Goal: Task Accomplishment & Management: Manage account settings

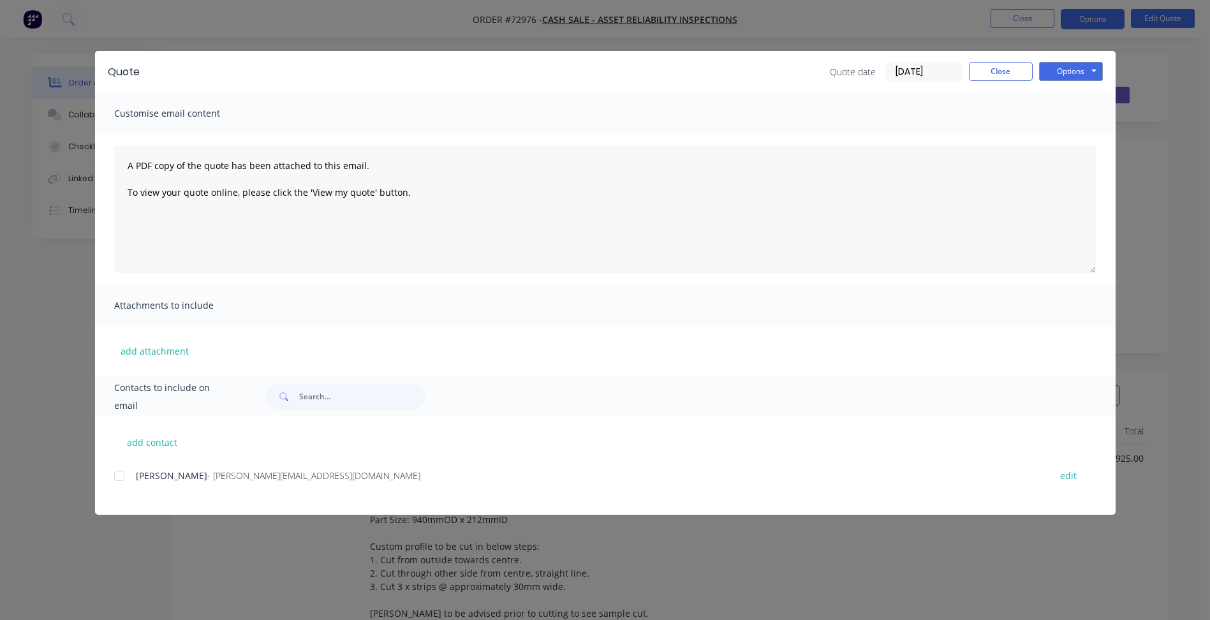
click at [1009, 62] on button "Close" at bounding box center [1001, 71] width 64 height 19
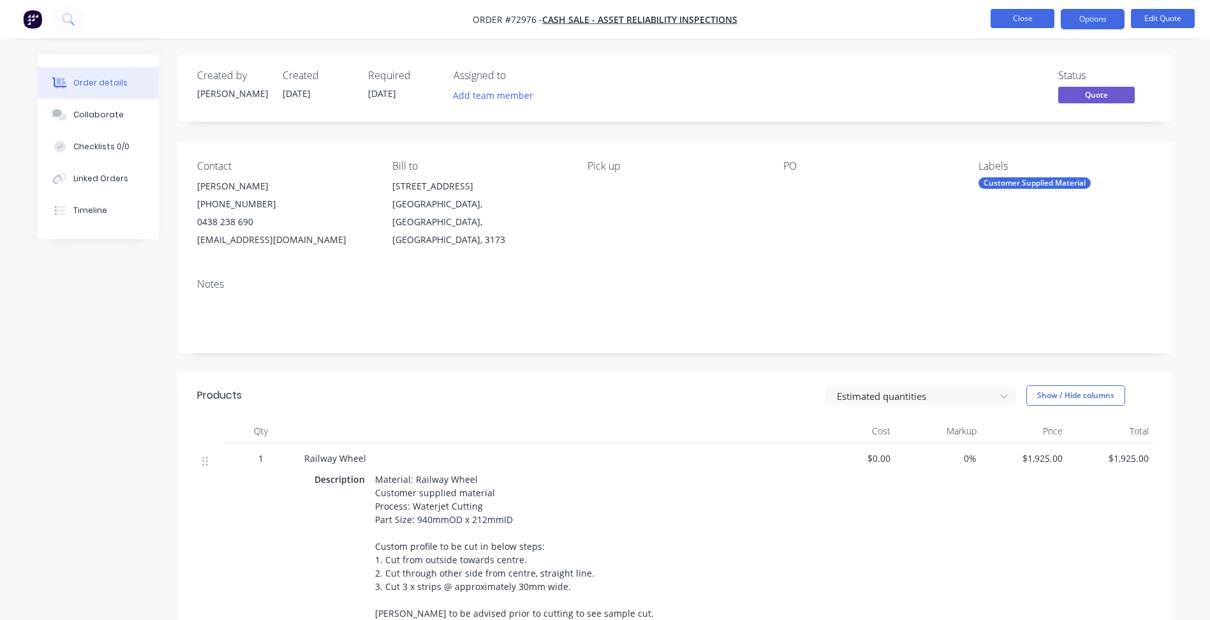
click at [1019, 24] on button "Close" at bounding box center [1023, 18] width 64 height 19
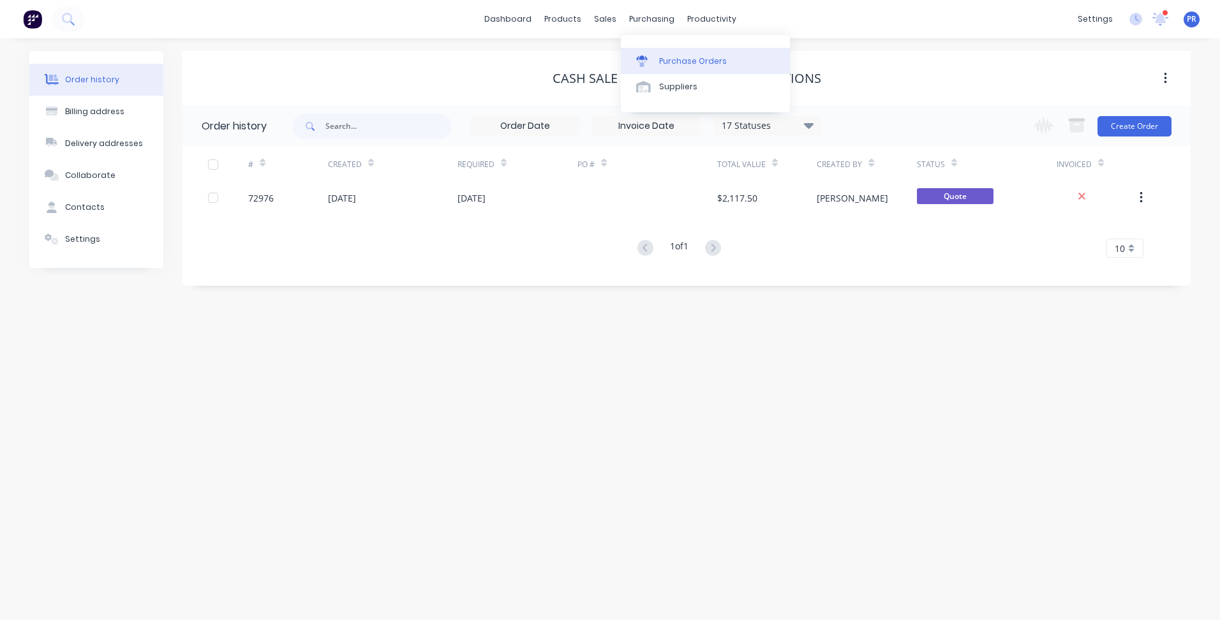
click at [677, 58] on div "Purchase Orders" at bounding box center [693, 61] width 68 height 11
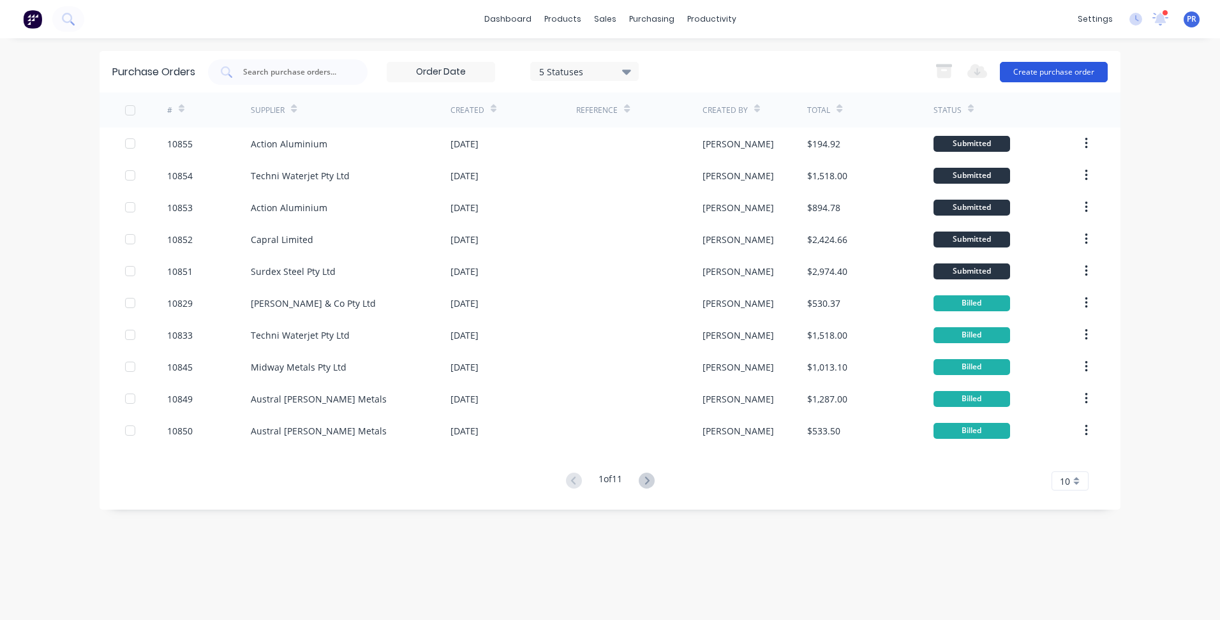
click at [1052, 76] on button "Create purchase order" at bounding box center [1054, 72] width 108 height 20
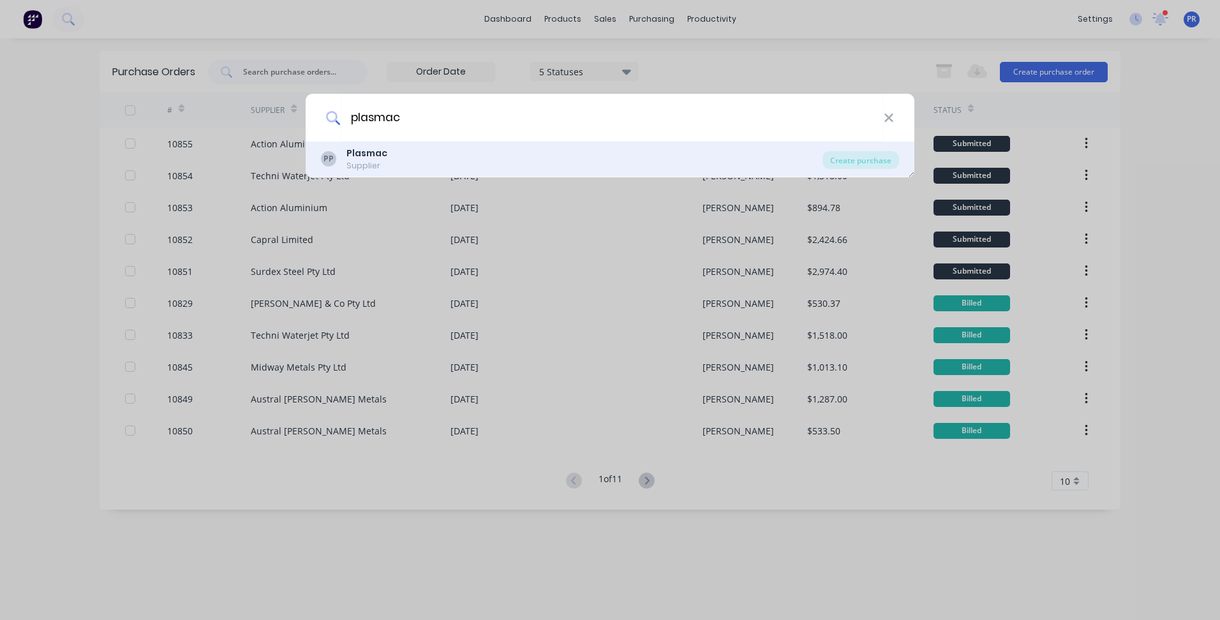
type input "plasmac"
click at [387, 147] on div "PP Plasmac Supplier" at bounding box center [572, 159] width 502 height 25
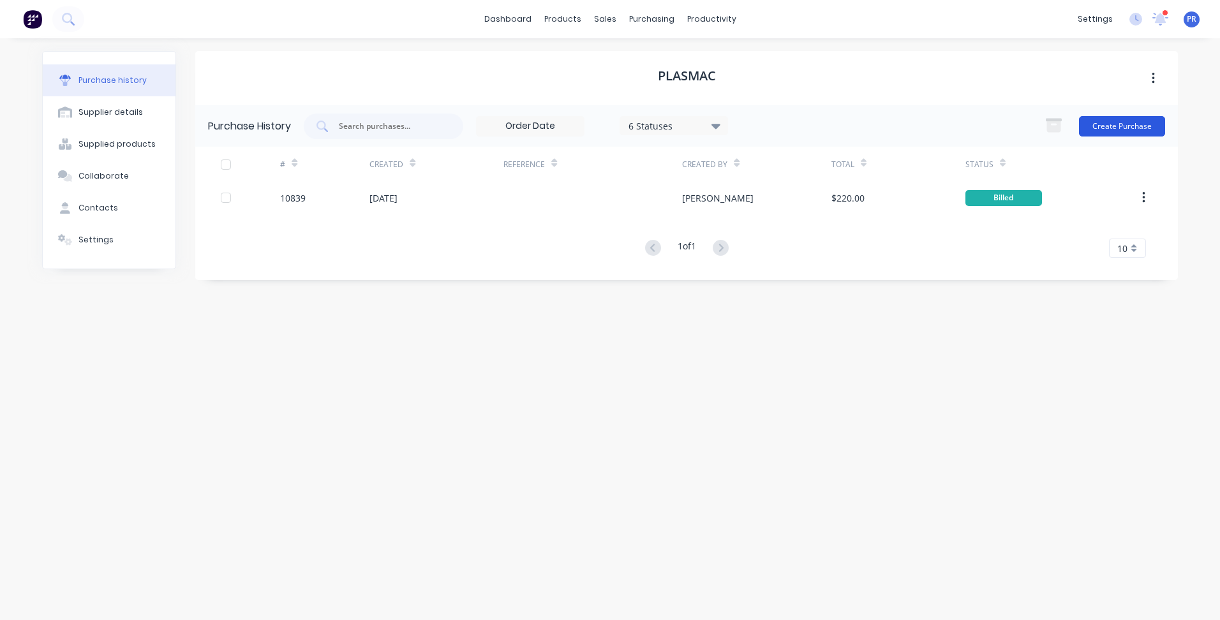
click at [1119, 119] on button "Create Purchase" at bounding box center [1122, 126] width 86 height 20
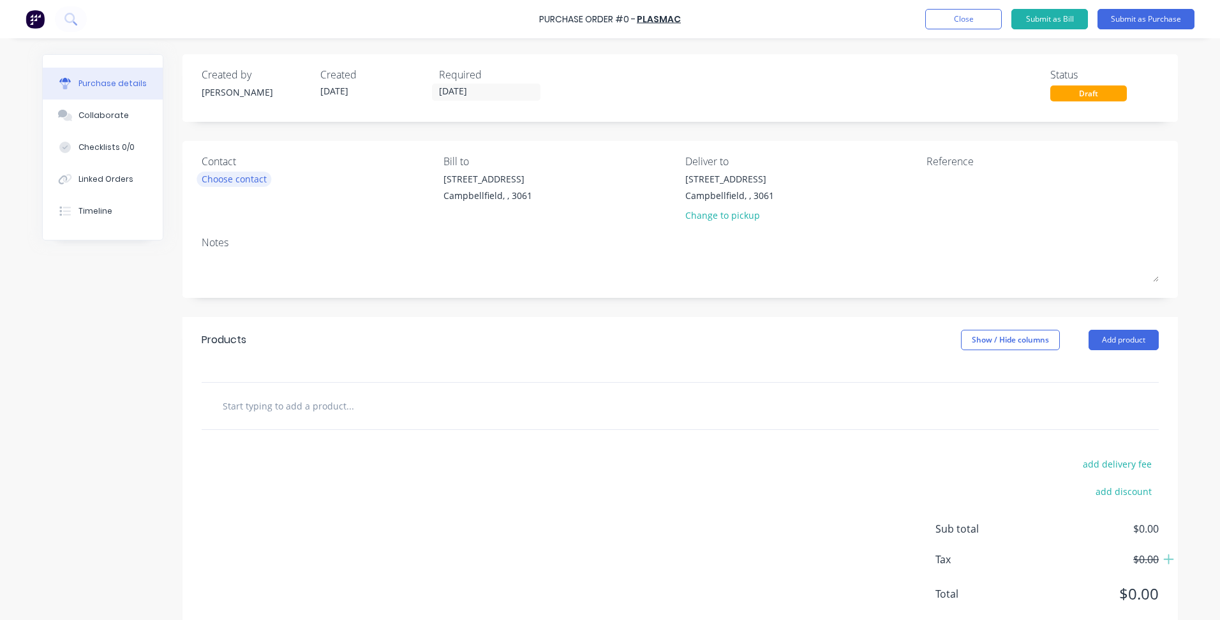
click at [232, 179] on div "Choose contact" at bounding box center [234, 178] width 65 height 13
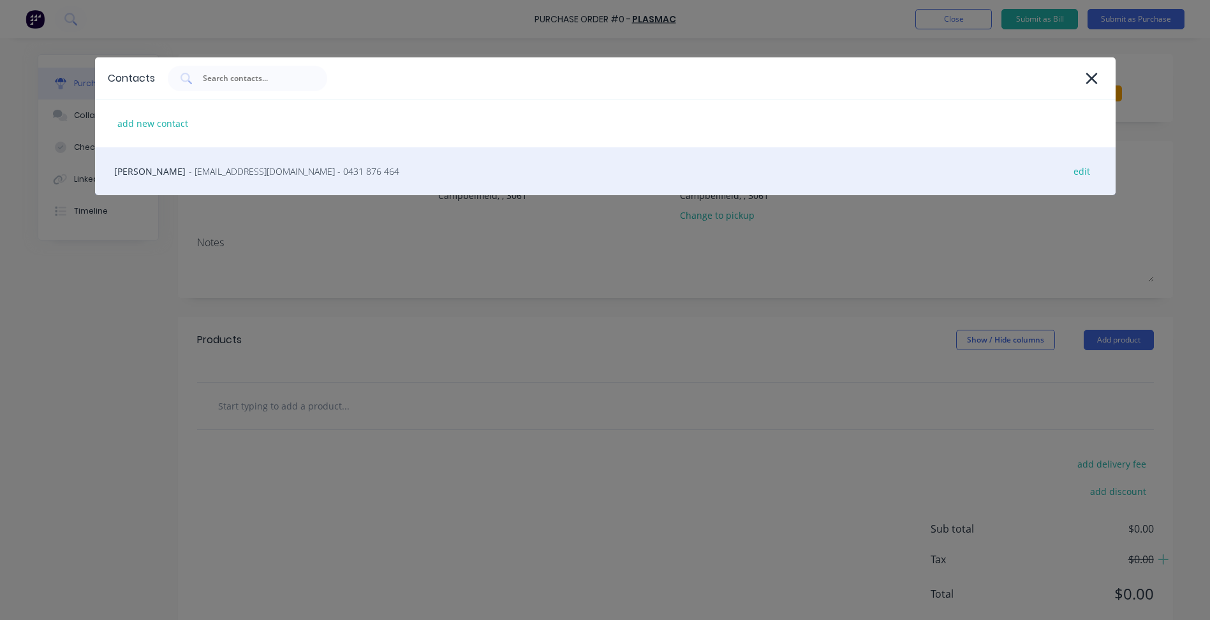
click at [212, 178] on div "Chris Saflekas - sales@plasmac.com.au - 0431 876 464 edit" at bounding box center [605, 171] width 1021 height 48
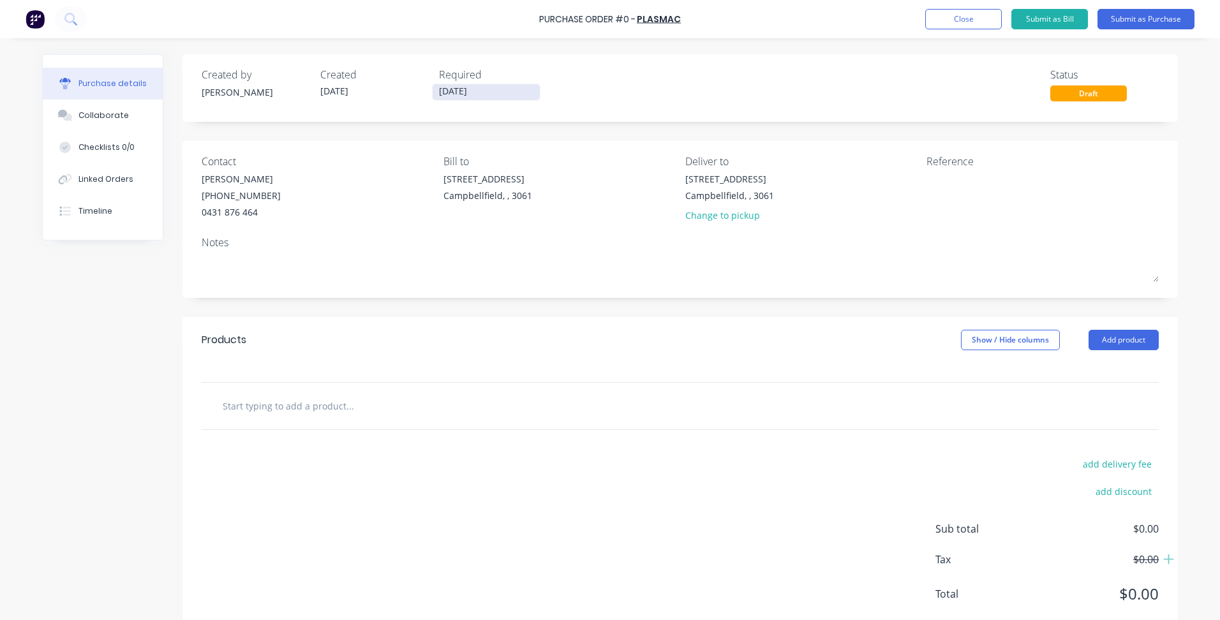
click at [458, 93] on input "[DATE]" at bounding box center [486, 92] width 107 height 16
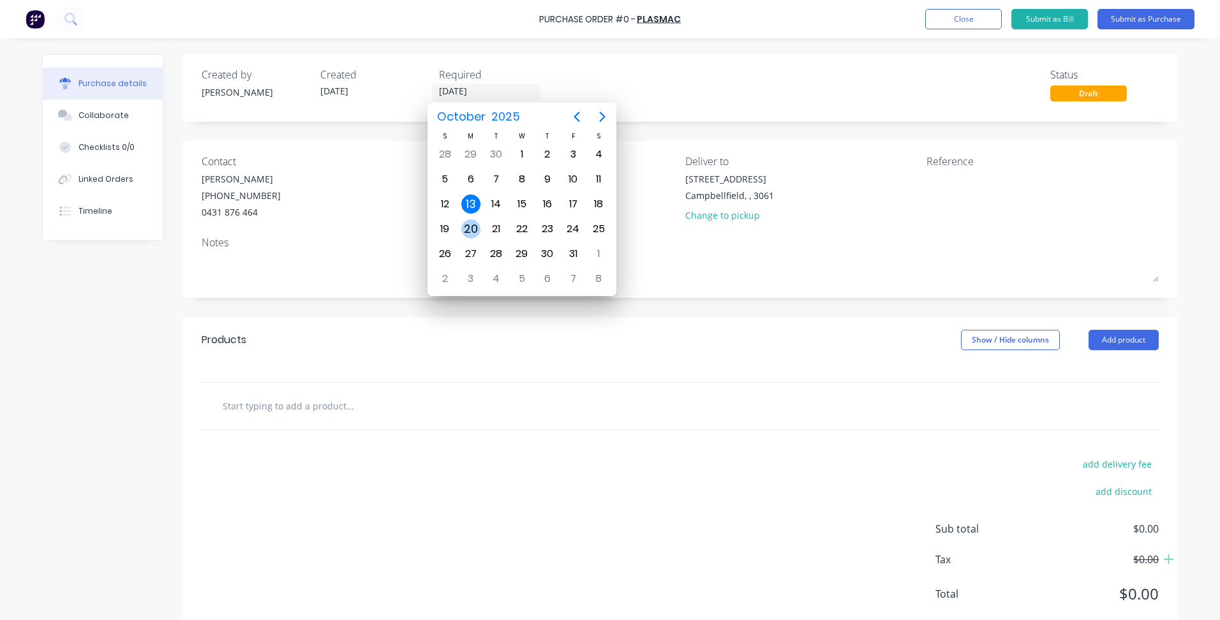
click at [472, 221] on div "20" at bounding box center [470, 229] width 19 height 19
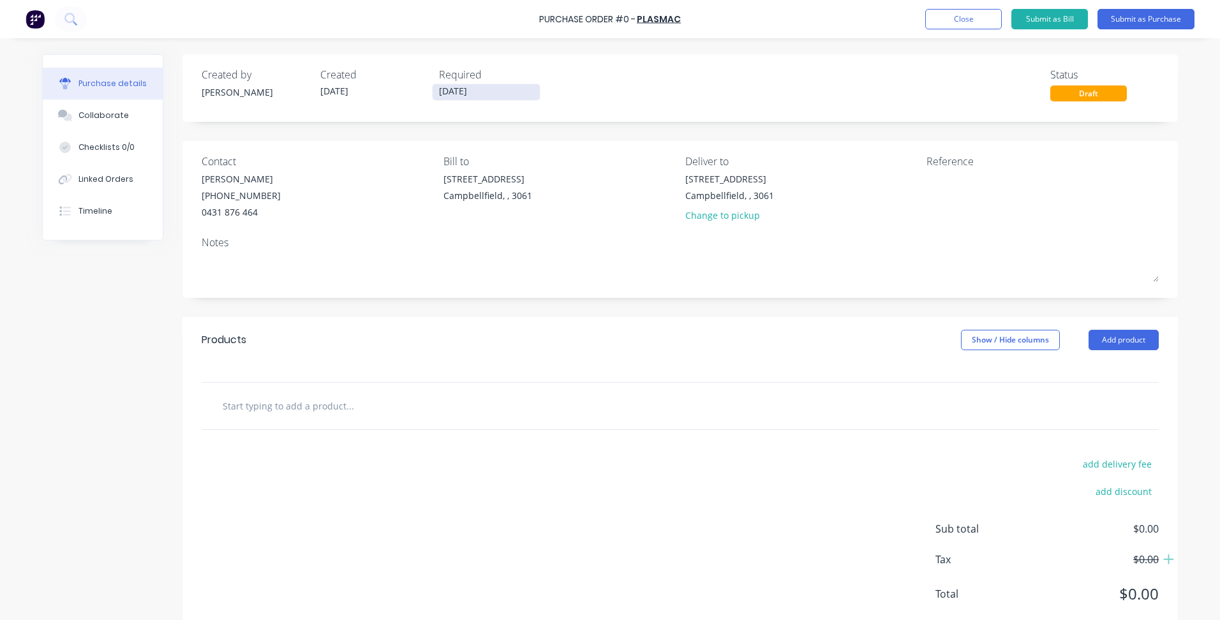
click at [443, 87] on input "[DATE]" at bounding box center [486, 92] width 107 height 16
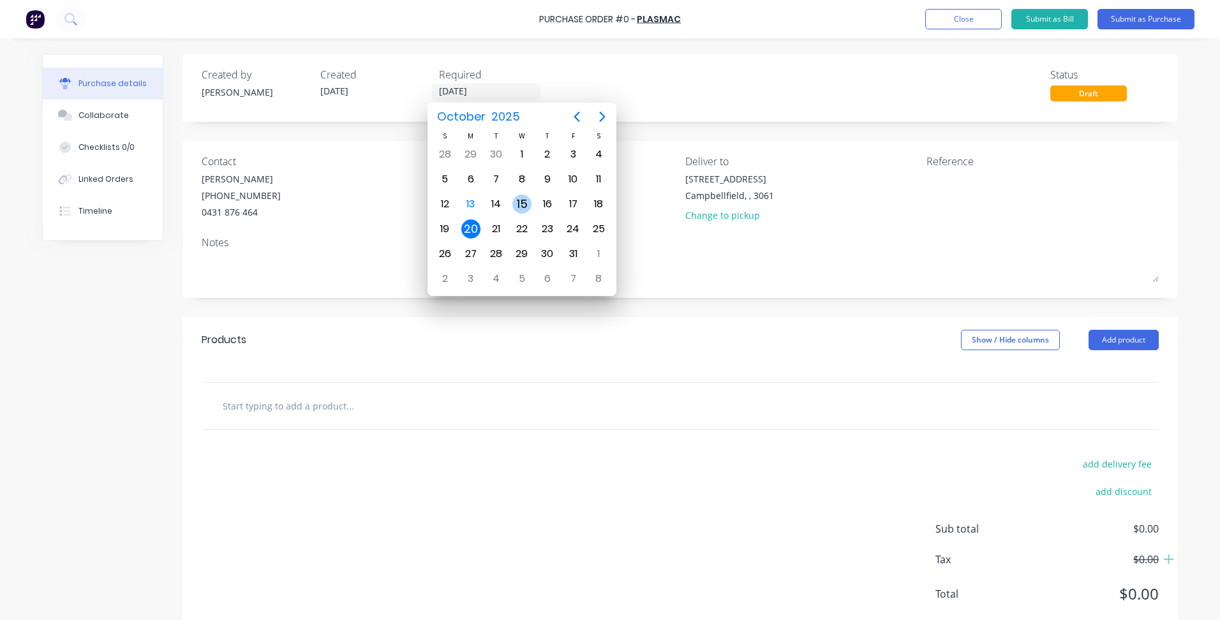
click at [522, 207] on div "15" at bounding box center [521, 204] width 19 height 19
type input "15/10/25"
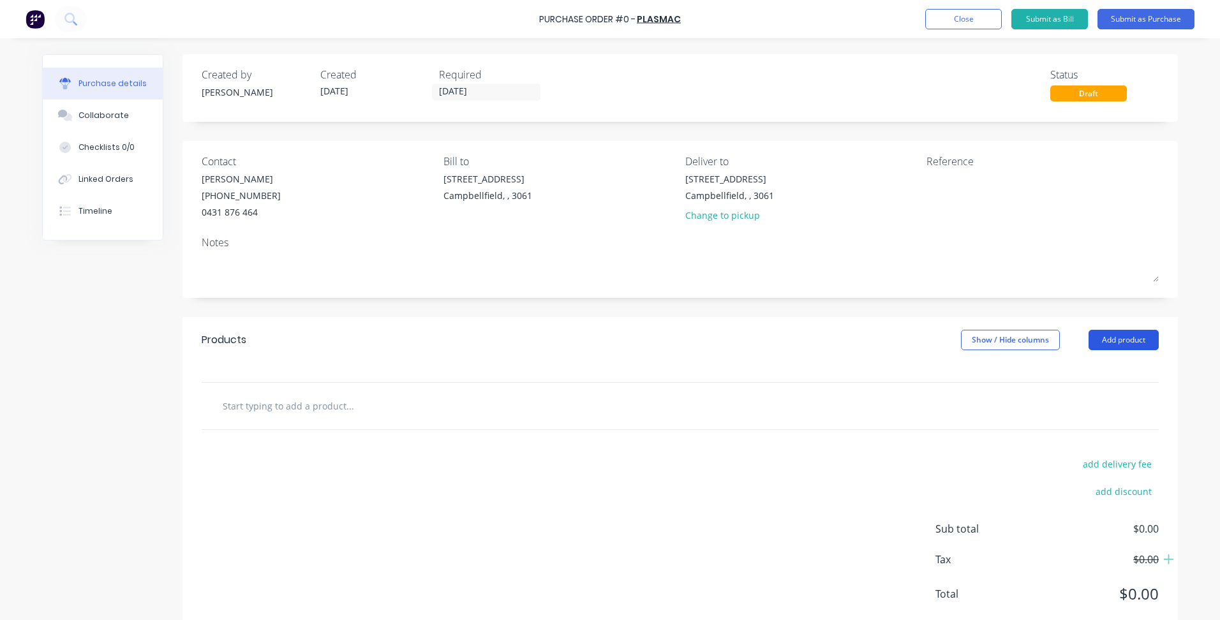
click at [1113, 331] on button "Add product" at bounding box center [1124, 340] width 70 height 20
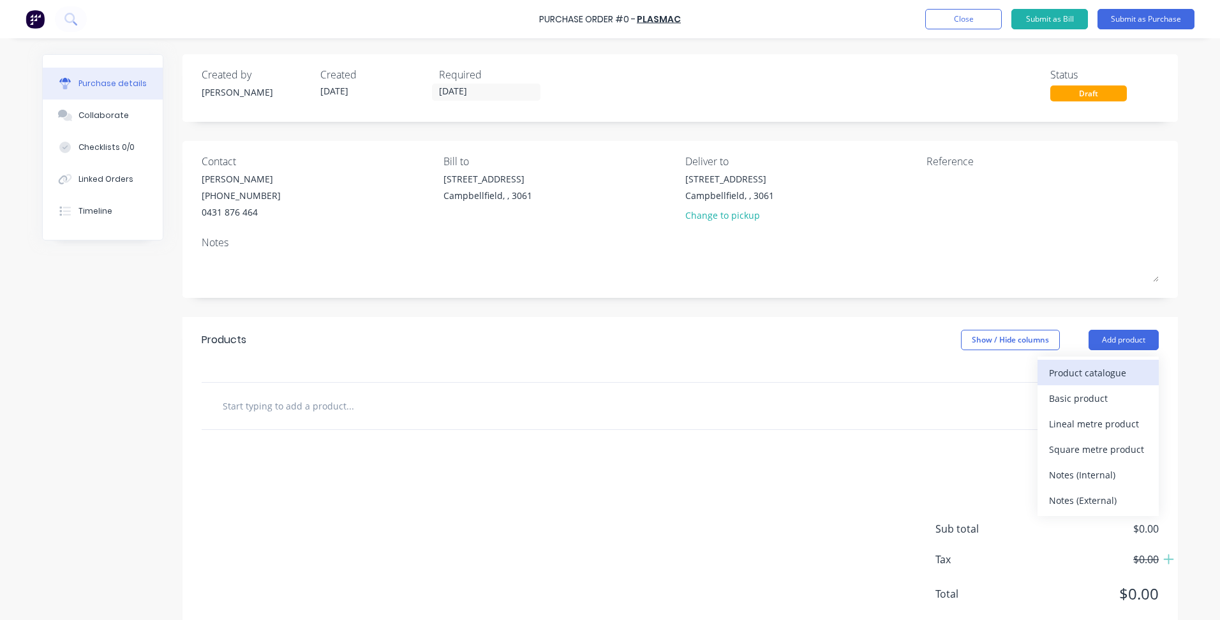
click at [1080, 372] on div "Product catalogue" at bounding box center [1098, 373] width 98 height 19
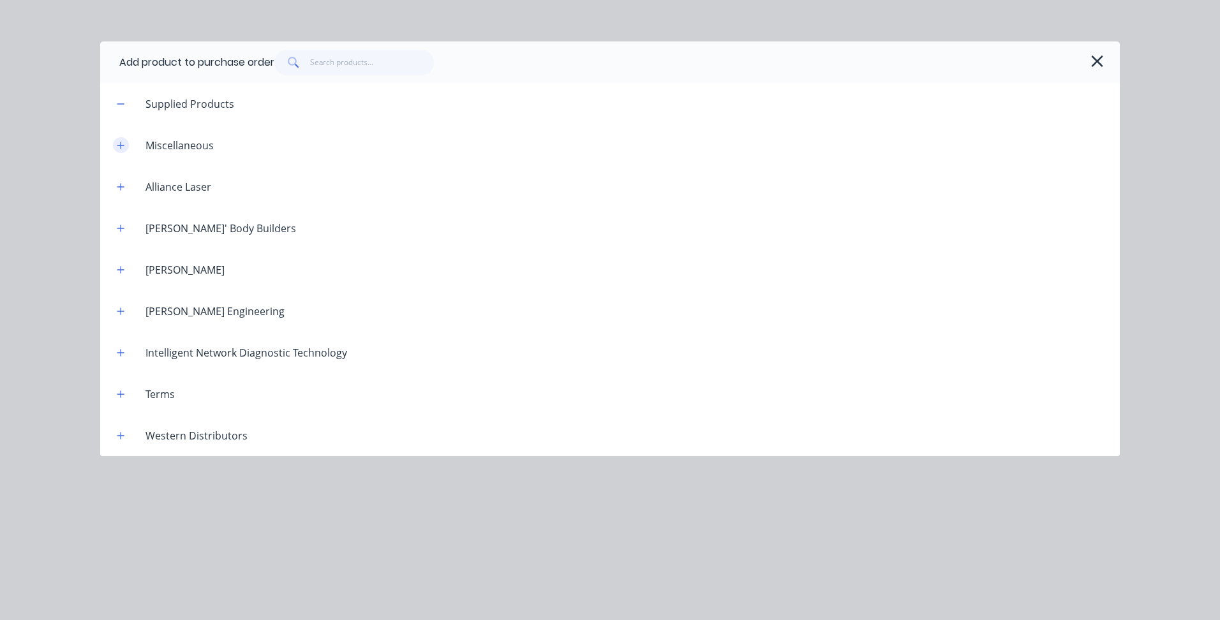
click at [124, 144] on icon "button" at bounding box center [121, 145] width 8 height 9
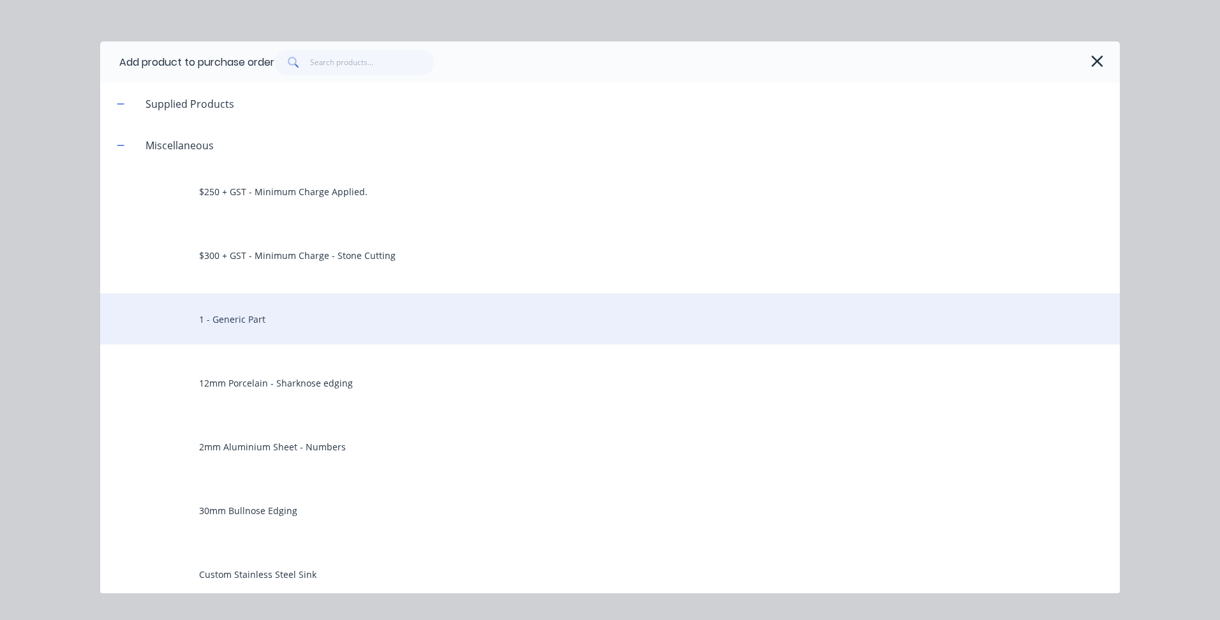
click at [255, 314] on div "1 - Generic Part" at bounding box center [610, 319] width 1020 height 51
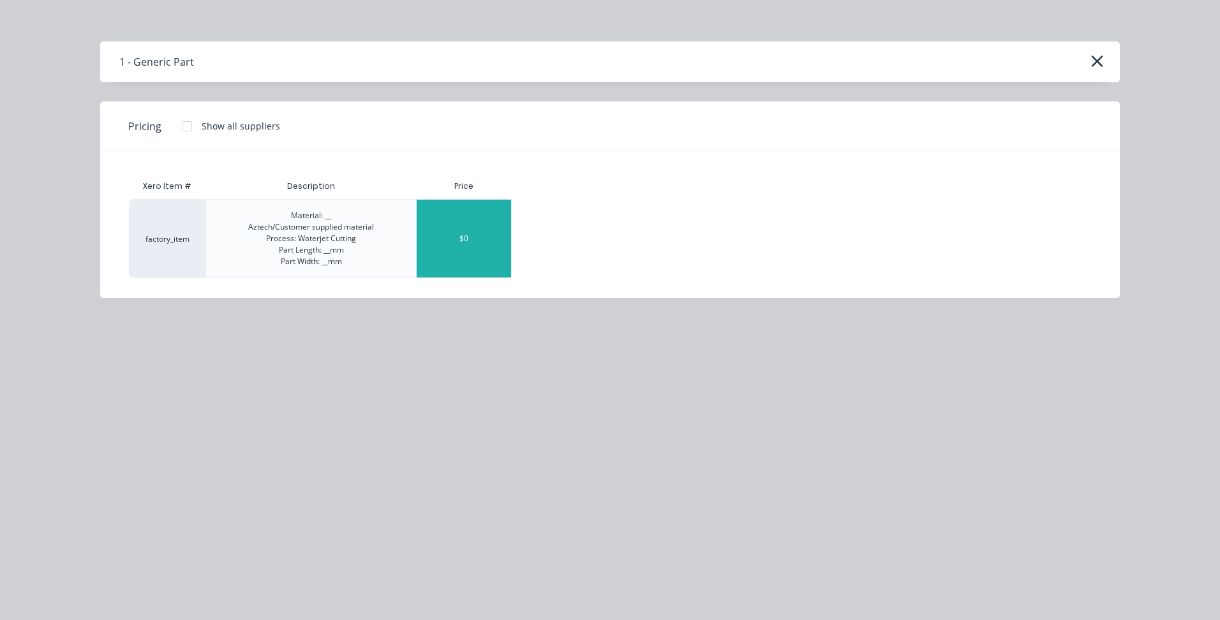
click at [457, 247] on div "$0" at bounding box center [464, 239] width 94 height 78
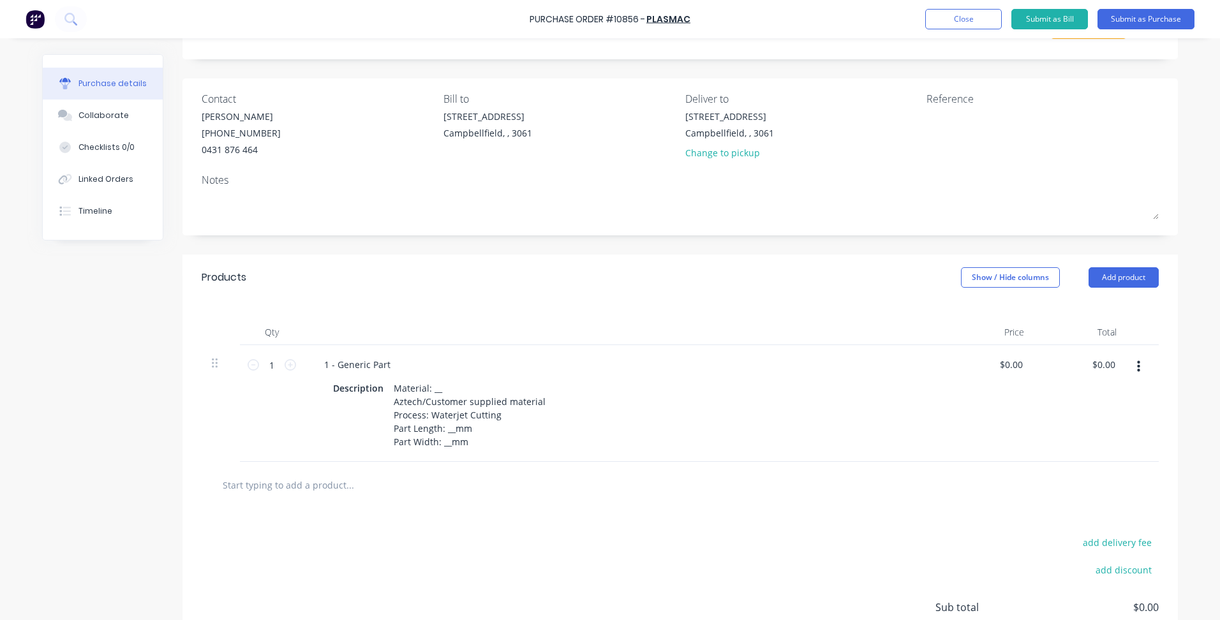
scroll to position [174, 0]
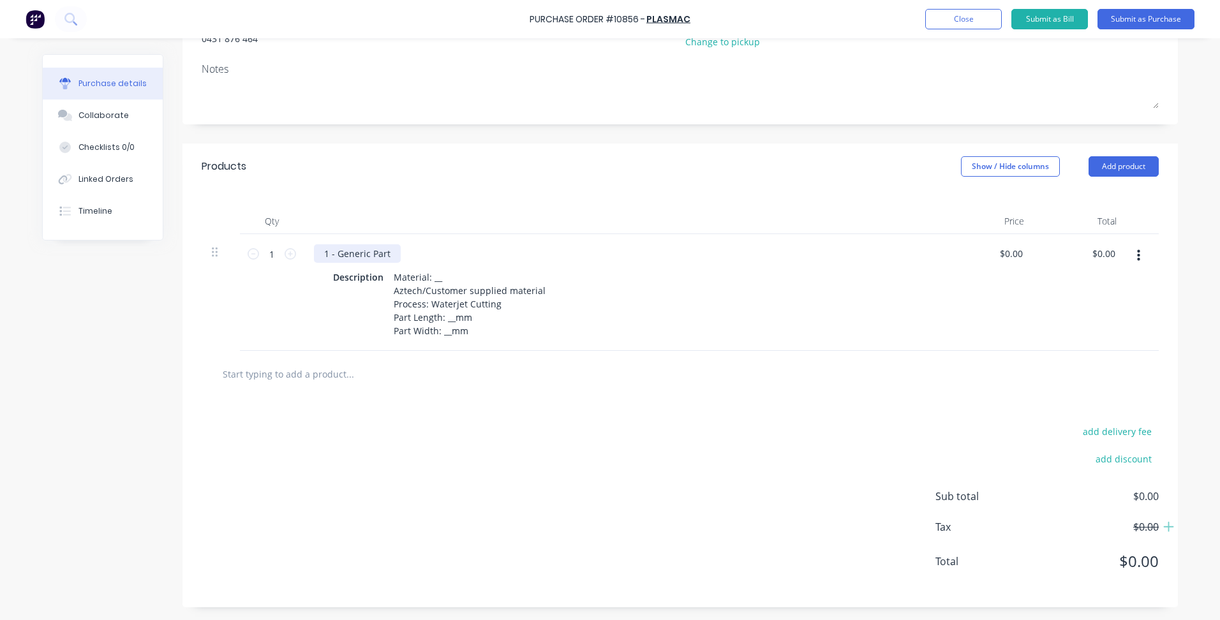
click at [390, 254] on div "1 - Generic Part" at bounding box center [357, 253] width 87 height 19
click at [367, 258] on div "1 - Generic Part" at bounding box center [357, 253] width 87 height 19
drag, startPoint x: 390, startPoint y: 257, endPoint x: 227, endPoint y: 239, distance: 163.8
click at [227, 239] on div "1 1 1 - Generic Part Description Material: __ Aztech/Customer supplied material…" at bounding box center [680, 292] width 957 height 117
click at [368, 243] on div "1 - Generic Part Description Material: __ Aztech/Customer supplied material Pro…" at bounding box center [623, 292] width 638 height 117
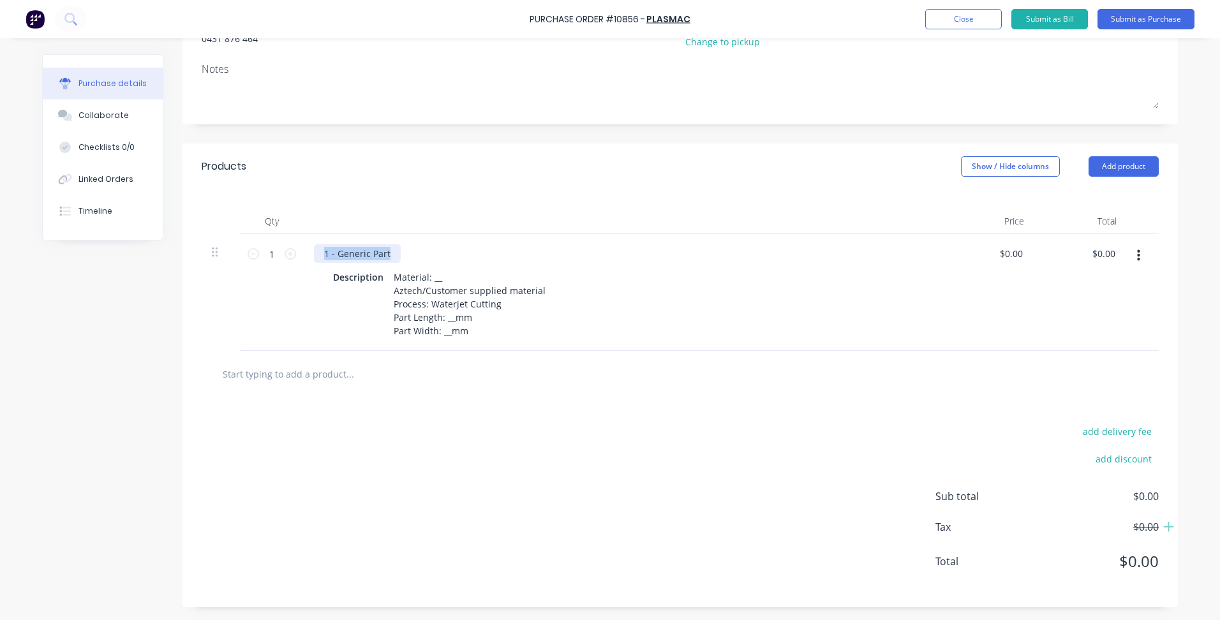
drag, startPoint x: 385, startPoint y: 254, endPoint x: 256, endPoint y: 242, distance: 129.5
click at [256, 242] on div "1 1 1 - Generic Part Description Material: __ Aztech/Customer supplied material…" at bounding box center [680, 292] width 957 height 117
click at [349, 248] on div "1 - Generic Part" at bounding box center [357, 253] width 87 height 19
click at [353, 257] on div "1 - Generic Part" at bounding box center [357, 253] width 87 height 19
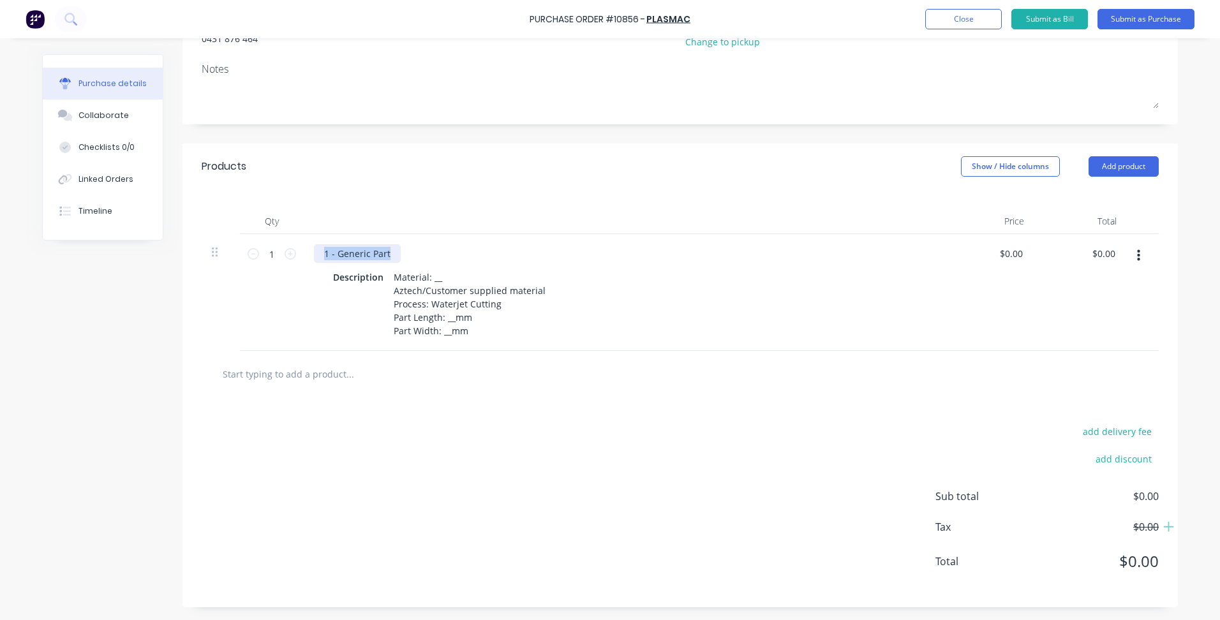
click at [353, 257] on div "1 - Generic Part" at bounding box center [357, 253] width 87 height 19
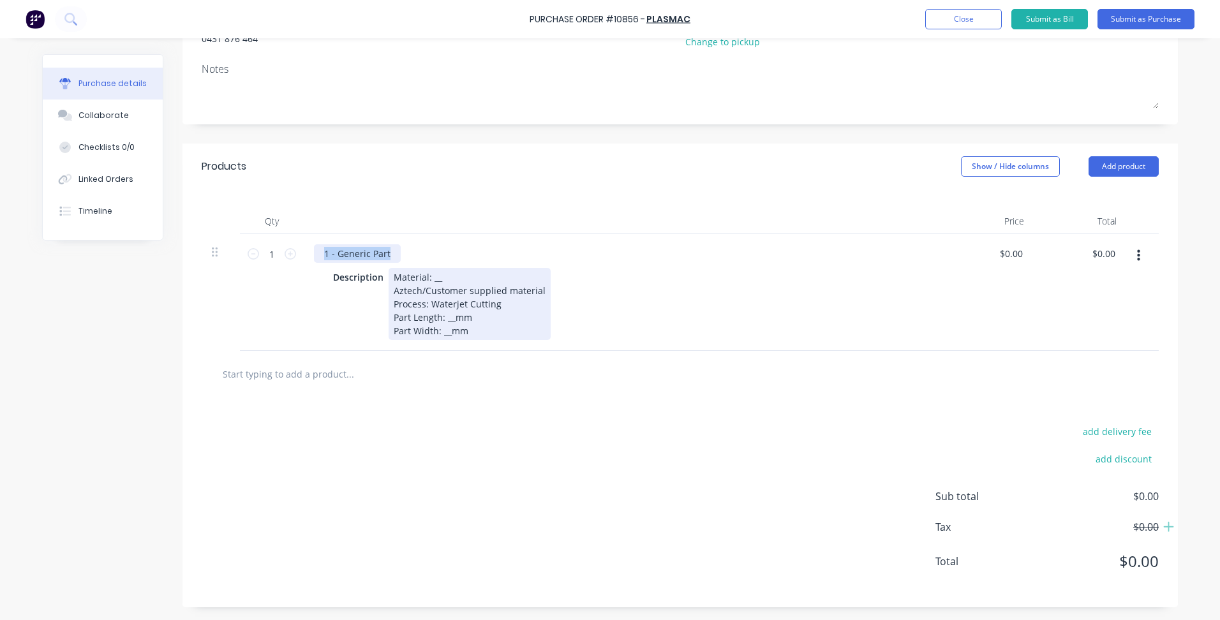
paste div
click at [439, 276] on div "Material: __ Aztech/Customer supplied material Process: Waterjet Cutting Part L…" at bounding box center [470, 304] width 162 height 72
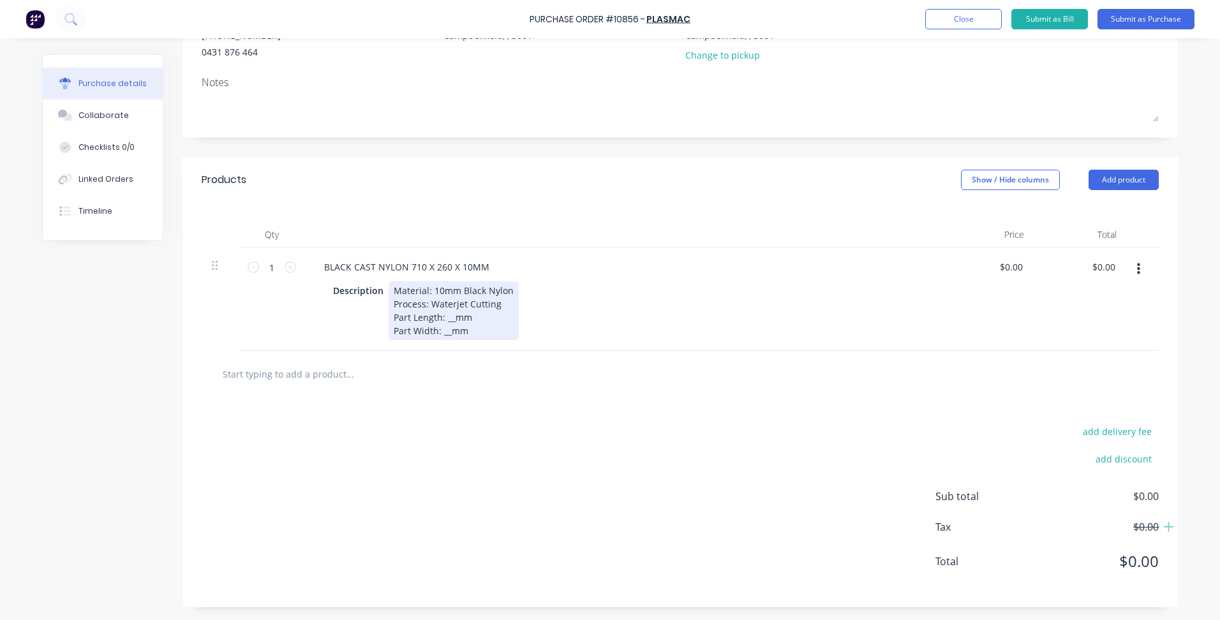
scroll to position [147, 0]
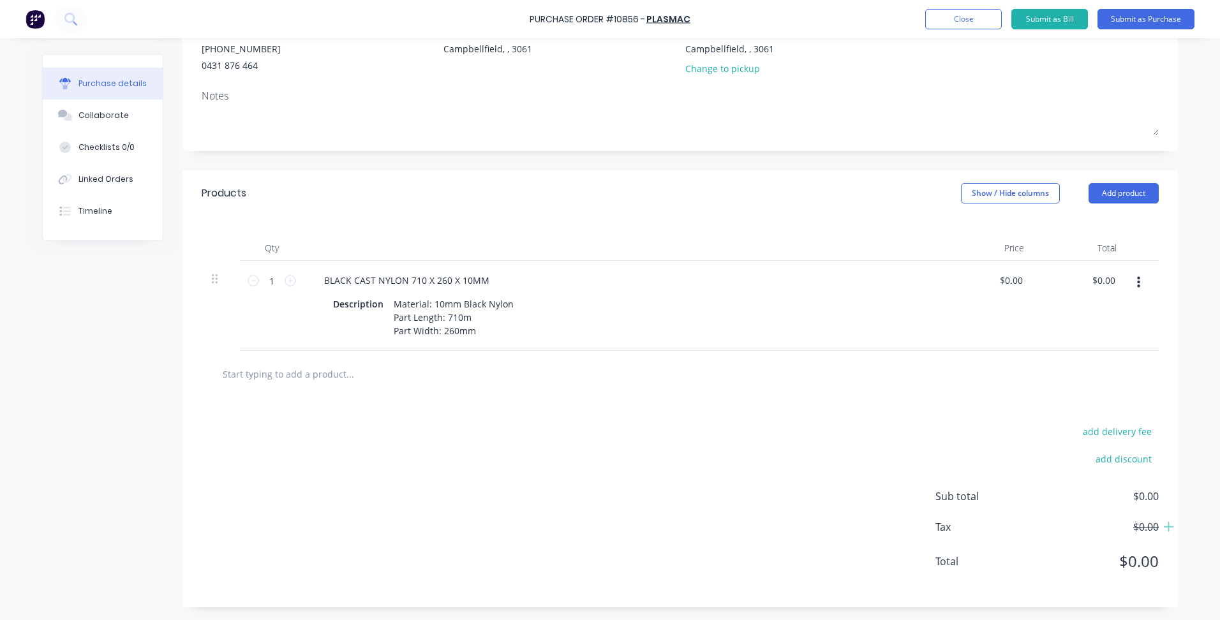
click at [587, 453] on div "add delivery fee add discount Sub total $0.00 Tax $0.00 Total $0.00" at bounding box center [679, 503] width 995 height 210
click at [1137, 278] on icon "button" at bounding box center [1138, 282] width 3 height 11
click at [1080, 342] on button "Duplicate" at bounding box center [1099, 342] width 108 height 26
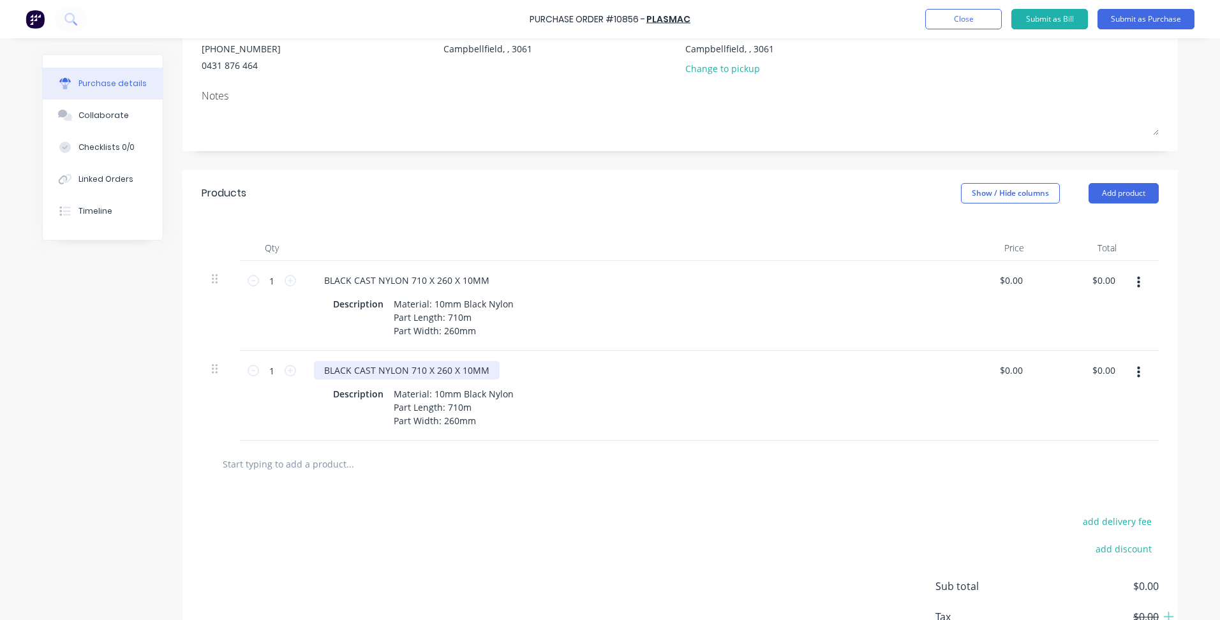
click at [467, 370] on div "BLACK CAST NYLON 710 X 260 X 10MM" at bounding box center [407, 370] width 186 height 19
click at [350, 359] on div "BLACK CAST NYLON 710 X 260 X 10MM Description Material: 10mm Black Nylon Part L…" at bounding box center [623, 396] width 638 height 90
click at [366, 371] on div "BLACK CAST NYLON 710 X 260 X 10MM" at bounding box center [407, 370] width 186 height 19
click at [366, 369] on div "BLACK CAST NYLON 710 X 260 X 10MM" at bounding box center [407, 370] width 186 height 19
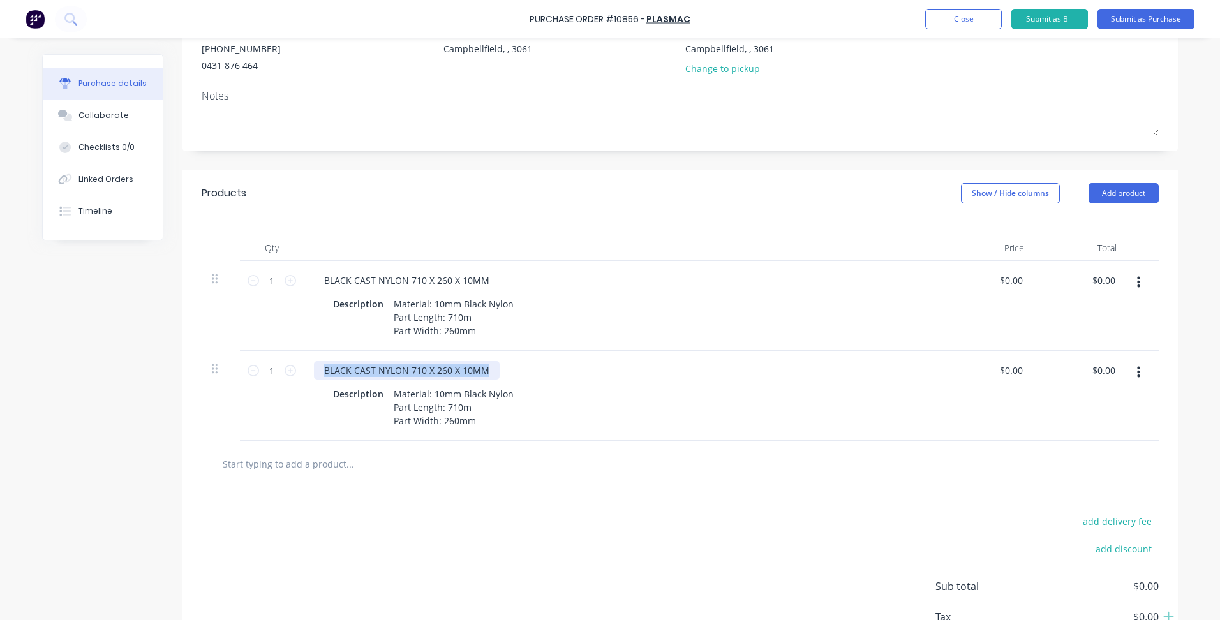
paste div
click at [457, 405] on div "Material: 10mm Black Nylon Part Length: 710m Part Width: 260mm" at bounding box center [454, 407] width 130 height 45
click at [452, 419] on div "Material: 10mm Black Nylon Part Length: 780m Part Width: 260mm" at bounding box center [454, 407] width 130 height 45
click at [503, 483] on div at bounding box center [680, 464] width 957 height 47
click at [1027, 373] on div "$0.00 $0.00" at bounding box center [988, 396] width 93 height 90
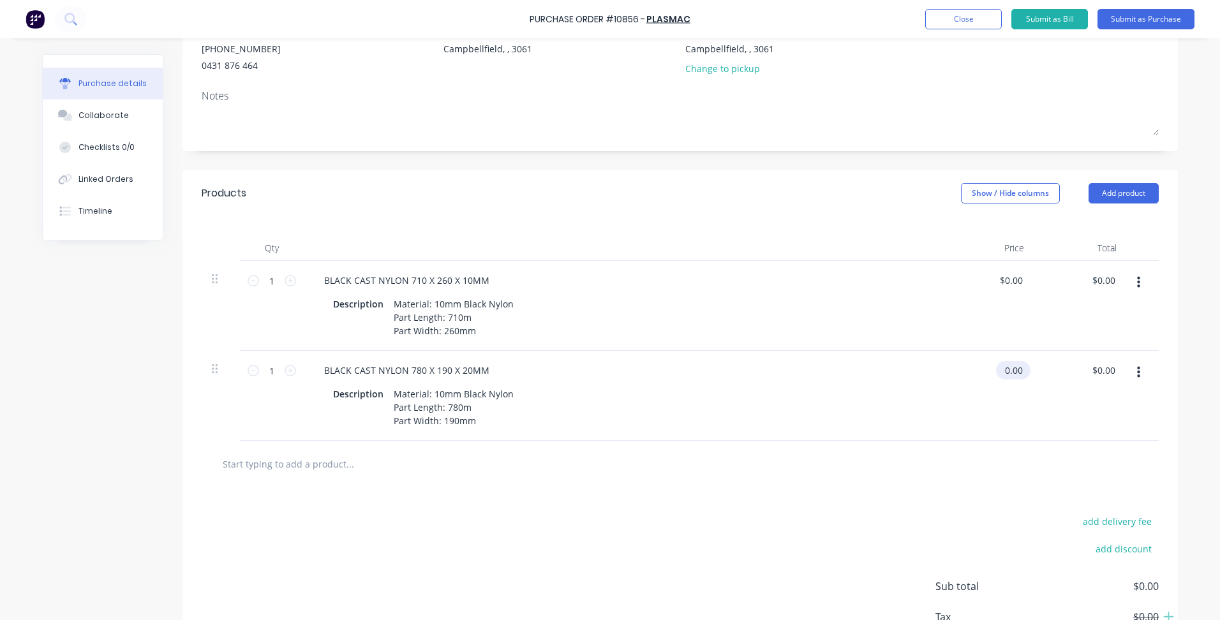
click at [1009, 371] on input "0.00" at bounding box center [1010, 370] width 29 height 19
click at [1004, 371] on input "0.00" at bounding box center [1013, 370] width 24 height 19
type input "186"
type input "0.00"
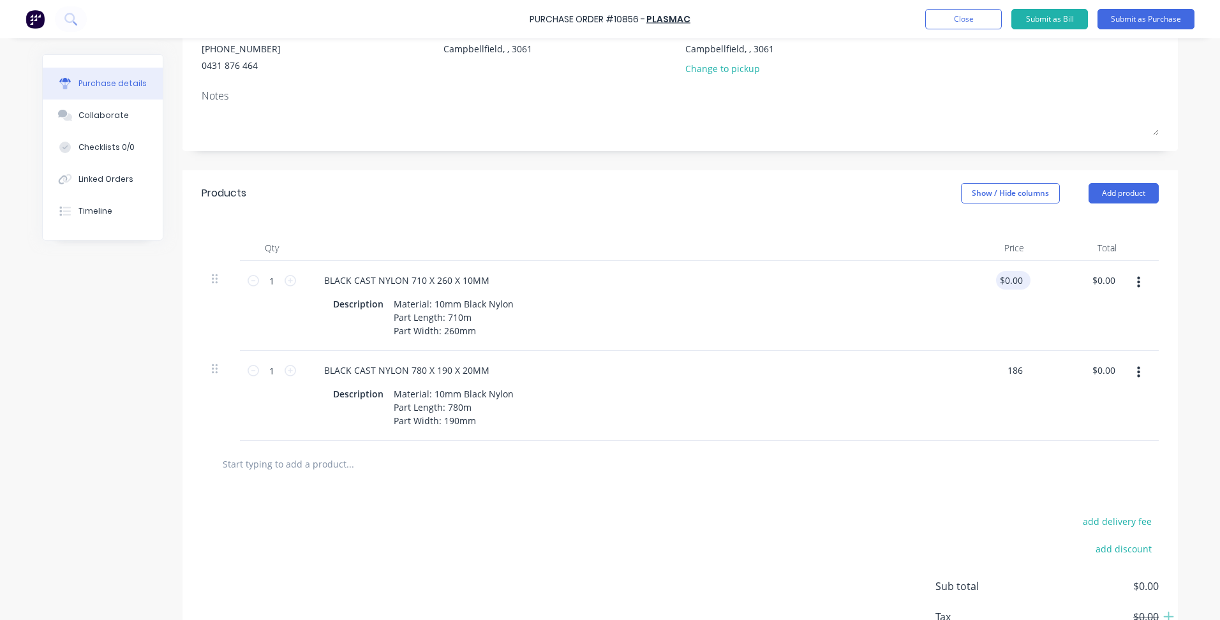
type input "$186.00"
click at [1011, 281] on input "0.00" at bounding box center [1010, 280] width 29 height 19
click at [1011, 281] on input "0.00" at bounding box center [1013, 280] width 24 height 19
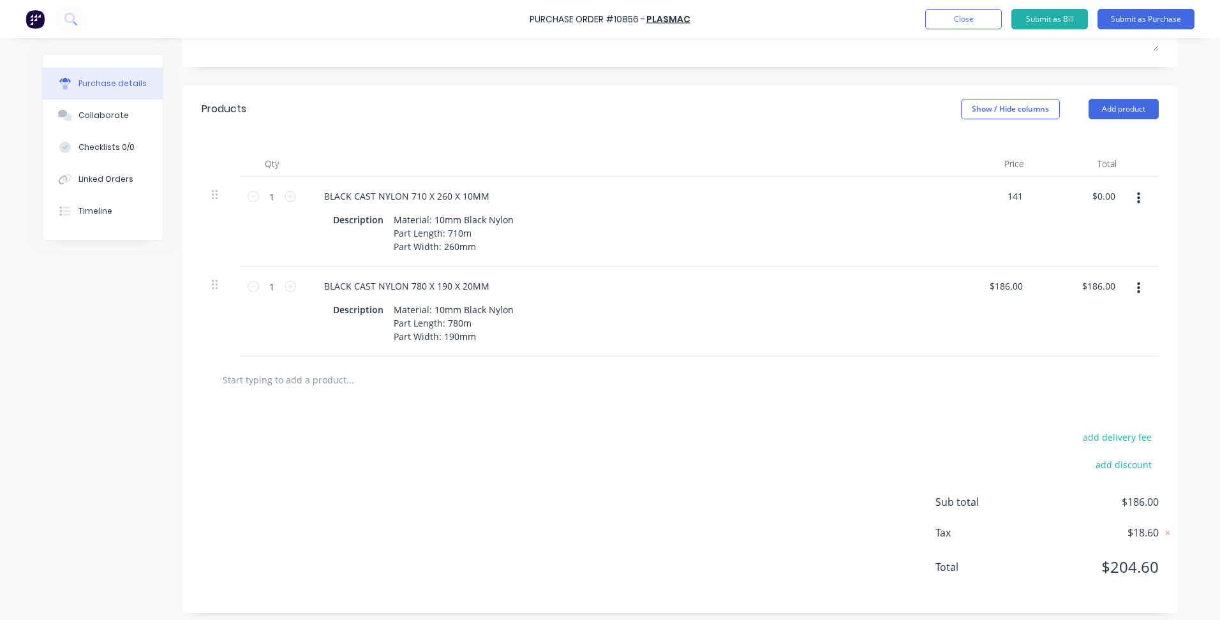
type input "$141.00"
click at [650, 484] on div "add delivery fee add discount Sub total $186.00 Tax $18.60 Total $204.60" at bounding box center [679, 508] width 995 height 210
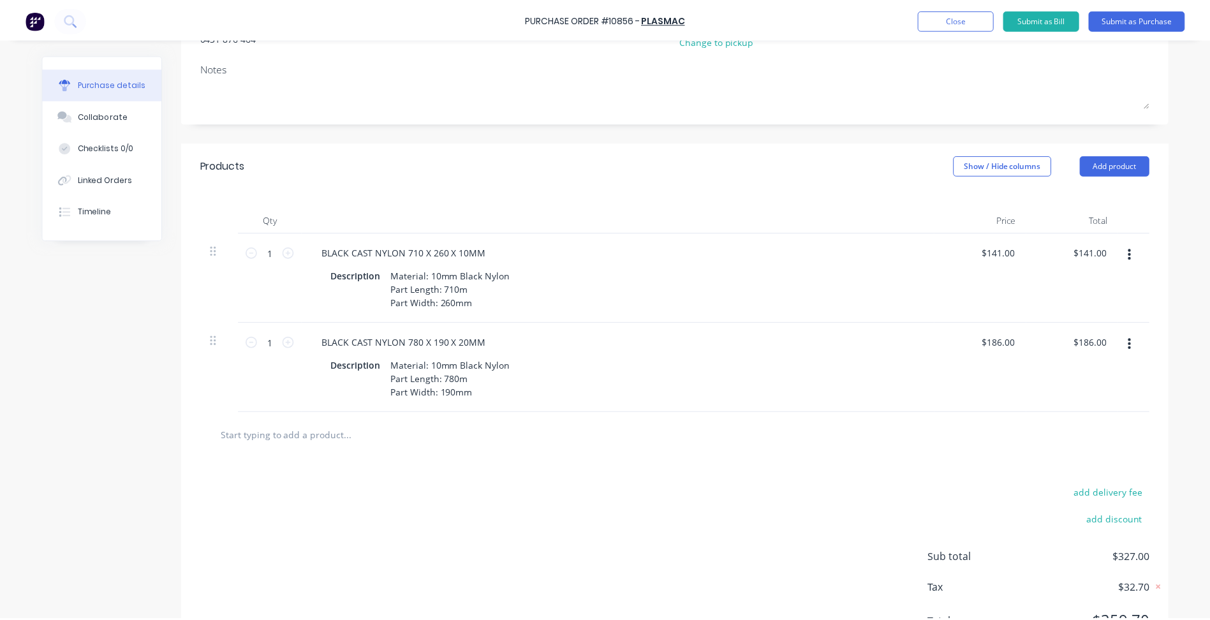
scroll to position [0, 0]
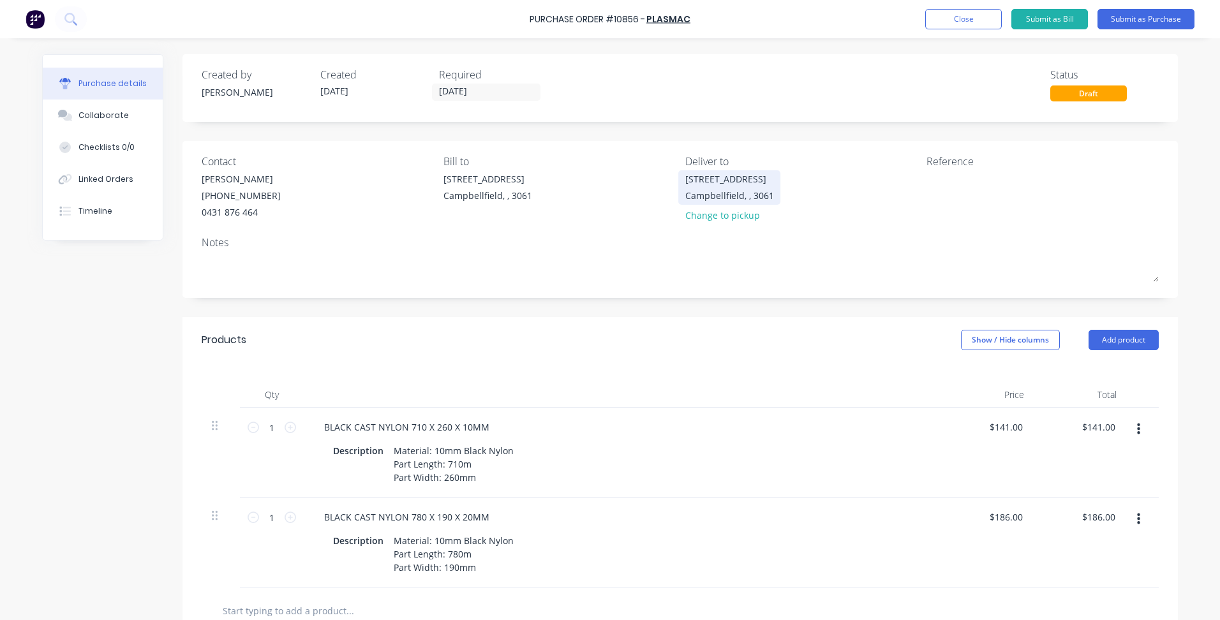
click at [738, 181] on div "[STREET_ADDRESS]" at bounding box center [729, 178] width 89 height 13
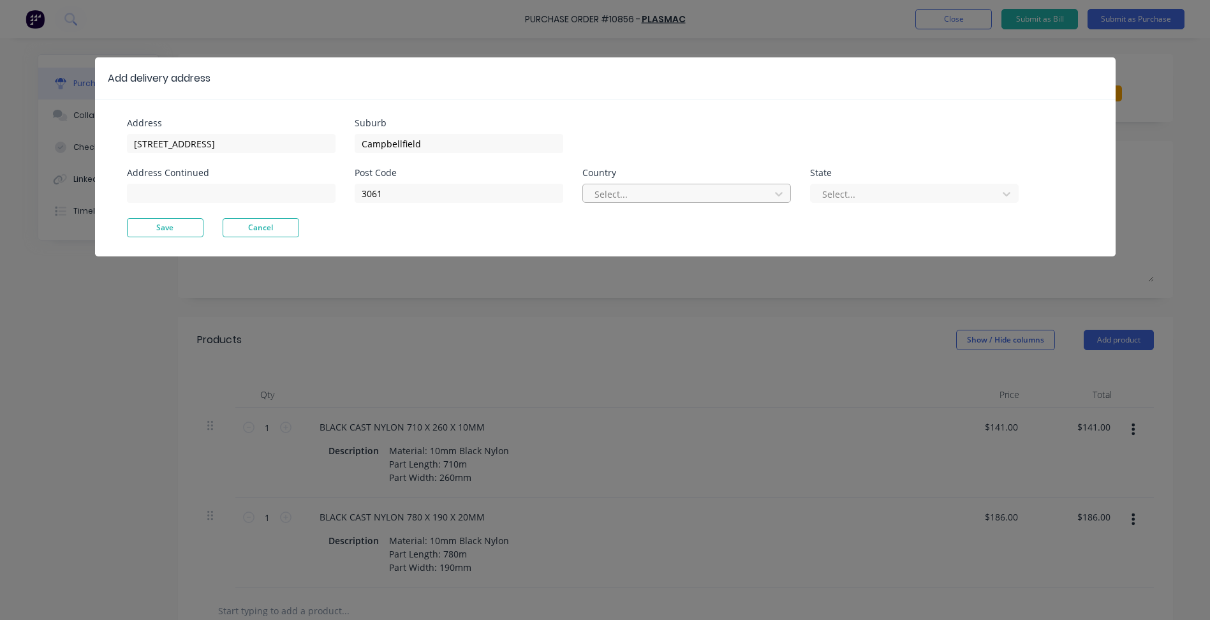
click at [644, 195] on div at bounding box center [678, 194] width 170 height 16
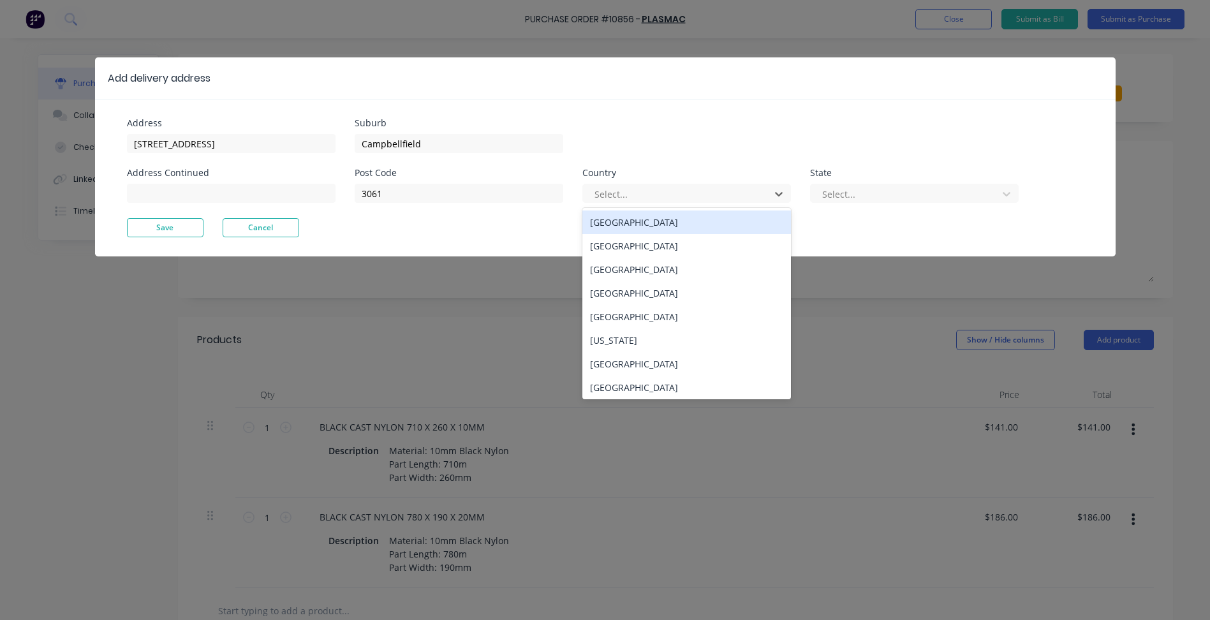
click at [634, 227] on div "[GEOGRAPHIC_DATA]" at bounding box center [687, 223] width 209 height 24
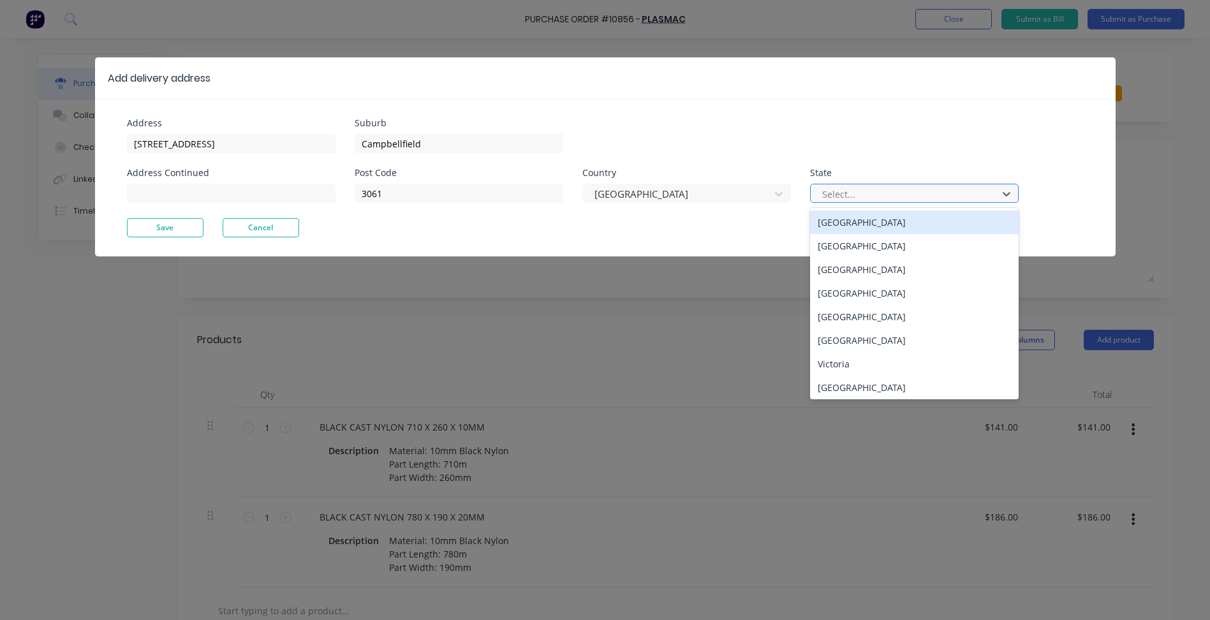
click at [874, 190] on div at bounding box center [906, 194] width 170 height 16
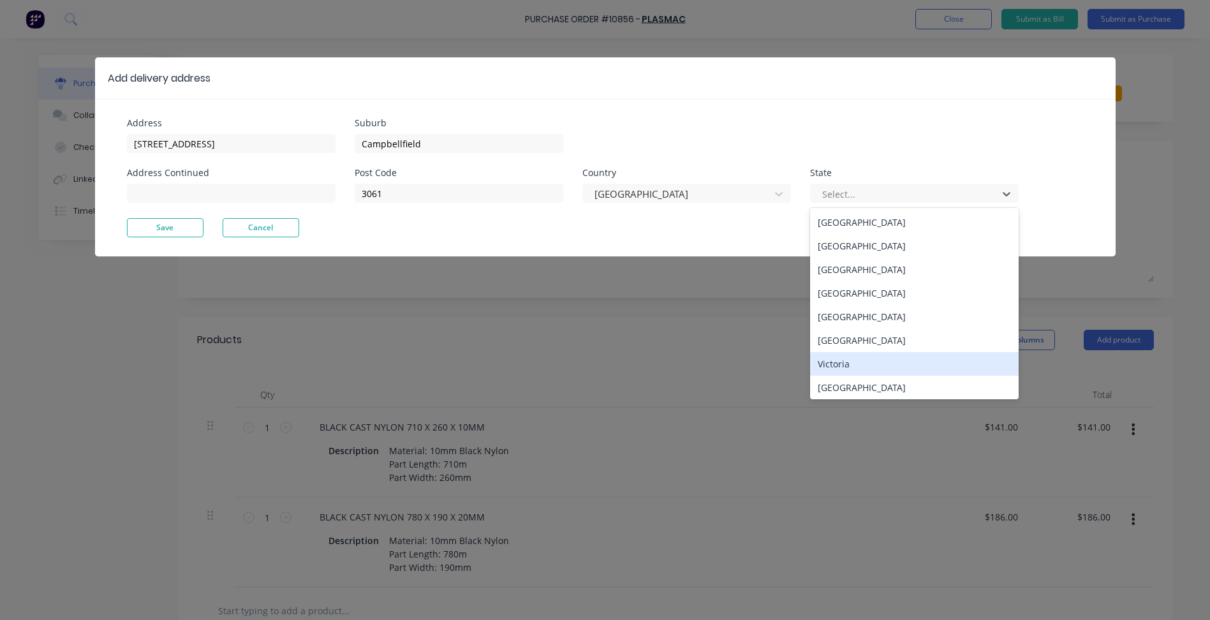
click at [855, 363] on div "Victoria" at bounding box center [914, 364] width 209 height 24
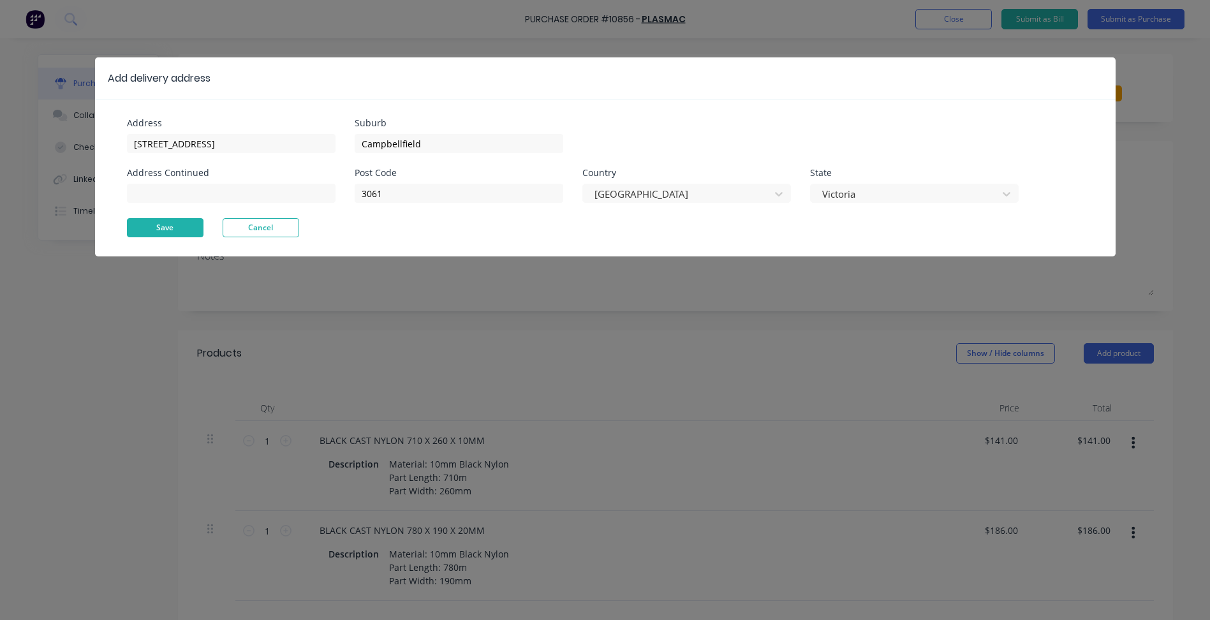
click at [153, 221] on button "Save" at bounding box center [165, 227] width 77 height 19
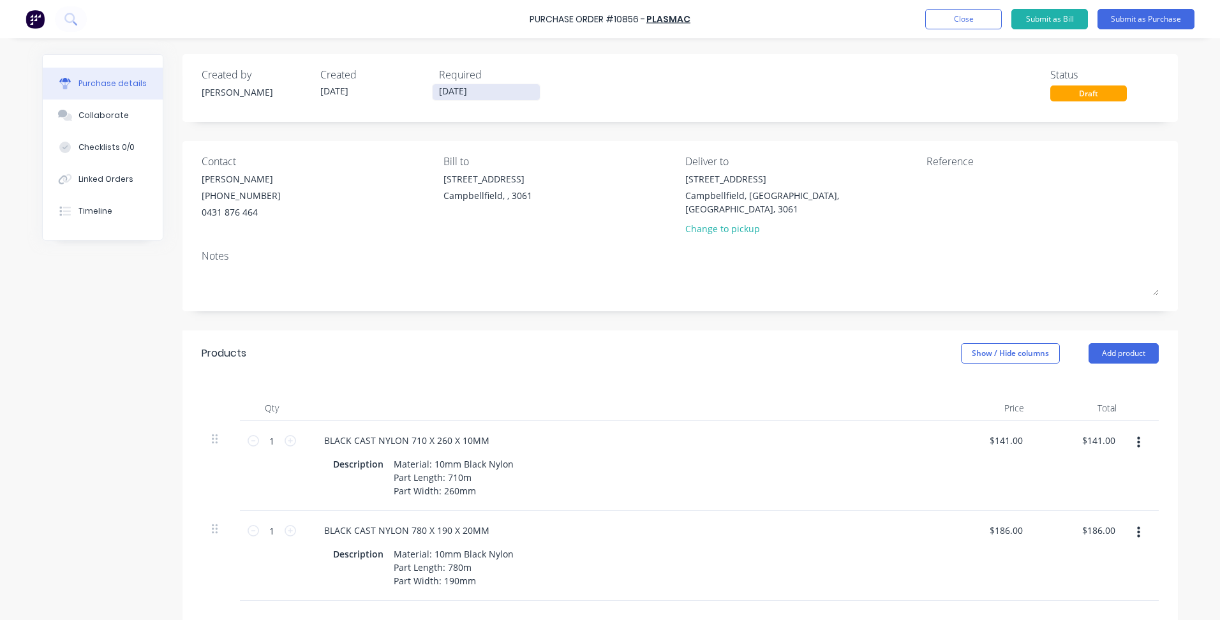
click at [452, 94] on input "15/10/25" at bounding box center [486, 92] width 107 height 16
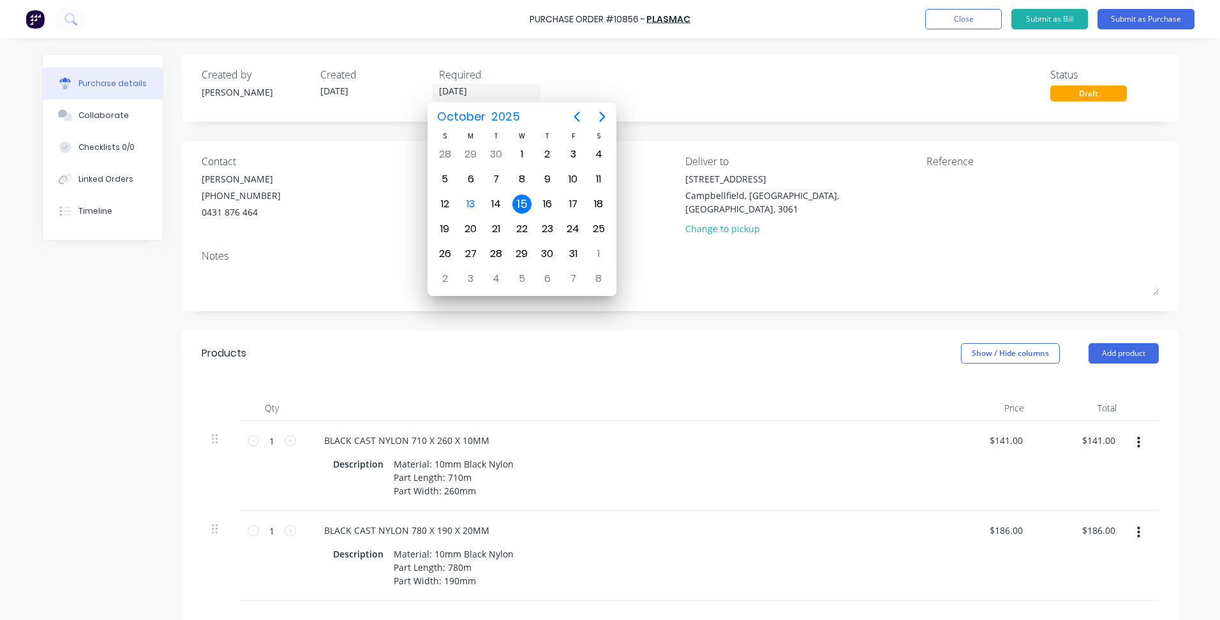
click at [814, 309] on div "Created by Patrick Created 13/10/25 Required 15/10/25 Status Draft Contact Chri…" at bounding box center [679, 455] width 995 height 803
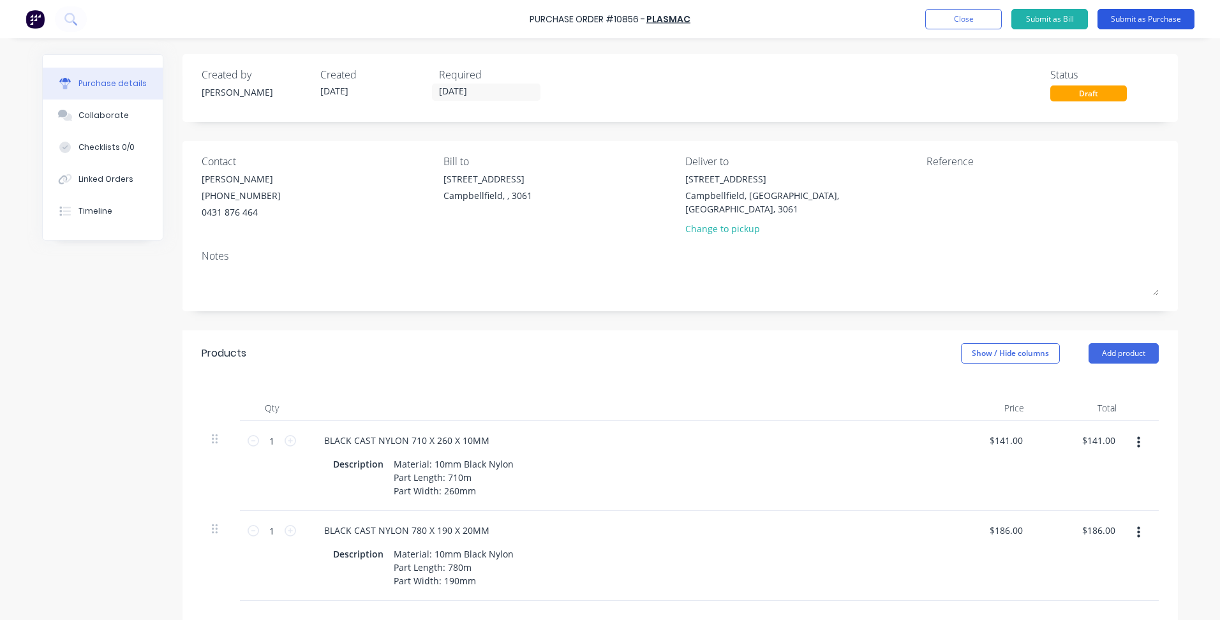
click at [1108, 20] on button "Submit as Purchase" at bounding box center [1146, 19] width 97 height 20
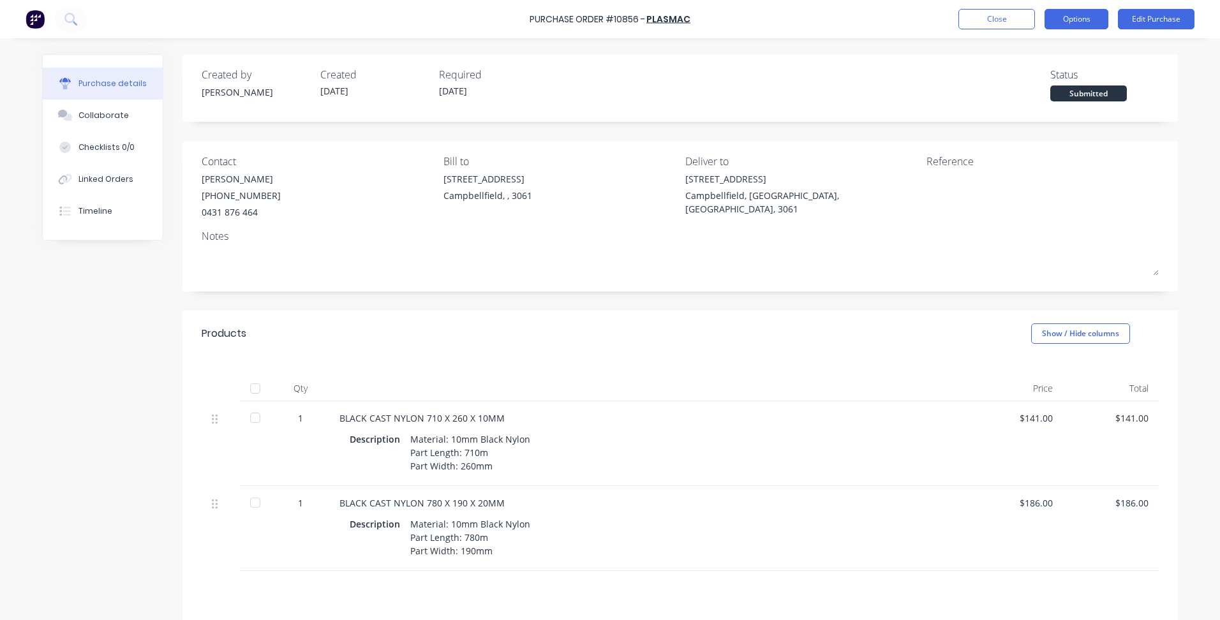
click at [1075, 22] on button "Options" at bounding box center [1077, 19] width 64 height 20
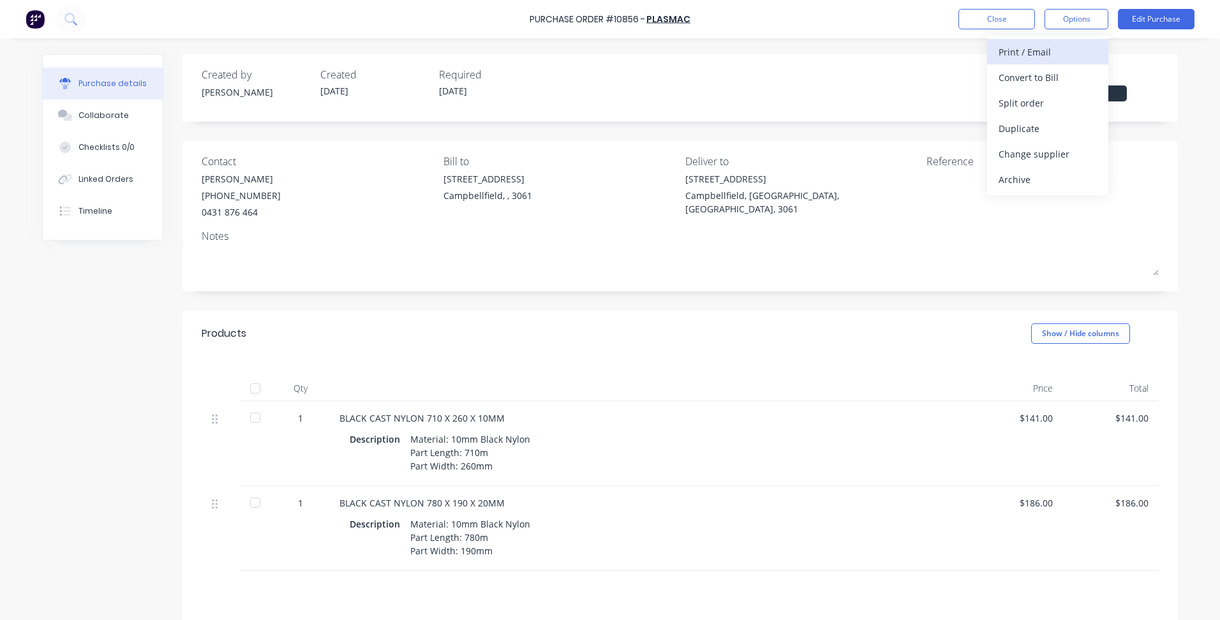
click at [1043, 43] on div "Print / Email" at bounding box center [1048, 52] width 98 height 19
click at [1020, 84] on div "With pricing" at bounding box center [1048, 77] width 98 height 19
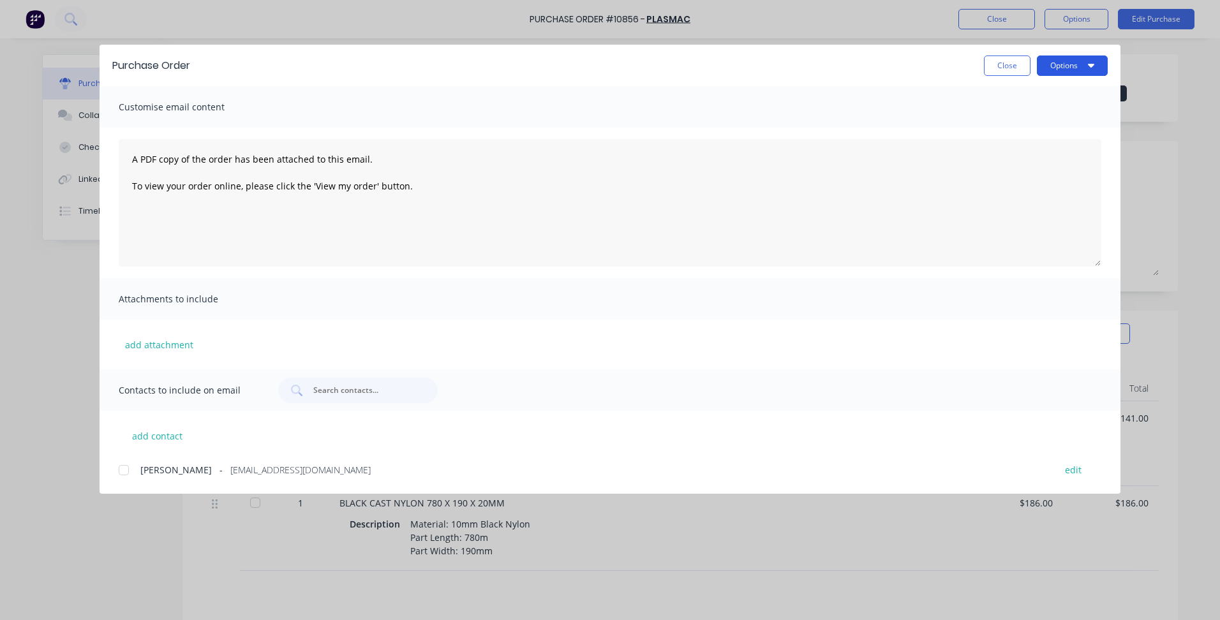
click at [1073, 68] on button "Options" at bounding box center [1072, 66] width 71 height 20
click at [1055, 93] on div "Preview" at bounding box center [1047, 98] width 98 height 19
click at [994, 62] on button "Close" at bounding box center [1007, 66] width 47 height 20
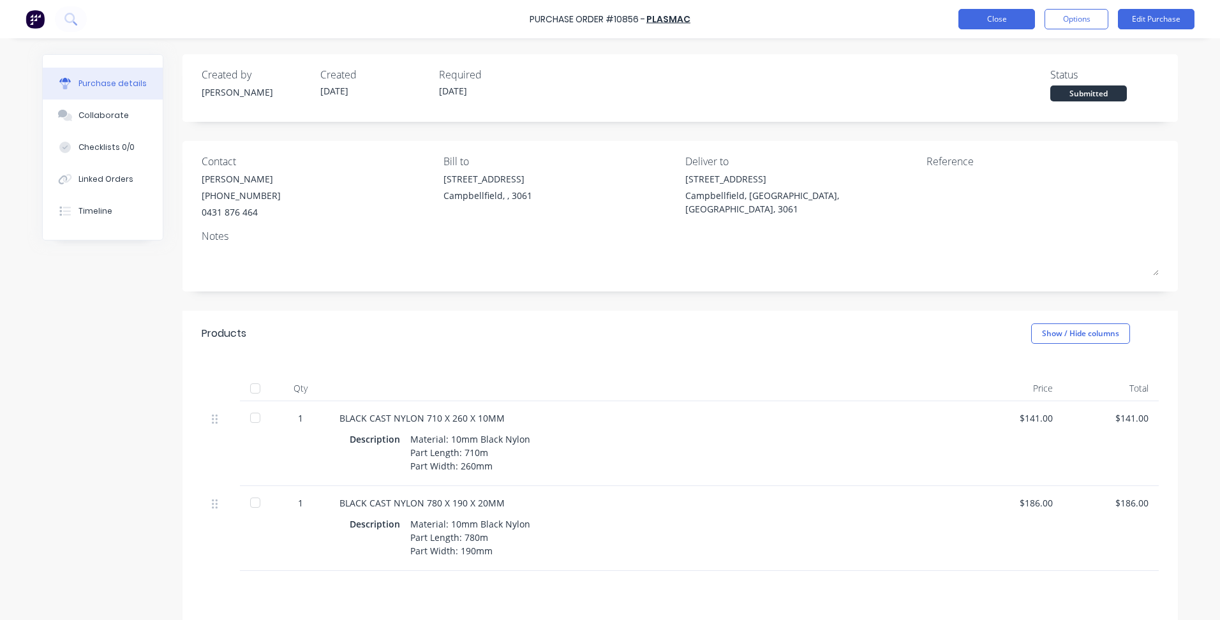
click at [983, 27] on button "Close" at bounding box center [996, 19] width 77 height 20
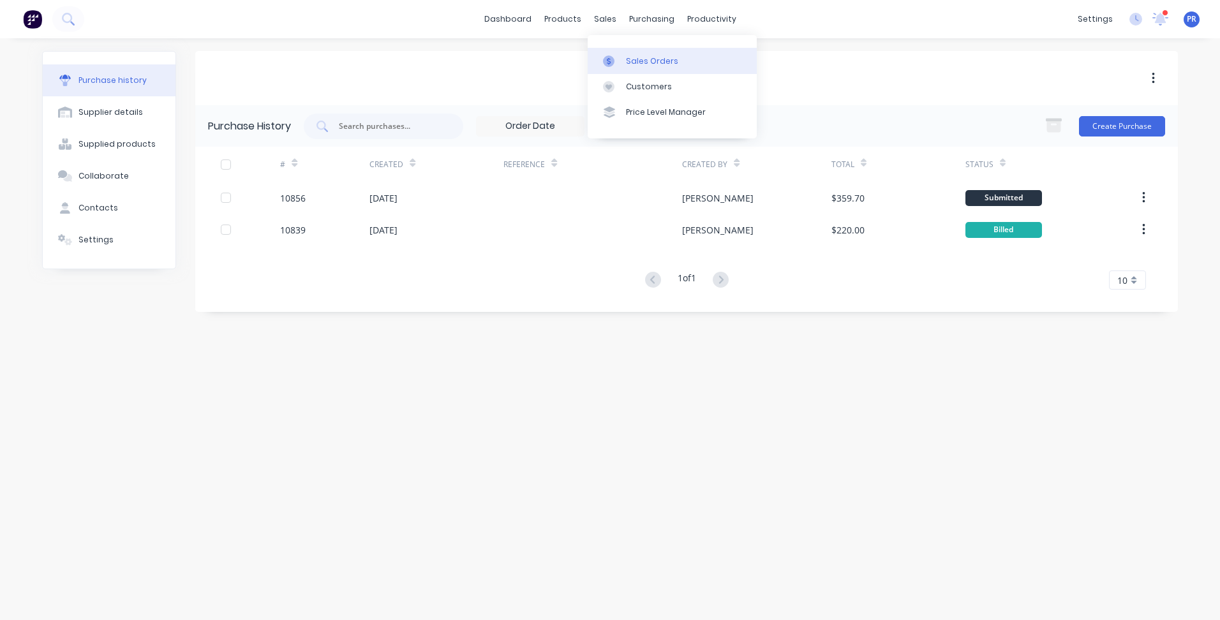
click at [642, 61] on div "Sales Orders" at bounding box center [652, 61] width 52 height 11
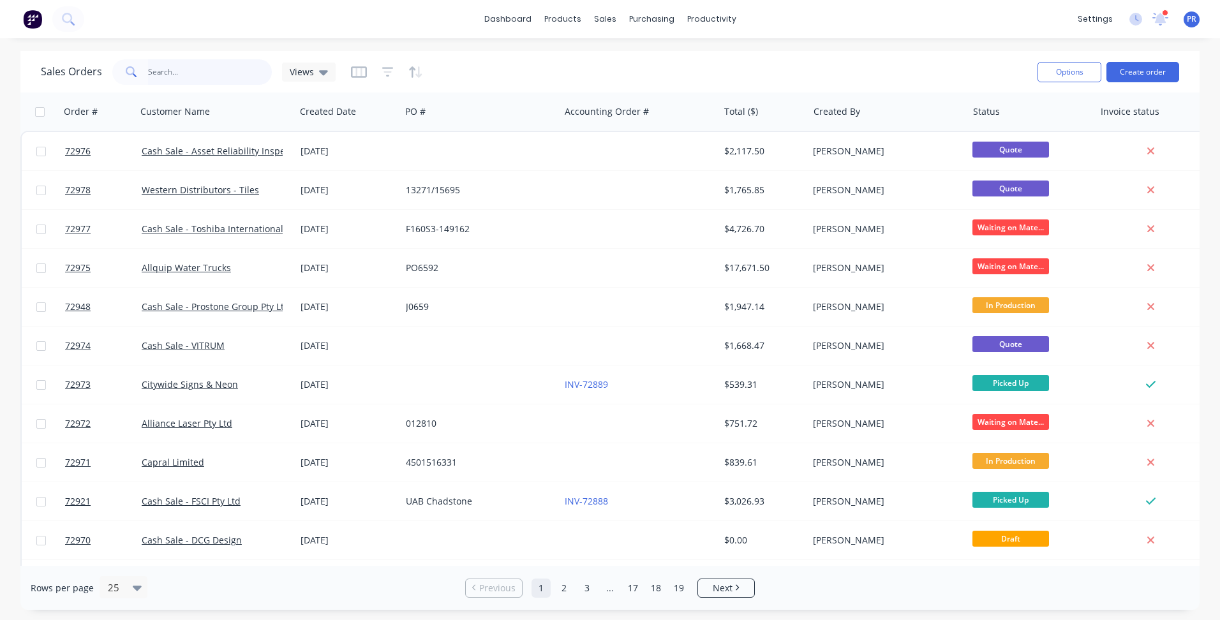
click at [155, 68] on input "text" at bounding box center [210, 72] width 124 height 26
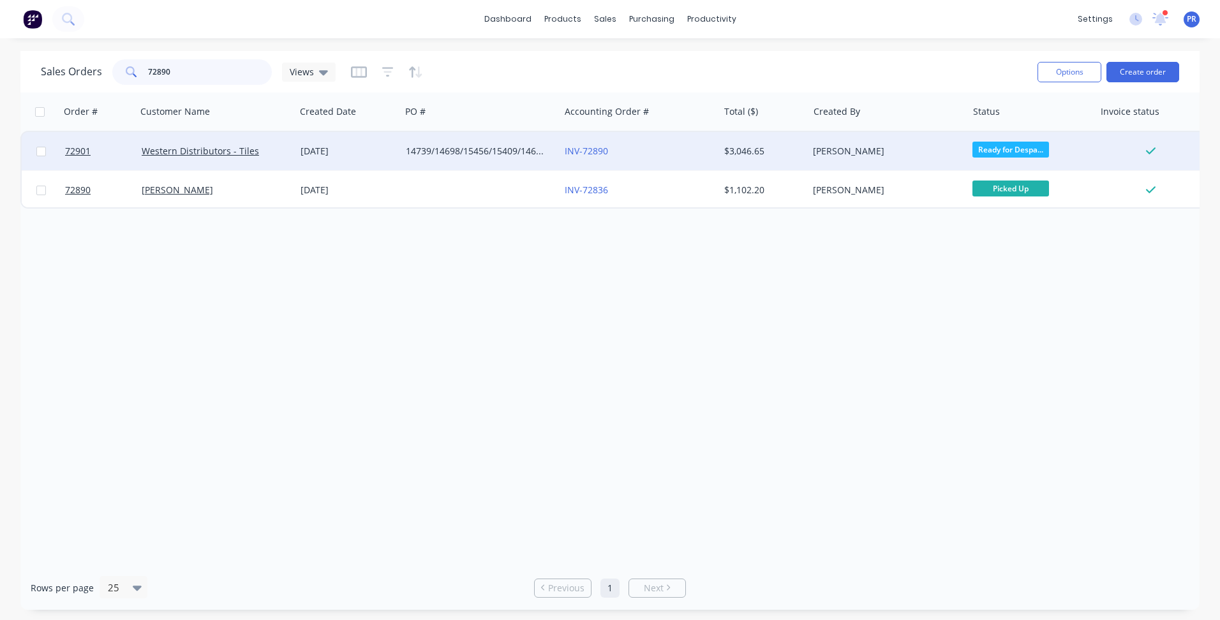
type input "72890"
click at [301, 153] on div "[DATE]" at bounding box center [348, 151] width 95 height 13
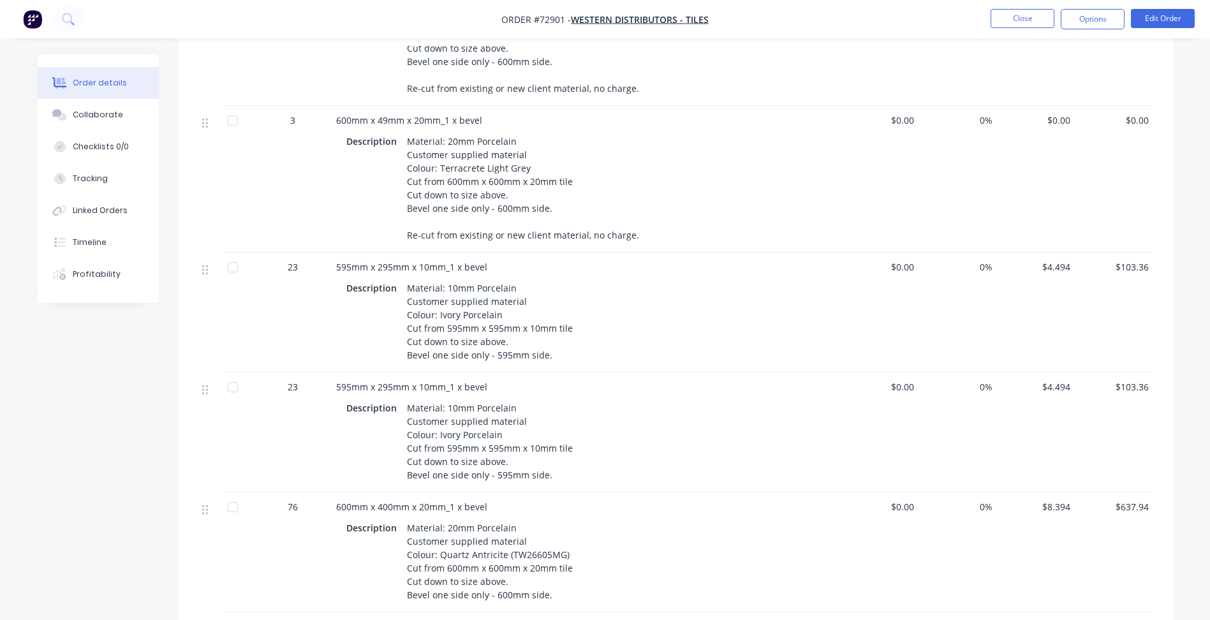
scroll to position [766, 0]
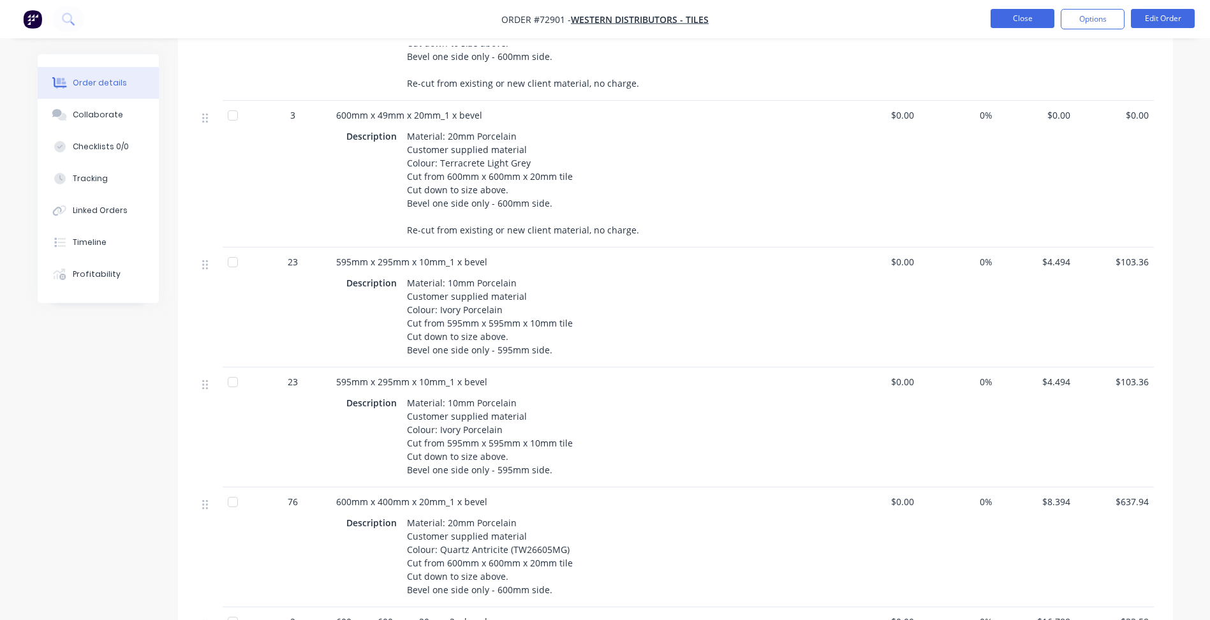
click at [1011, 13] on button "Close" at bounding box center [1023, 18] width 64 height 19
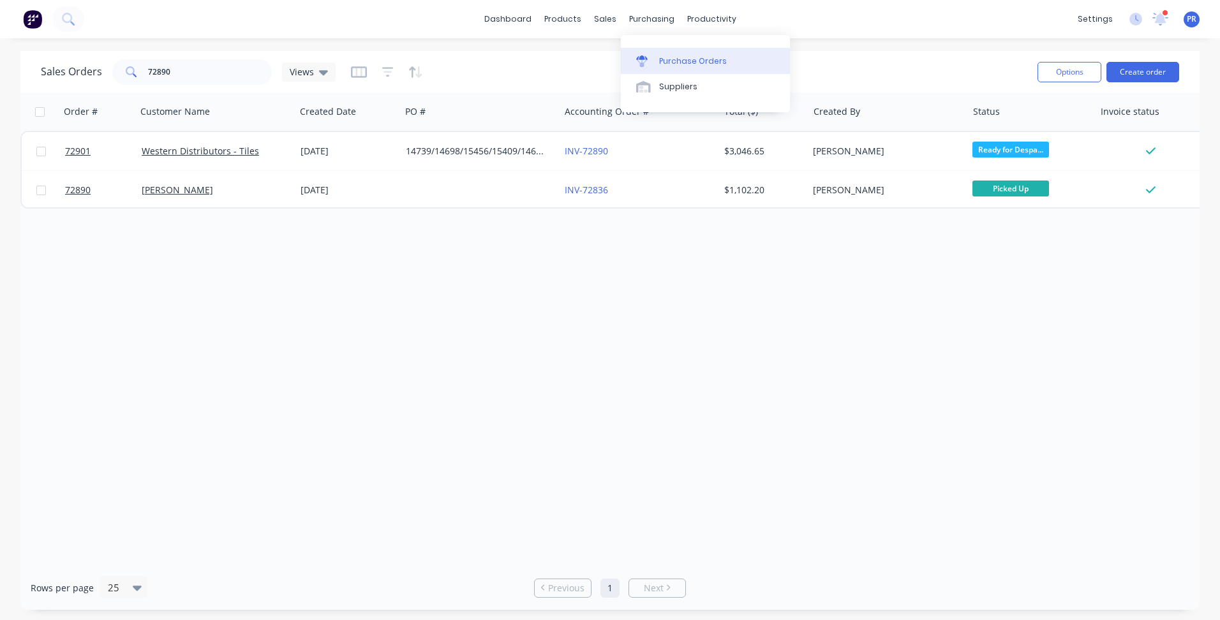
click at [657, 51] on link "Purchase Orders" at bounding box center [705, 61] width 169 height 26
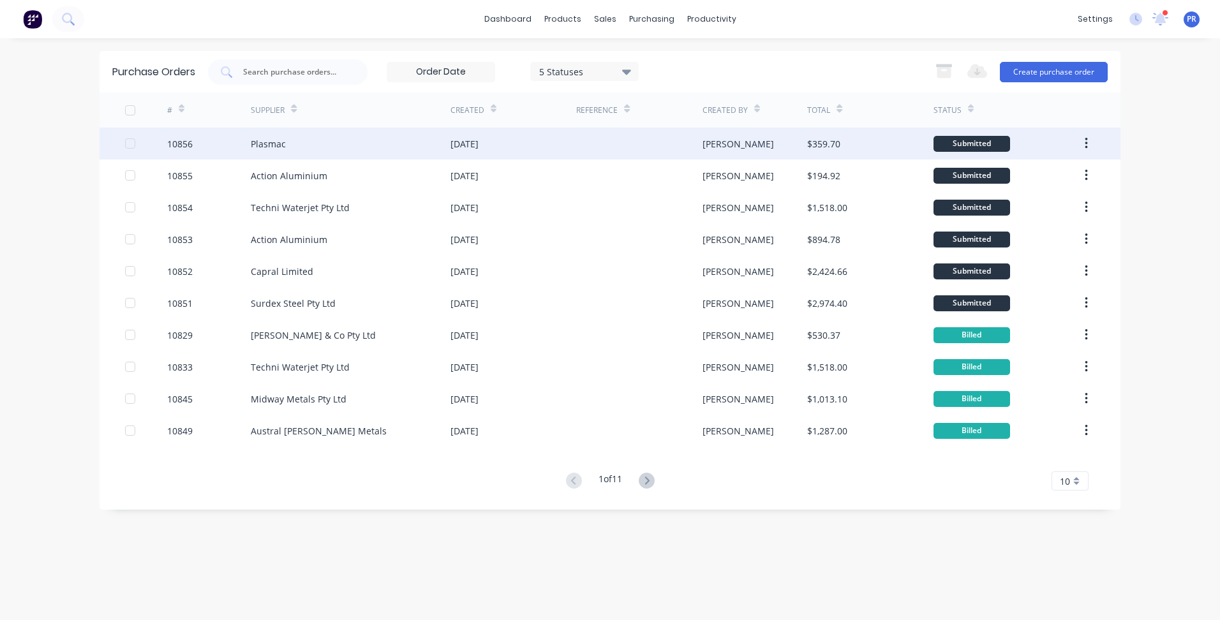
click at [282, 150] on div "Plasmac" at bounding box center [268, 143] width 35 height 13
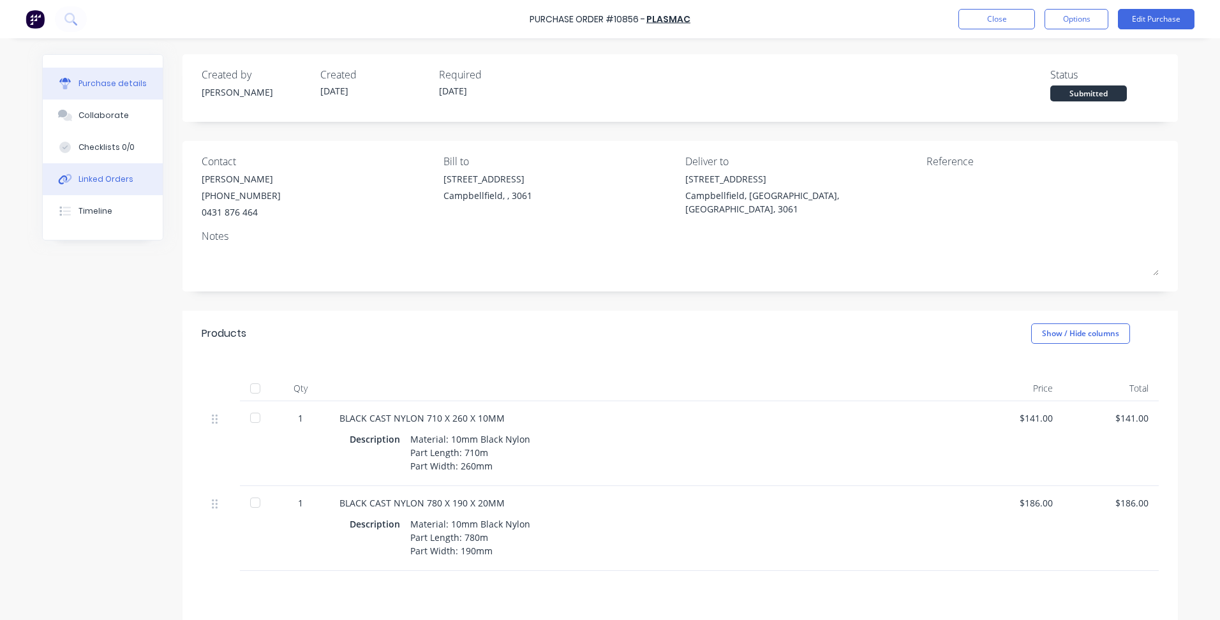
click at [89, 178] on div "Linked Orders" at bounding box center [105, 179] width 55 height 11
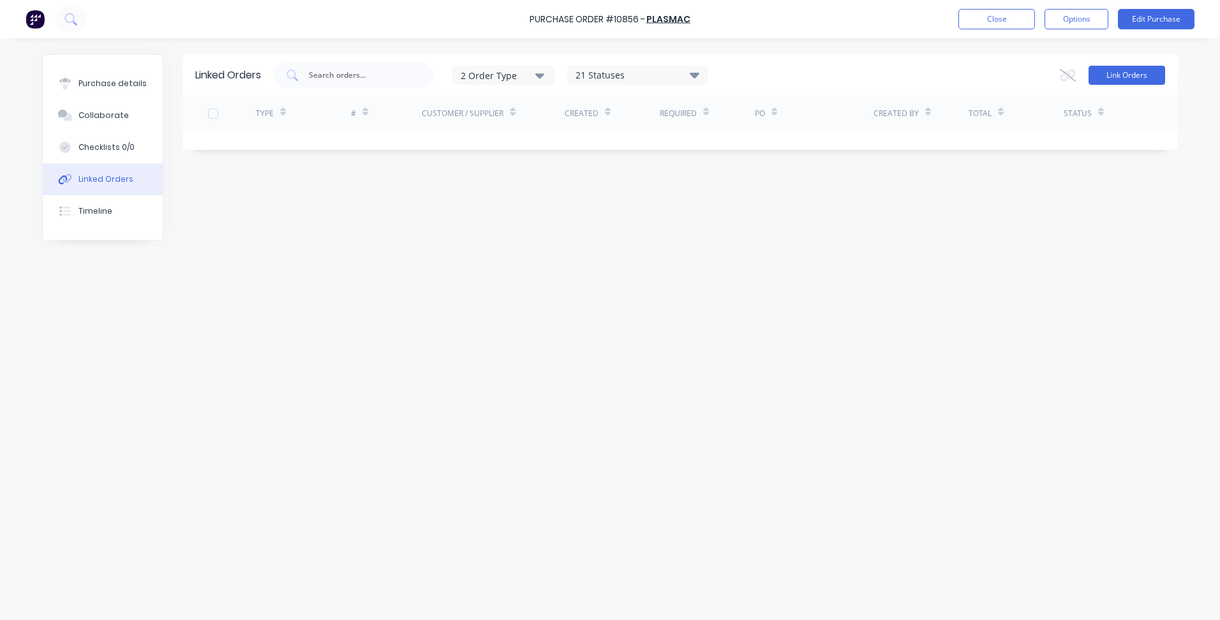
click at [1113, 73] on button "Link Orders" at bounding box center [1127, 75] width 77 height 19
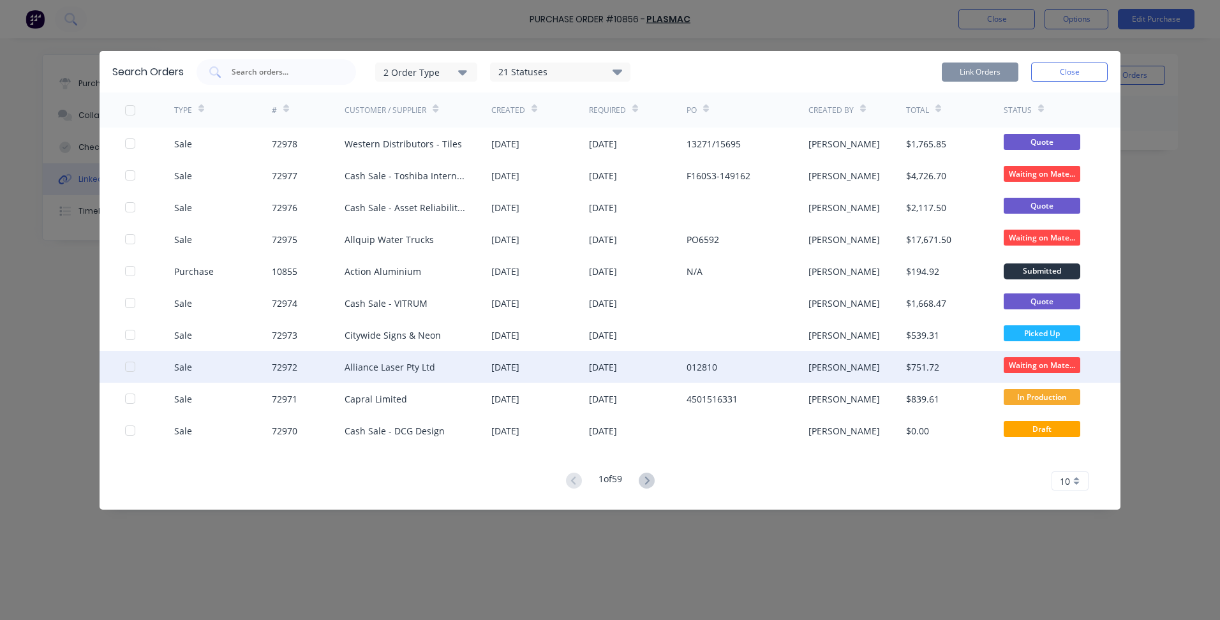
click at [126, 368] on div at bounding box center [130, 367] width 26 height 26
click at [979, 70] on button "Link Orders" at bounding box center [980, 72] width 77 height 19
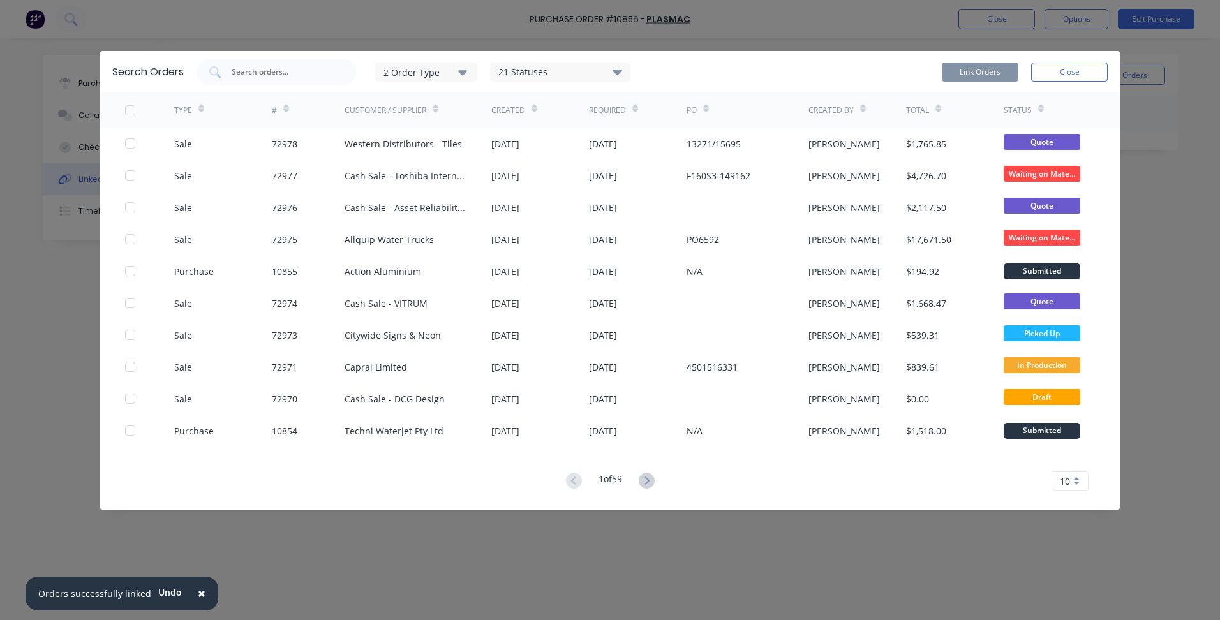
click at [872, 31] on div "Search Orders 2 Order Type 21 Statuses Sales Order Status All Archived Draft Qu…" at bounding box center [610, 310] width 1220 height 620
click at [985, 23] on div "Search Orders 2 Order Type 21 Statuses Sales Order Status All Archived Draft Qu…" at bounding box center [610, 310] width 1220 height 620
drag, startPoint x: 1085, startPoint y: 58, endPoint x: 1082, endPoint y: 64, distance: 7.1
click at [1084, 59] on div "Search Orders 2 Order Type 21 Statuses Sales Order Status All Archived Draft Qu…" at bounding box center [610, 71] width 1021 height 41
click at [1080, 69] on button "Close" at bounding box center [1069, 72] width 77 height 19
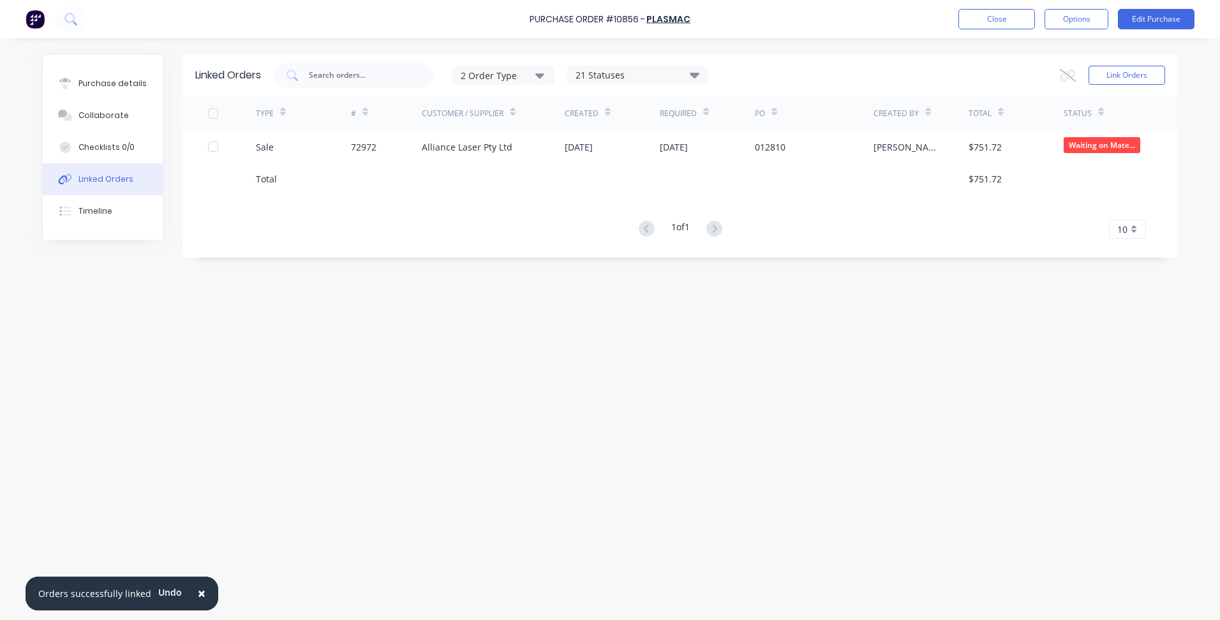
click at [996, 8] on div "Purchase Order #10856 - Plasmac Close Options Edit Purchase" at bounding box center [610, 19] width 1220 height 38
click at [988, 22] on button "Close" at bounding box center [996, 19] width 77 height 20
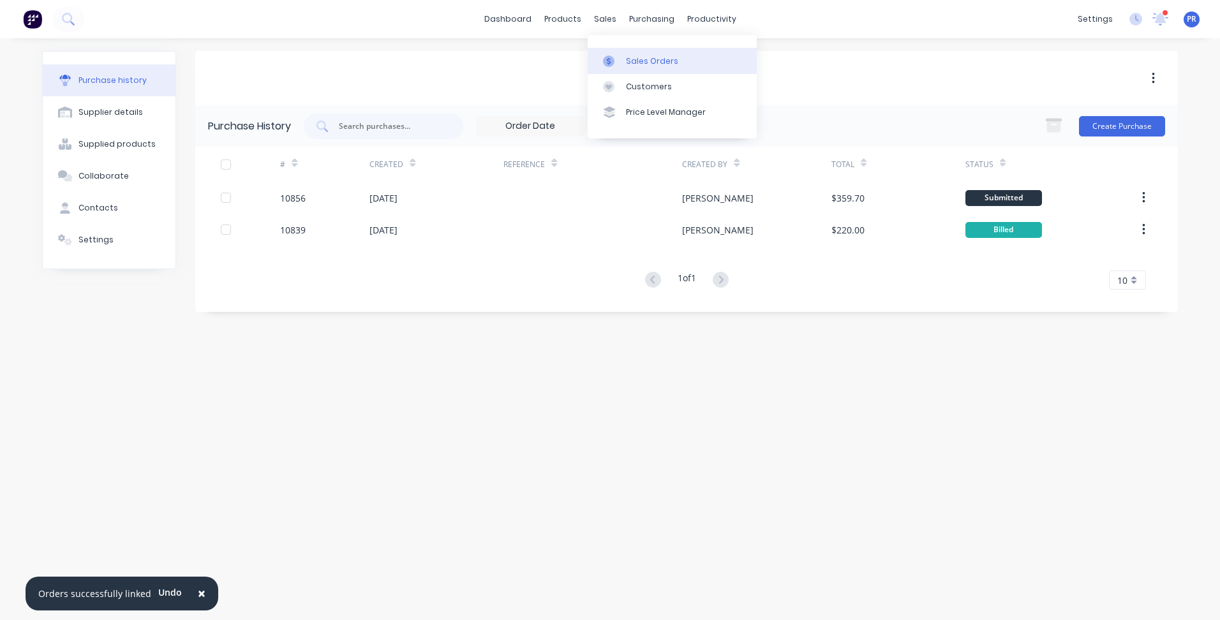
click at [637, 60] on div "Sales Orders" at bounding box center [652, 61] width 52 height 11
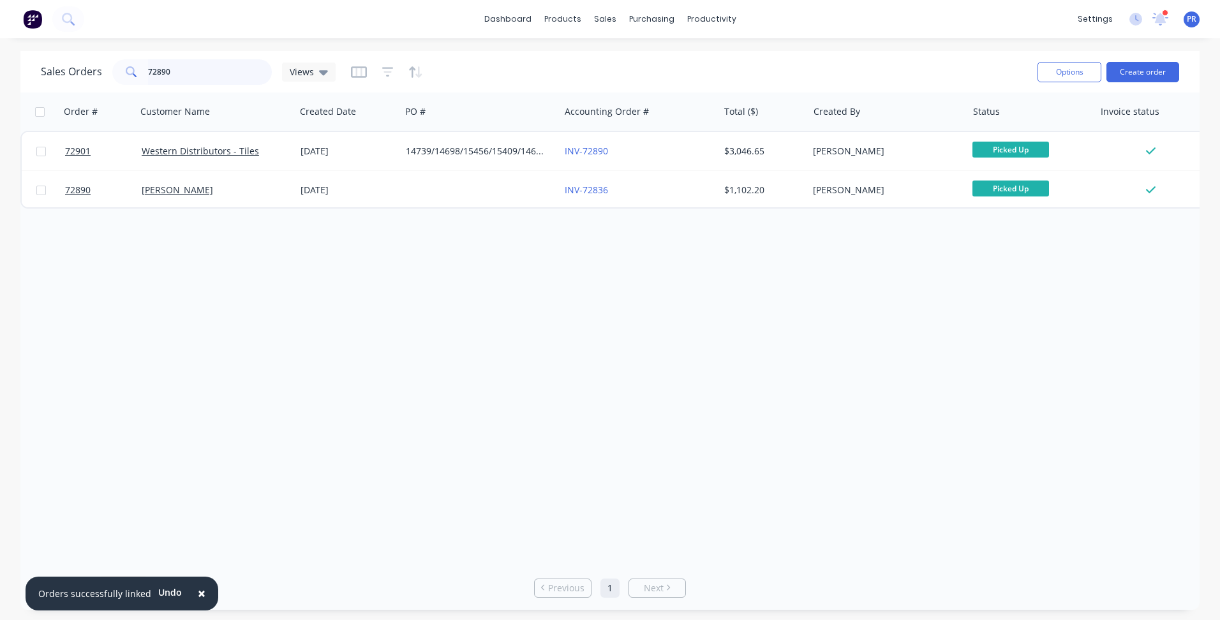
drag, startPoint x: 115, startPoint y: 62, endPoint x: 75, endPoint y: 64, distance: 40.3
click at [75, 64] on div "Sales Orders 72890 Views" at bounding box center [188, 72] width 295 height 26
type input "stone elegance"
click at [190, 154] on link "Cash Sale - Stone Elegance" at bounding box center [199, 151] width 115 height 12
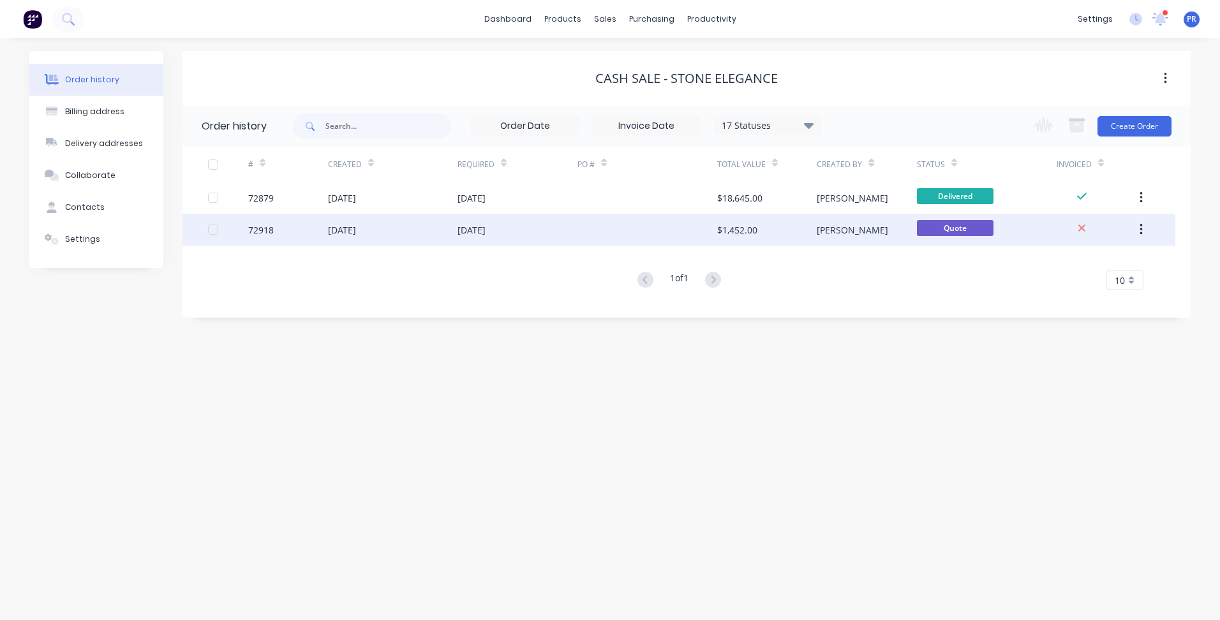
click at [441, 231] on div "[DATE]" at bounding box center [393, 230] width 130 height 32
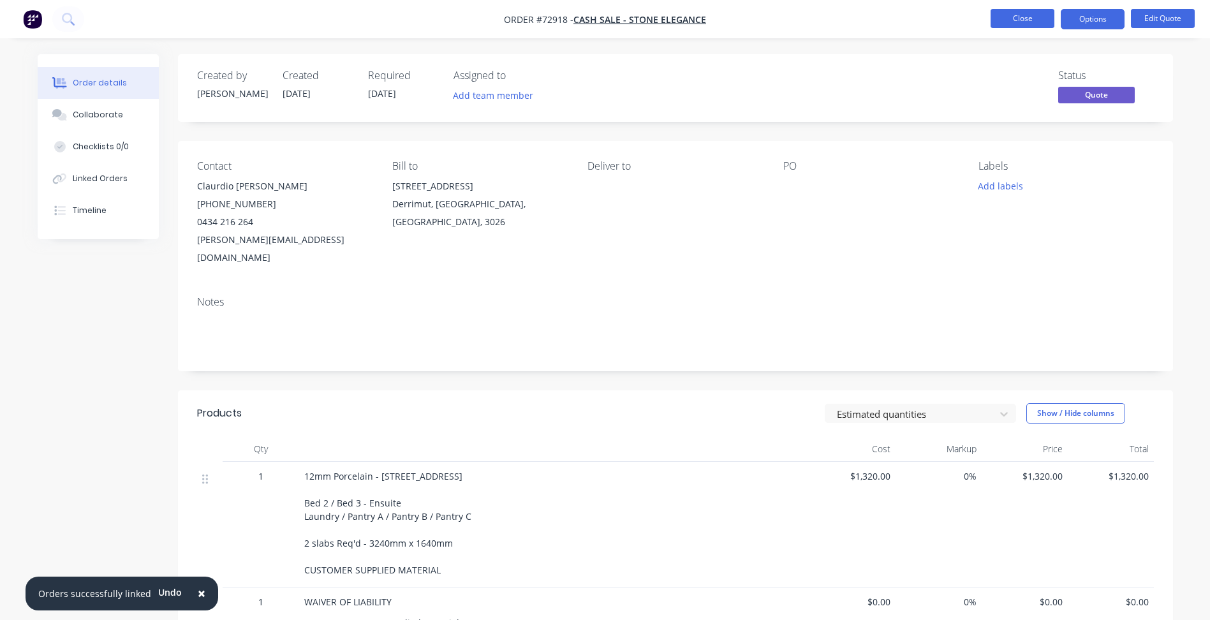
click at [1033, 16] on button "Close" at bounding box center [1023, 18] width 64 height 19
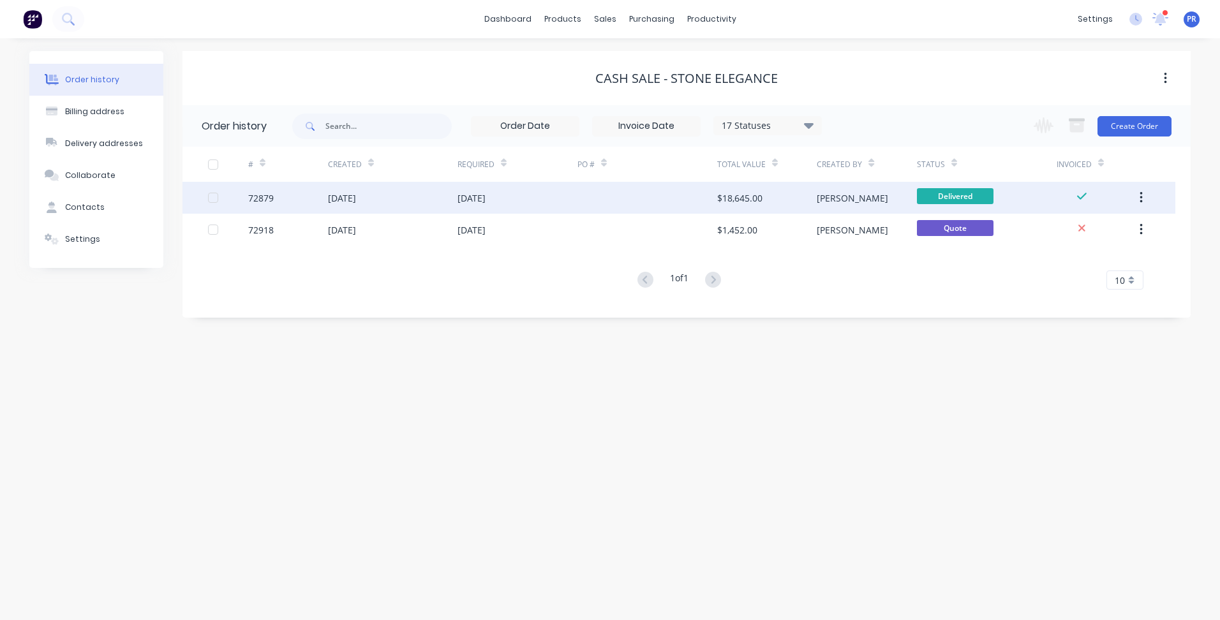
click at [409, 191] on div "[DATE]" at bounding box center [393, 198] width 130 height 32
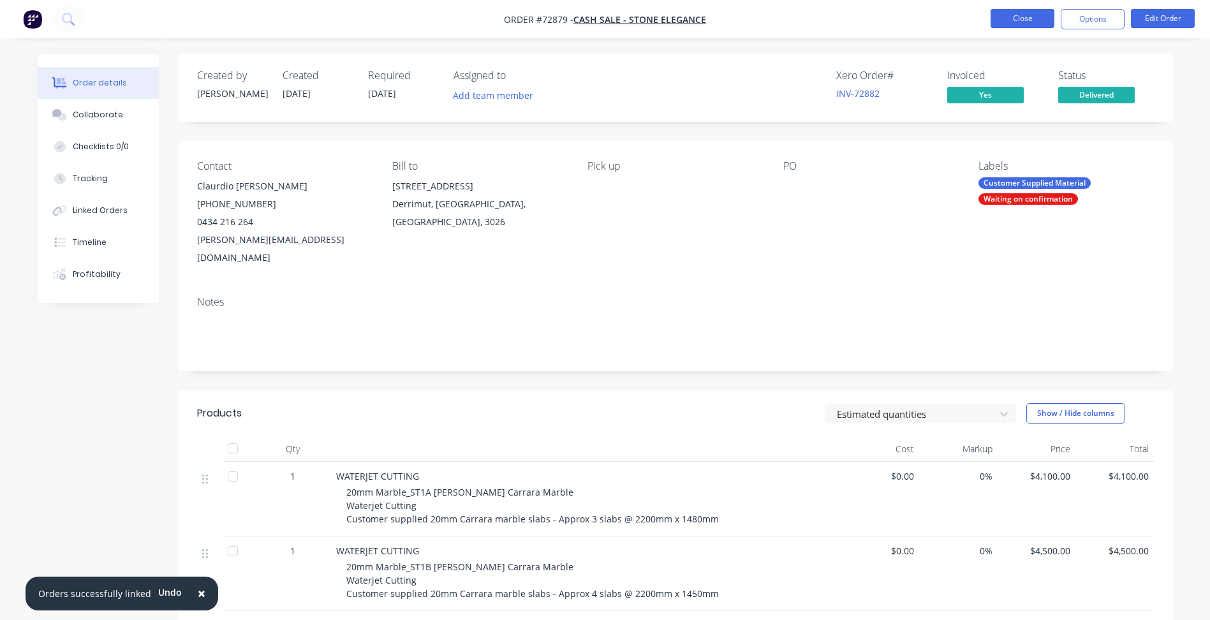
click at [1020, 17] on button "Close" at bounding box center [1023, 18] width 64 height 19
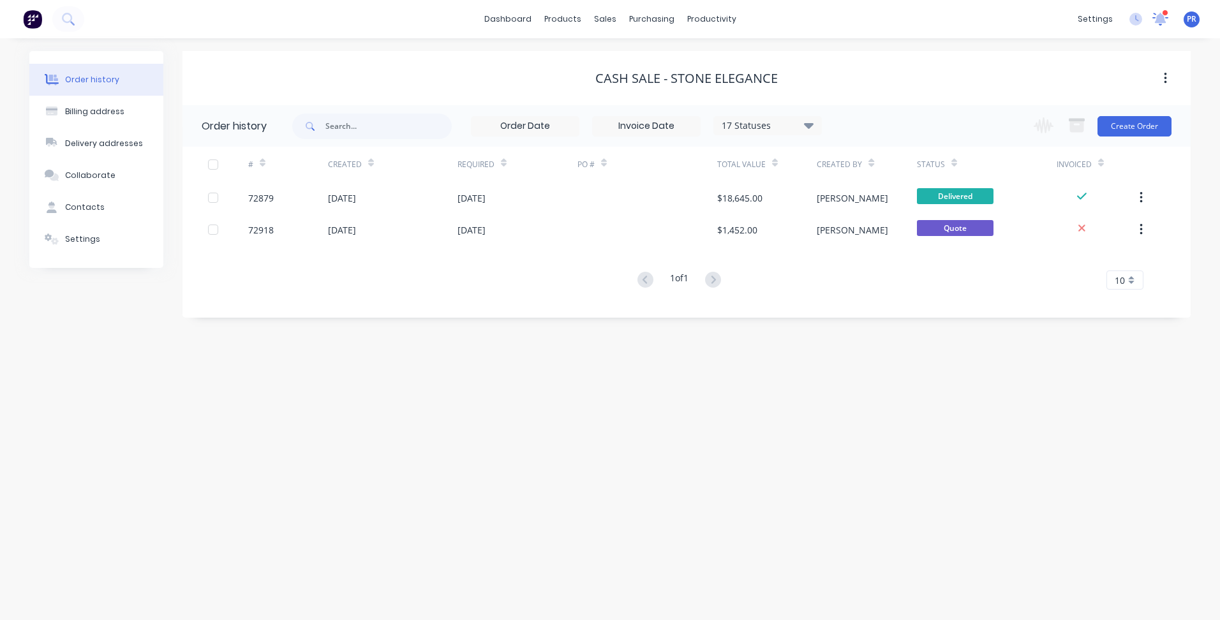
click at [1154, 20] on icon at bounding box center [1160, 18] width 17 height 13
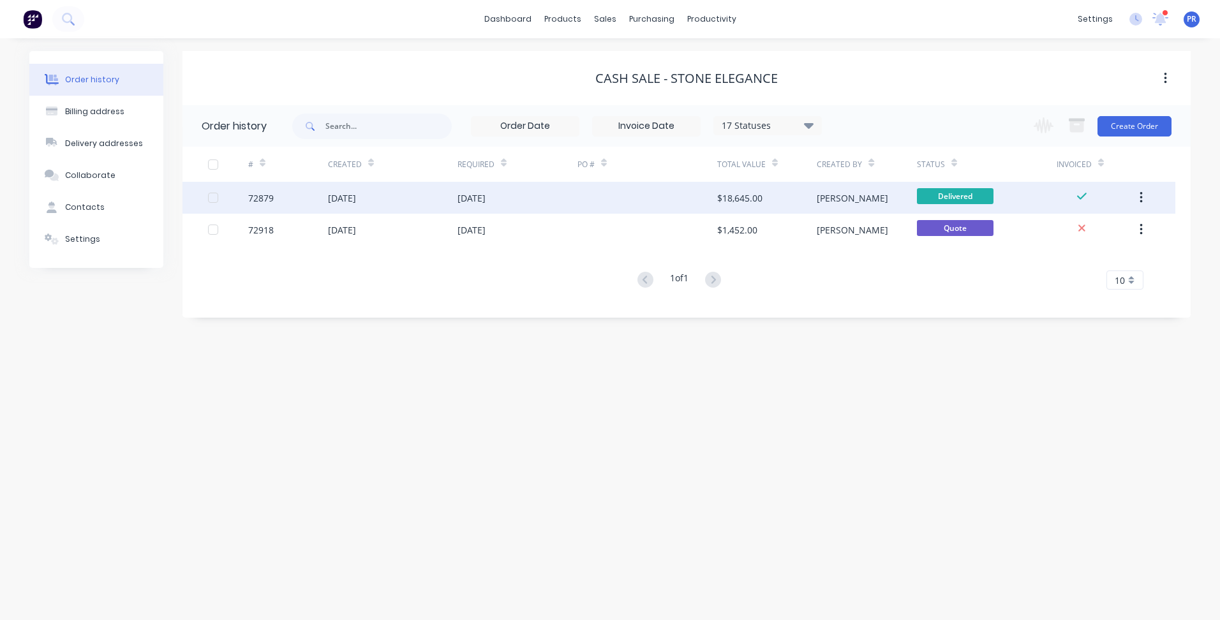
click at [607, 195] on div at bounding box center [647, 198] width 140 height 32
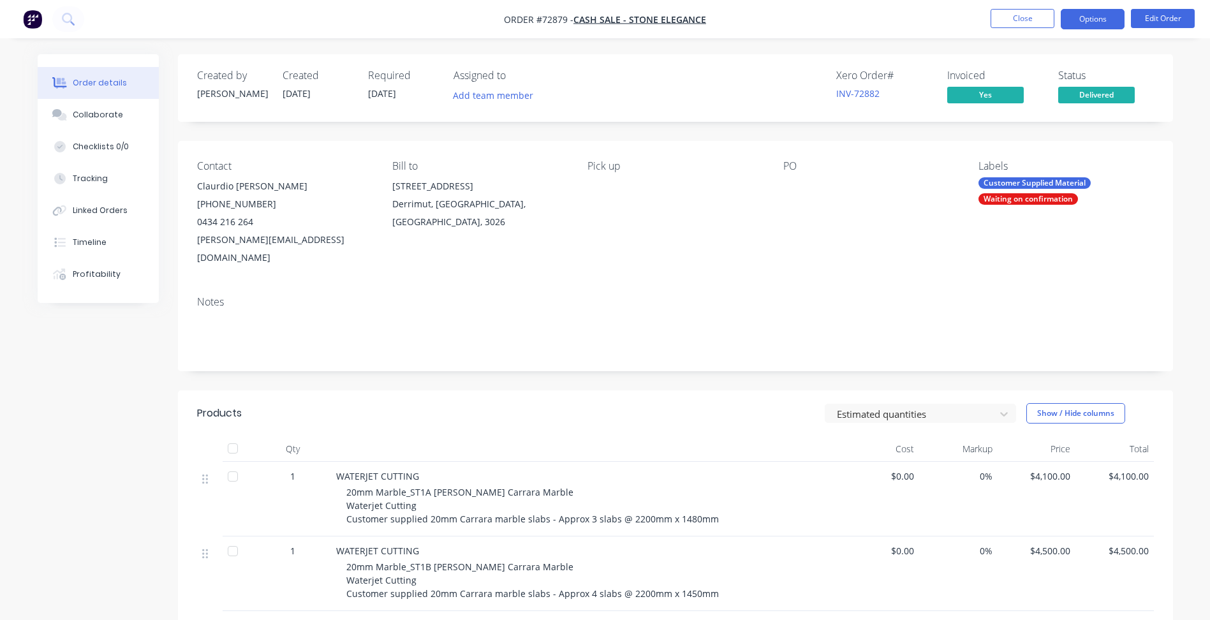
click at [1101, 24] on button "Options" at bounding box center [1093, 19] width 64 height 20
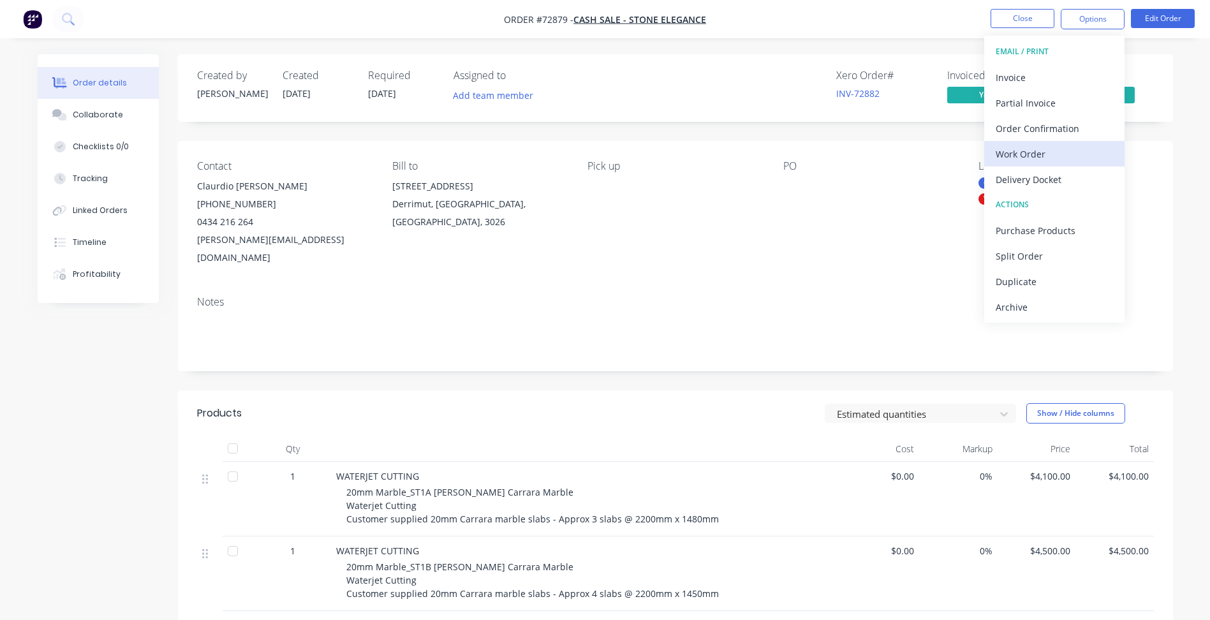
click at [1032, 153] on div "Work Order" at bounding box center [1054, 154] width 117 height 19
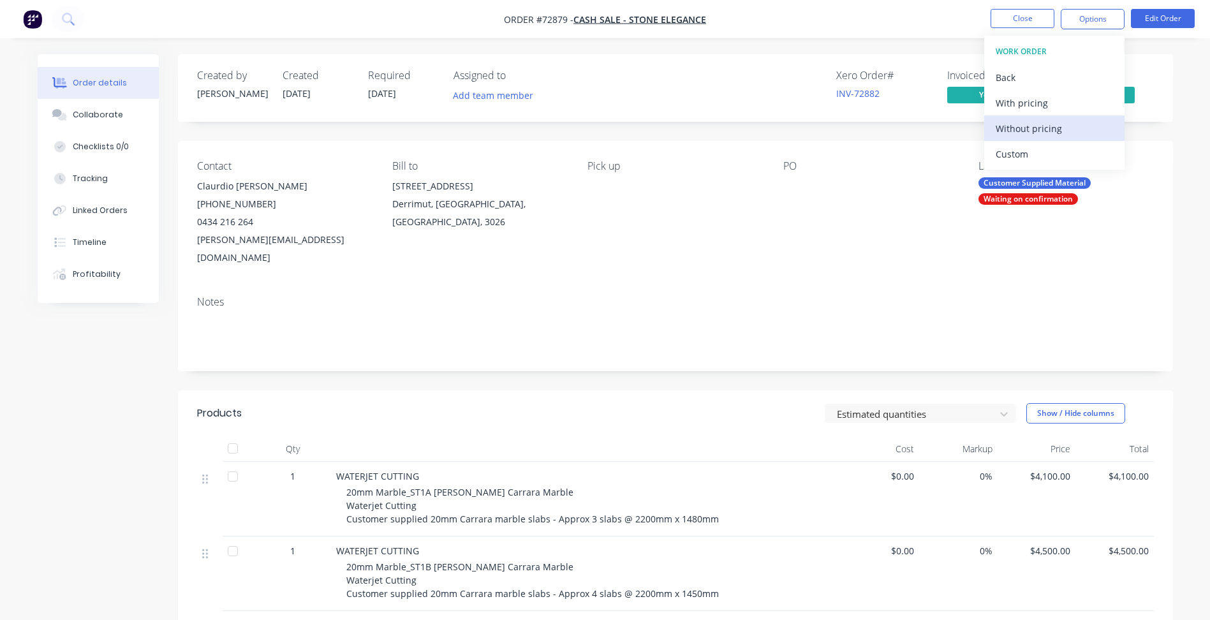
click at [1053, 127] on div "Without pricing" at bounding box center [1054, 128] width 117 height 19
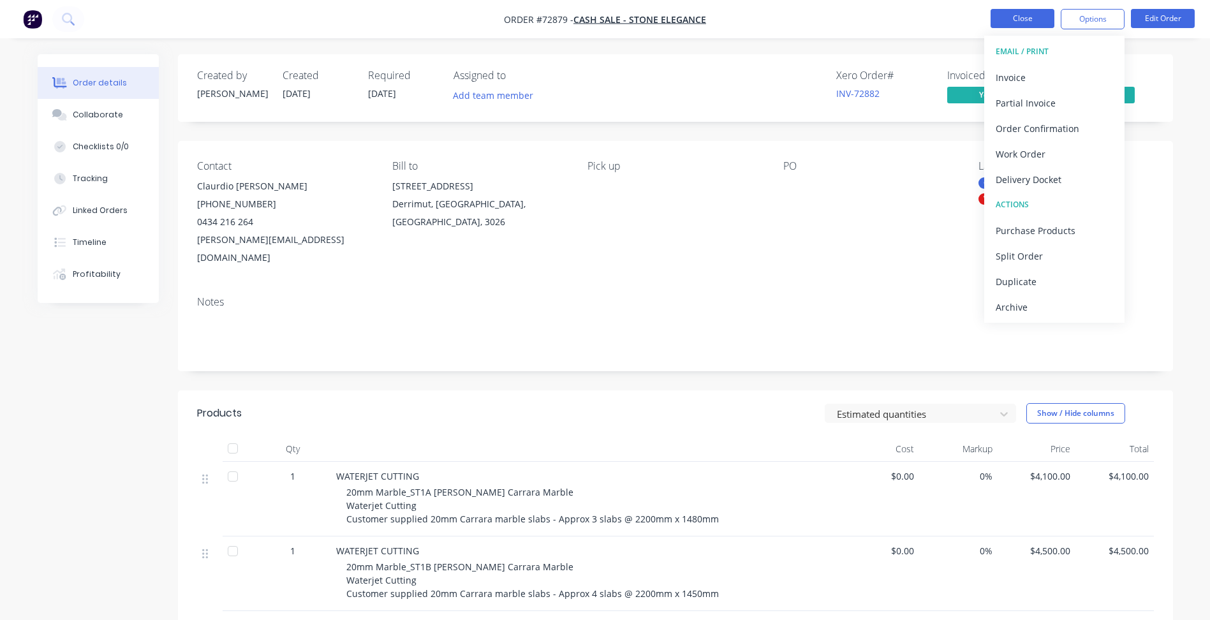
click at [1013, 20] on button "Close" at bounding box center [1023, 18] width 64 height 19
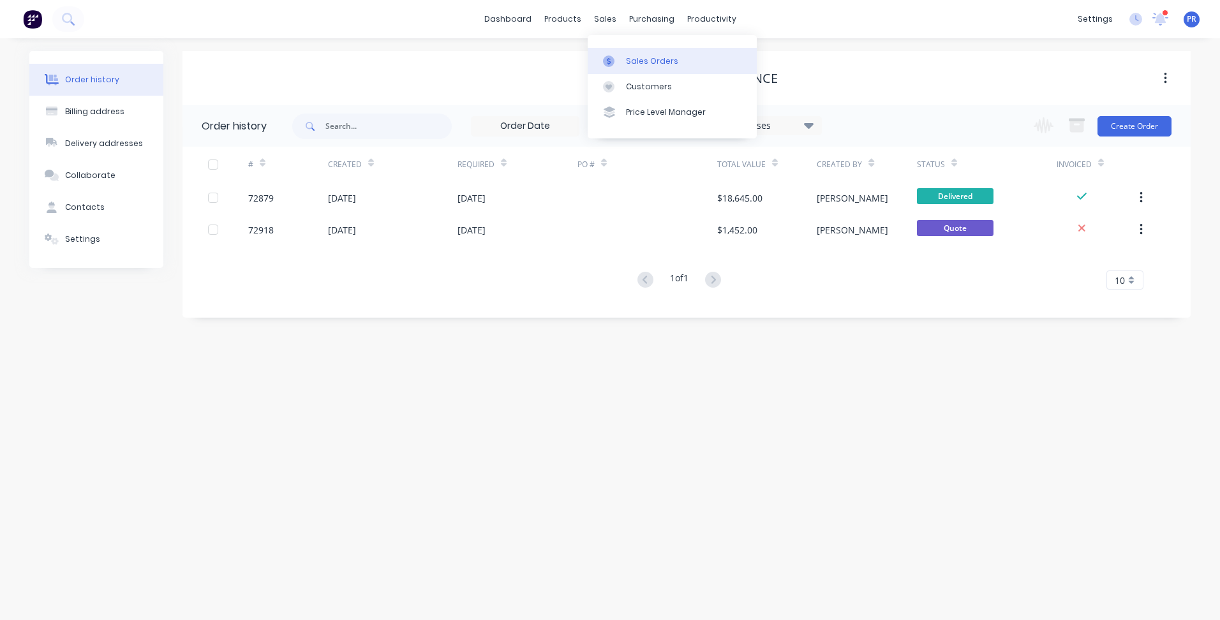
click at [623, 53] on link "Sales Orders" at bounding box center [672, 61] width 169 height 26
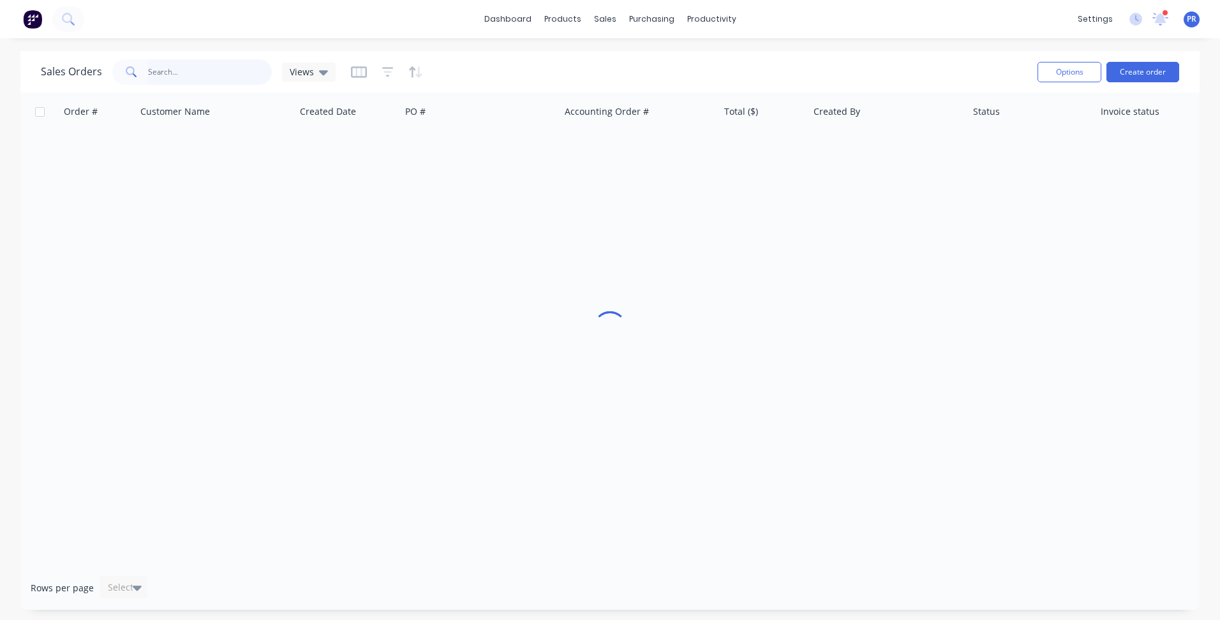
click at [191, 80] on input "text" at bounding box center [210, 72] width 124 height 26
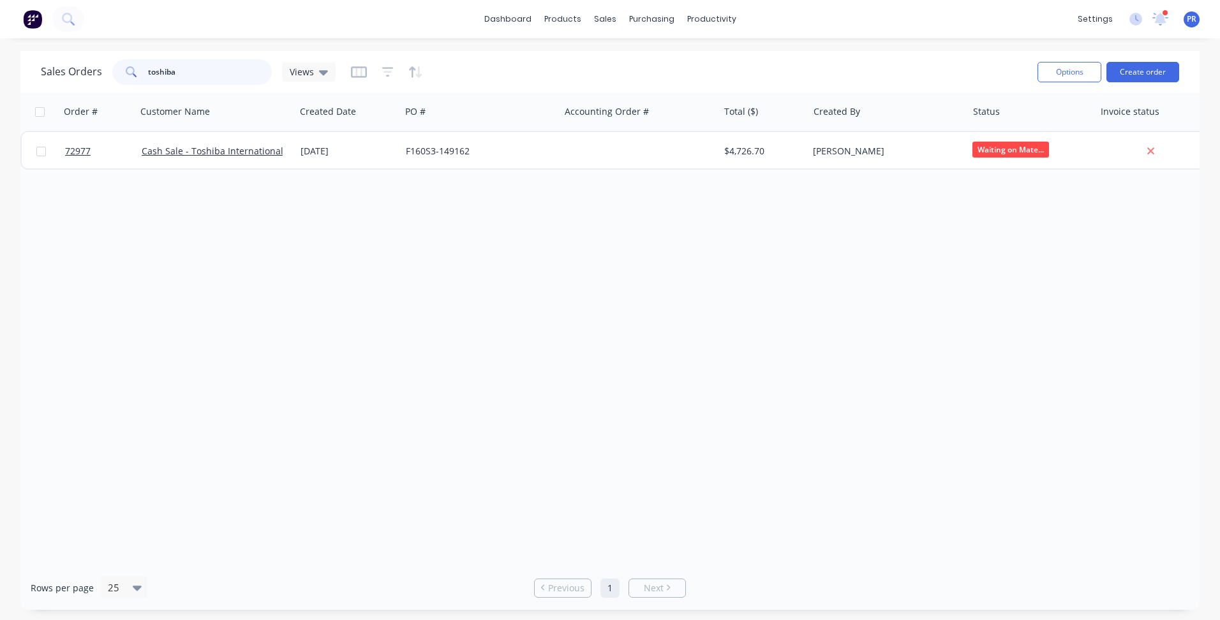
type input "toshiba"
drag, startPoint x: 188, startPoint y: 68, endPoint x: 0, endPoint y: 42, distance: 190.0
click at [26, 49] on div "dashboard products sales purchasing productivity dashboard products Product Cat…" at bounding box center [610, 310] width 1220 height 620
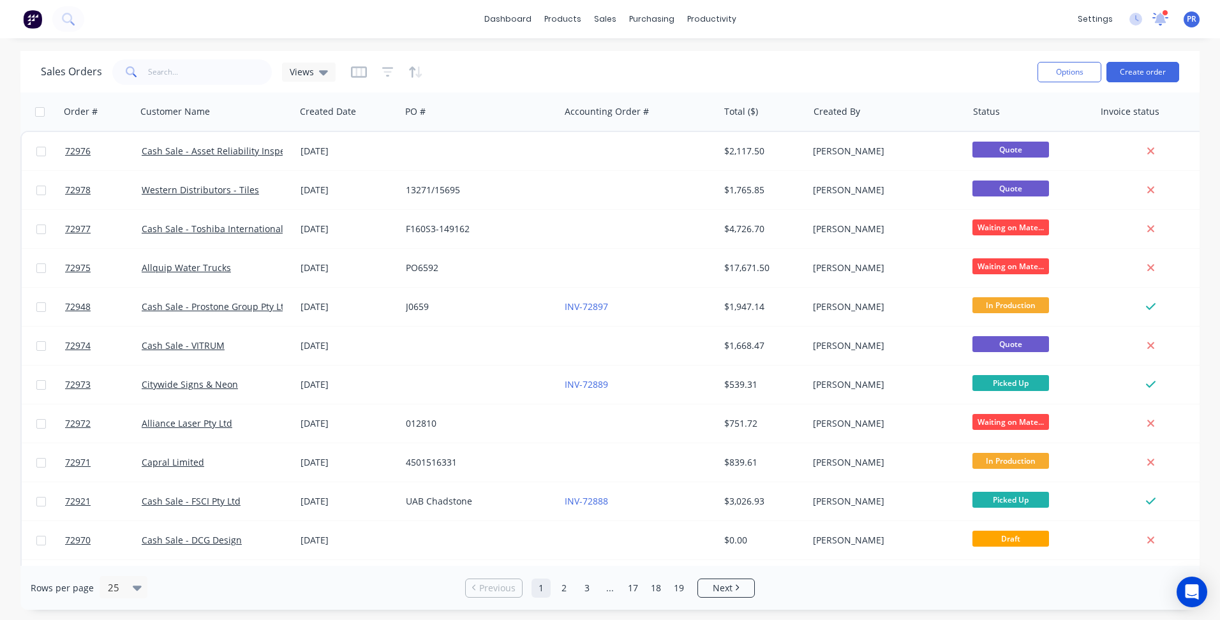
click at [1163, 24] on icon at bounding box center [1160, 19] width 16 height 13
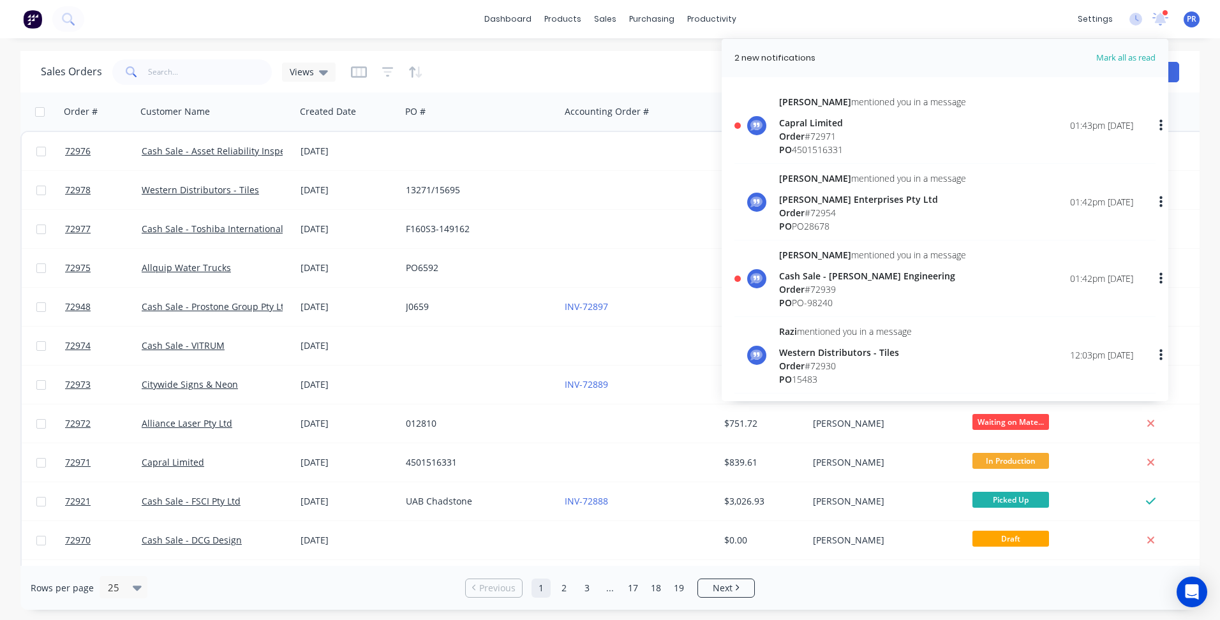
click at [946, 274] on div "Sally mentioned you in a message Cash Sale - Gorski Engineering Order # 72939 P…" at bounding box center [956, 278] width 354 height 61
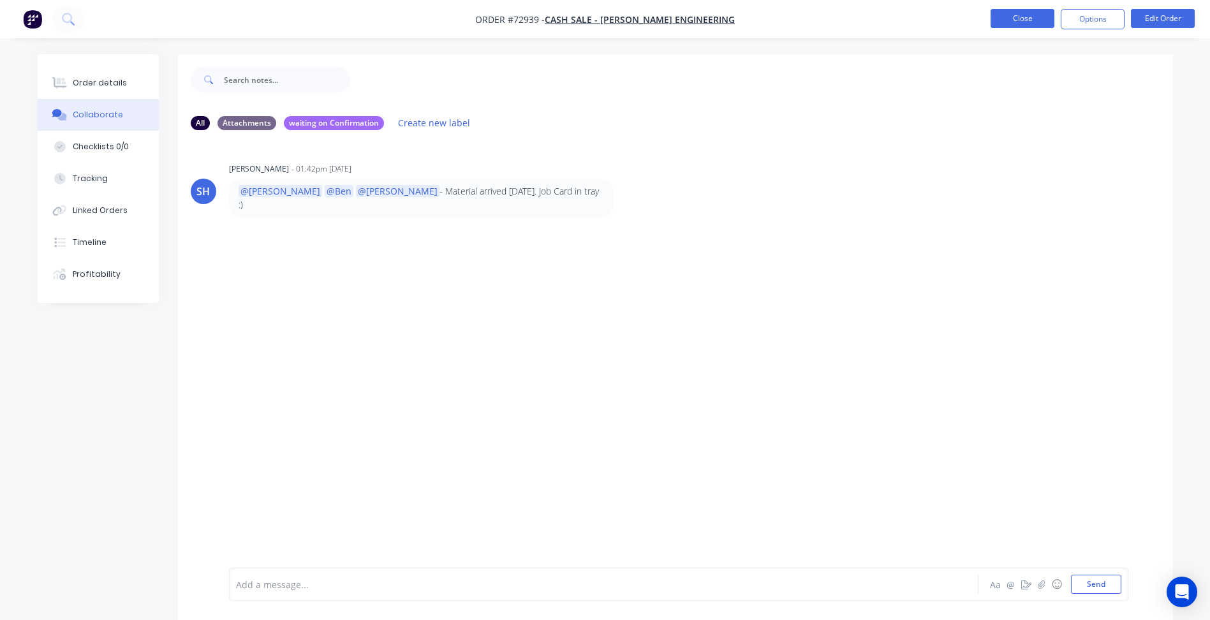
click at [1018, 15] on button "Close" at bounding box center [1023, 18] width 64 height 19
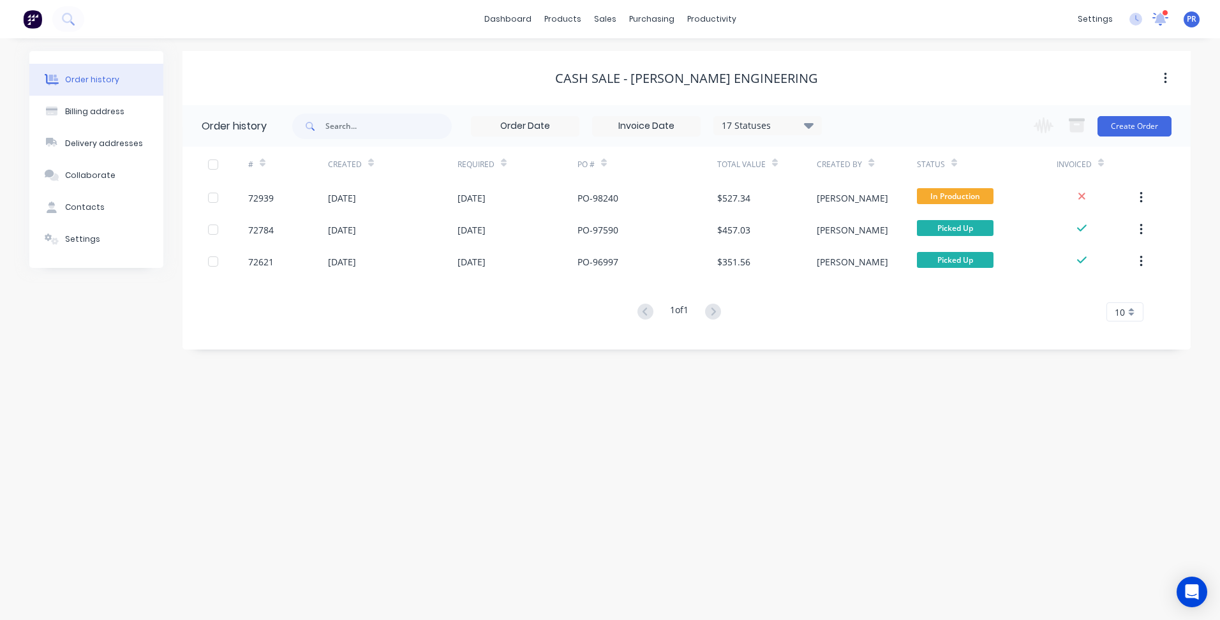
click at [1161, 20] on icon at bounding box center [1160, 17] width 12 height 11
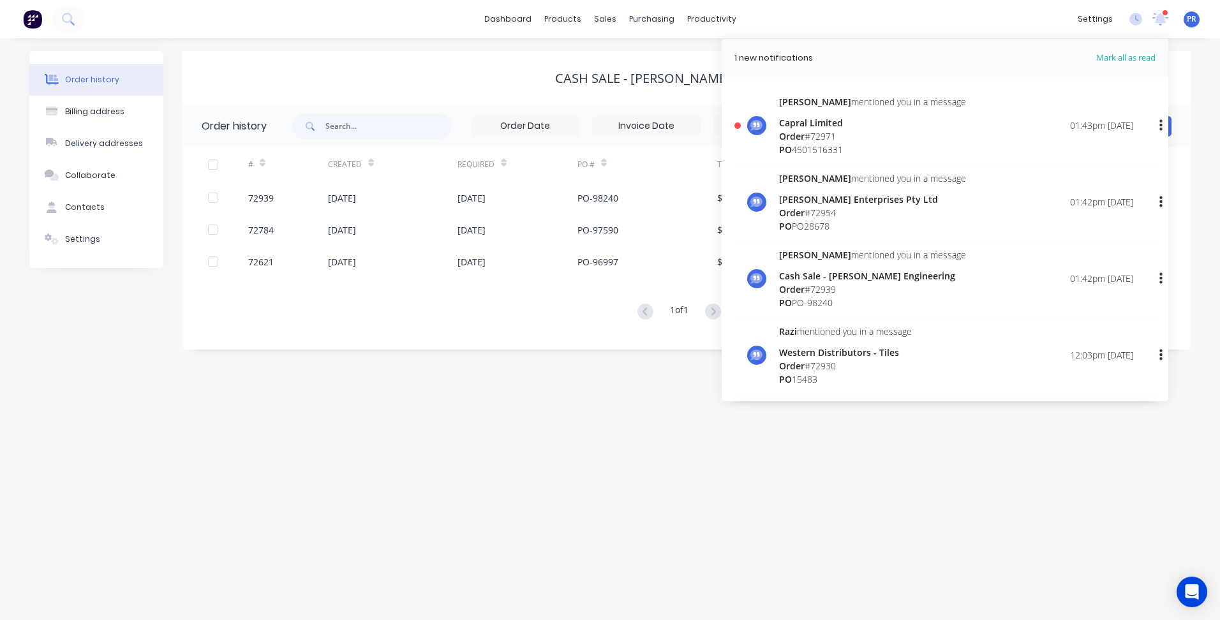
click at [937, 107] on div "Sally mentioned you in a message Capral Limited Order # 72971 PO 4501516331 01:…" at bounding box center [956, 125] width 354 height 61
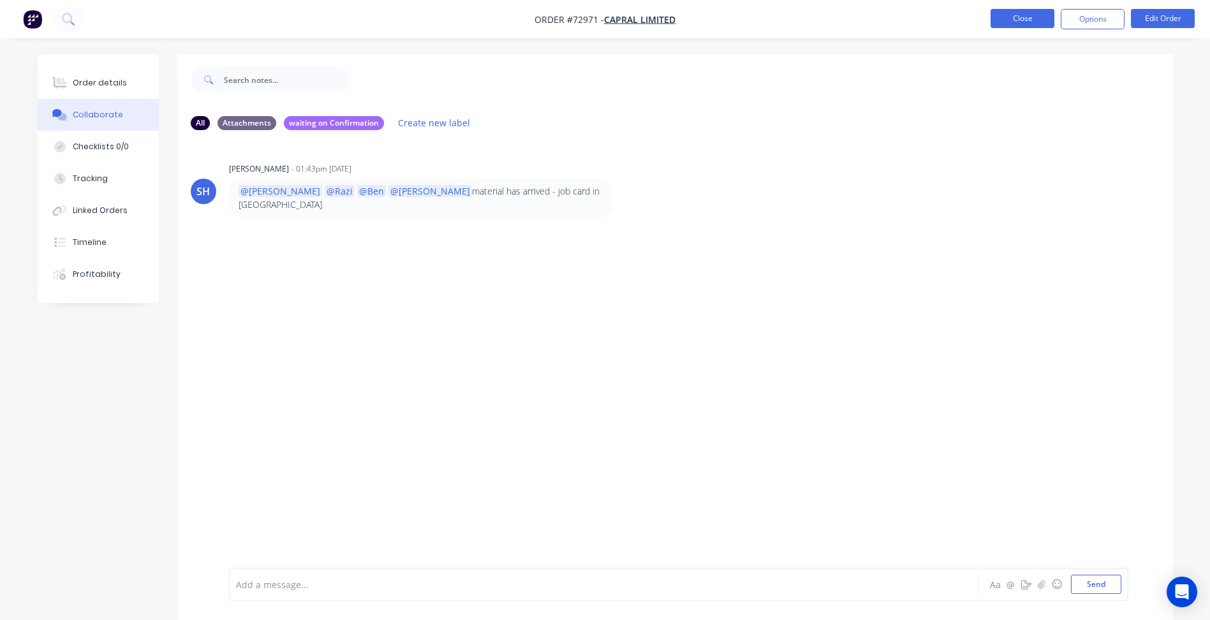
click at [1013, 23] on button "Close" at bounding box center [1023, 18] width 64 height 19
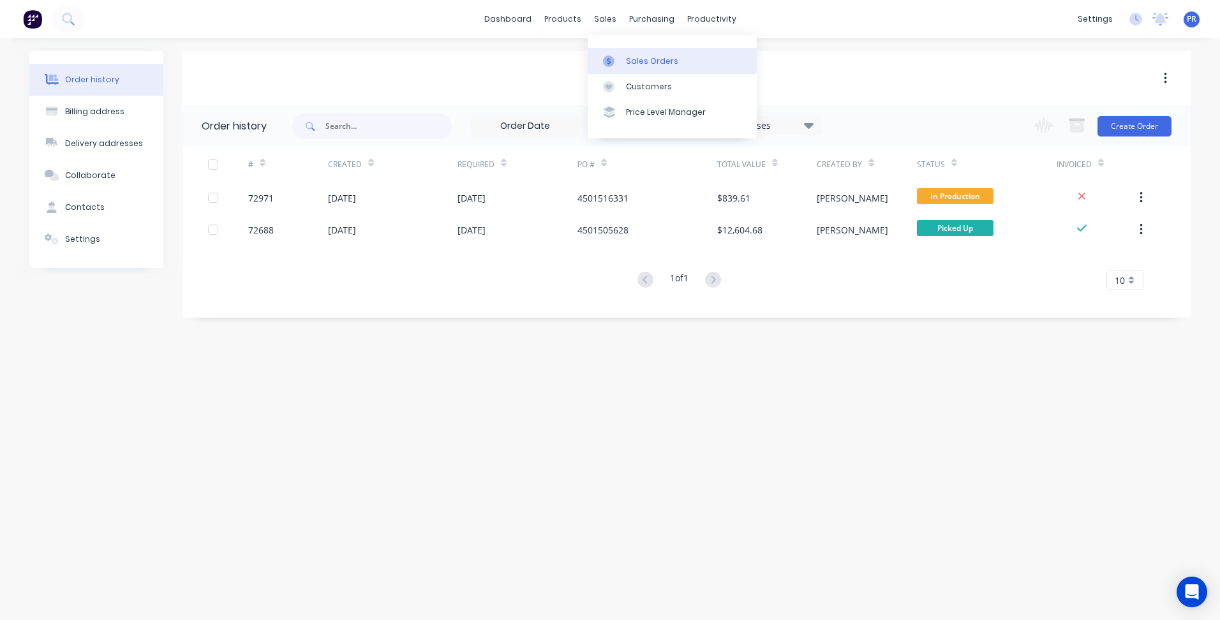
click at [626, 63] on div "Sales Orders" at bounding box center [652, 61] width 52 height 11
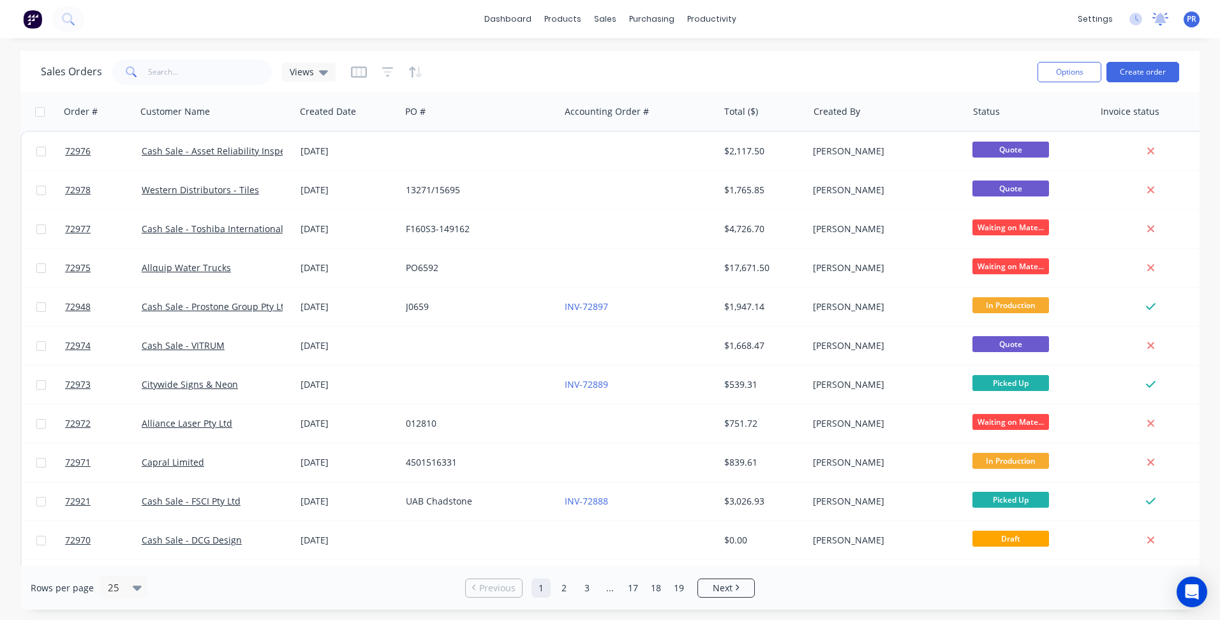
click at [1159, 14] on icon at bounding box center [1160, 18] width 11 height 10
click at [1161, 20] on icon at bounding box center [1160, 17] width 11 height 10
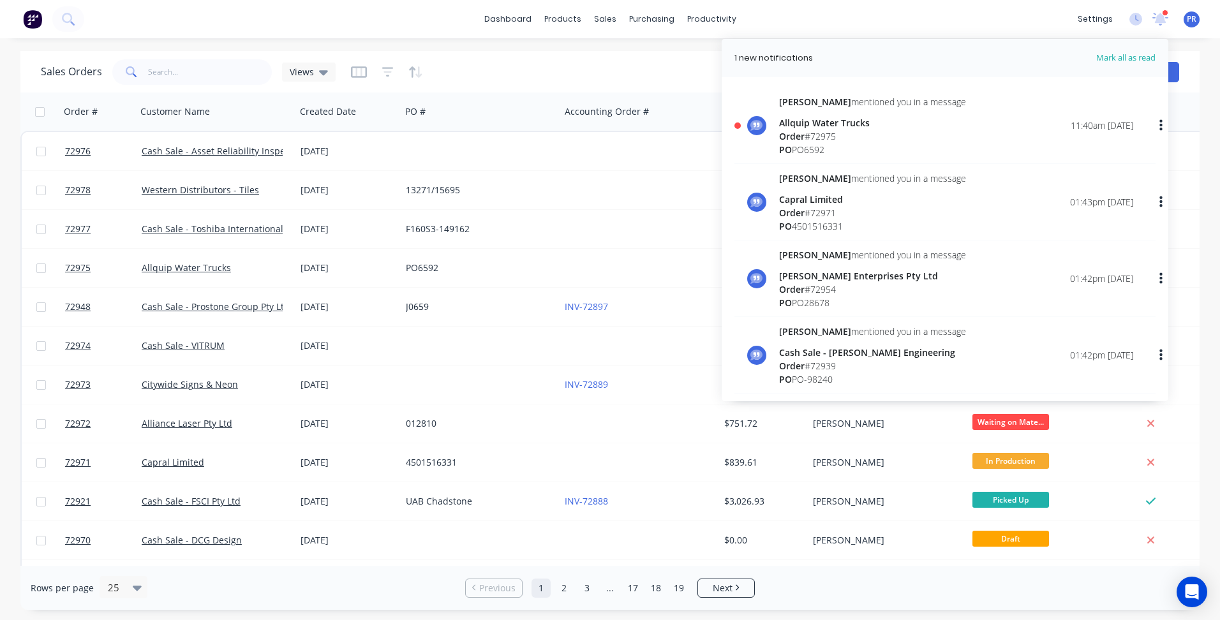
click at [935, 115] on div "[PERSON_NAME] mentioned you in a message Allquip Water Trucks Order # 72975 PO …" at bounding box center [956, 125] width 354 height 61
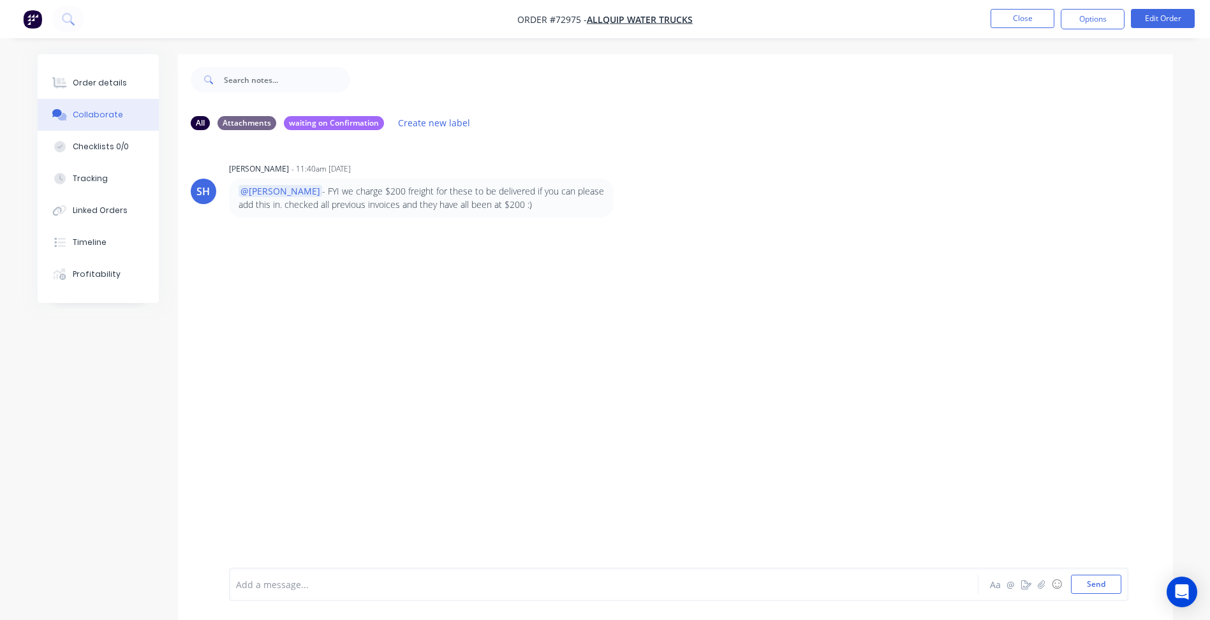
click at [367, 241] on div "SH [PERSON_NAME] - 11:40am [DATE] @[PERSON_NAME] we charge $200 freight for the…" at bounding box center [675, 354] width 995 height 428
click at [120, 87] on div "Order details" at bounding box center [100, 82] width 54 height 11
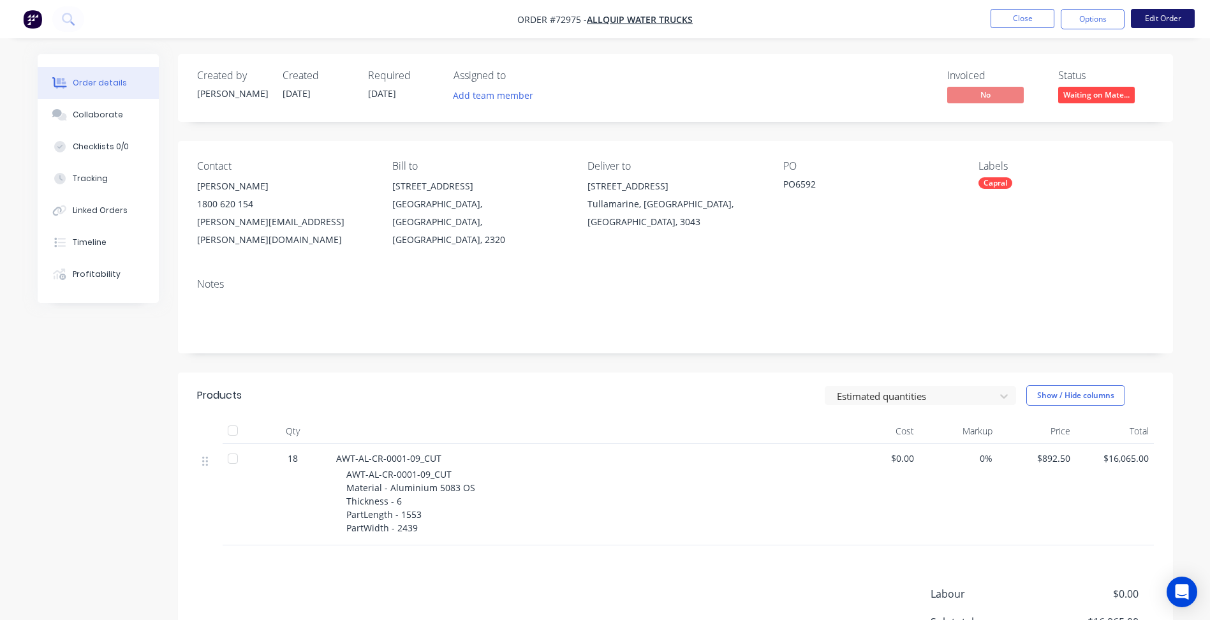
click at [1171, 17] on button "Edit Order" at bounding box center [1163, 18] width 64 height 19
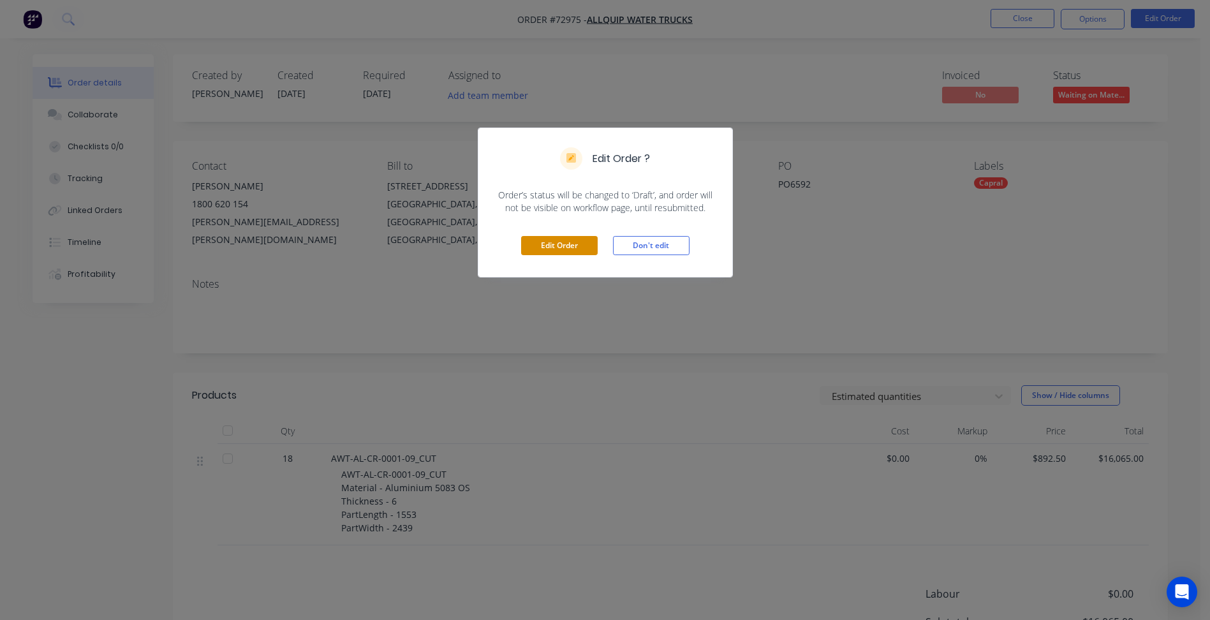
click at [556, 249] on button "Edit Order" at bounding box center [559, 245] width 77 height 19
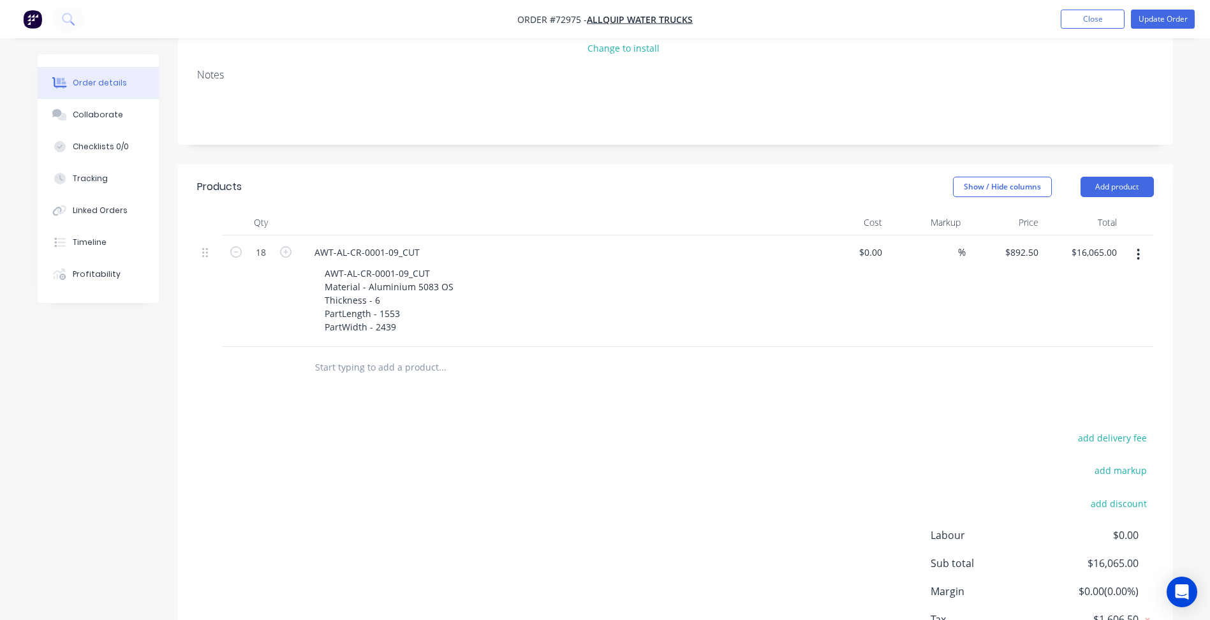
scroll to position [255, 0]
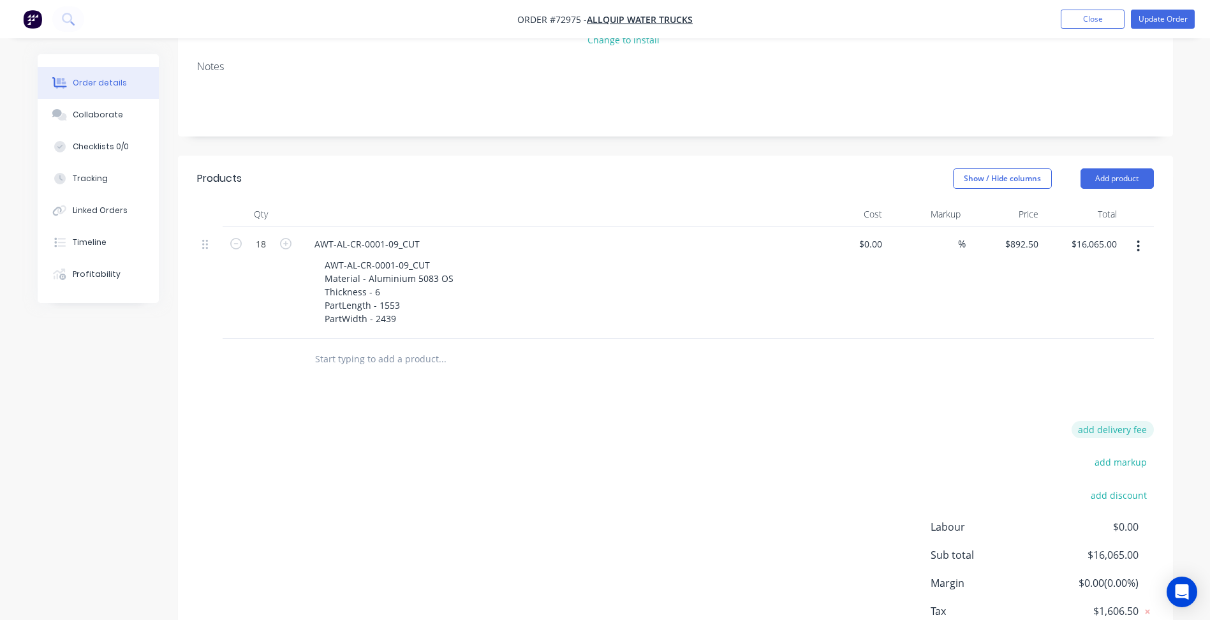
click at [1118, 421] on button "add delivery fee" at bounding box center [1113, 429] width 82 height 17
type input "200"
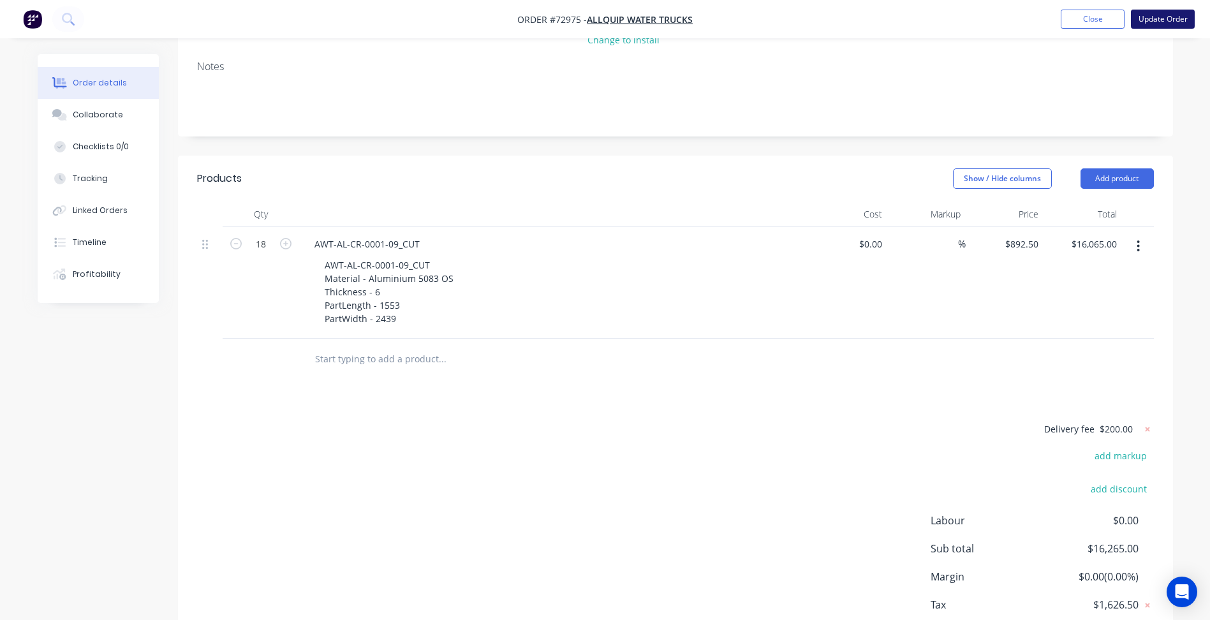
click at [1173, 17] on button "Update Order" at bounding box center [1163, 19] width 64 height 19
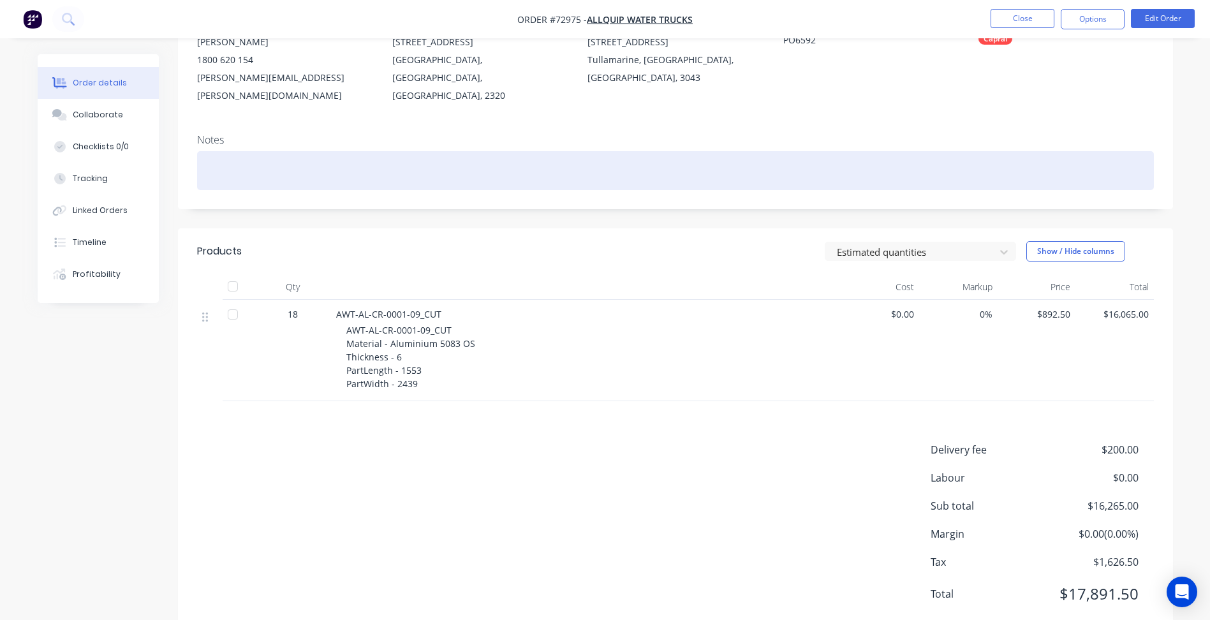
scroll to position [163, 0]
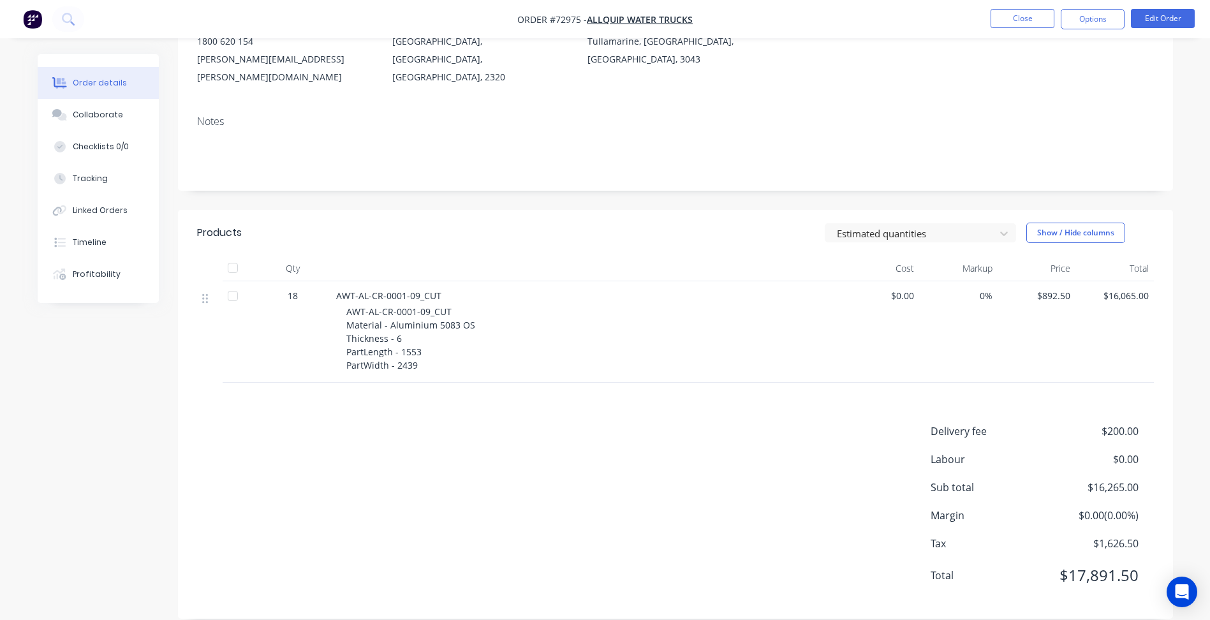
click at [453, 445] on div "Delivery fee $200.00 Labour $0.00 Sub total $16,265.00 Margin $0.00 ( 0.00 %) T…" at bounding box center [675, 512] width 957 height 176
click at [91, 113] on div "Collaborate" at bounding box center [98, 114] width 50 height 11
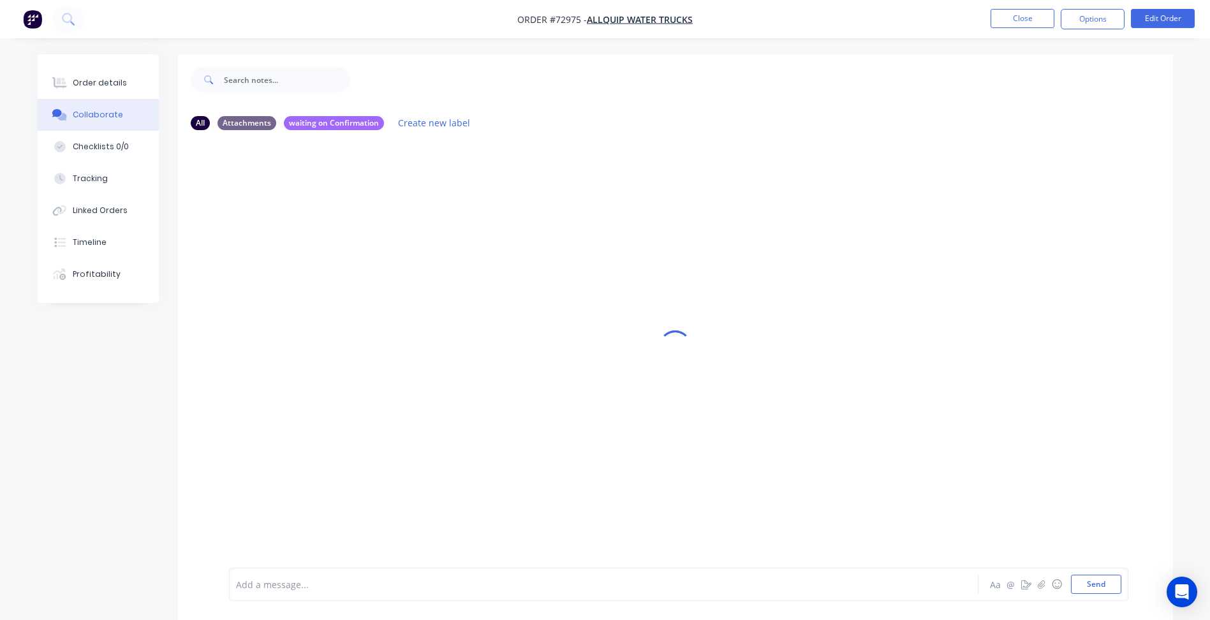
click at [336, 570] on div "Add a message... Aa @ ☺ Send" at bounding box center [679, 584] width 900 height 33
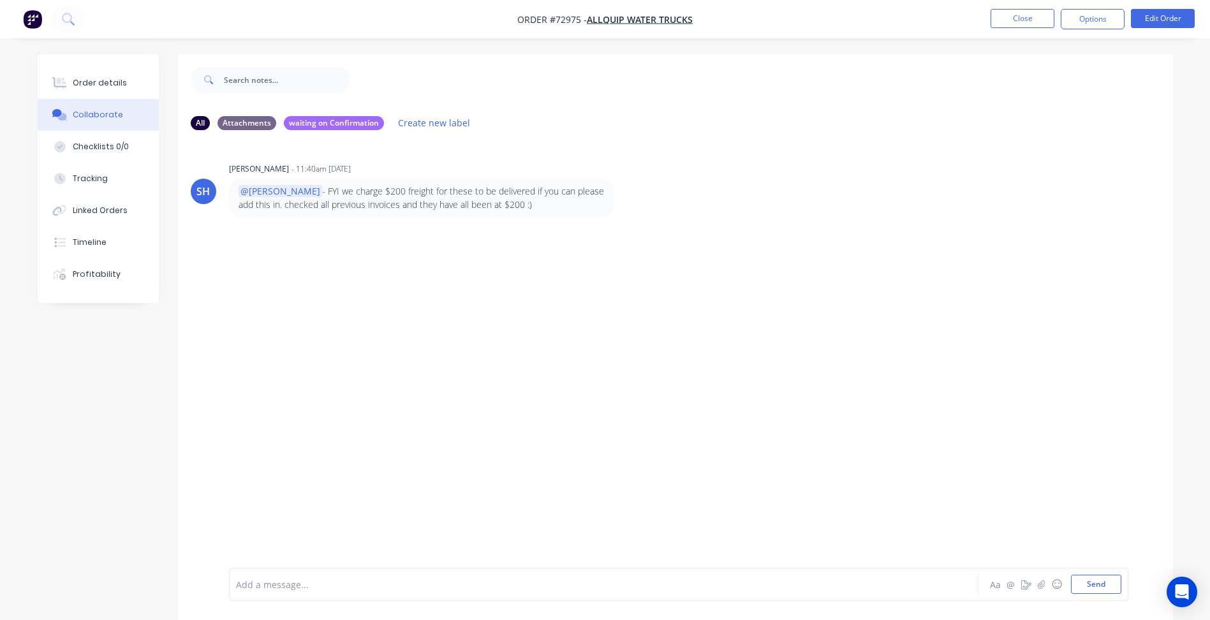
click at [336, 570] on div "Add a message... Aa @ ☺ Send" at bounding box center [679, 584] width 900 height 33
click at [283, 582] on div at bounding box center [569, 584] width 664 height 13
click at [1086, 583] on button "Send" at bounding box center [1096, 584] width 50 height 19
click at [179, 385] on div "SH [PERSON_NAME] - 11:40am [DATE] @[PERSON_NAME] we charge $200 freight for the…" at bounding box center [675, 354] width 995 height 428
click at [1015, 20] on button "Close" at bounding box center [1023, 18] width 64 height 19
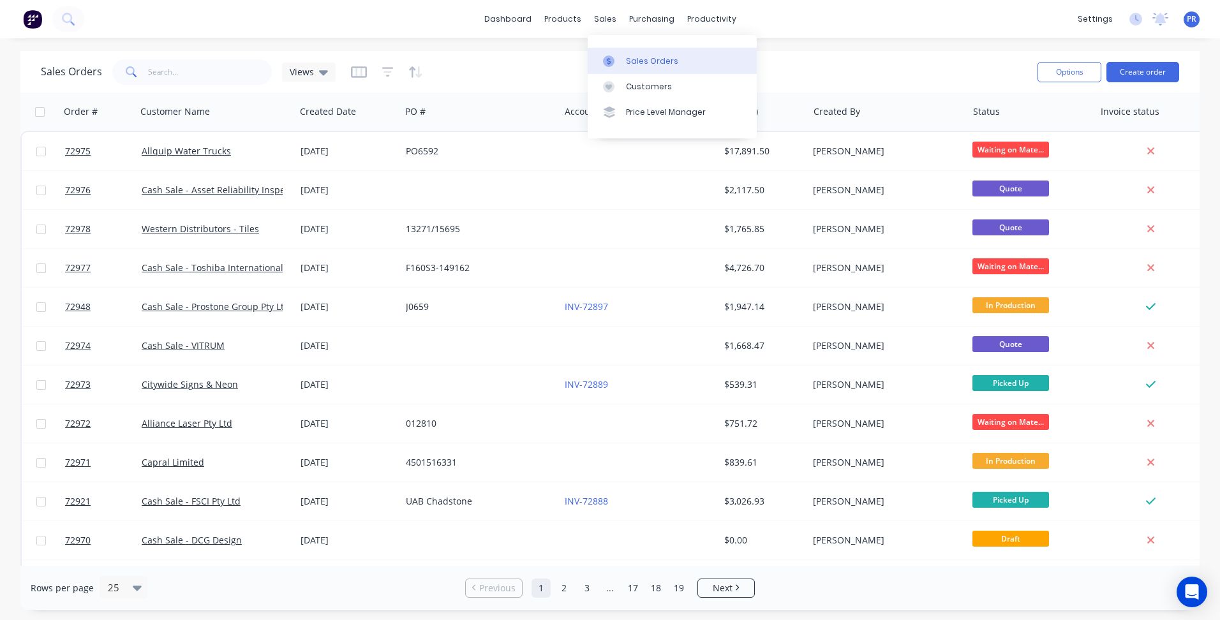
click at [627, 54] on link "Sales Orders" at bounding box center [672, 61] width 169 height 26
click at [216, 74] on input "text" at bounding box center [210, 72] width 124 height 26
click at [671, 63] on div "Purchase Orders" at bounding box center [693, 61] width 68 height 11
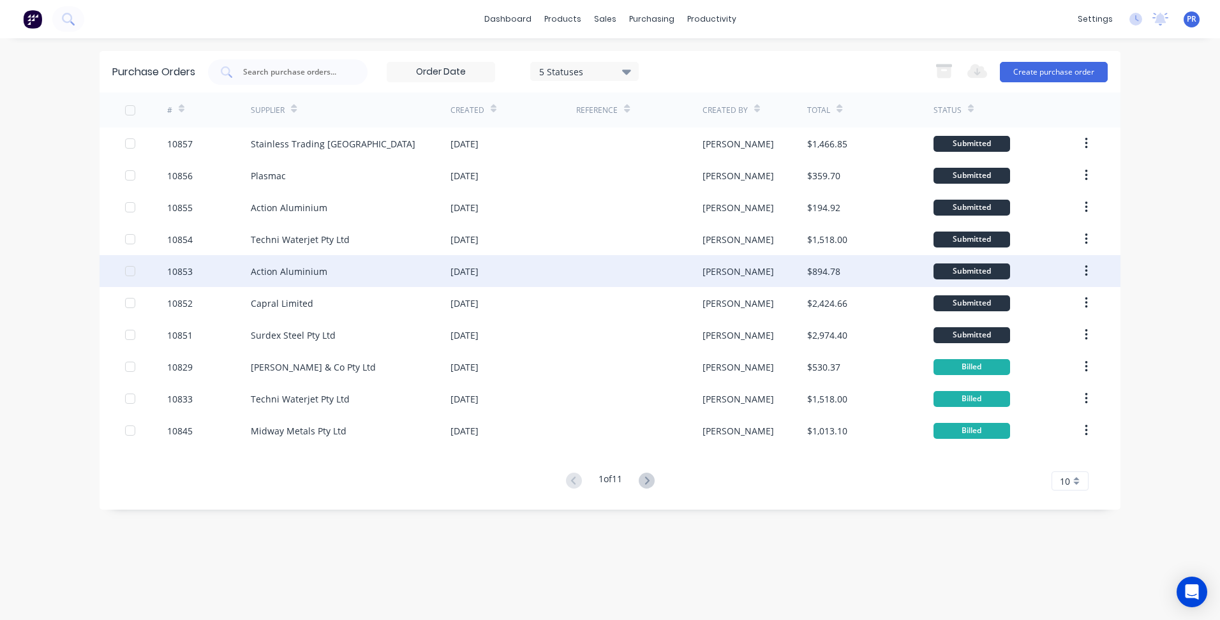
click at [322, 281] on div "Action Aluminium" at bounding box center [351, 271] width 200 height 32
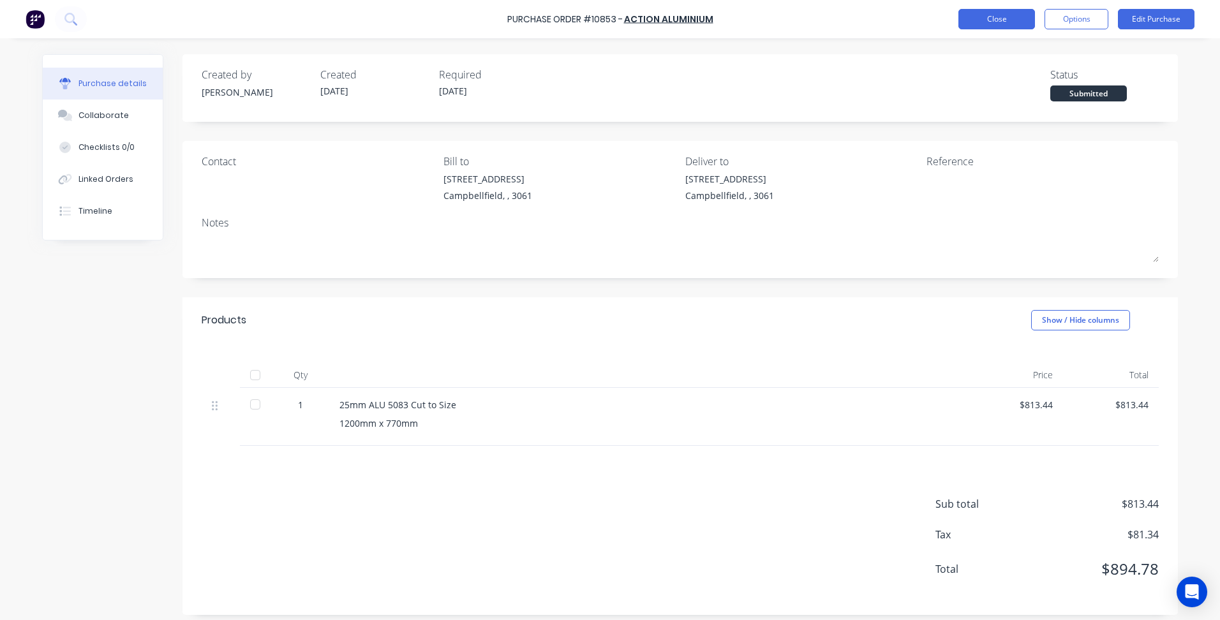
click at [1010, 20] on button "Close" at bounding box center [996, 19] width 77 height 20
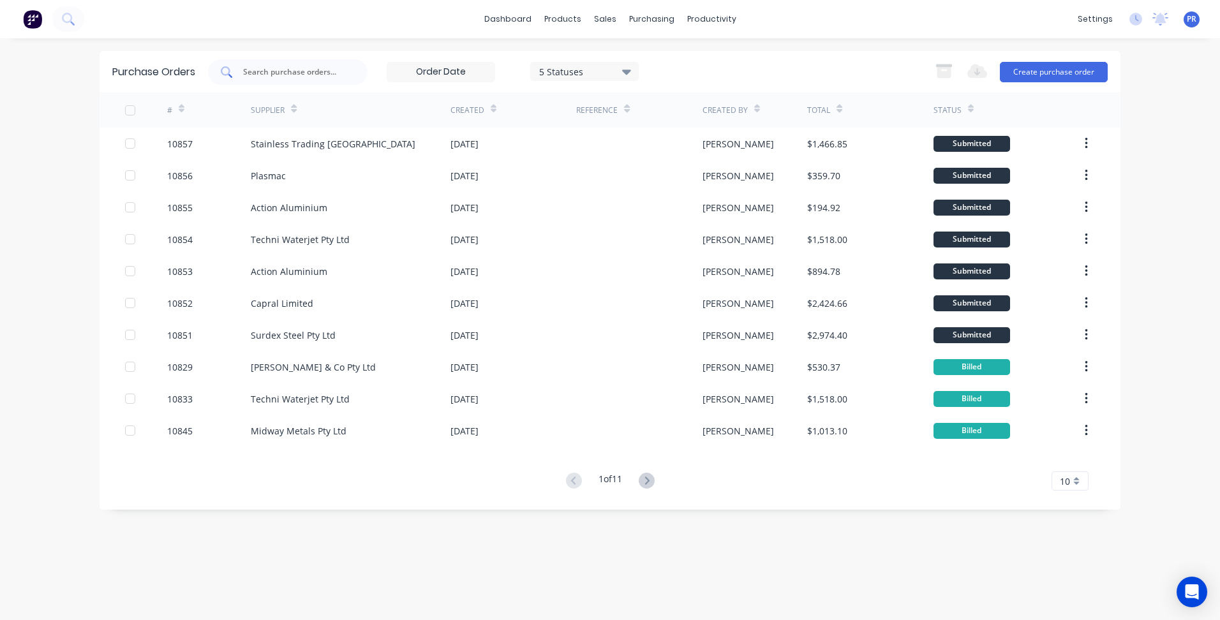
click at [291, 64] on div at bounding box center [288, 72] width 160 height 26
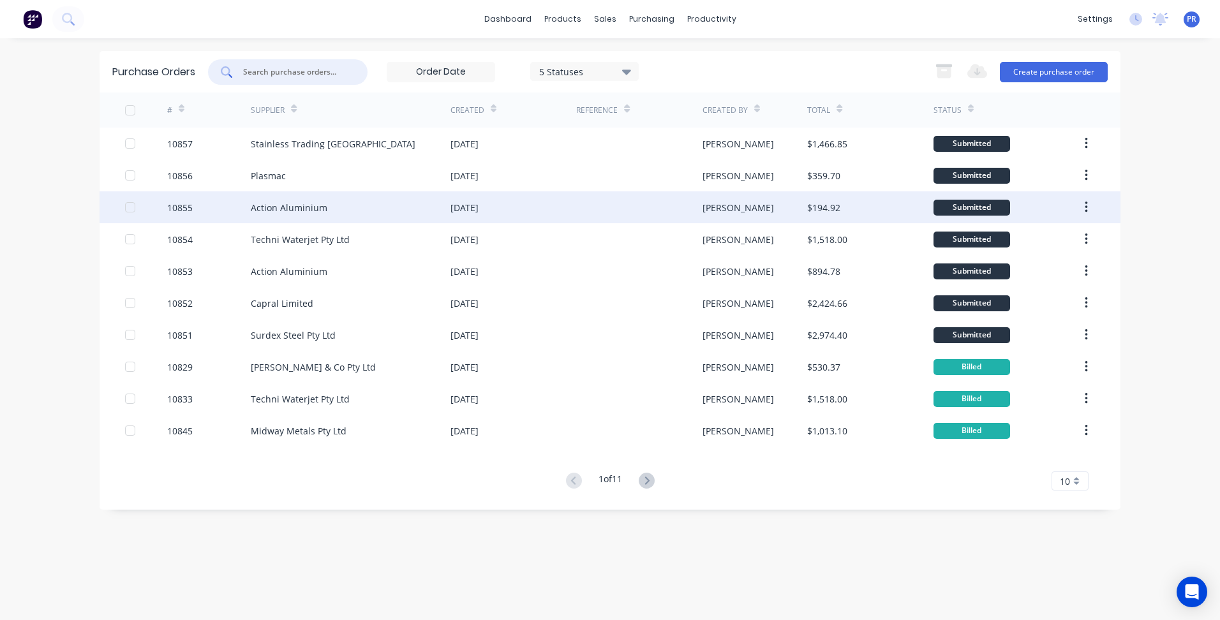
click at [324, 204] on div "Action Aluminium" at bounding box center [289, 207] width 77 height 13
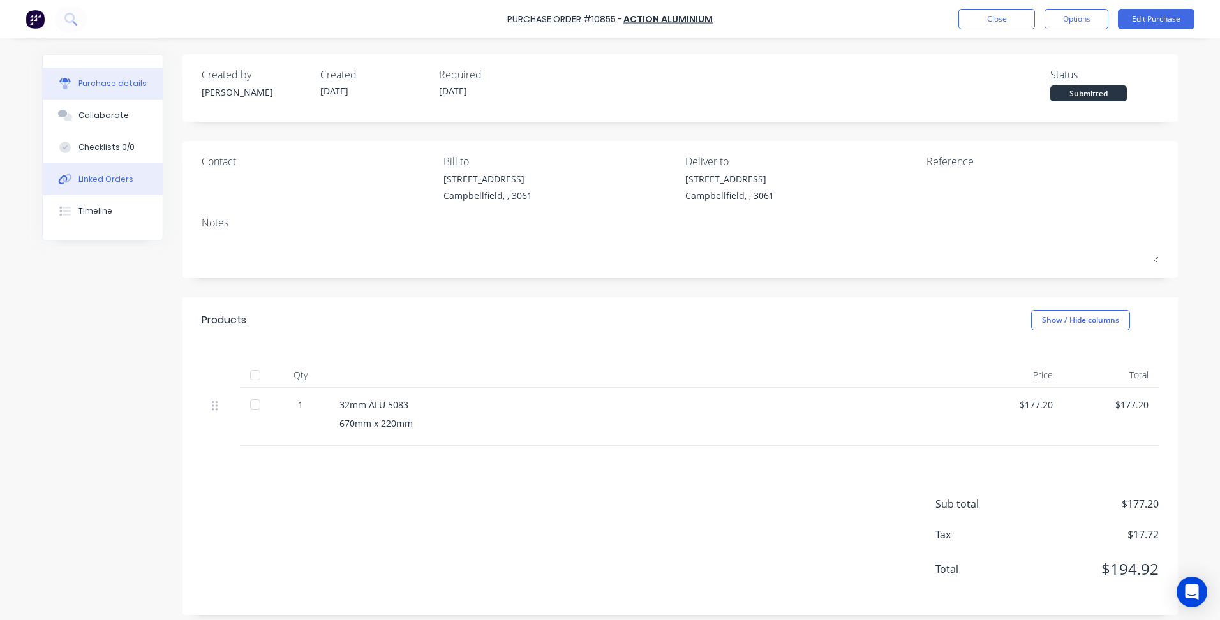
click at [107, 182] on div "Linked Orders" at bounding box center [105, 179] width 55 height 11
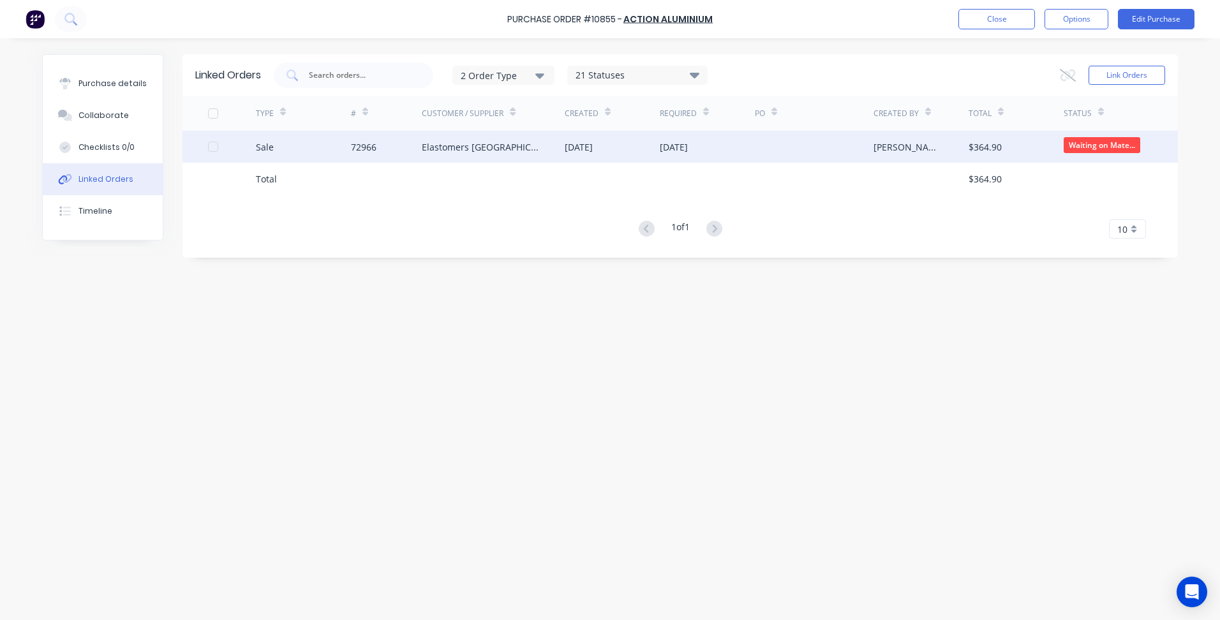
click at [477, 144] on div "Elastomers [GEOGRAPHIC_DATA]" at bounding box center [480, 146] width 117 height 13
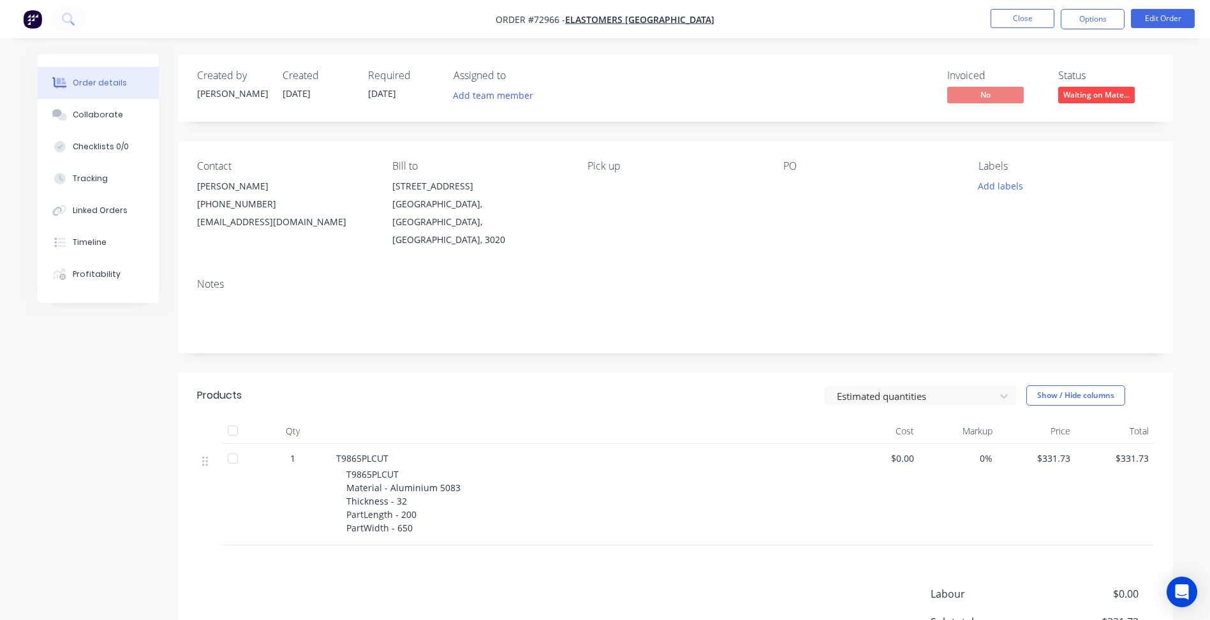
click at [96, 110] on div "Collaborate" at bounding box center [98, 114] width 50 height 11
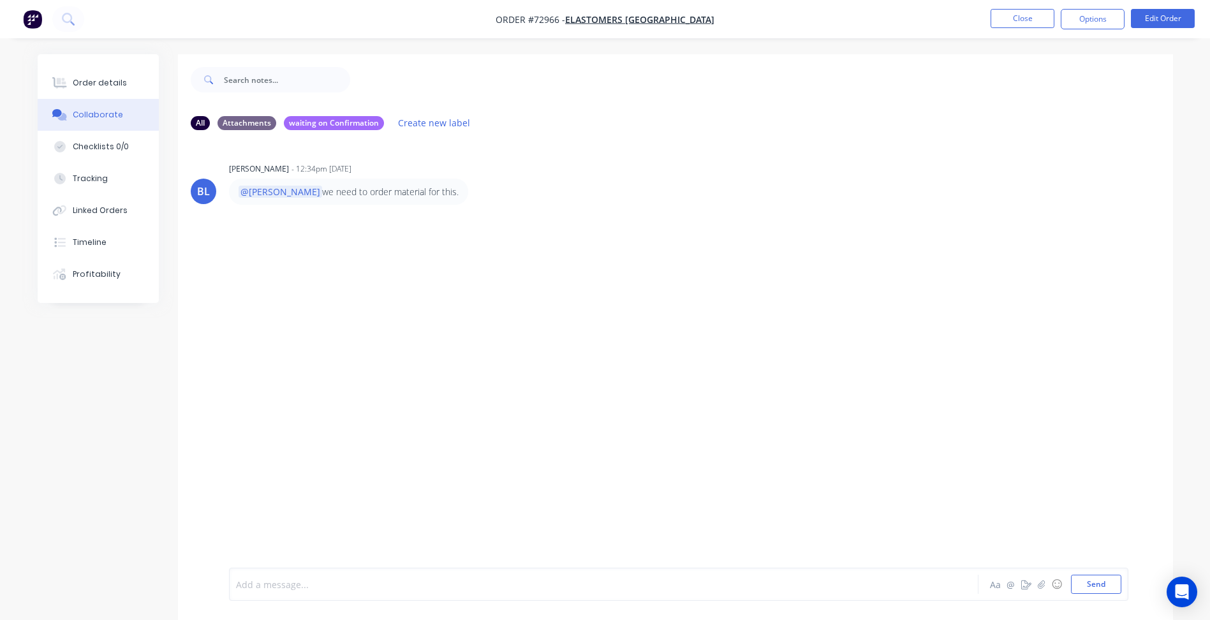
click at [280, 578] on div at bounding box center [569, 584] width 664 height 13
click at [1108, 583] on button "Send" at bounding box center [1096, 584] width 50 height 19
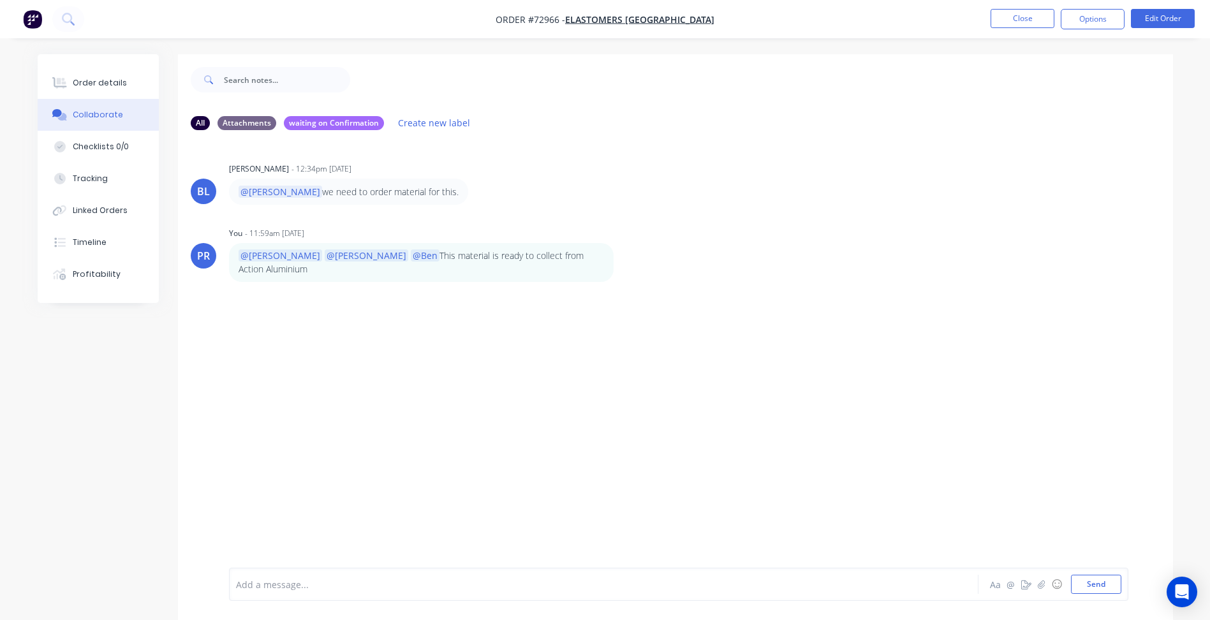
click at [163, 364] on div "All Attachments waiting on Confirmation Create new label [PERSON_NAME] - 12:34p…" at bounding box center [606, 346] width 1136 height 585
click at [336, 417] on div "[PERSON_NAME] - 12:34pm [DATE] @[PERSON_NAME] we need to order material for thi…" at bounding box center [675, 354] width 995 height 428
click at [429, 436] on div "[PERSON_NAME] - 12:34pm [DATE] @[PERSON_NAME] we need to order material for thi…" at bounding box center [675, 354] width 995 height 428
click at [314, 450] on div "[PERSON_NAME] - 12:34pm [DATE] @[PERSON_NAME] we need to order material for thi…" at bounding box center [675, 354] width 995 height 428
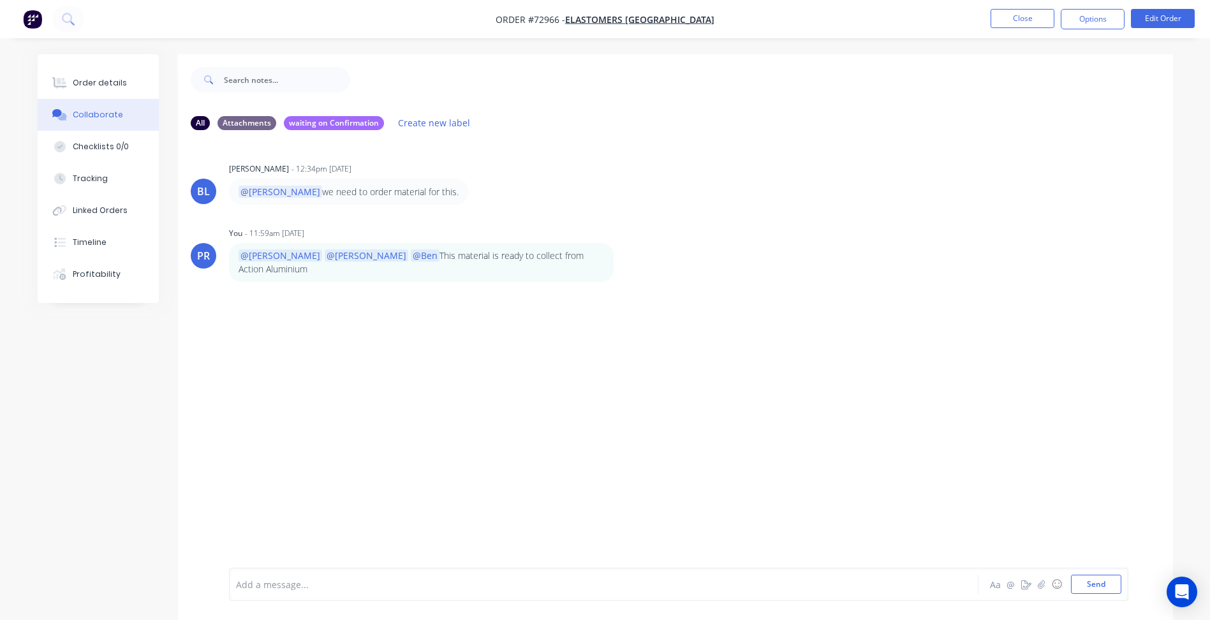
click at [528, 424] on div "[PERSON_NAME] - 12:34pm [DATE] @[PERSON_NAME] we need to order material for thi…" at bounding box center [675, 354] width 995 height 428
click at [459, 424] on div "[PERSON_NAME] - 12:34pm [DATE] @[PERSON_NAME] we need to order material for thi…" at bounding box center [675, 354] width 995 height 428
click at [244, 416] on div "[PERSON_NAME] - 12:34pm [DATE] @[PERSON_NAME] we need to order material for thi…" at bounding box center [675, 354] width 995 height 428
click at [376, 399] on div "[PERSON_NAME] - 12:34pm [DATE] @[PERSON_NAME] we need to order material for thi…" at bounding box center [675, 354] width 995 height 428
click at [1012, 18] on button "Close" at bounding box center [1023, 18] width 64 height 19
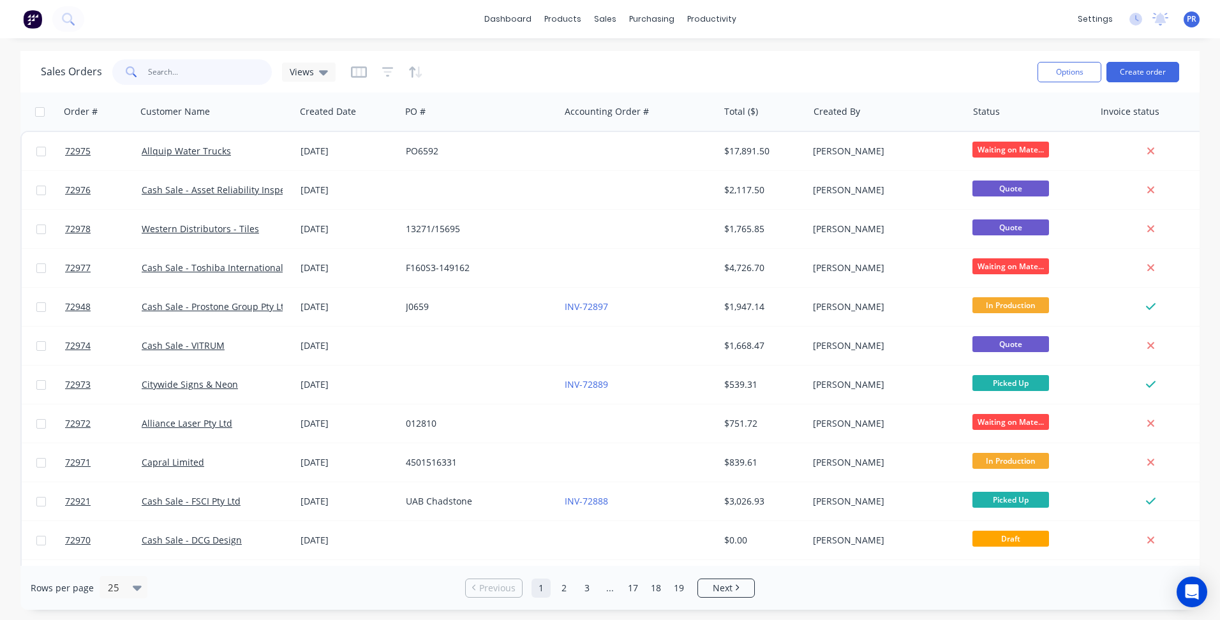
click at [196, 82] on input "text" at bounding box center [210, 72] width 124 height 26
click at [161, 68] on input "text" at bounding box center [210, 72] width 124 height 26
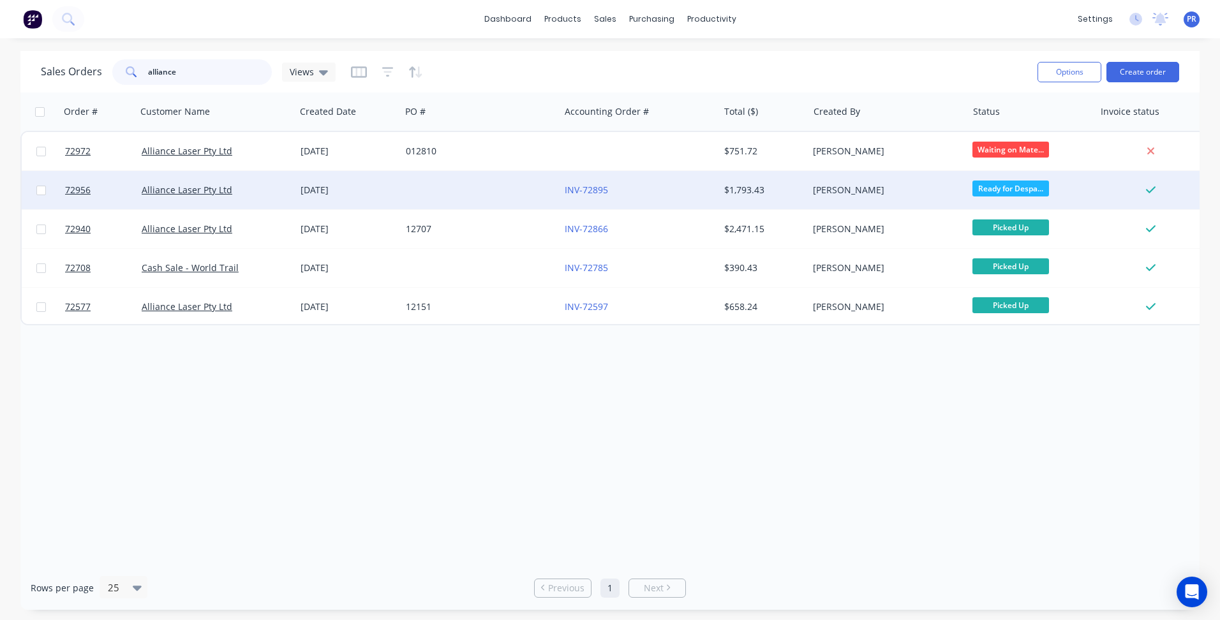
type input "alliance"
click at [440, 188] on div at bounding box center [480, 190] width 159 height 38
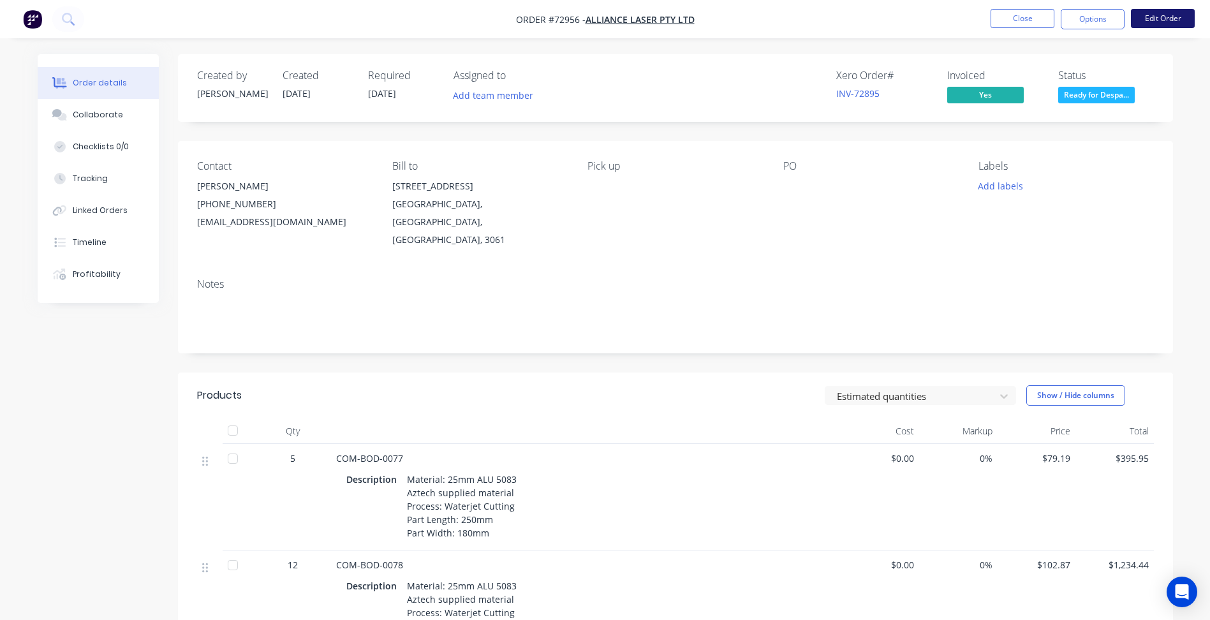
click at [1147, 20] on button "Edit Order" at bounding box center [1163, 18] width 64 height 19
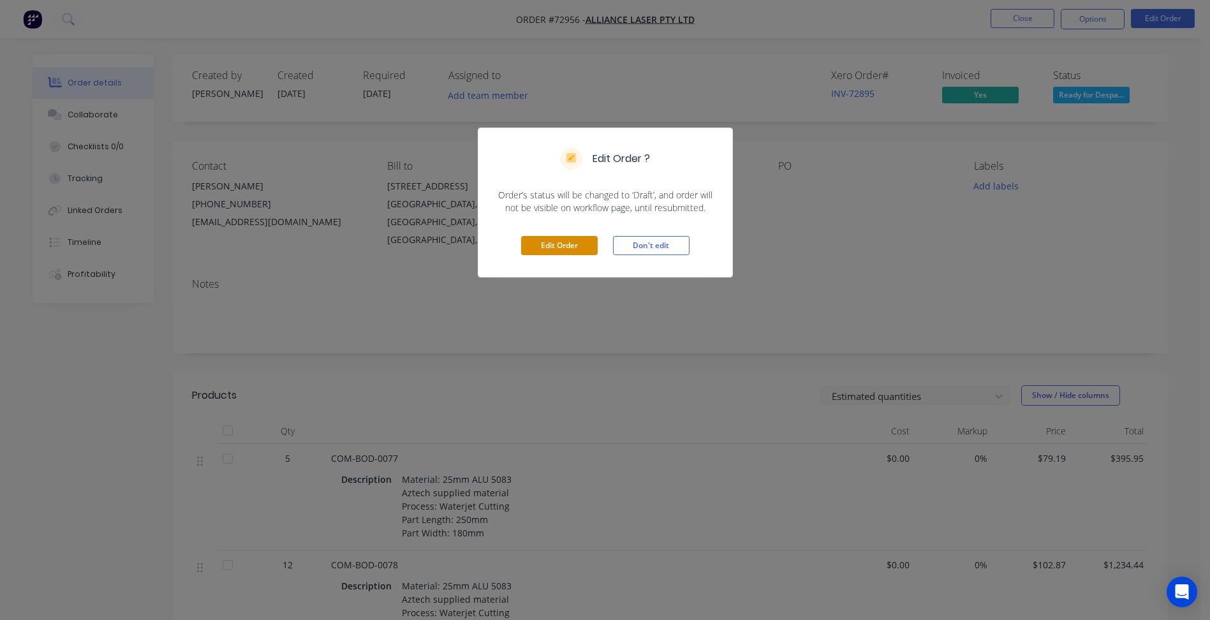
click at [546, 248] on button "Edit Order" at bounding box center [559, 245] width 77 height 19
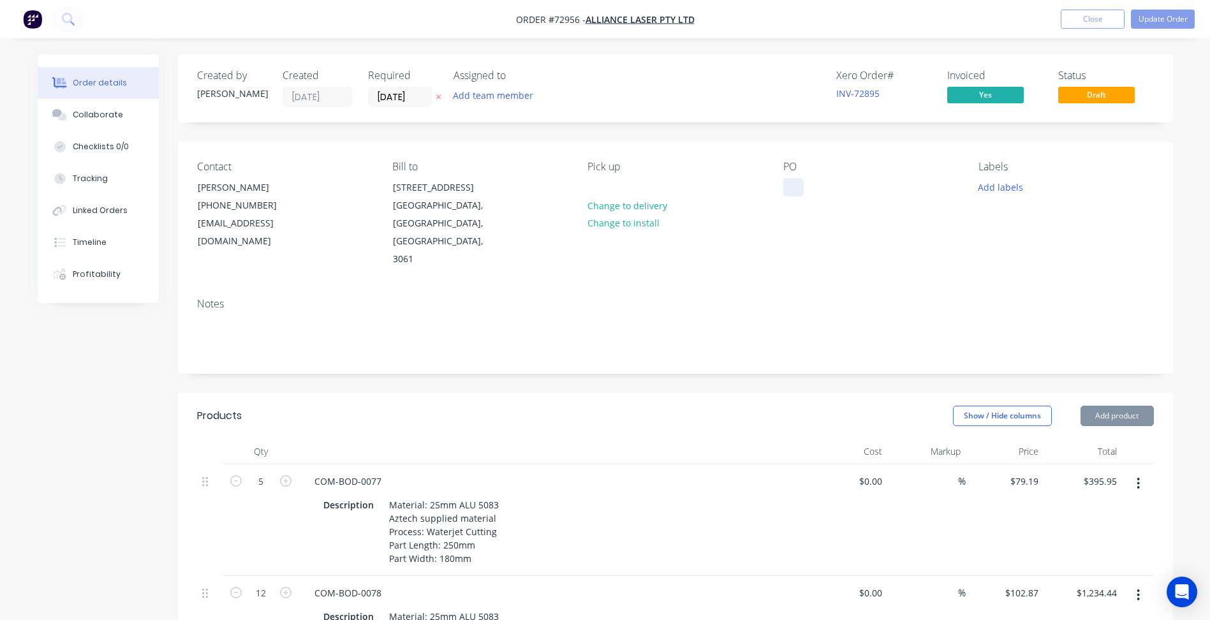
click at [800, 193] on div at bounding box center [794, 187] width 20 height 19
click at [785, 288] on div "Notes" at bounding box center [675, 331] width 995 height 86
click at [1159, 15] on button "Update Order" at bounding box center [1163, 19] width 64 height 19
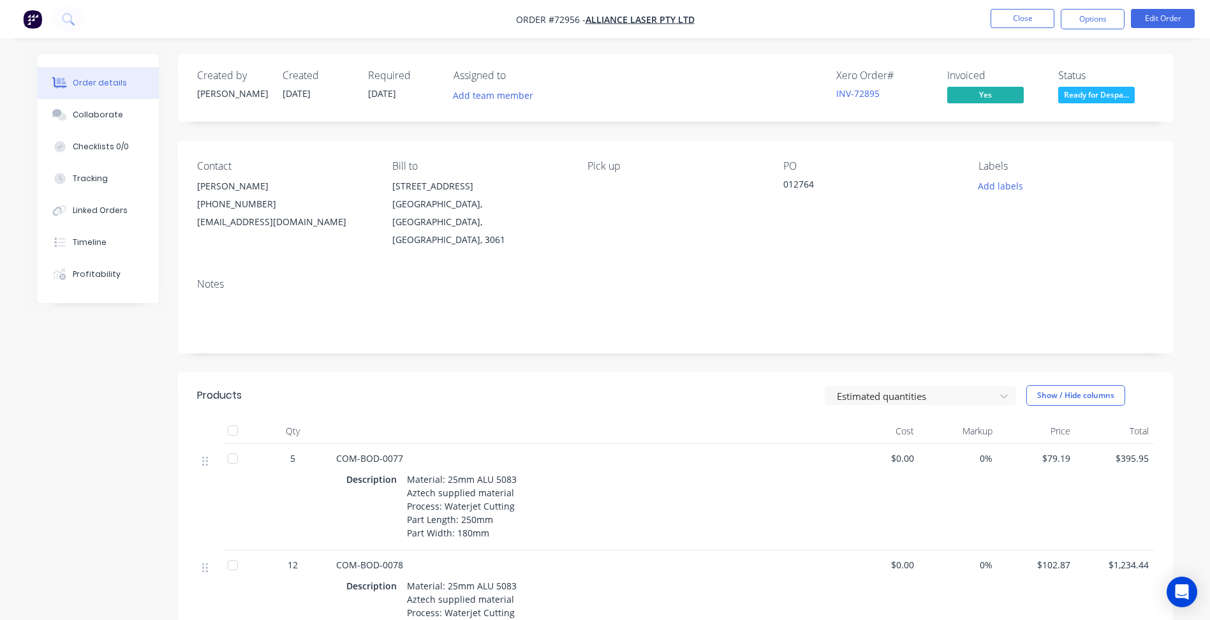
click at [918, 20] on nav "Order #72956 - Alliance Laser Pty Ltd Close Options Edit Order" at bounding box center [605, 19] width 1210 height 38
click at [1023, 17] on button "Close" at bounding box center [1023, 18] width 64 height 19
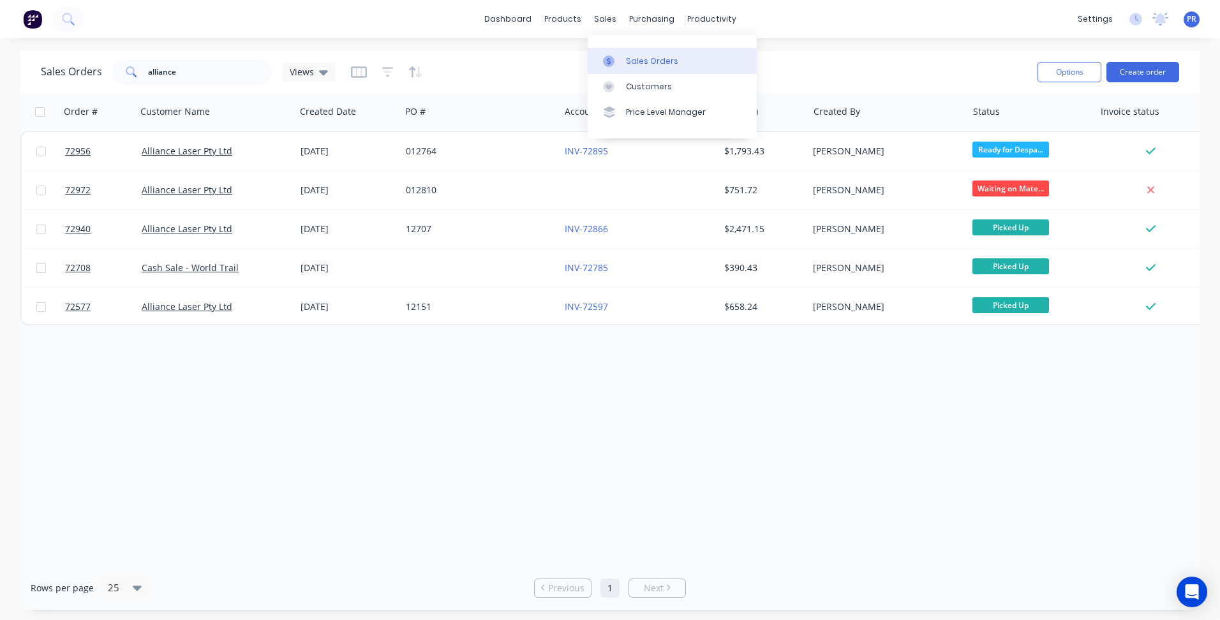
click at [627, 59] on div "Sales Orders" at bounding box center [652, 61] width 52 height 11
click at [519, 14] on link "dashboard" at bounding box center [508, 19] width 60 height 19
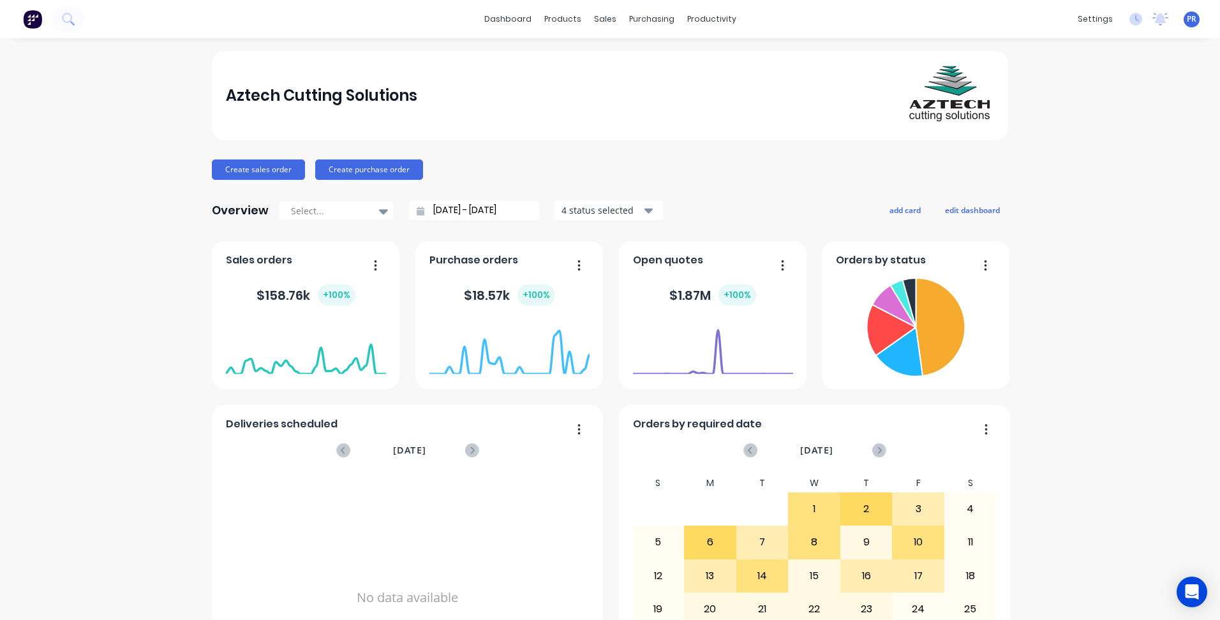
click at [375, 265] on button "button" at bounding box center [370, 267] width 27 height 20
click at [140, 318] on div "Aztech Cutting Solutions Create sales order Create purchase order Overview Sele…" at bounding box center [610, 384] width 1220 height 666
click at [379, 213] on icon at bounding box center [383, 211] width 9 height 14
click at [379, 212] on icon at bounding box center [383, 211] width 9 height 5
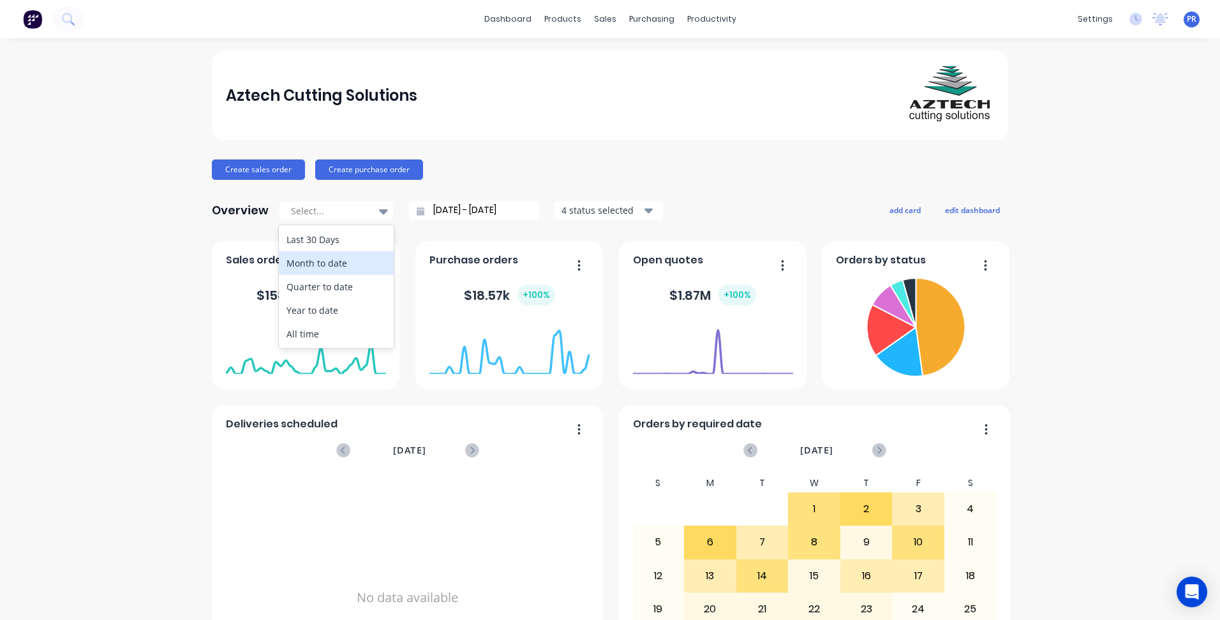
click at [330, 269] on div "Month to date" at bounding box center [336, 263] width 115 height 24
type input "[DATE] - [DATE]"
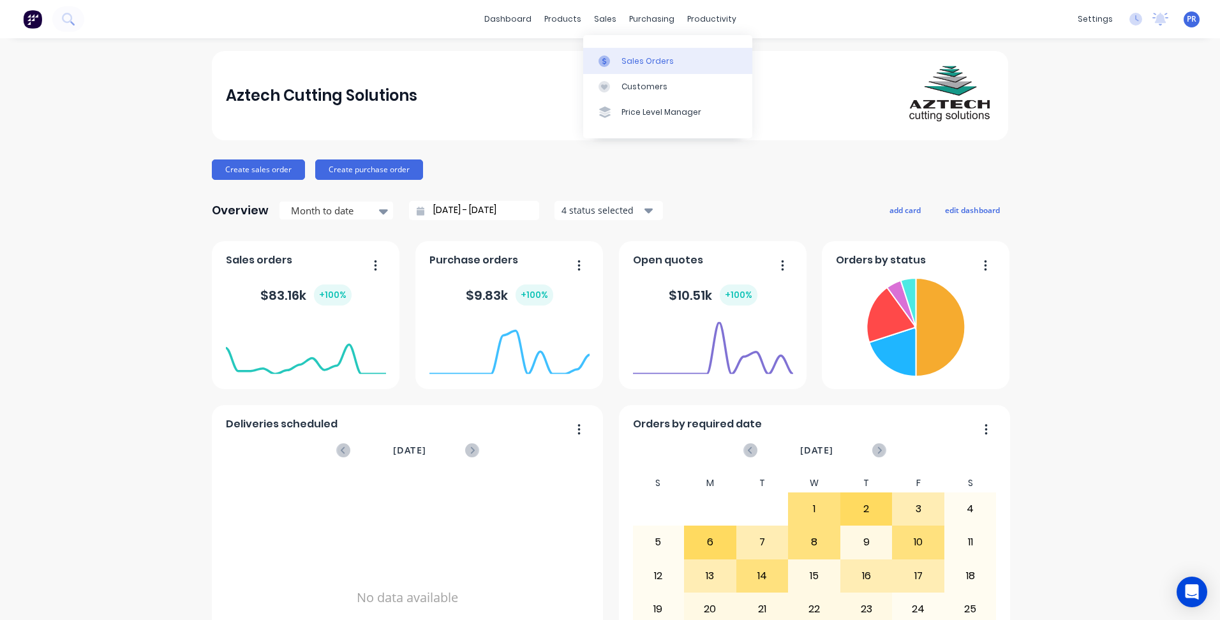
click at [631, 63] on div "Sales Orders" at bounding box center [647, 61] width 52 height 11
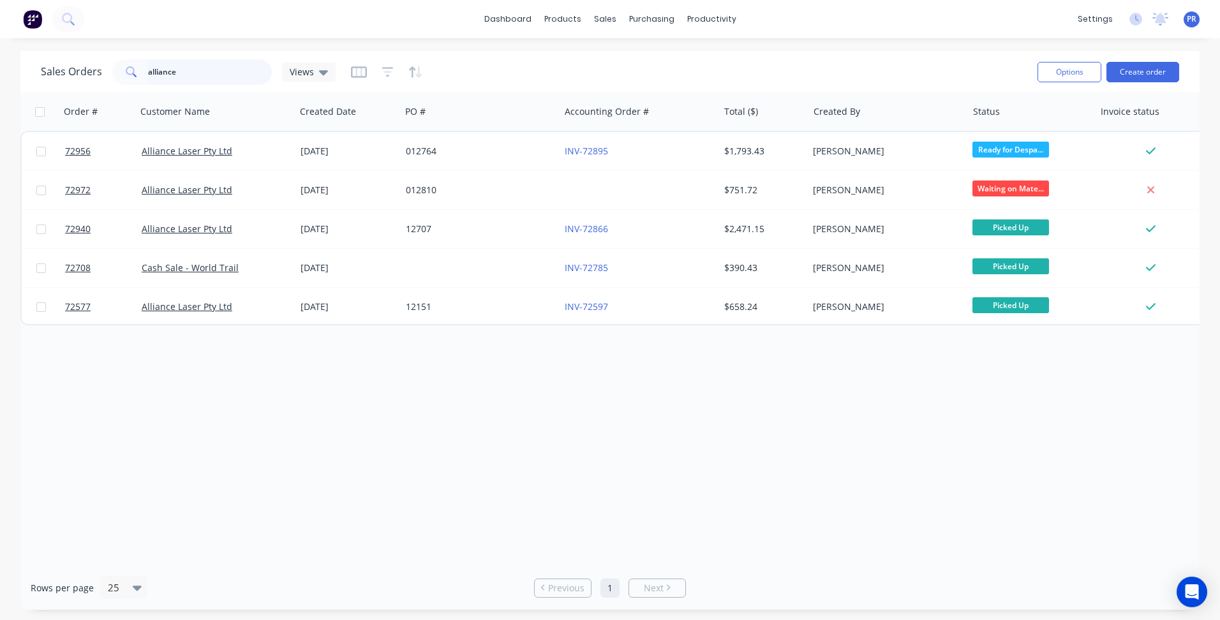
click at [154, 70] on input "alliance" at bounding box center [210, 72] width 124 height 26
drag, startPoint x: 191, startPoint y: 70, endPoint x: 86, endPoint y: 70, distance: 105.3
click at [91, 70] on div "Sales Orders alliance Views" at bounding box center [188, 72] width 295 height 26
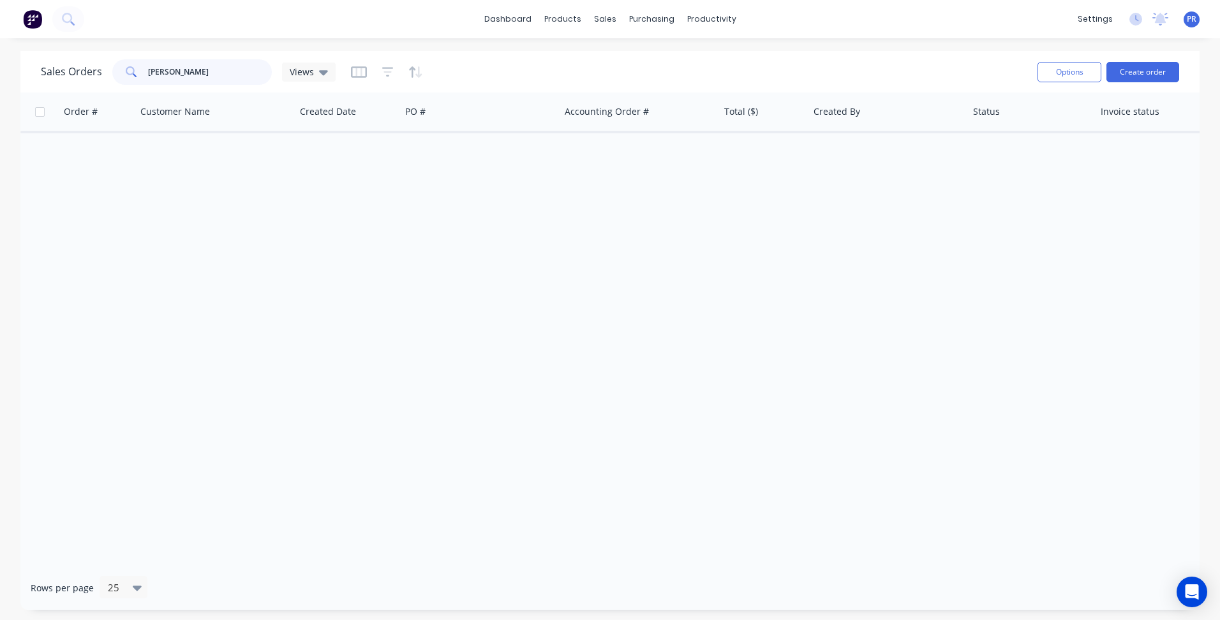
drag, startPoint x: 86, startPoint y: 74, endPoint x: 10, endPoint y: 70, distance: 75.4
click at [51, 74] on div "Sales Orders [PERSON_NAME] Views" at bounding box center [188, 72] width 295 height 26
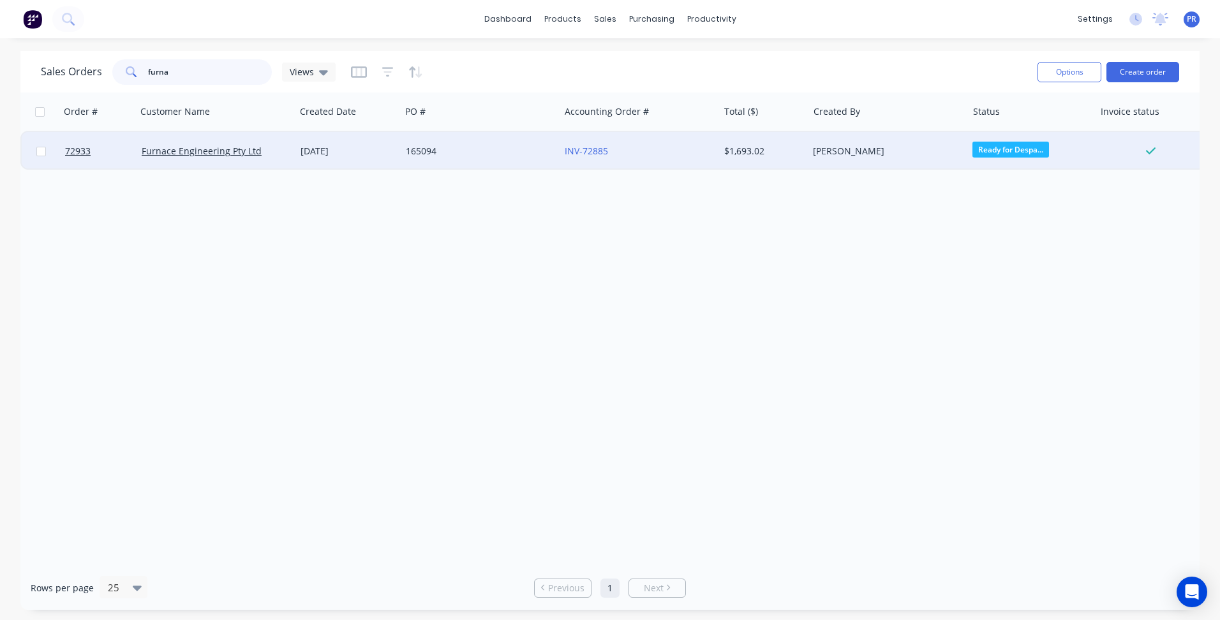
type input "furna"
click at [287, 153] on div "Furnace Engineering Pty Ltd" at bounding box center [216, 151] width 149 height 13
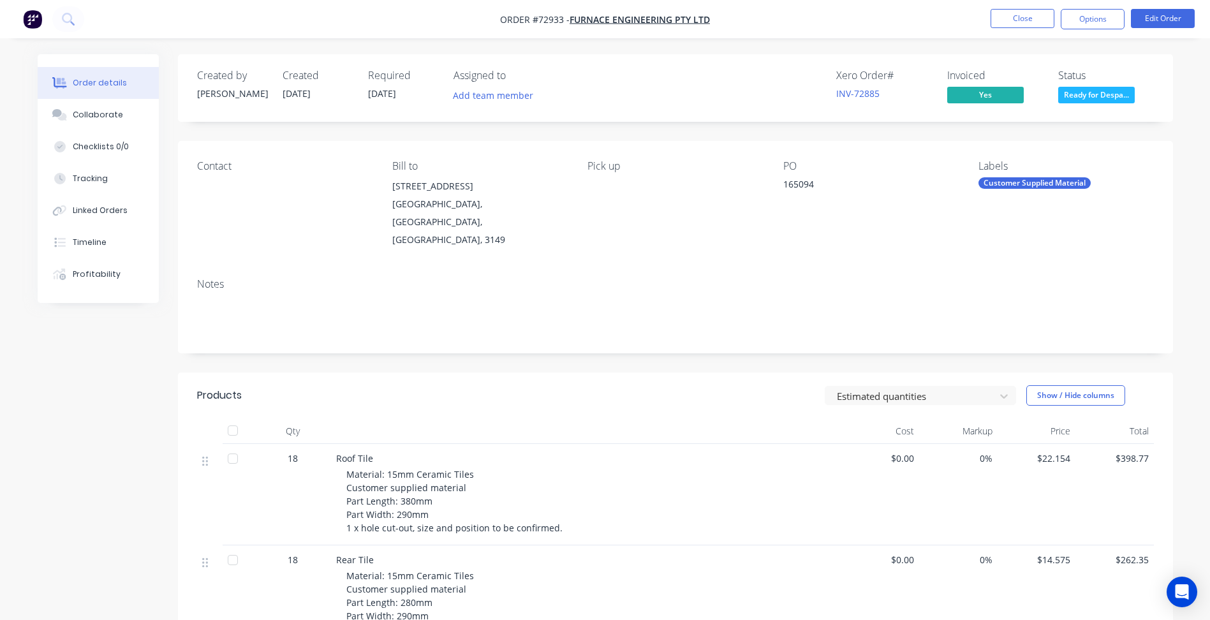
click at [1018, 28] on li "Close" at bounding box center [1023, 19] width 64 height 20
click at [1008, 11] on button "Close" at bounding box center [1023, 18] width 64 height 19
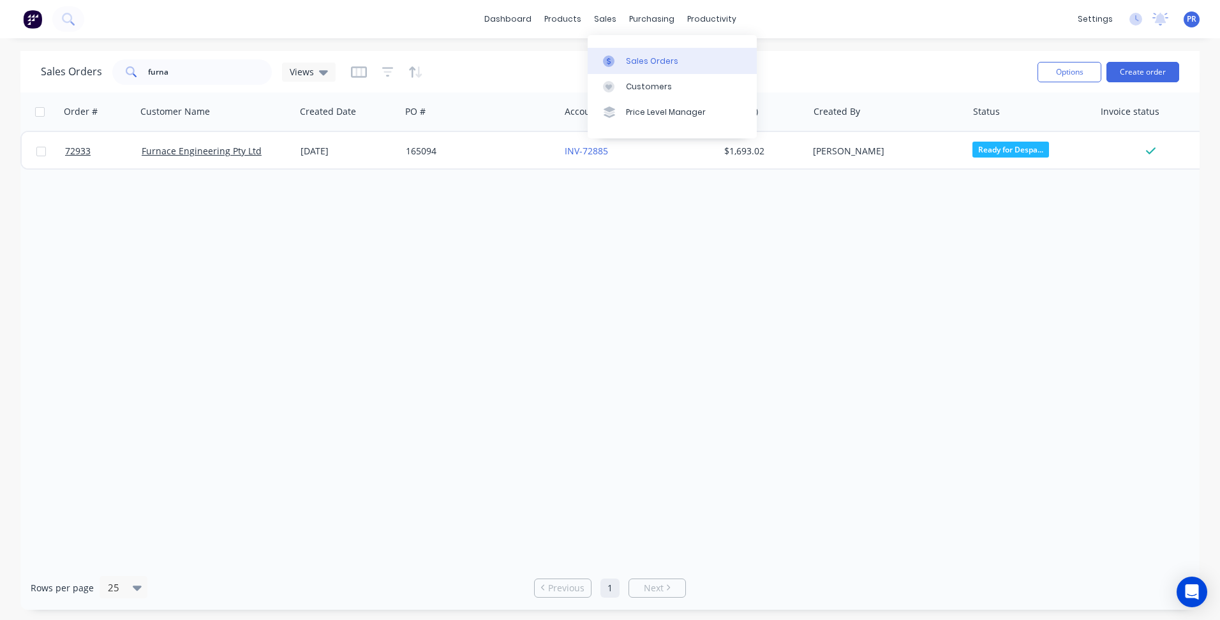
click at [626, 56] on div "Sales Orders" at bounding box center [652, 61] width 52 height 11
drag, startPoint x: 177, startPoint y: 71, endPoint x: 75, endPoint y: 60, distance: 102.7
click at [108, 64] on div "Sales Orders furna Views" at bounding box center [188, 72] width 295 height 26
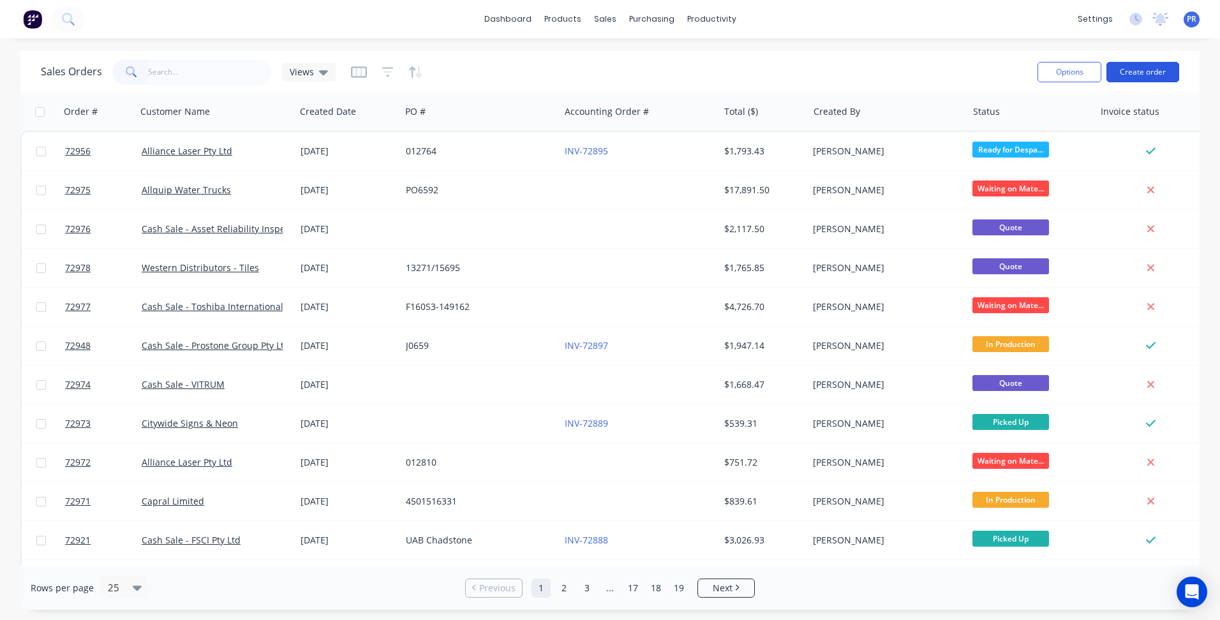
click at [1136, 70] on button "Create order" at bounding box center [1142, 72] width 73 height 20
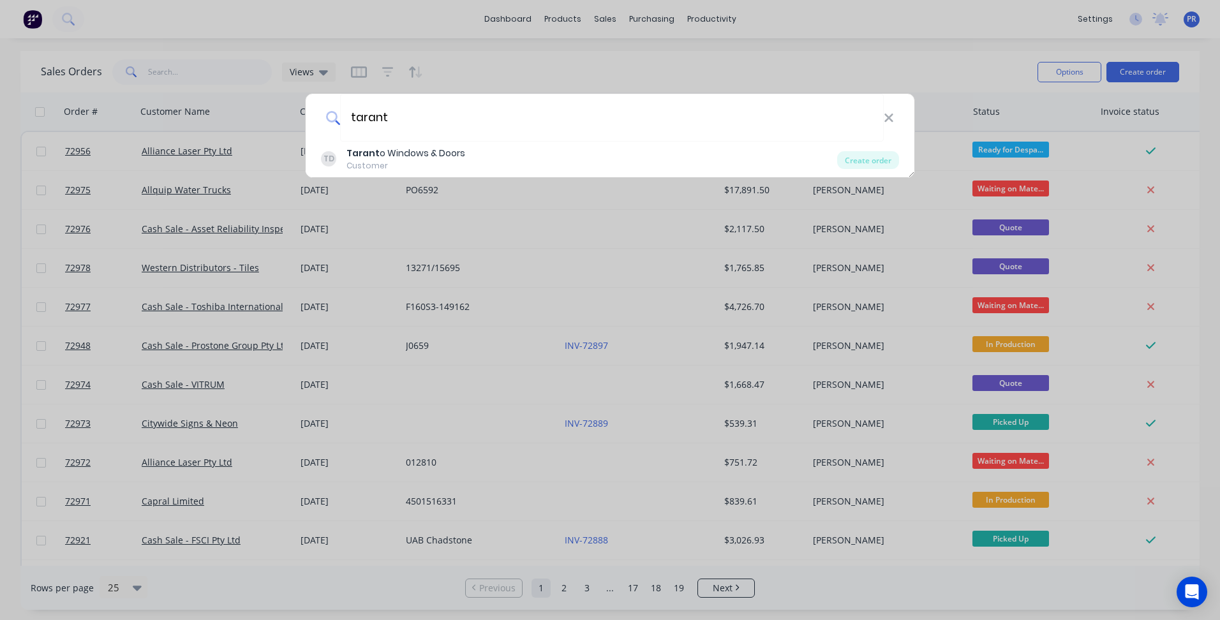
type input "tarant"
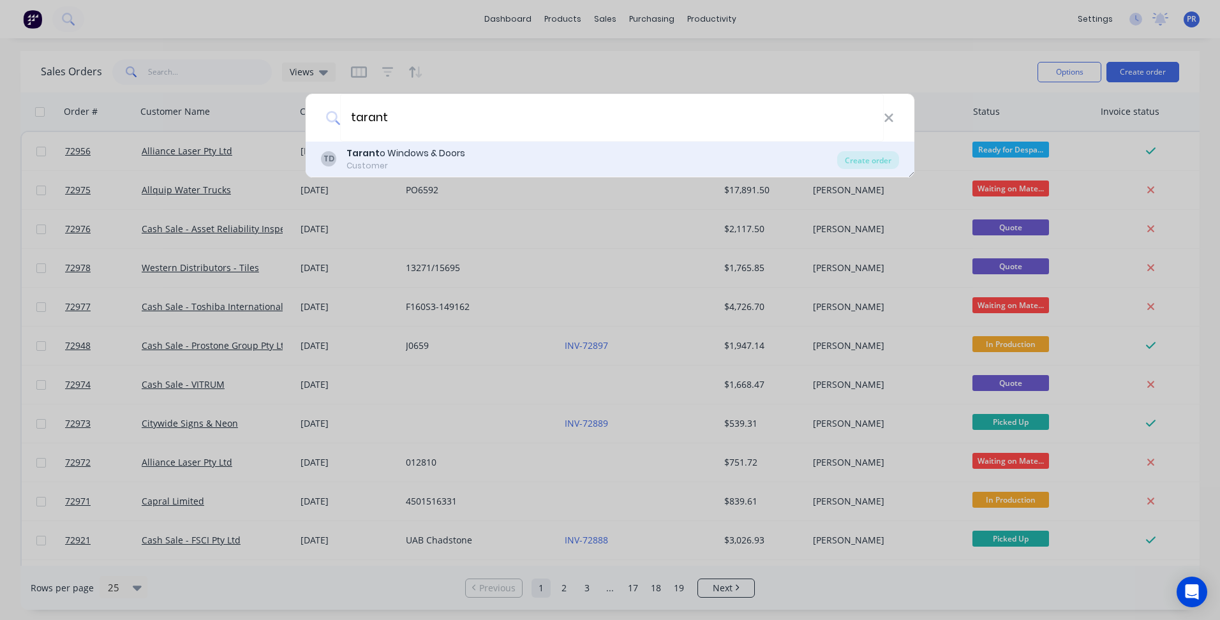
click at [642, 165] on div "[PERSON_NAME] o Windows & Doors Customer" at bounding box center [579, 159] width 516 height 25
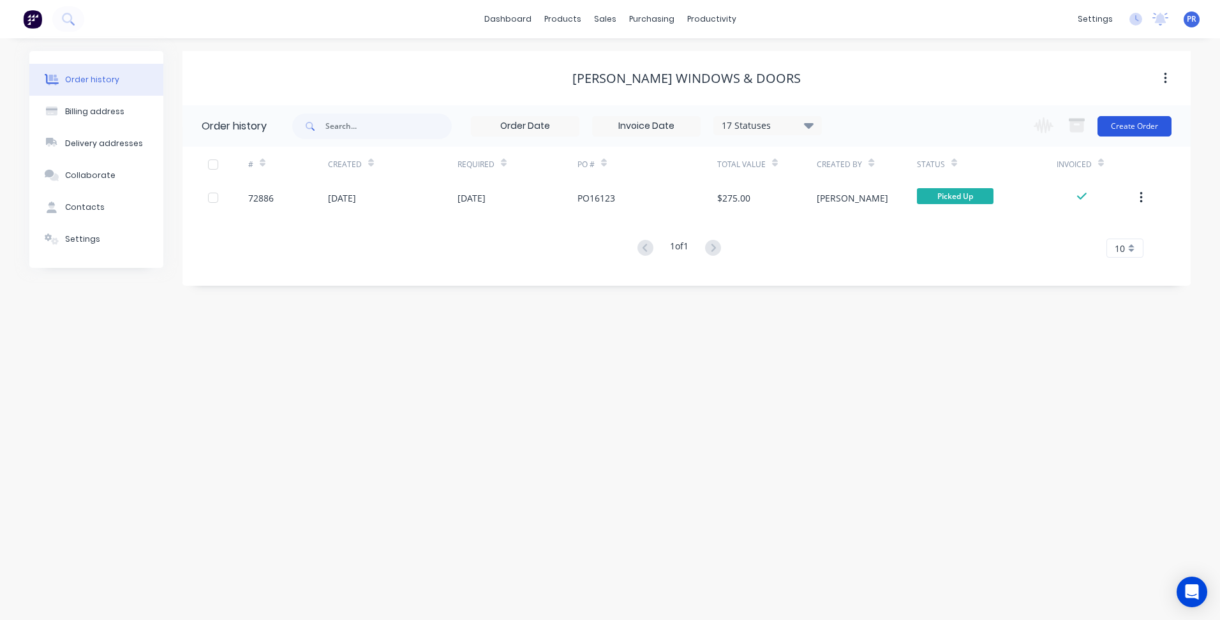
click at [1136, 130] on button "Create Order" at bounding box center [1135, 126] width 74 height 20
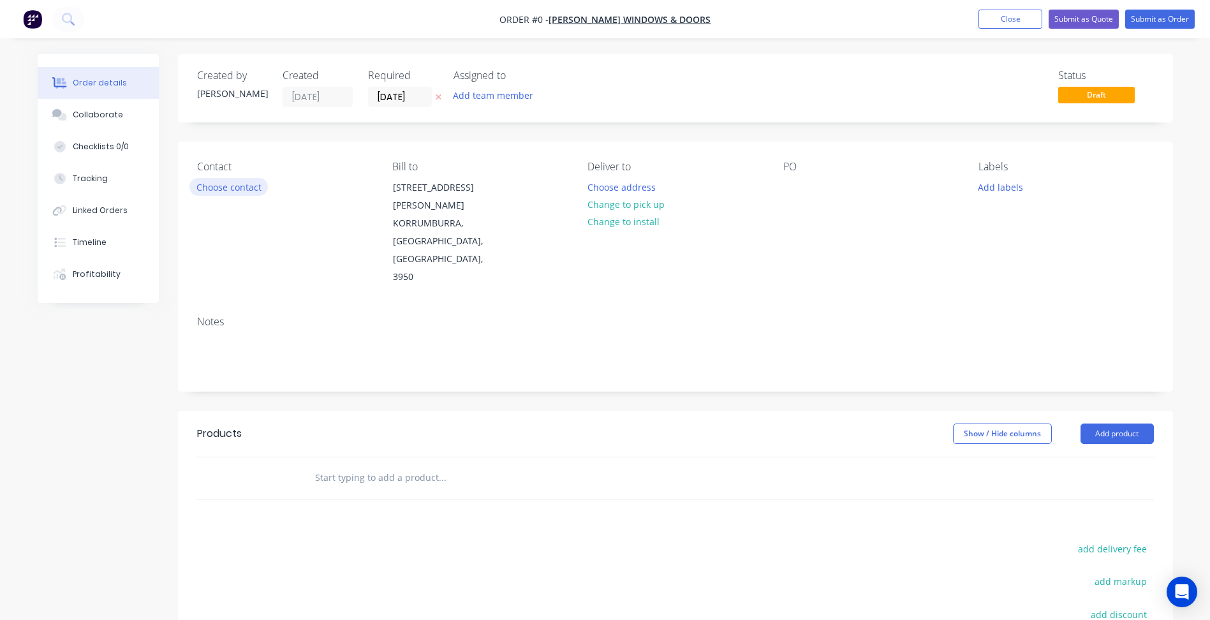
click at [227, 190] on button "Choose contact" at bounding box center [229, 186] width 78 height 17
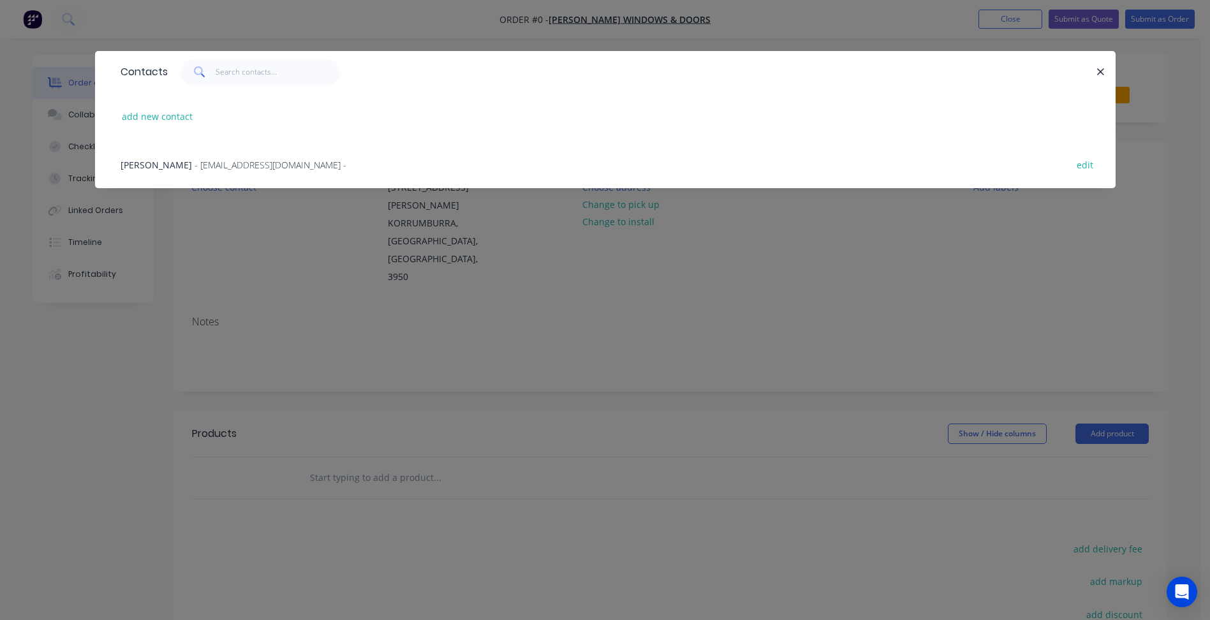
click at [177, 165] on span "[PERSON_NAME]" at bounding box center [156, 165] width 71 height 12
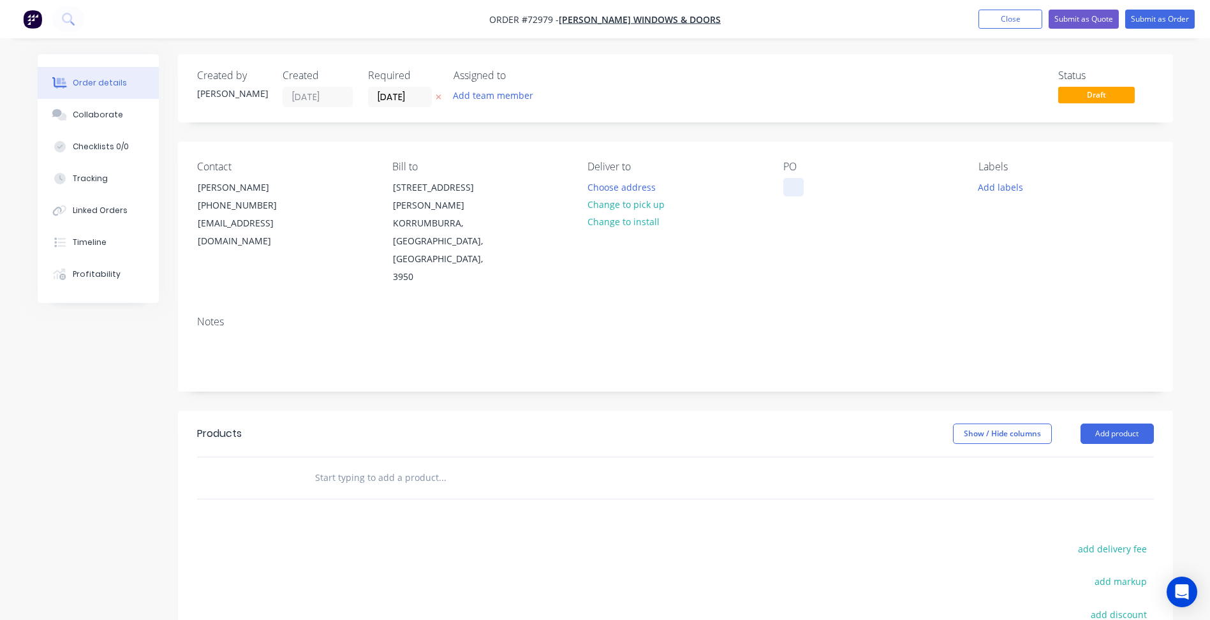
click at [794, 191] on div at bounding box center [794, 187] width 20 height 19
paste div
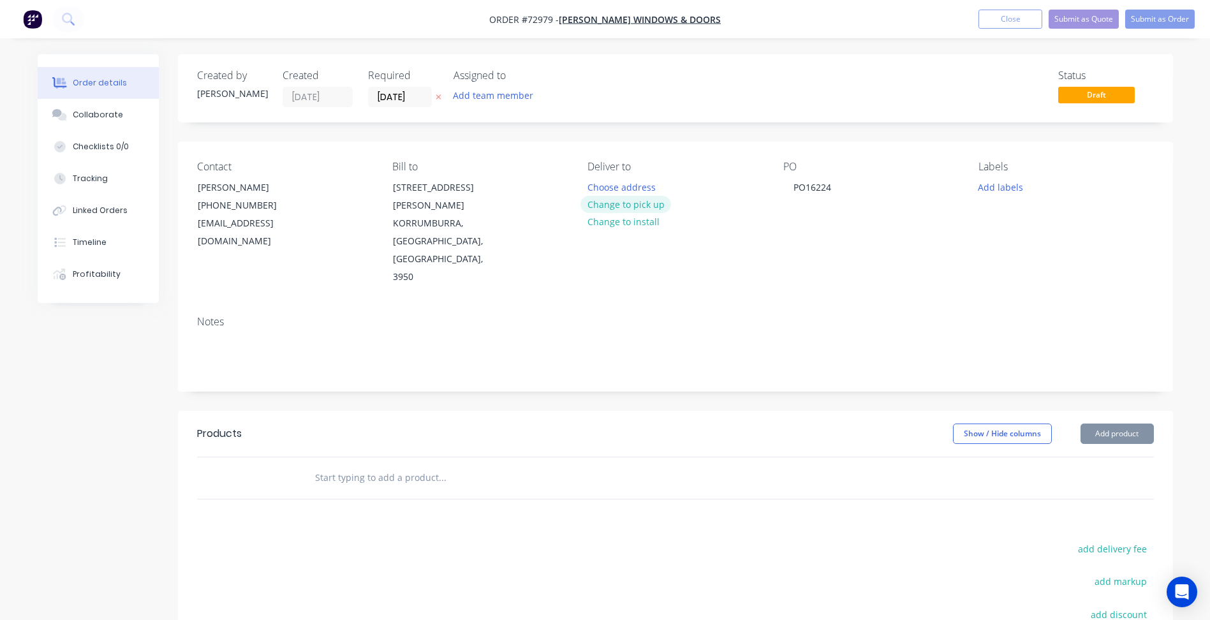
click at [639, 204] on button "Change to pick up" at bounding box center [626, 204] width 91 height 17
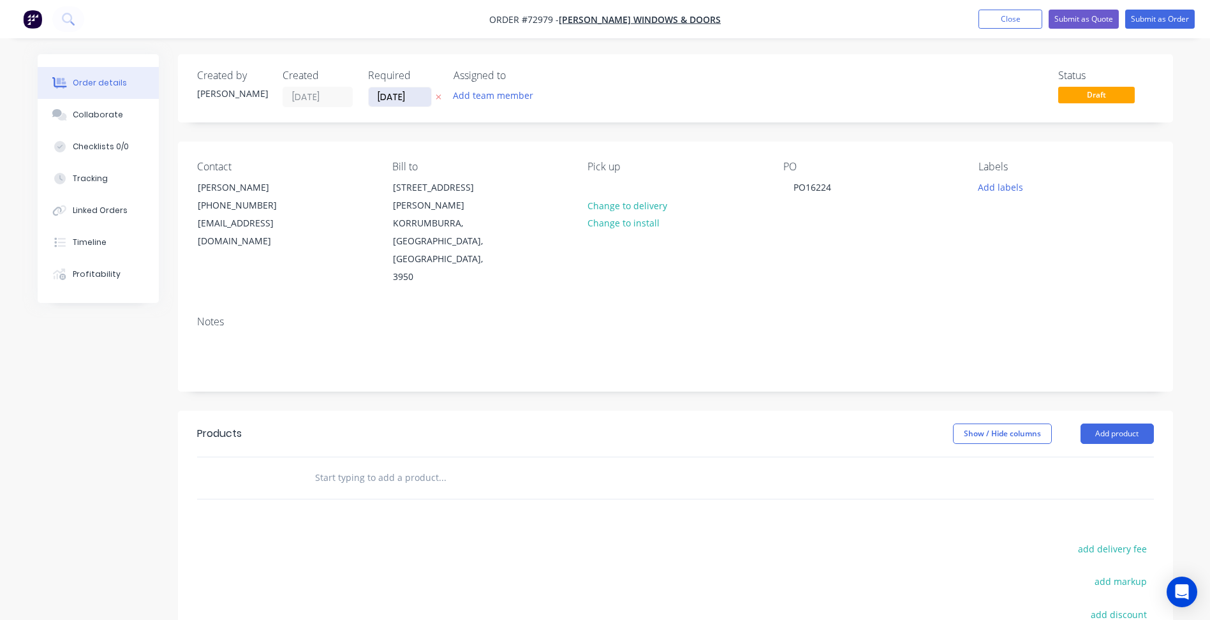
click at [396, 103] on input "[DATE]" at bounding box center [400, 96] width 63 height 19
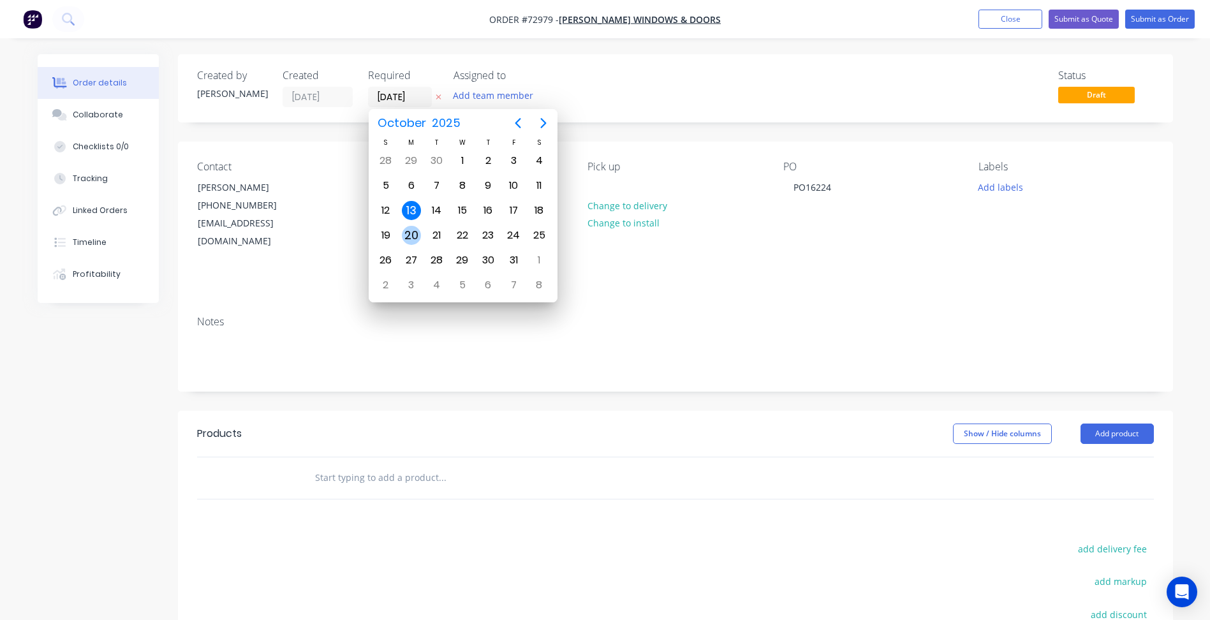
click at [408, 239] on div "20" at bounding box center [411, 235] width 19 height 19
type input "[DATE]"
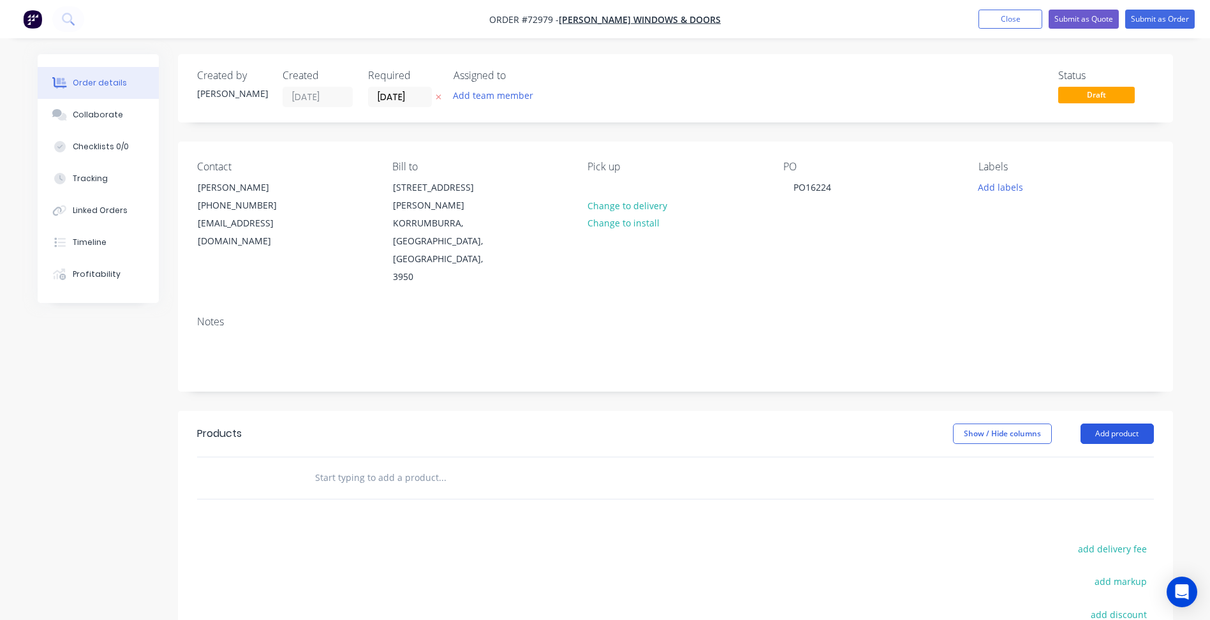
click at [1115, 424] on button "Add product" at bounding box center [1117, 434] width 73 height 20
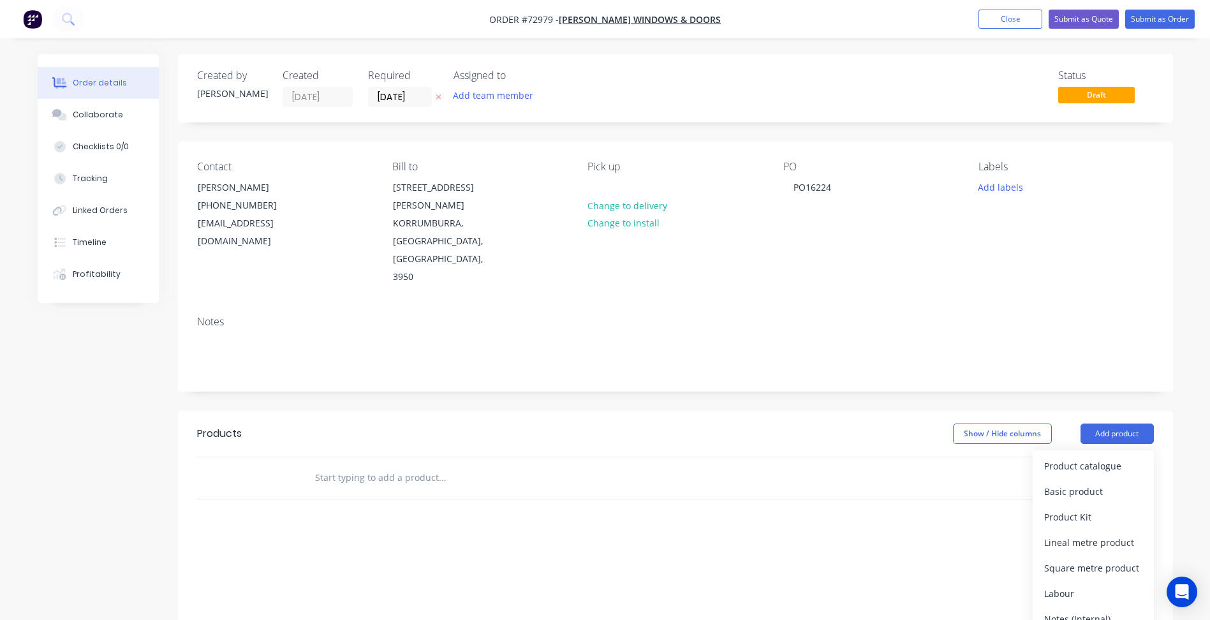
click at [1089, 508] on div "Basic products" at bounding box center [1094, 517] width 98 height 19
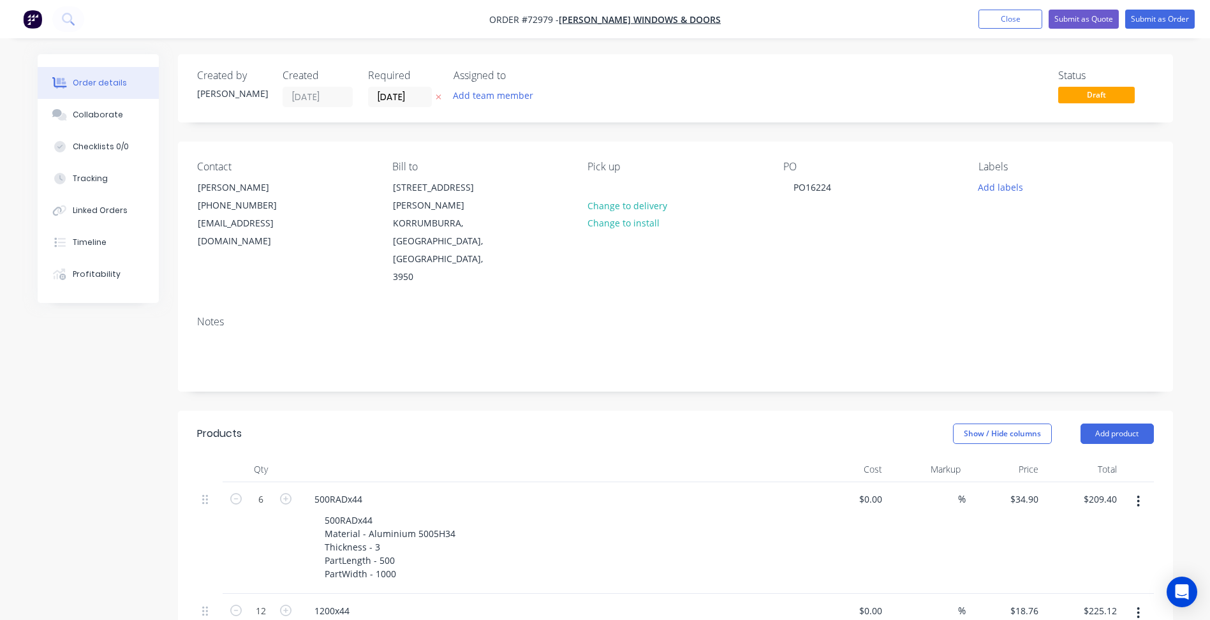
drag, startPoint x: 1196, startPoint y: 11, endPoint x: 1186, endPoint y: 13, distance: 9.8
click at [1195, 11] on ul "Add product Close Submit as Quote Submit as Order" at bounding box center [1087, 19] width 247 height 19
click at [1165, 17] on button "Submit as Order" at bounding box center [1161, 19] width 70 height 19
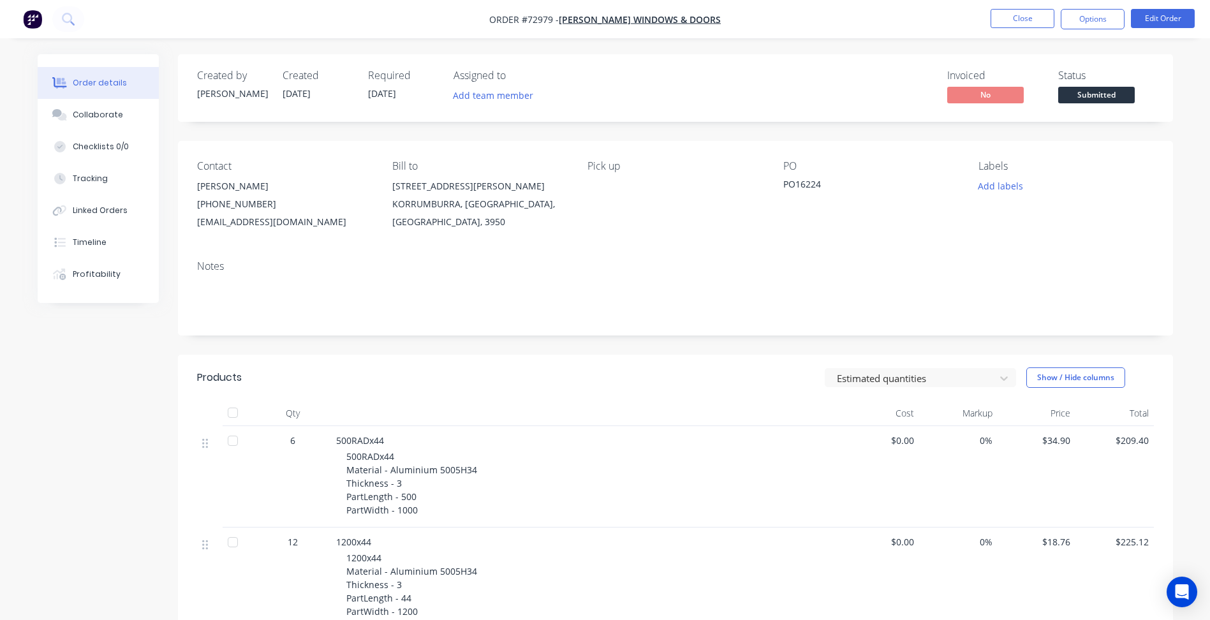
click at [1094, 88] on span "Submitted" at bounding box center [1097, 95] width 77 height 16
click at [1027, 6] on nav "Order #72979 - [PERSON_NAME] Windows & Doors Close Options Edit Order" at bounding box center [605, 19] width 1210 height 38
click at [1028, 14] on button "Close" at bounding box center [1023, 18] width 64 height 19
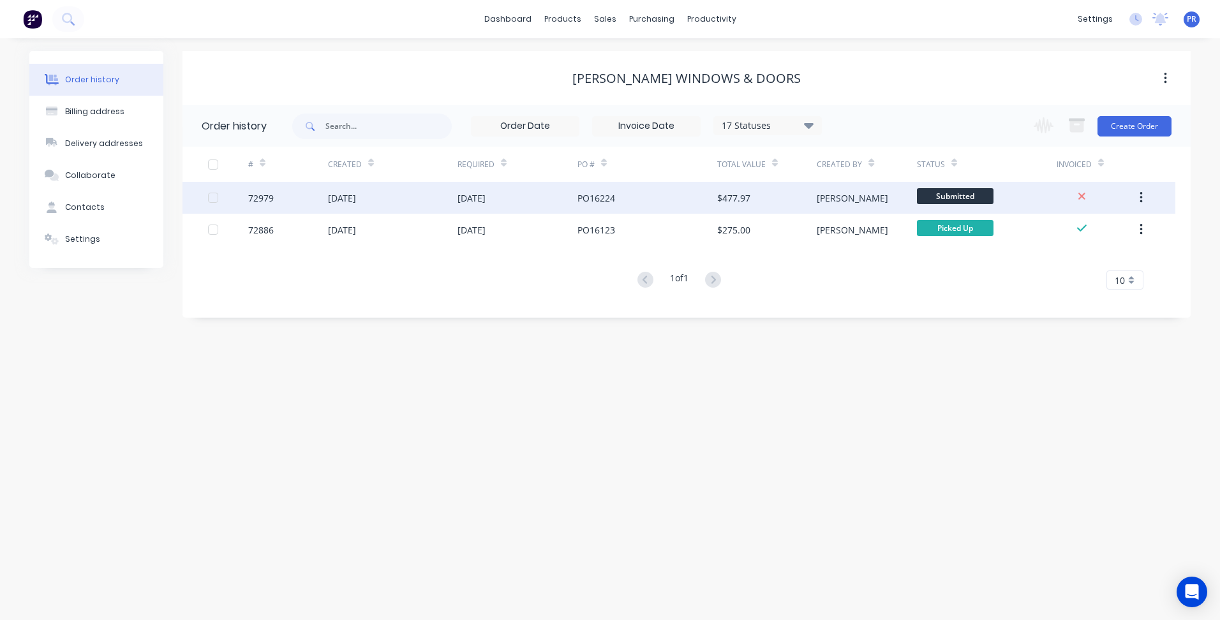
click at [940, 198] on span "Submitted" at bounding box center [955, 196] width 77 height 16
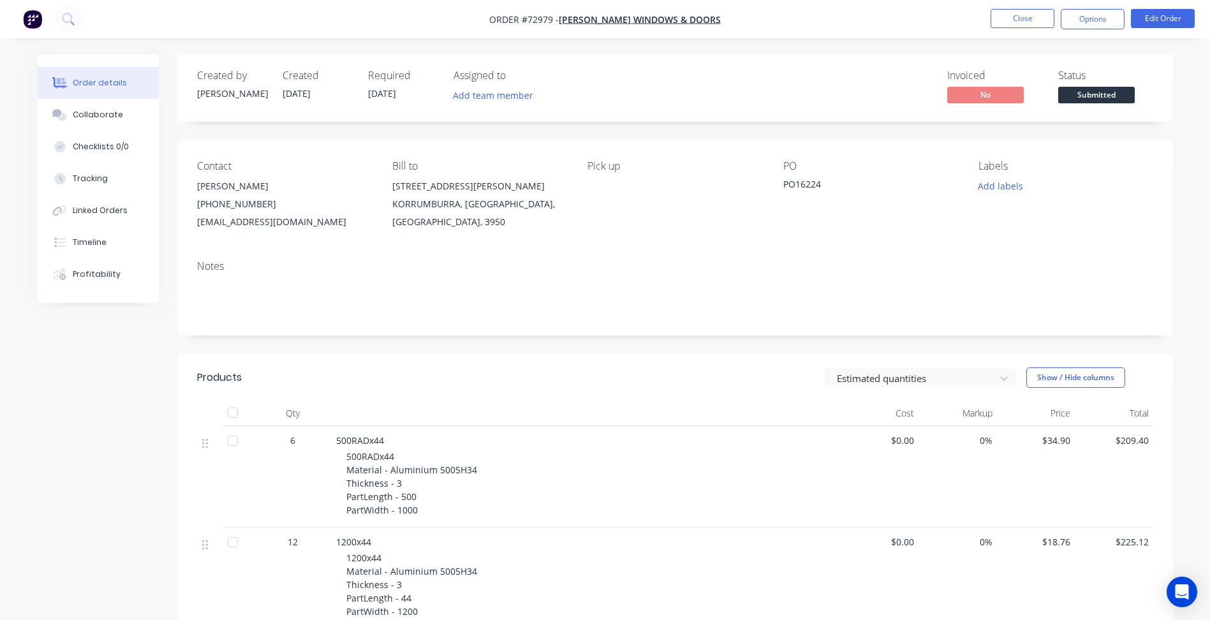
click at [1090, 87] on span "Submitted" at bounding box center [1097, 95] width 77 height 16
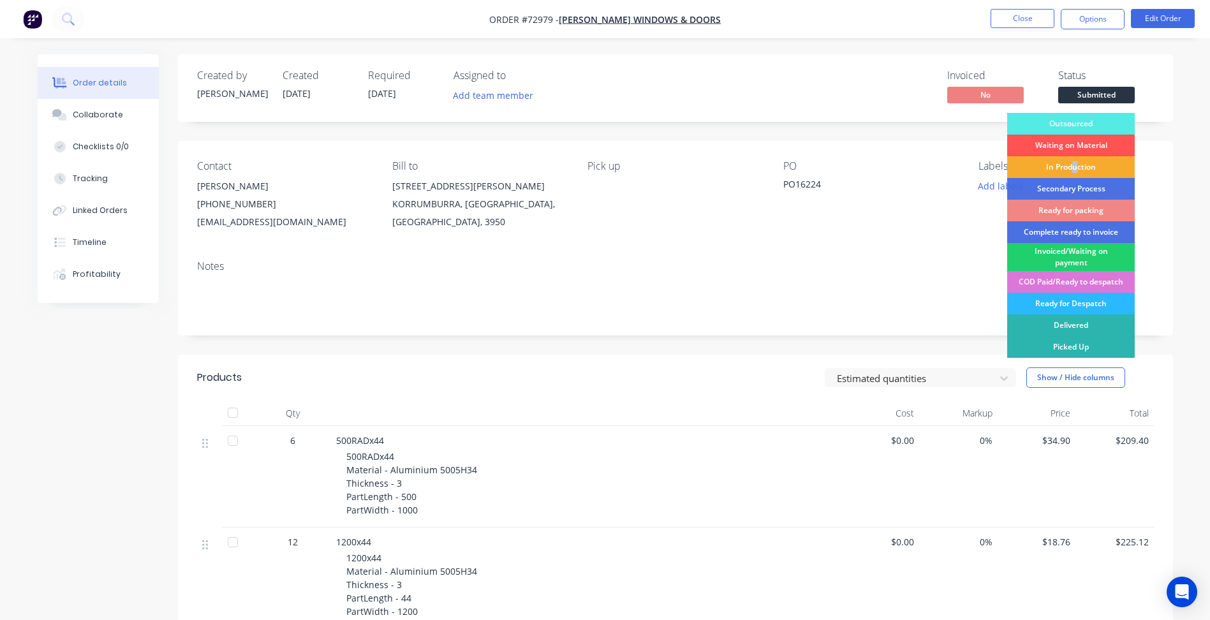
click at [1075, 164] on div "In Production" at bounding box center [1072, 167] width 128 height 22
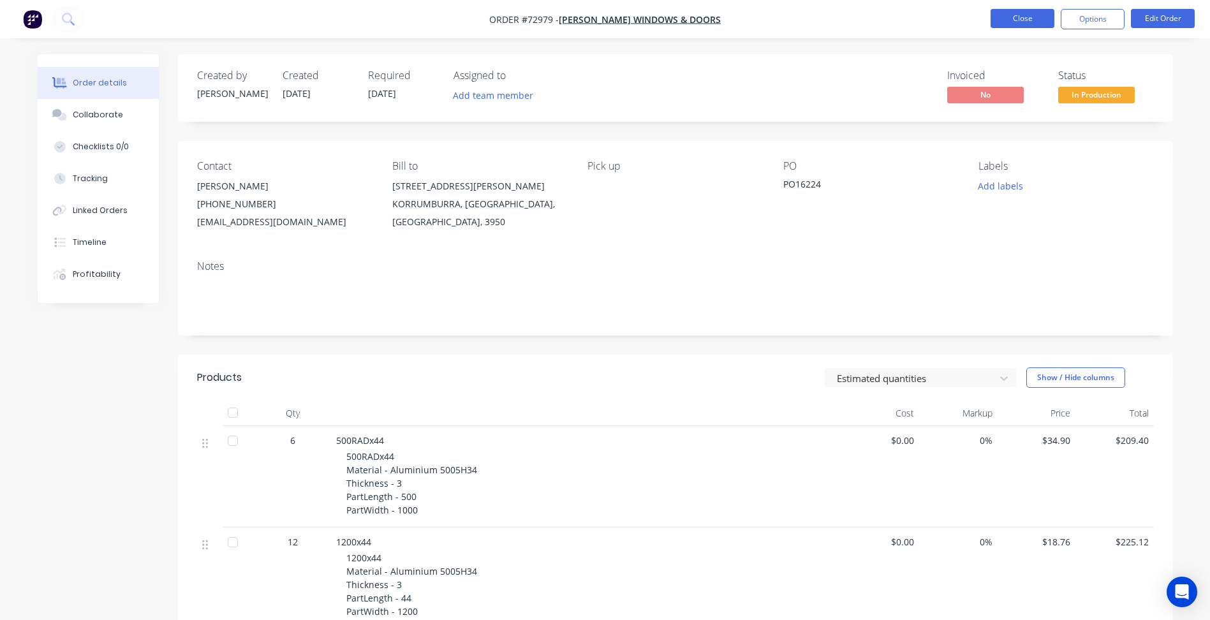
click at [1027, 27] on button "Close" at bounding box center [1023, 18] width 64 height 19
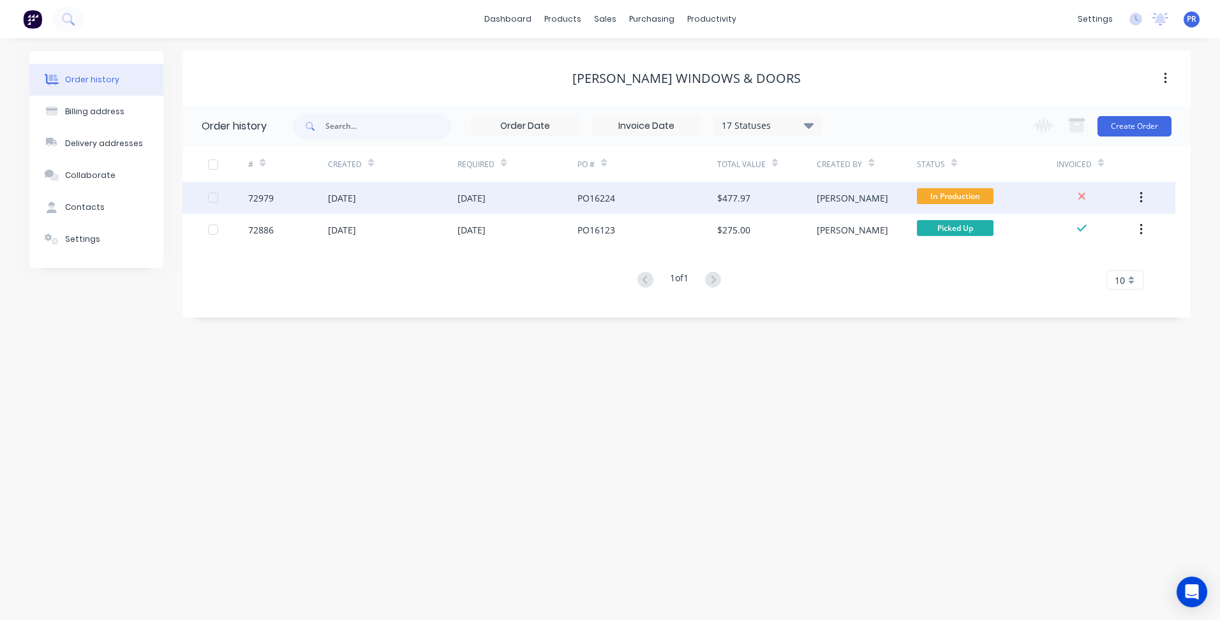
click at [1002, 195] on div "In Production" at bounding box center [987, 198] width 140 height 32
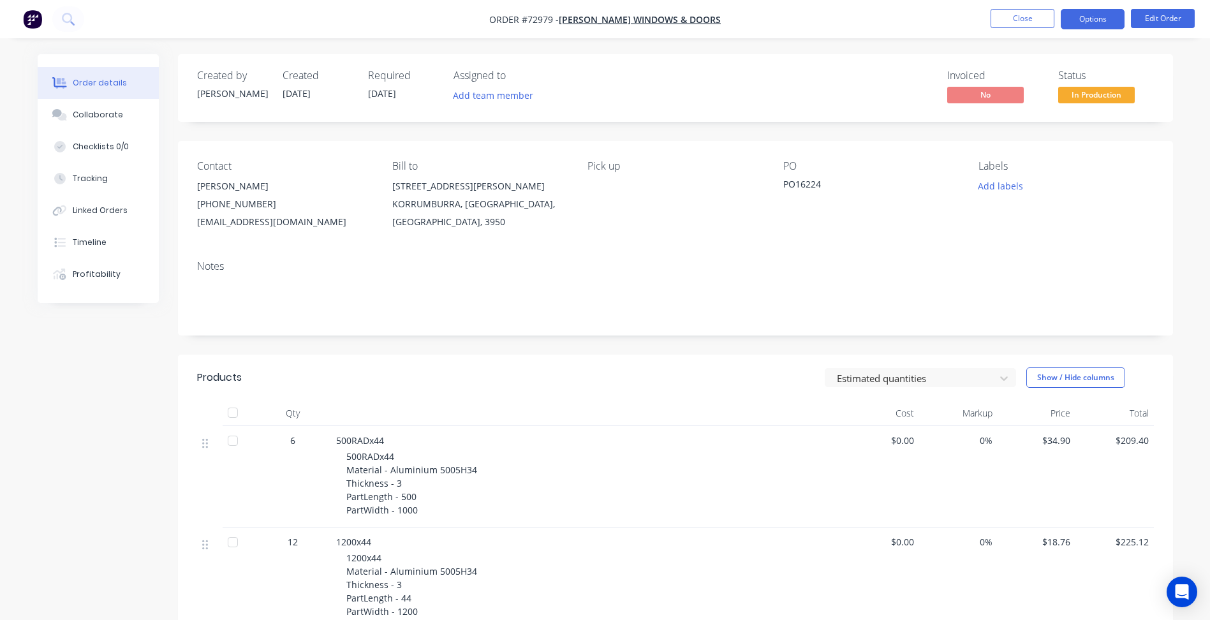
click at [1095, 17] on button "Options" at bounding box center [1093, 19] width 64 height 20
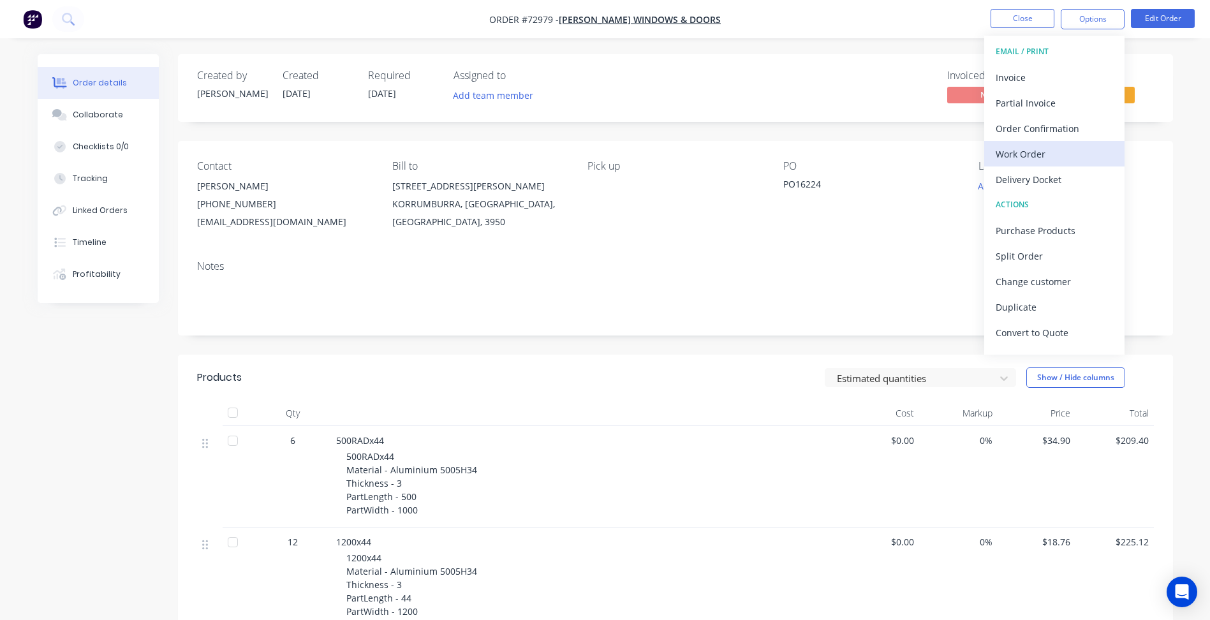
click at [1037, 147] on div "Work Order" at bounding box center [1054, 154] width 117 height 19
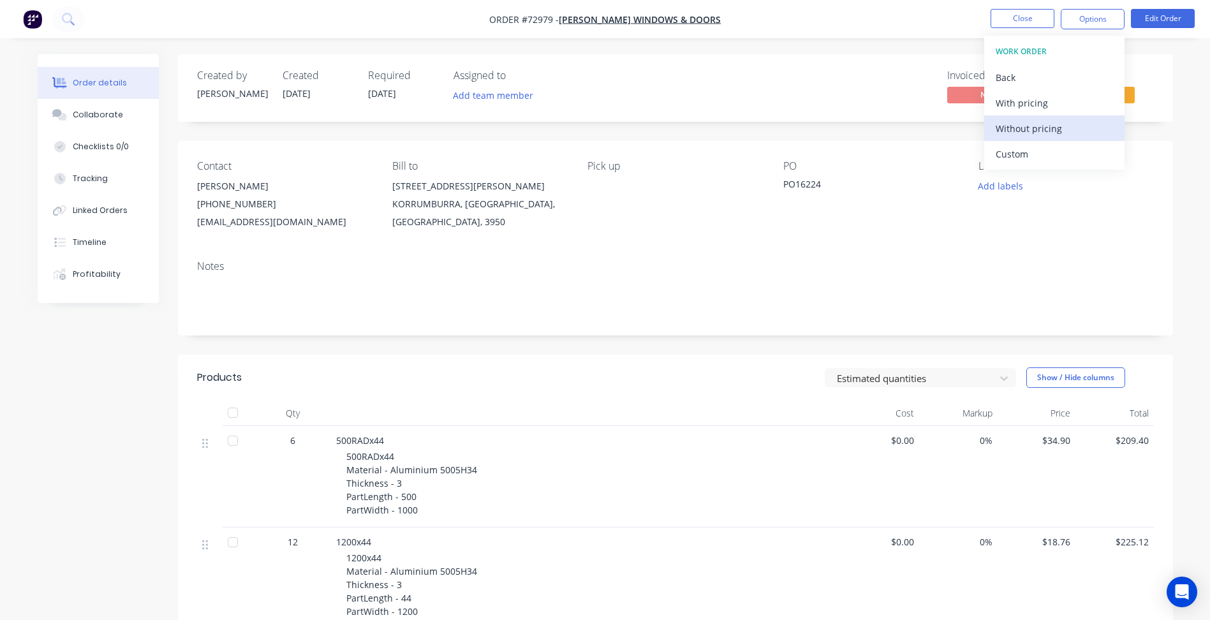
click at [1052, 131] on div "Without pricing" at bounding box center [1054, 128] width 117 height 19
click at [910, 61] on div "Created by [PERSON_NAME] Created [DATE] Required [DATE] Assigned to Add team me…" at bounding box center [675, 88] width 995 height 68
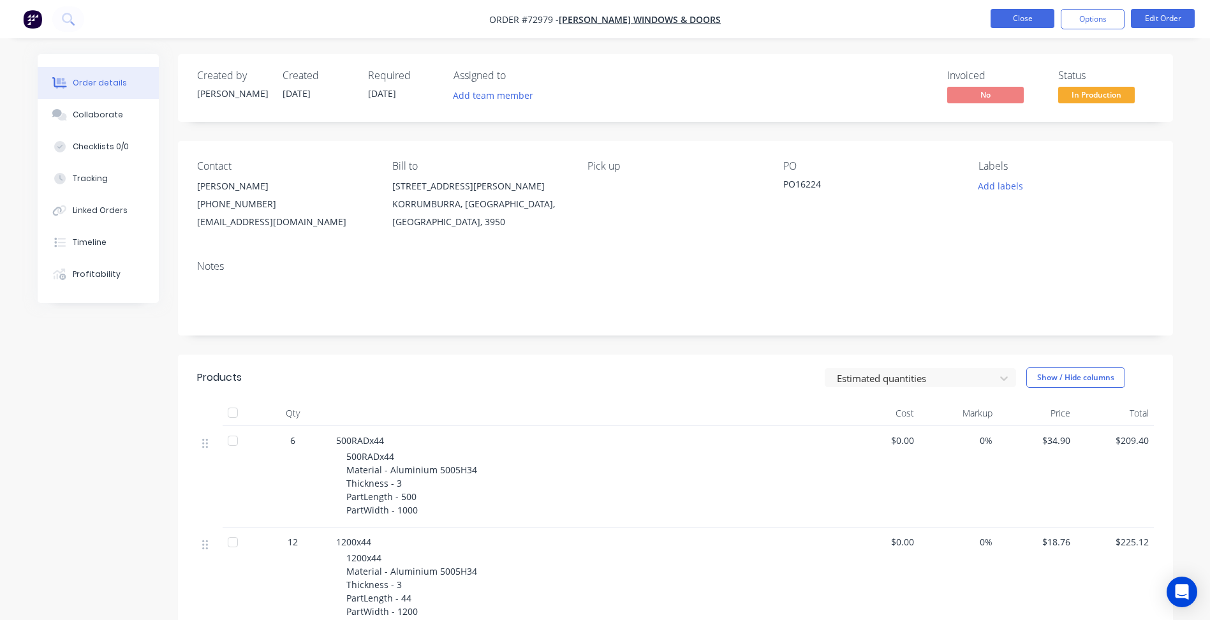
click at [1015, 9] on button "Close" at bounding box center [1023, 18] width 64 height 19
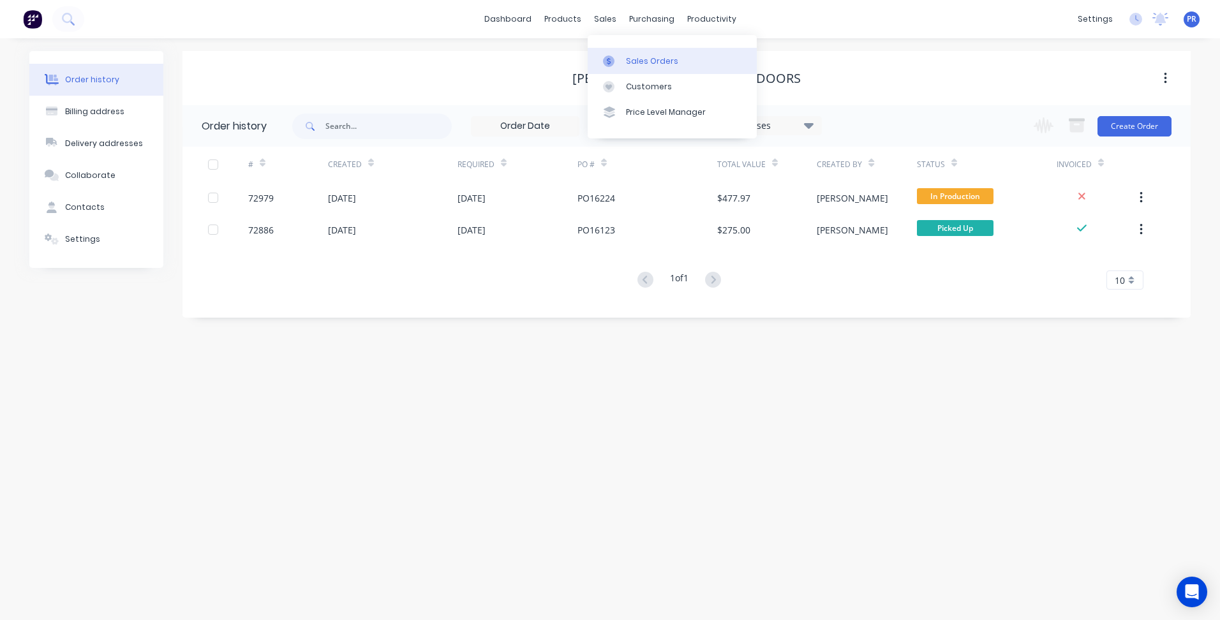
click at [627, 70] on link "Sales Orders" at bounding box center [672, 61] width 169 height 26
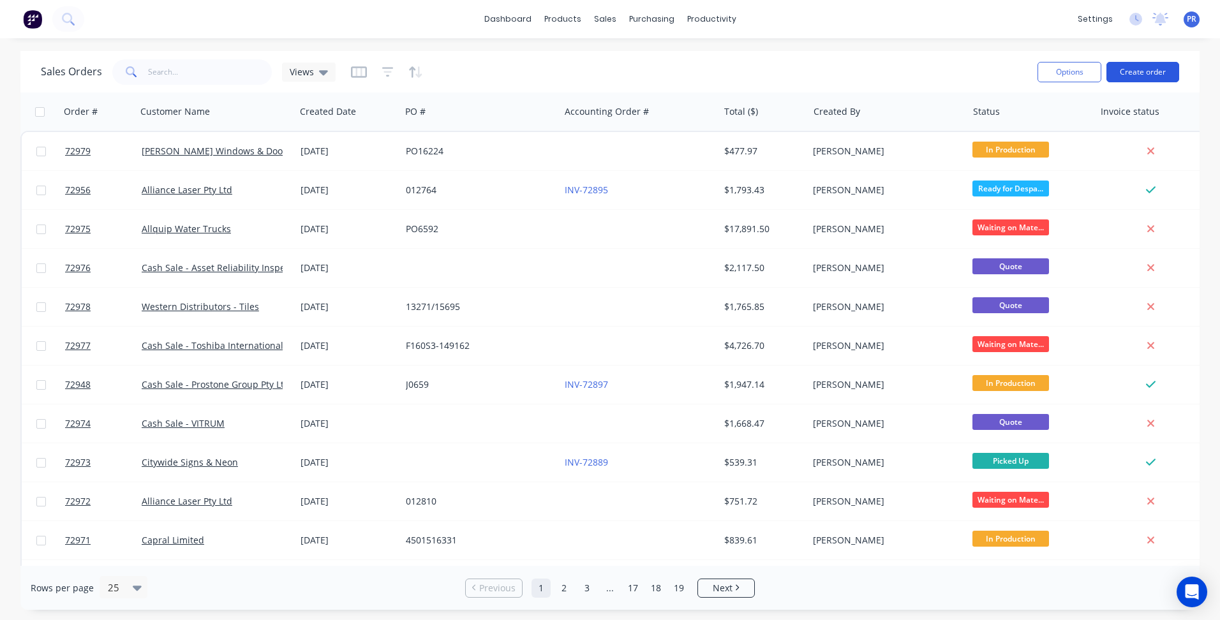
click at [1154, 77] on button "Create order" at bounding box center [1142, 72] width 73 height 20
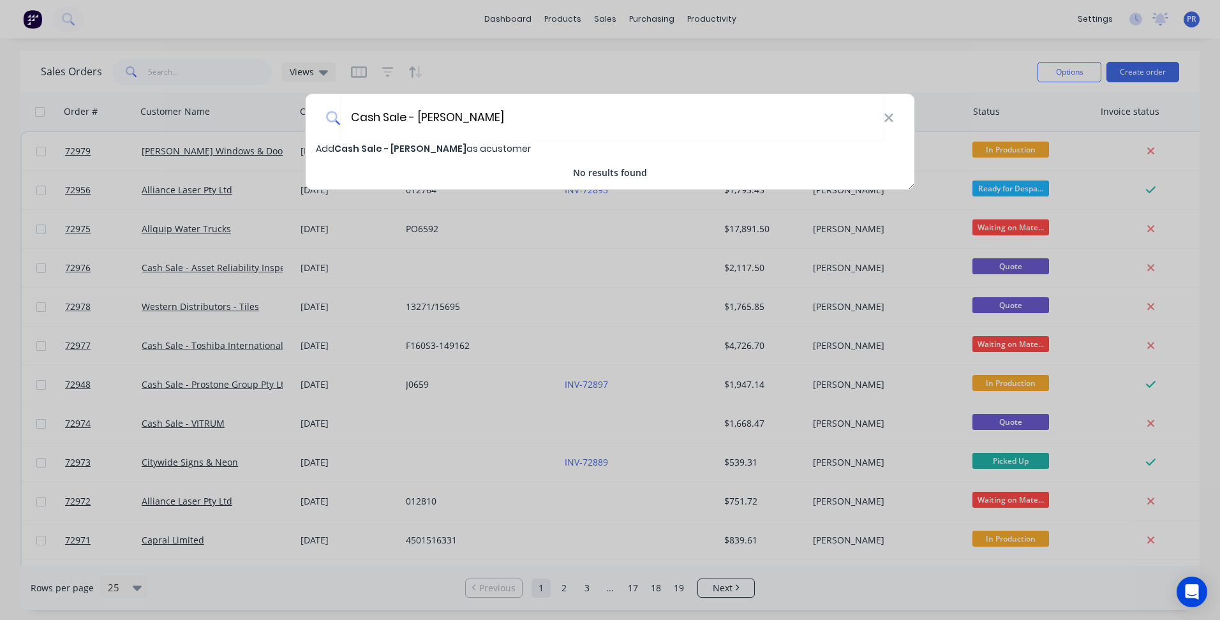
type input "Cash Sale - [PERSON_NAME]"
click at [478, 150] on span "Add Cash Sale - [PERSON_NAME] as a customer" at bounding box center [423, 148] width 215 height 13
select select "AU"
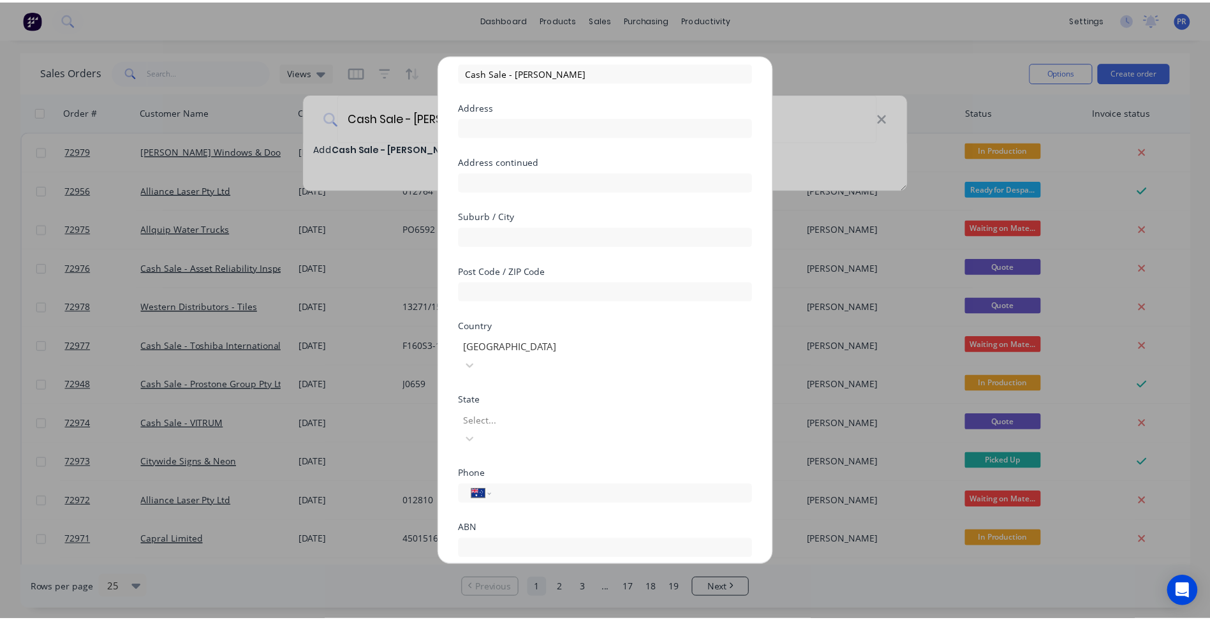
scroll to position [112, 0]
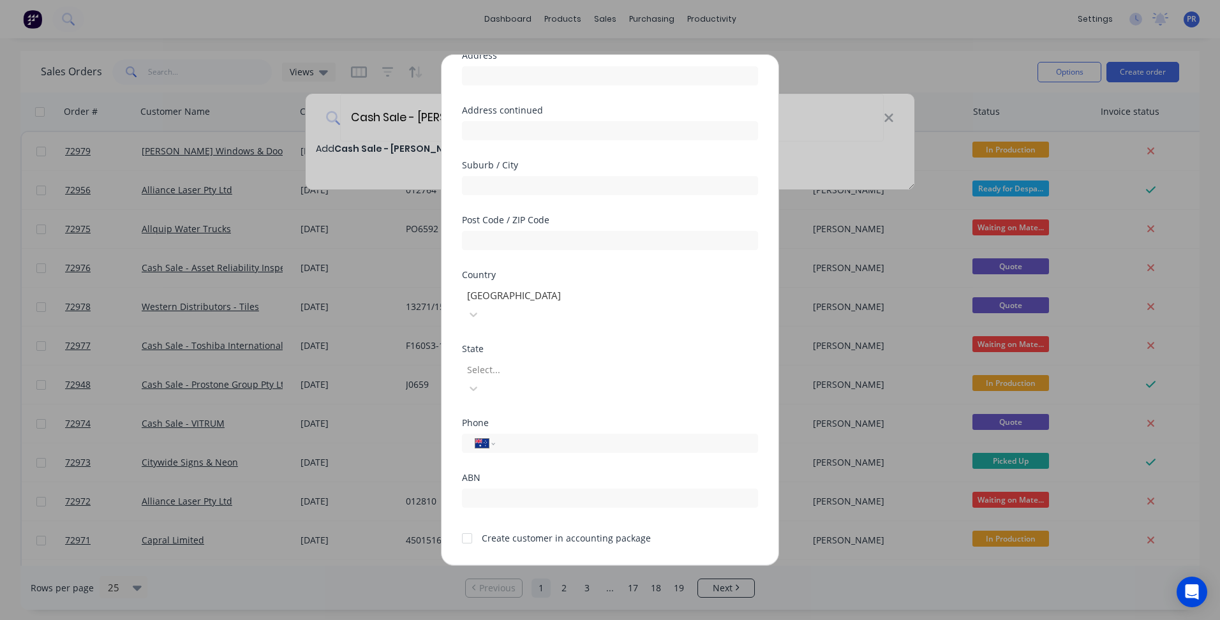
drag, startPoint x: 462, startPoint y: 498, endPoint x: 480, endPoint y: 502, distance: 18.9
click at [462, 526] on div at bounding box center [467, 539] width 26 height 26
click at [553, 565] on button "Save" at bounding box center [570, 575] width 70 height 20
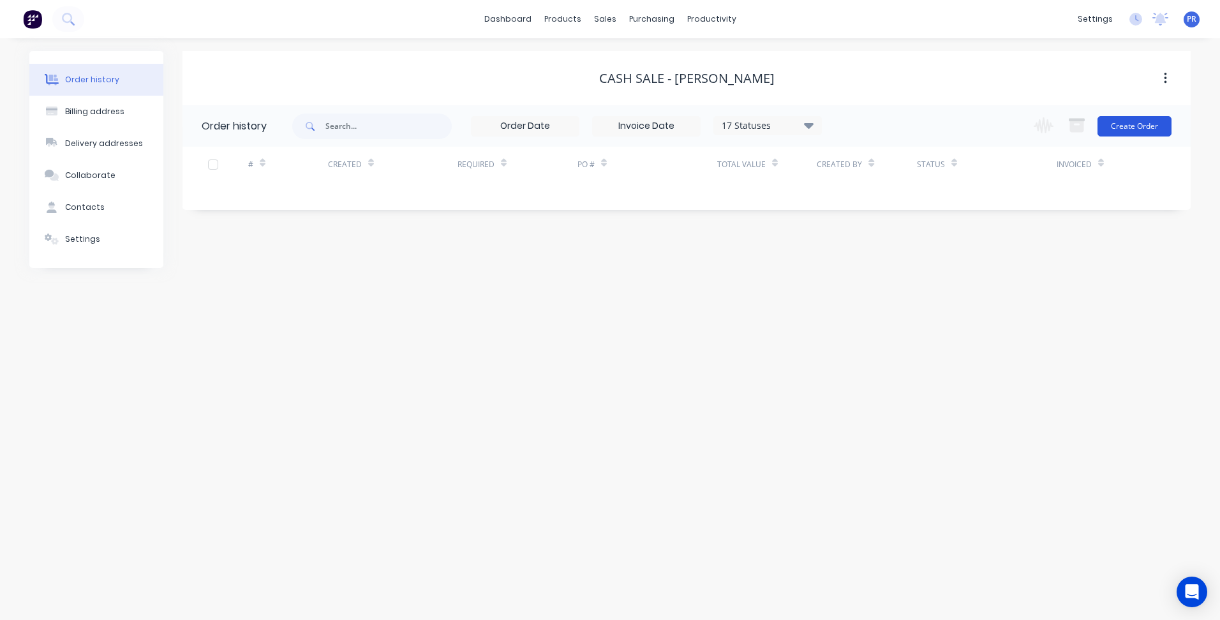
click at [1105, 126] on button "Create Order" at bounding box center [1135, 126] width 74 height 20
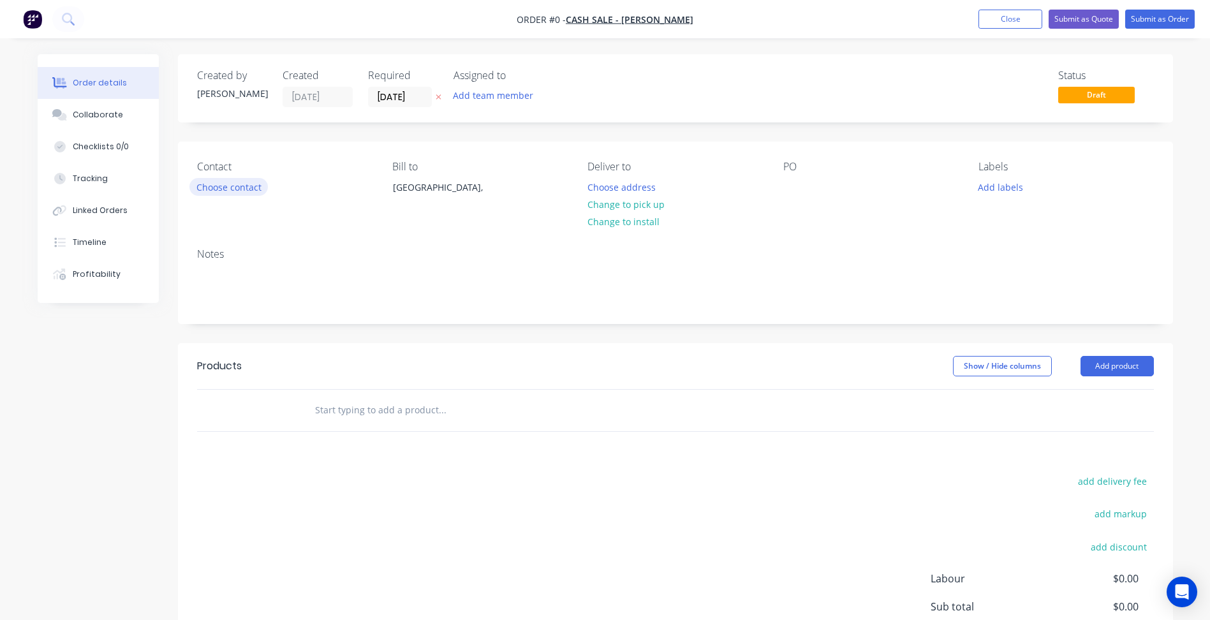
click at [225, 189] on button "Choose contact" at bounding box center [229, 186] width 78 height 17
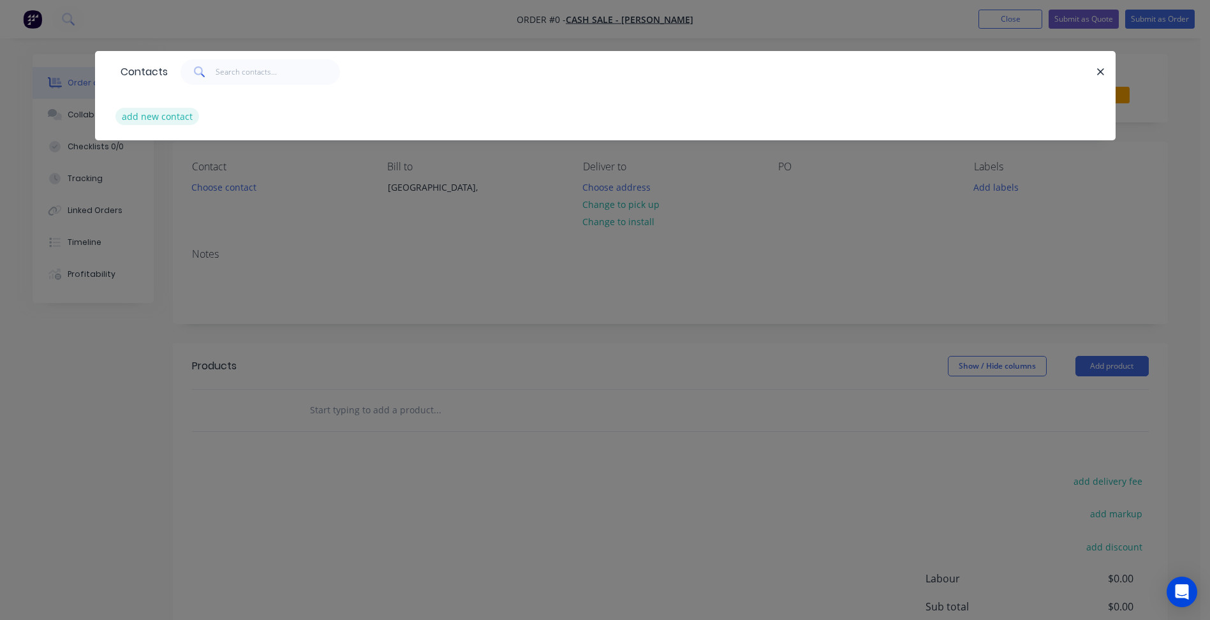
click at [181, 123] on button "add new contact" at bounding box center [157, 116] width 84 height 17
select select "AU"
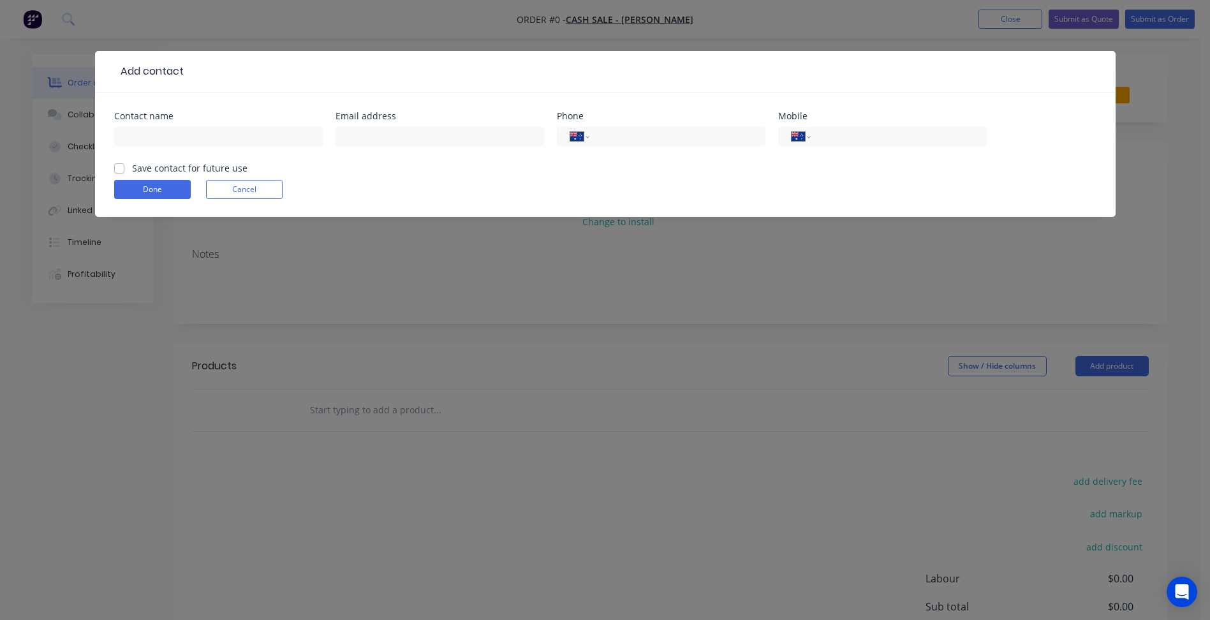
click at [211, 112] on div "Contact name" at bounding box center [218, 116] width 209 height 9
click at [202, 128] on input "text" at bounding box center [218, 136] width 209 height 19
paste input "[EMAIL_ADDRESS][DOMAIN_NAME]"
type input "[EMAIL_ADDRESS][DOMAIN_NAME]"
click at [371, 138] on input "text" at bounding box center [440, 136] width 209 height 19
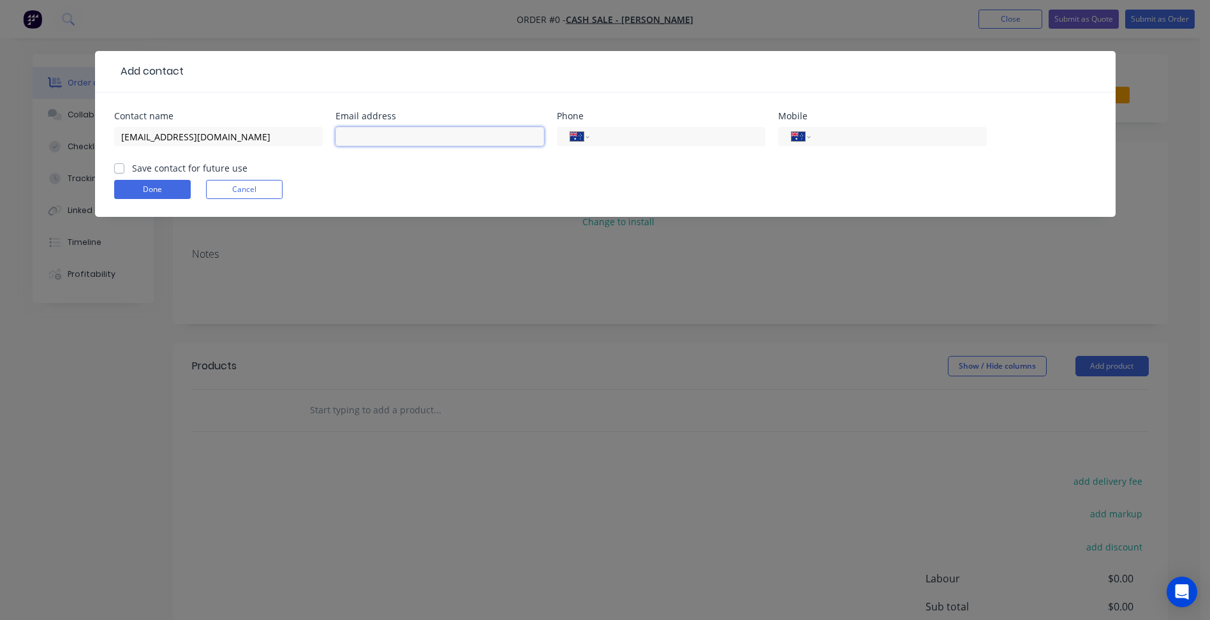
paste input "[EMAIL_ADDRESS][DOMAIN_NAME]"
type input "[EMAIL_ADDRESS][DOMAIN_NAME]"
drag, startPoint x: 234, startPoint y: 135, endPoint x: 101, endPoint y: 144, distance: 133.0
click at [101, 144] on div "Contact name [EMAIL_ADDRESS][DOMAIN_NAME] Email address [EMAIL_ADDRESS][DOMAIN_…" at bounding box center [605, 155] width 1021 height 124
paste input "[PERSON_NAME] <[EMAIL_ADDRESS][DOMAIN_NAME]>"
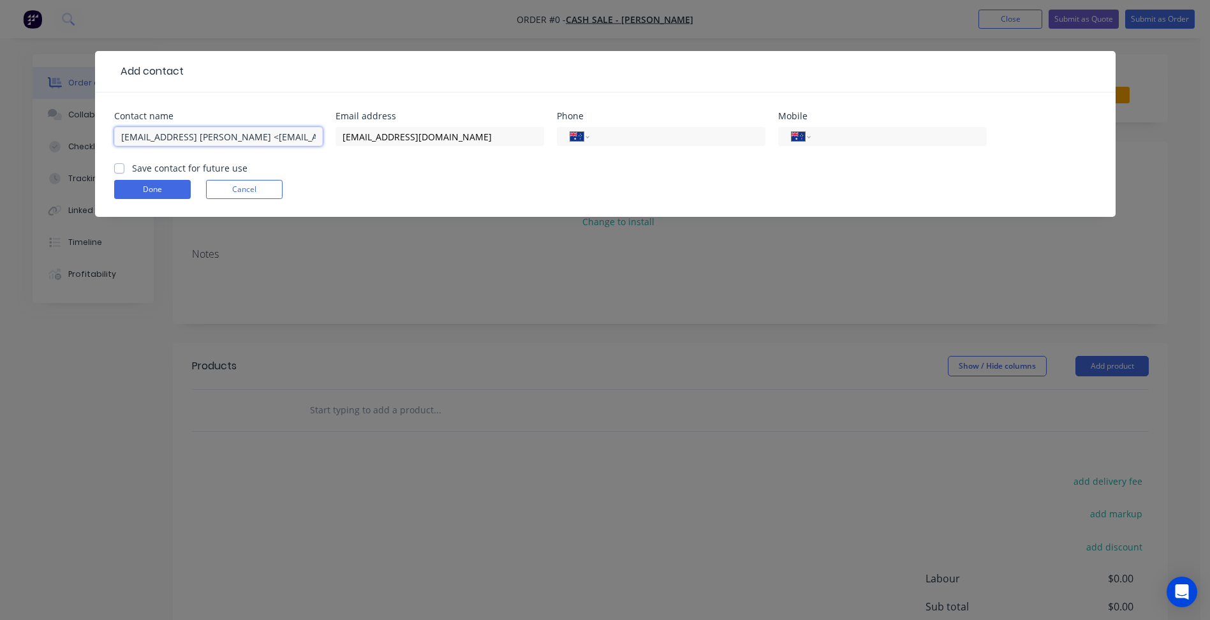
scroll to position [0, 70]
paste input "text"
drag, startPoint x: 179, startPoint y: 135, endPoint x: 334, endPoint y: 151, distance: 155.8
click at [334, 151] on div "Contact name [PERSON_NAME] <[EMAIL_ADDRESS][DOMAIN_NAME]> Email address [EMAIL_…" at bounding box center [605, 137] width 983 height 50
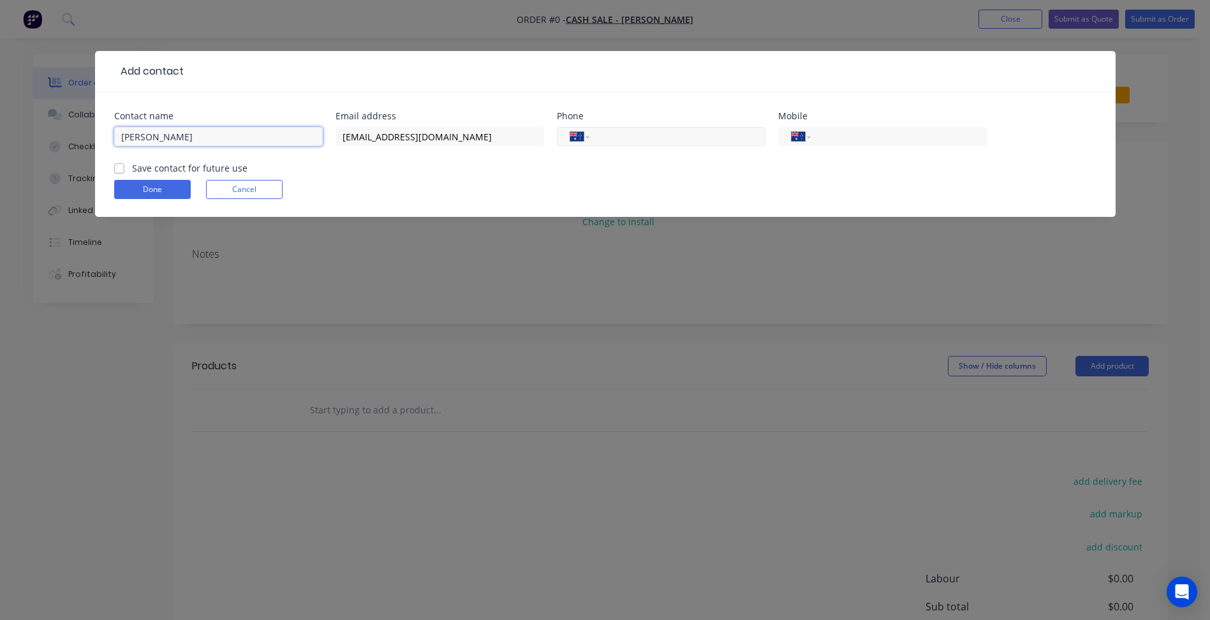
type input "[PERSON_NAME]"
click at [625, 135] on input "tel" at bounding box center [675, 137] width 153 height 15
click at [852, 135] on input "tel" at bounding box center [896, 137] width 153 height 15
type input "0405 142 342"
click at [152, 170] on label "Save contact for future use" at bounding box center [189, 167] width 115 height 13
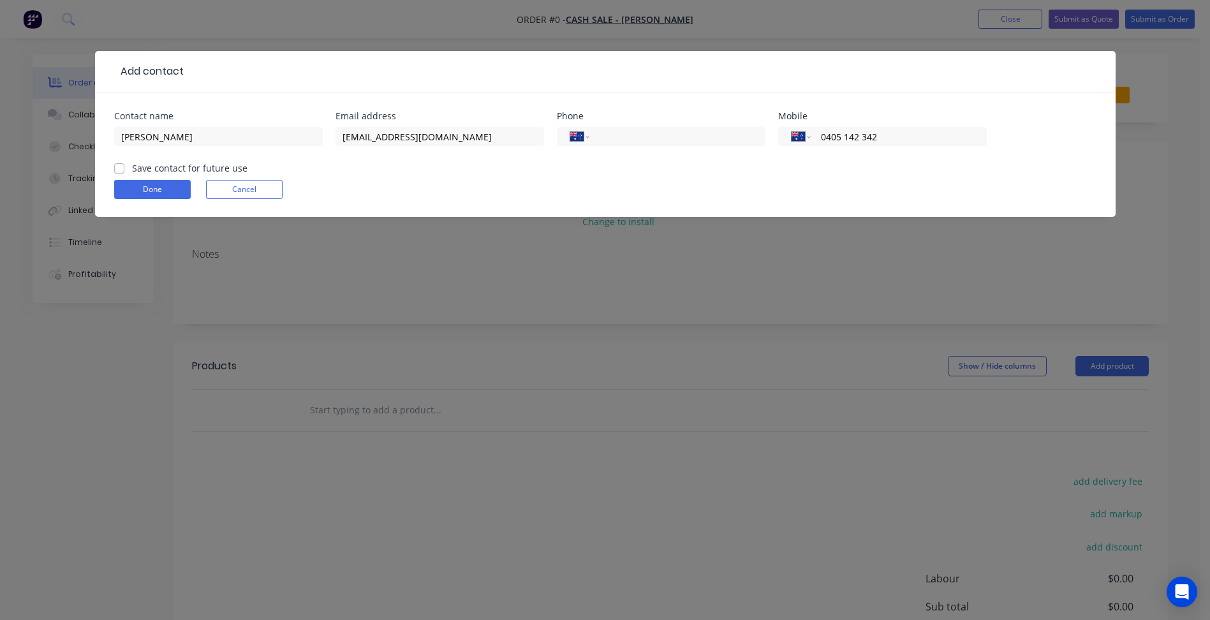
click at [124, 170] on input "Save contact for future use" at bounding box center [119, 167] width 10 height 12
checkbox input "true"
click at [149, 179] on form "Contact name [PERSON_NAME] Email address [EMAIL_ADDRESS][DOMAIN_NAME] Phone Int…" at bounding box center [605, 164] width 983 height 105
click at [152, 186] on button "Done" at bounding box center [152, 189] width 77 height 19
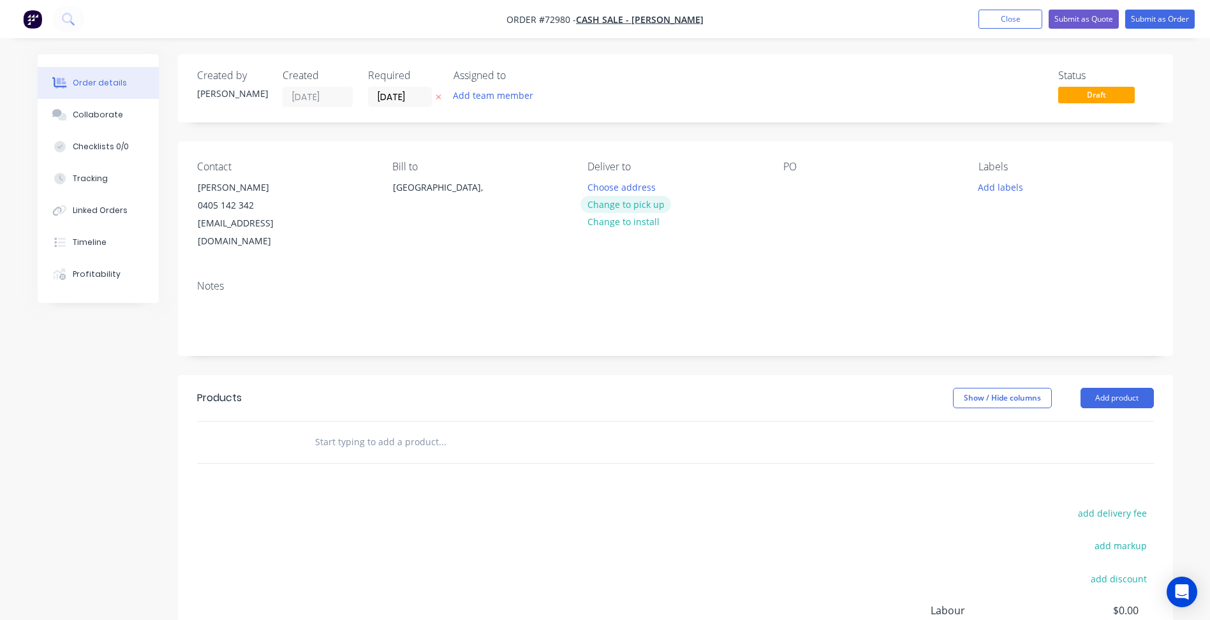
click at [623, 202] on button "Change to pick up" at bounding box center [626, 204] width 91 height 17
click at [381, 81] on div "Required" at bounding box center [403, 76] width 70 height 12
click at [391, 91] on input "[DATE]" at bounding box center [400, 96] width 63 height 19
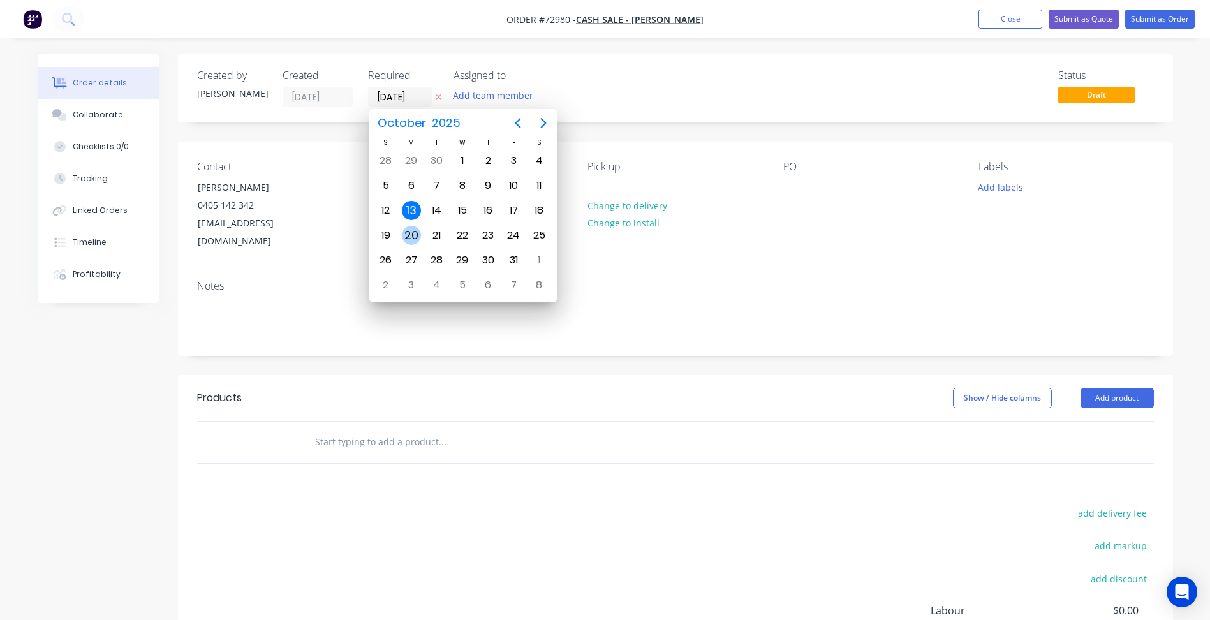
click at [413, 228] on div "20" at bounding box center [411, 235] width 19 height 19
type input "[DATE]"
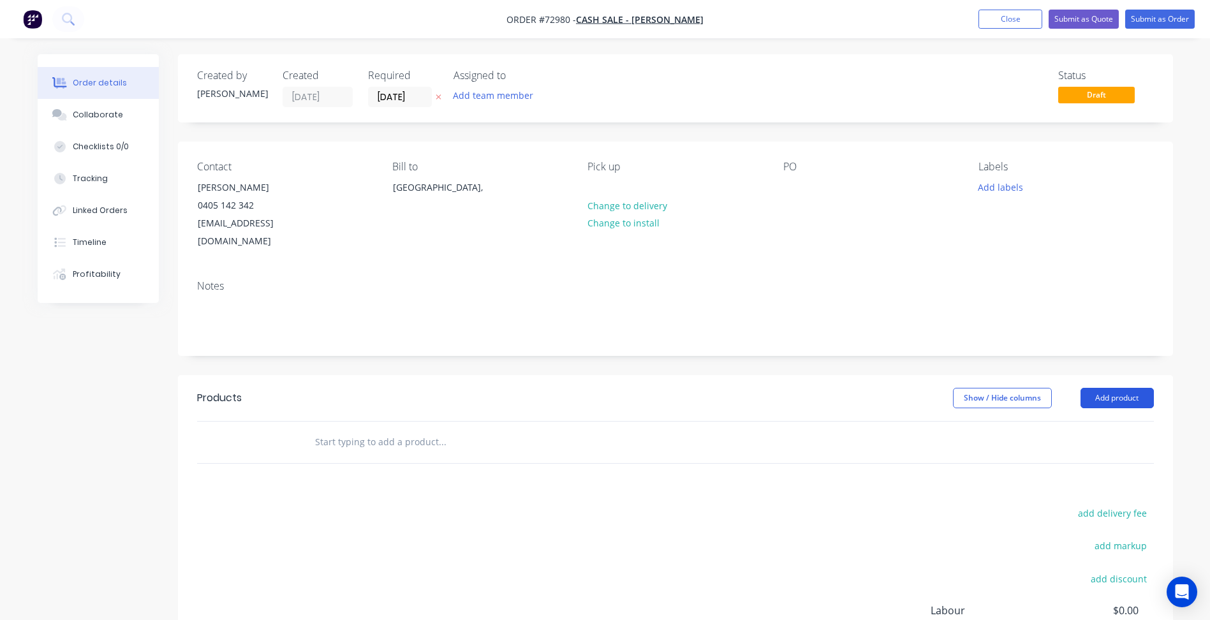
click at [1097, 388] on button "Add product" at bounding box center [1117, 398] width 73 height 20
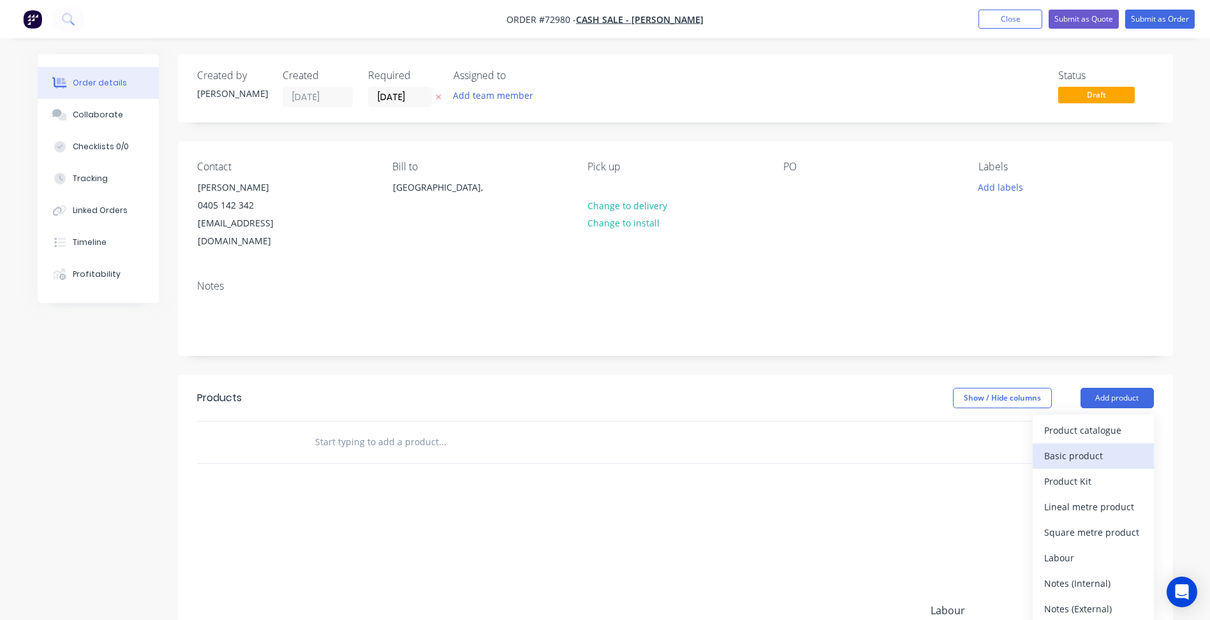
click at [1052, 447] on div "Basic product" at bounding box center [1094, 456] width 98 height 19
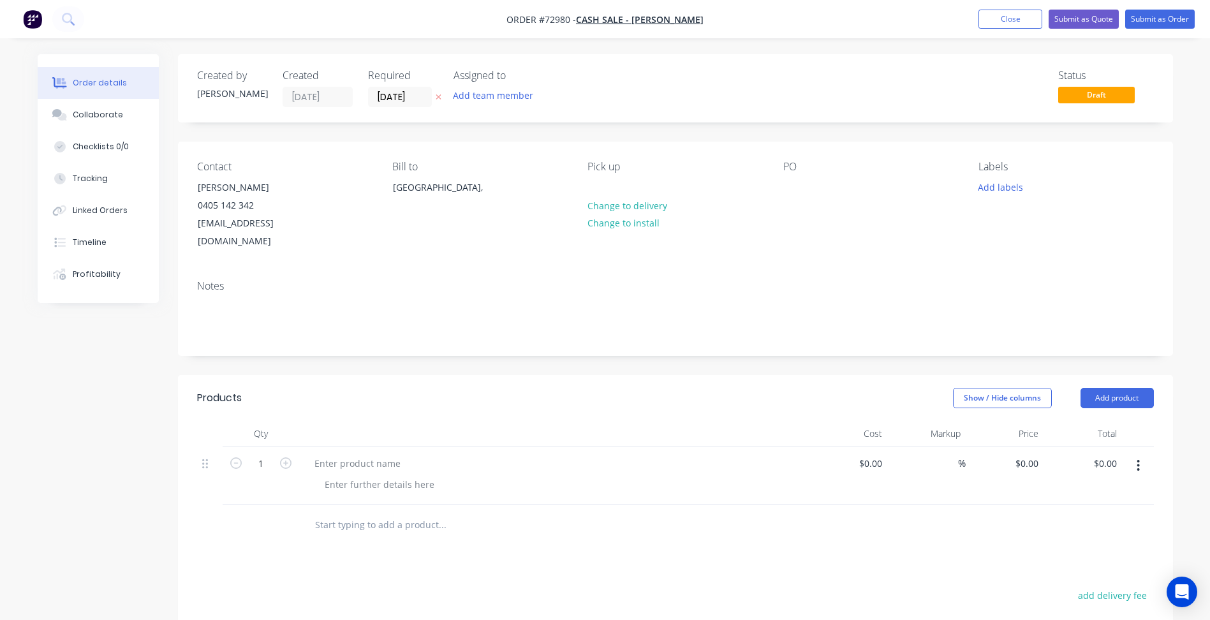
click at [1140, 460] on icon "button" at bounding box center [1139, 465] width 3 height 11
click at [1082, 567] on div "Delete" at bounding box center [1094, 576] width 98 height 19
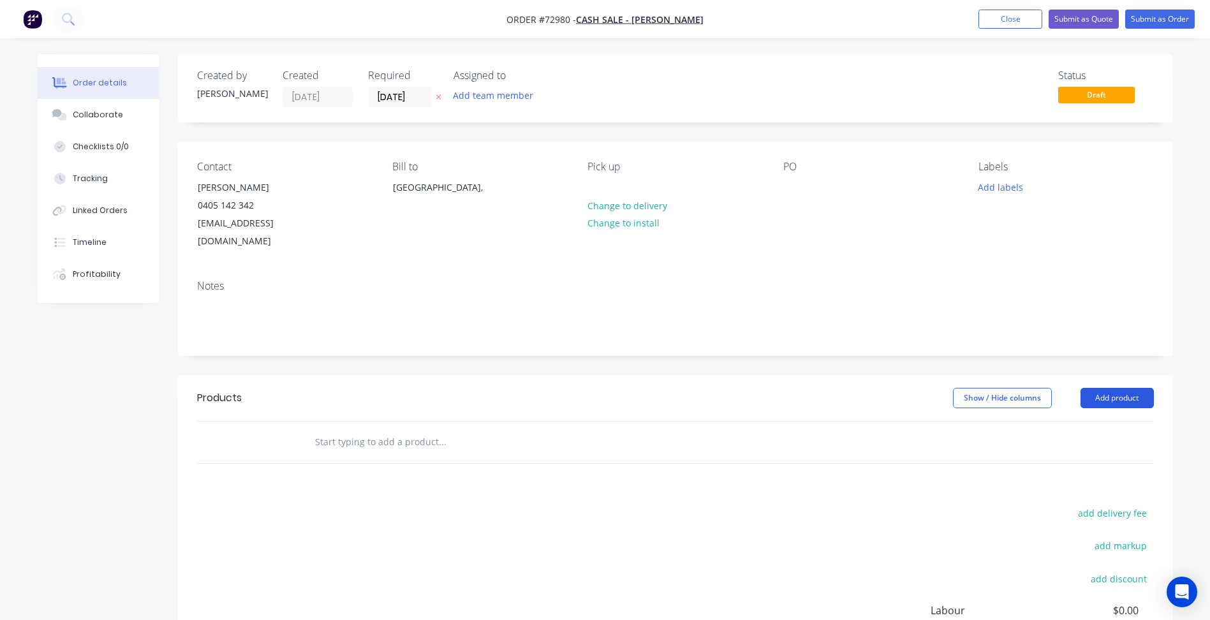
click at [1111, 388] on button "Add product" at bounding box center [1117, 398] width 73 height 20
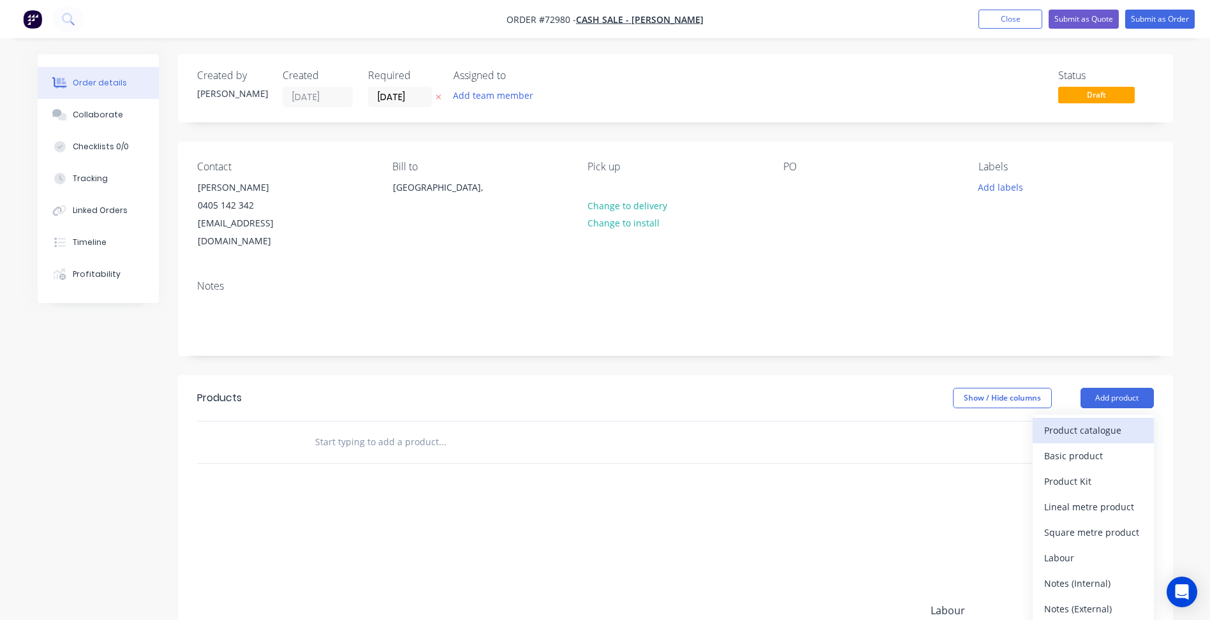
click at [1101, 421] on div "Product catalogue" at bounding box center [1094, 430] width 98 height 19
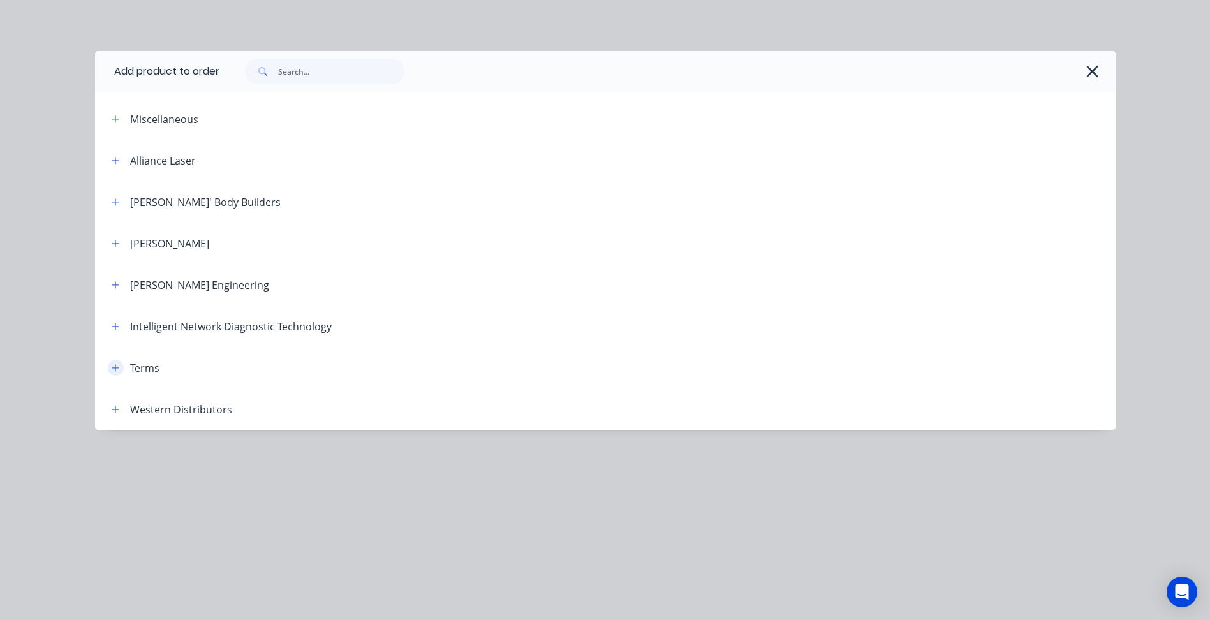
click at [118, 368] on icon "button" at bounding box center [115, 367] width 7 height 7
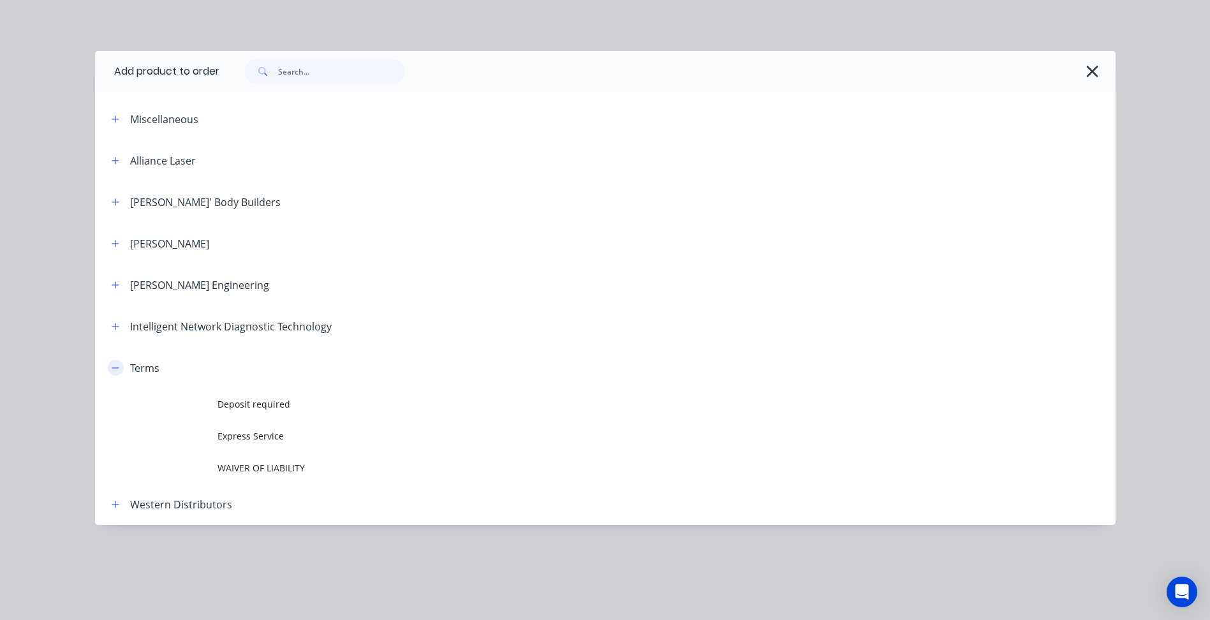
click at [118, 368] on icon "button" at bounding box center [115, 368] width 7 height 1
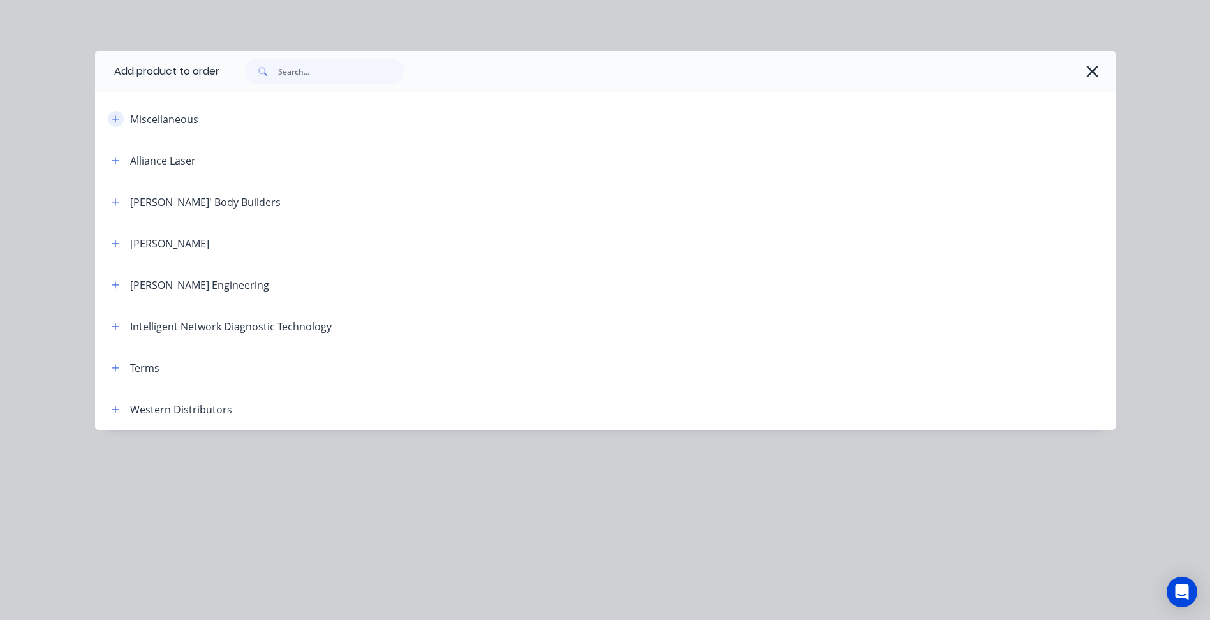
click at [110, 114] on button "button" at bounding box center [116, 119] width 16 height 16
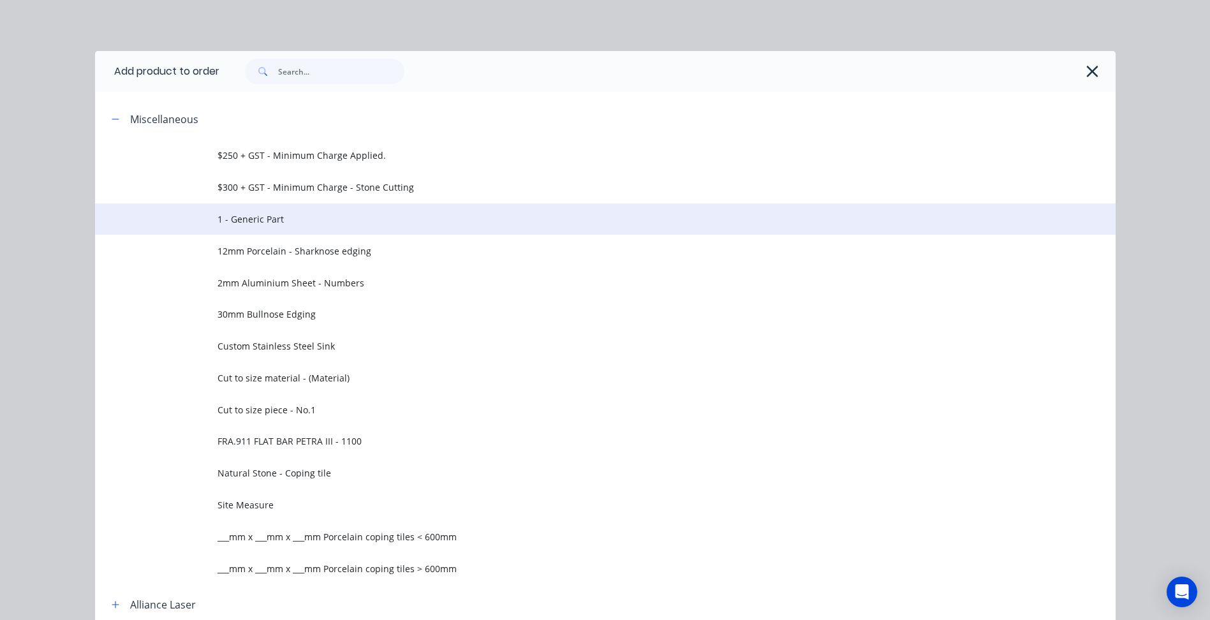
click at [227, 222] on span "1 - Generic Part" at bounding box center [577, 218] width 718 height 13
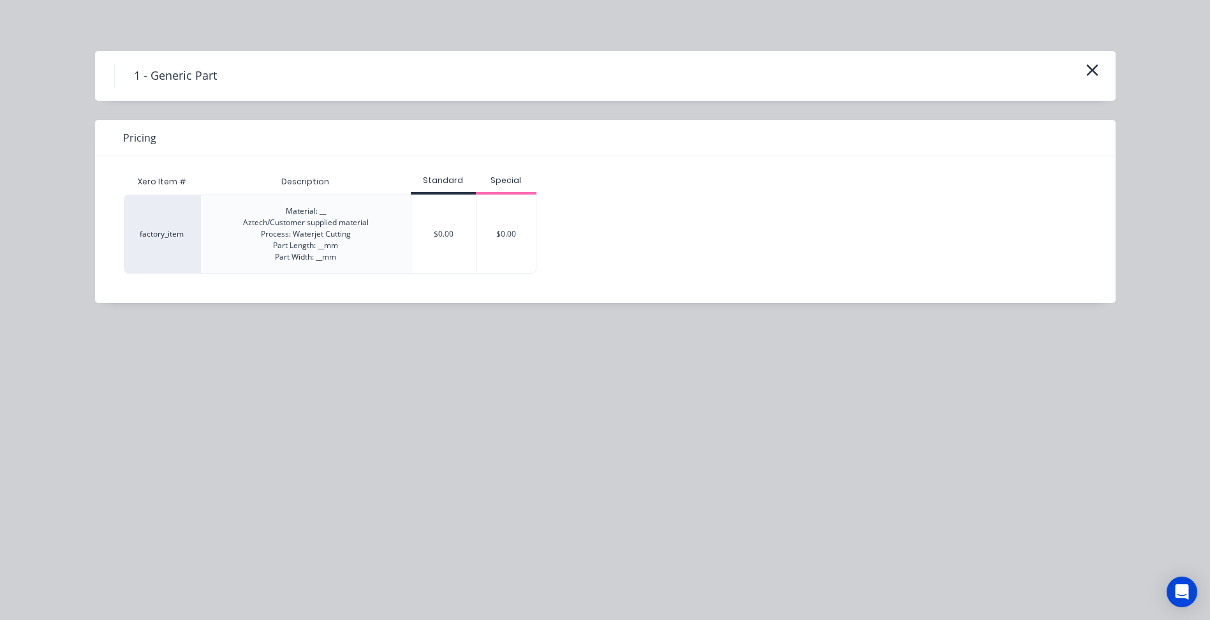
click at [297, 246] on div "Material: __ Aztech/Customer supplied material Process: Waterjet Cutting Part L…" at bounding box center [306, 233] width 126 height 57
click at [441, 235] on div "$0.00" at bounding box center [444, 234] width 64 height 78
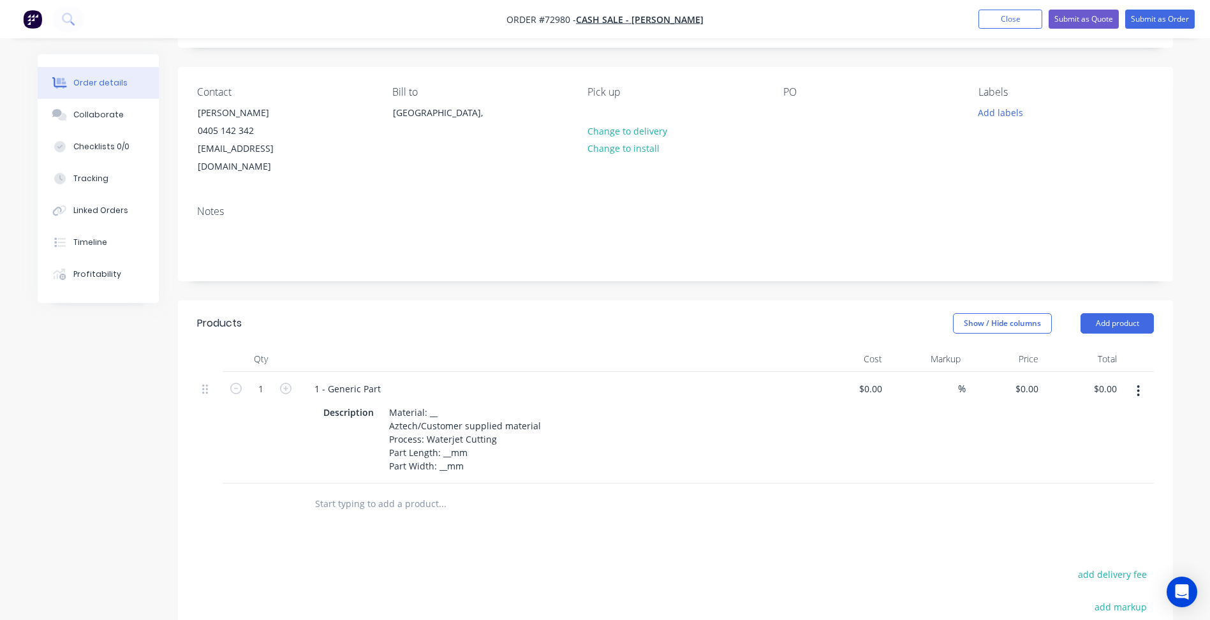
scroll to position [191, 0]
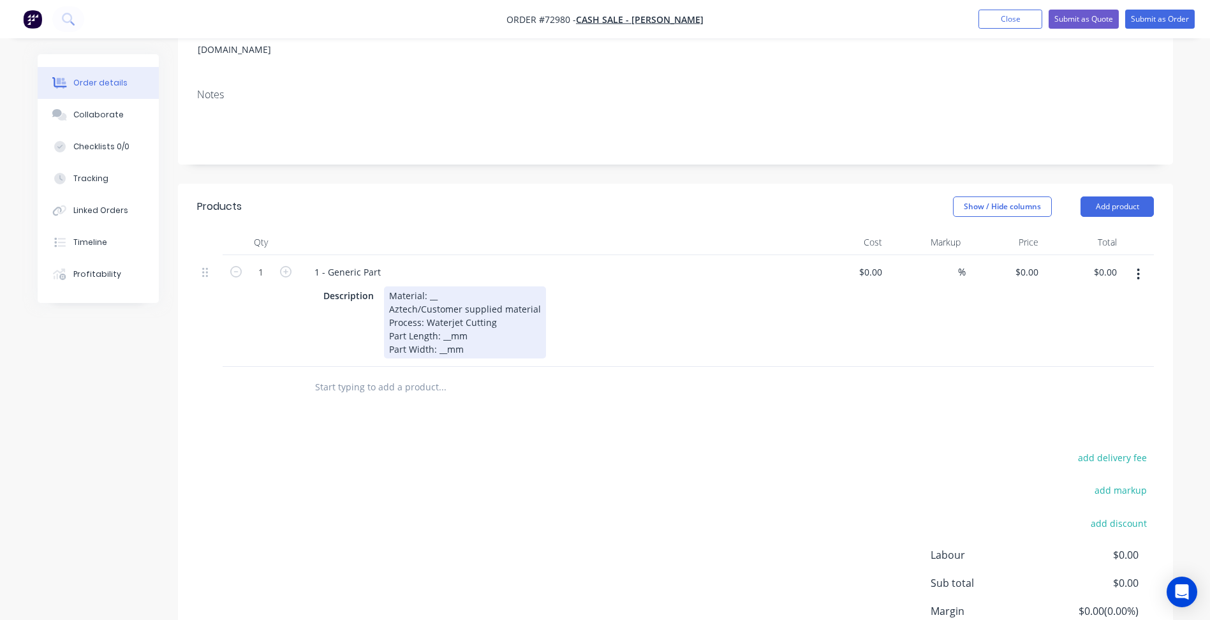
click at [431, 287] on div "Material: __ Aztech/Customer supplied material Process: Waterjet Cutting Part L…" at bounding box center [465, 323] width 162 height 72
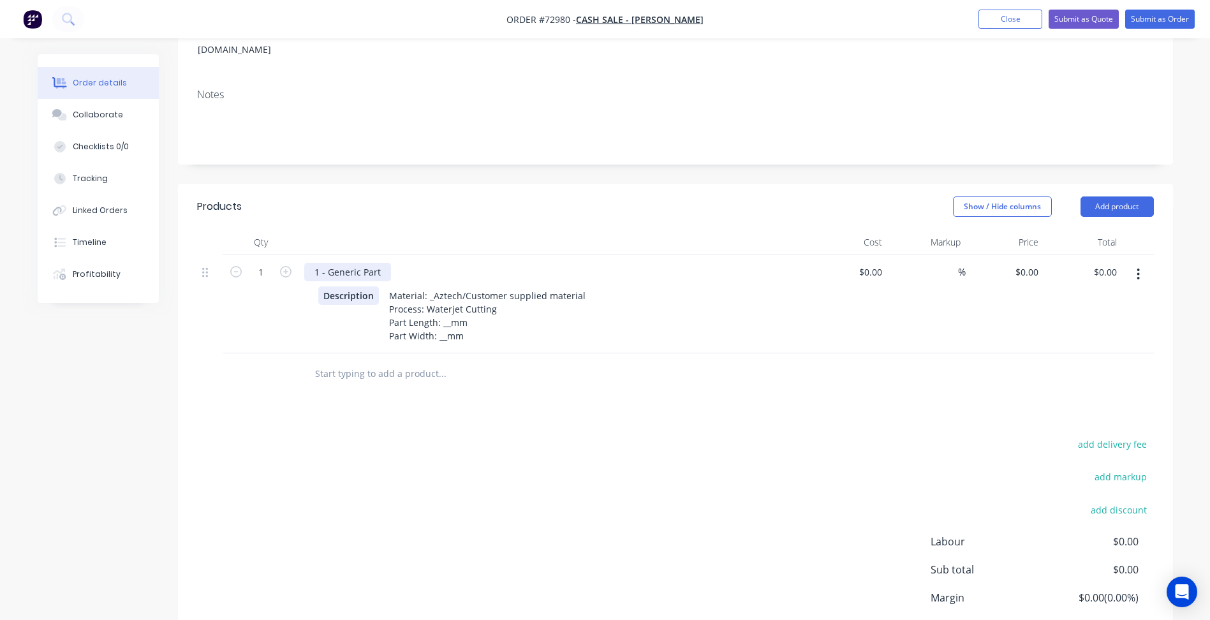
drag, startPoint x: 341, startPoint y: 266, endPoint x: 343, endPoint y: 258, distance: 7.8
click at [341, 284] on div "Description Material: _Aztech/Customer supplied material Process: Waterjet Cutt…" at bounding box center [554, 314] width 500 height 61
click at [343, 263] on div "1 - Generic Part" at bounding box center [347, 272] width 87 height 19
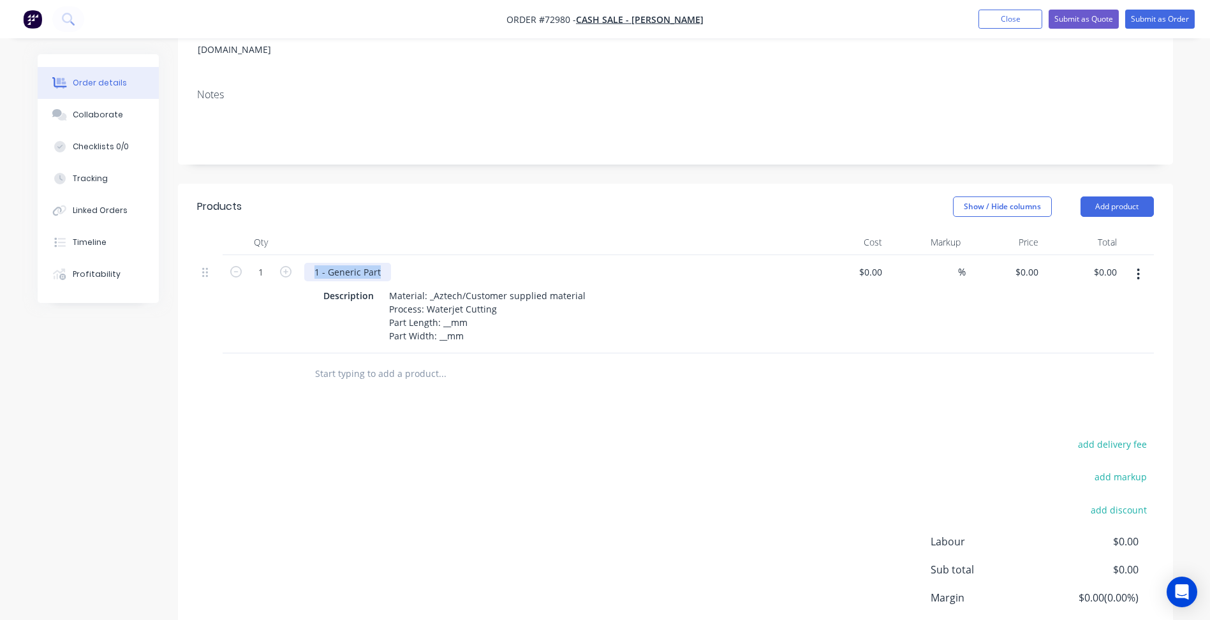
click at [335, 263] on div "1 - Generic Part" at bounding box center [347, 272] width 87 height 19
click at [334, 263] on div "1 - Generic Part" at bounding box center [347, 272] width 87 height 19
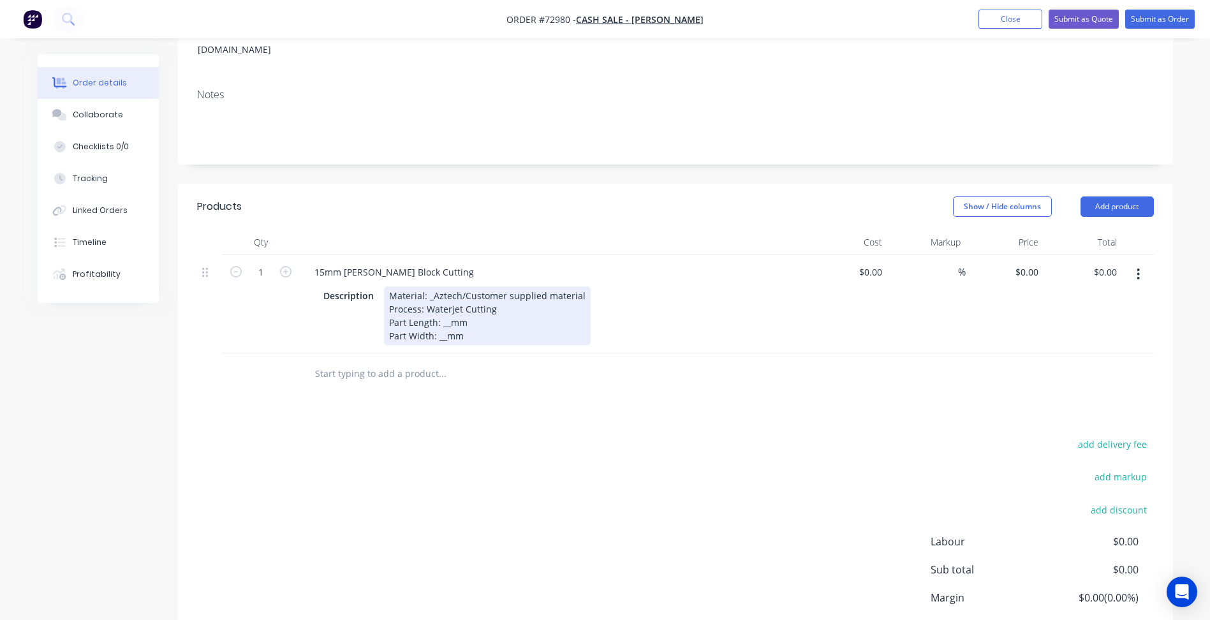
click at [431, 287] on div "Material: _Aztech/Customer supplied material Process: Waterjet Cutting Part Len…" at bounding box center [487, 316] width 207 height 59
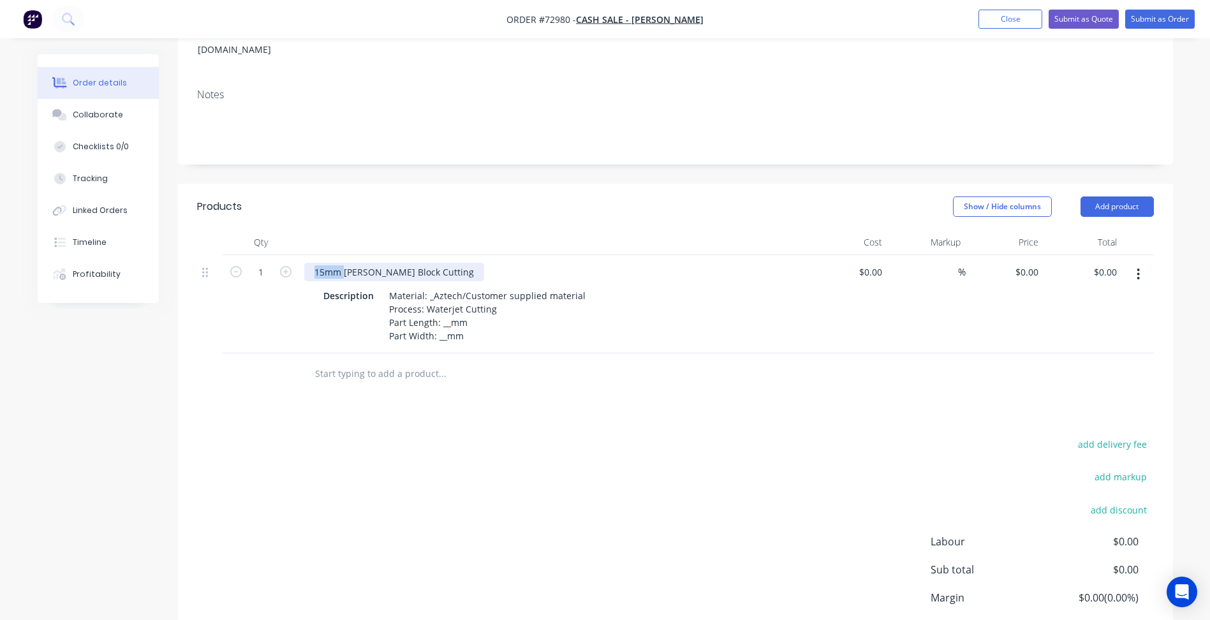
drag, startPoint x: 346, startPoint y: 251, endPoint x: 309, endPoint y: 257, distance: 37.4
click at [309, 263] on div "15mm [PERSON_NAME] Block Cutting" at bounding box center [394, 272] width 180 height 19
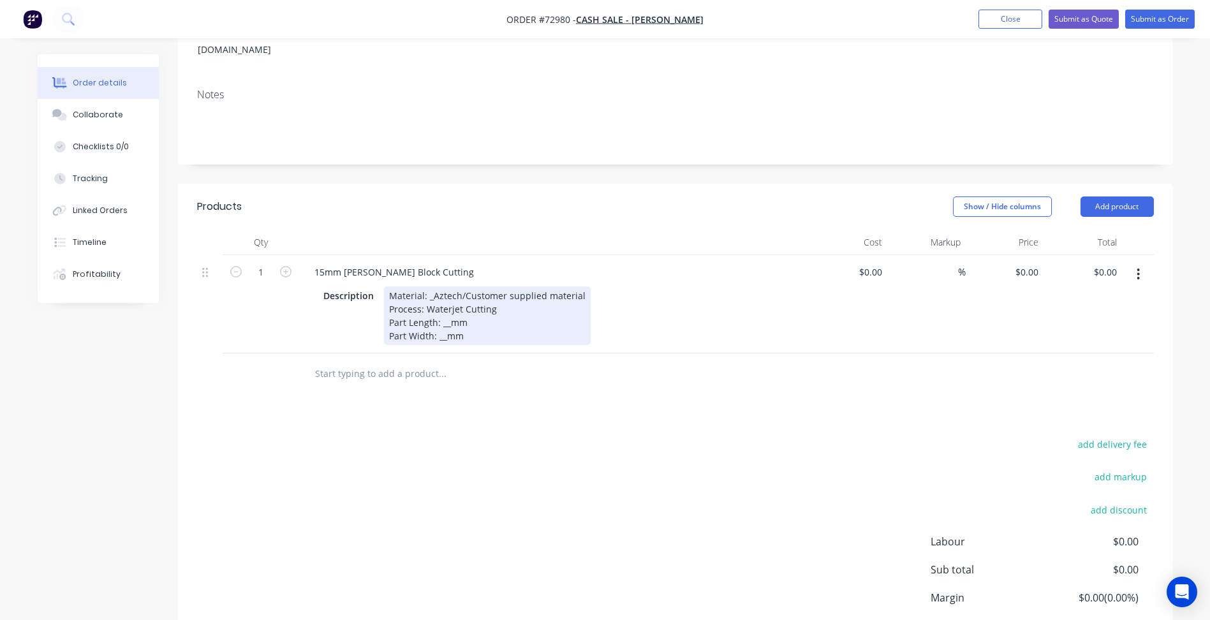
click at [434, 287] on div "Material: _Aztech/Customer supplied material Process: Waterjet Cutting Part Len…" at bounding box center [487, 316] width 207 height 59
click at [432, 287] on div "Material: _Aztech/Customer supplied material Process: Waterjet Cutting Part Len…" at bounding box center [487, 316] width 207 height 59
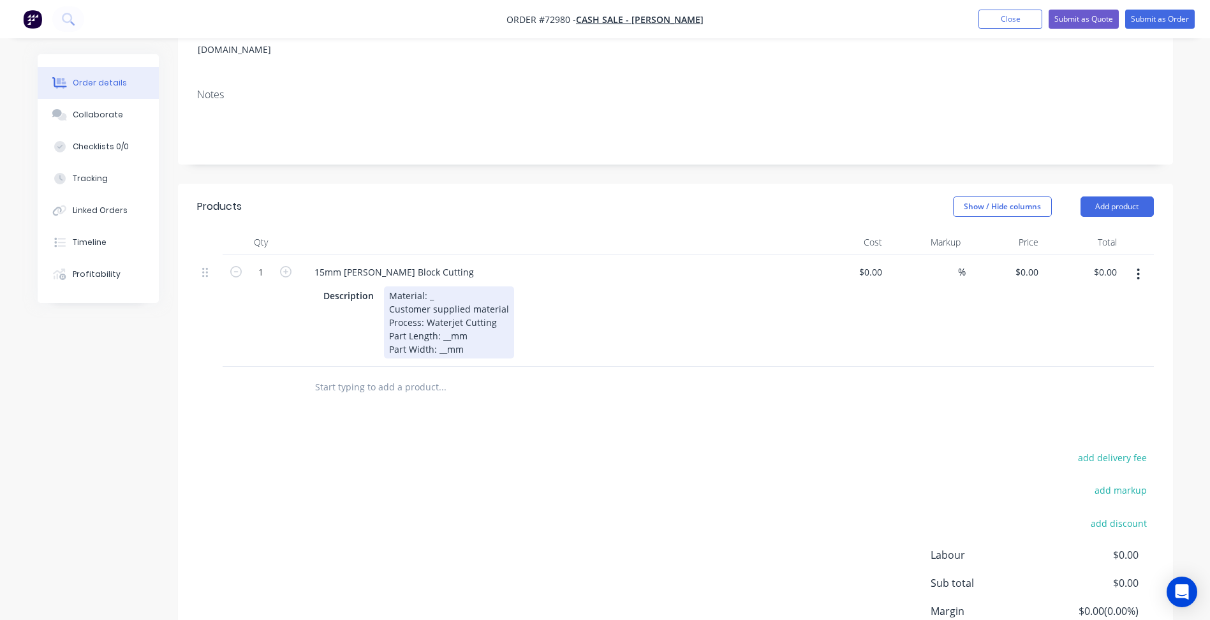
click at [436, 287] on div "Material: _ Customer supplied material Process: Waterjet Cutting Part Length: _…" at bounding box center [449, 323] width 130 height 72
click at [570, 19] on span "Order #72980 -" at bounding box center [542, 19] width 70 height 12
click at [565, 19] on span "Order #72980 -" at bounding box center [542, 19] width 70 height 12
click at [561, 19] on span "Order #72980 -" at bounding box center [542, 19] width 70 height 12
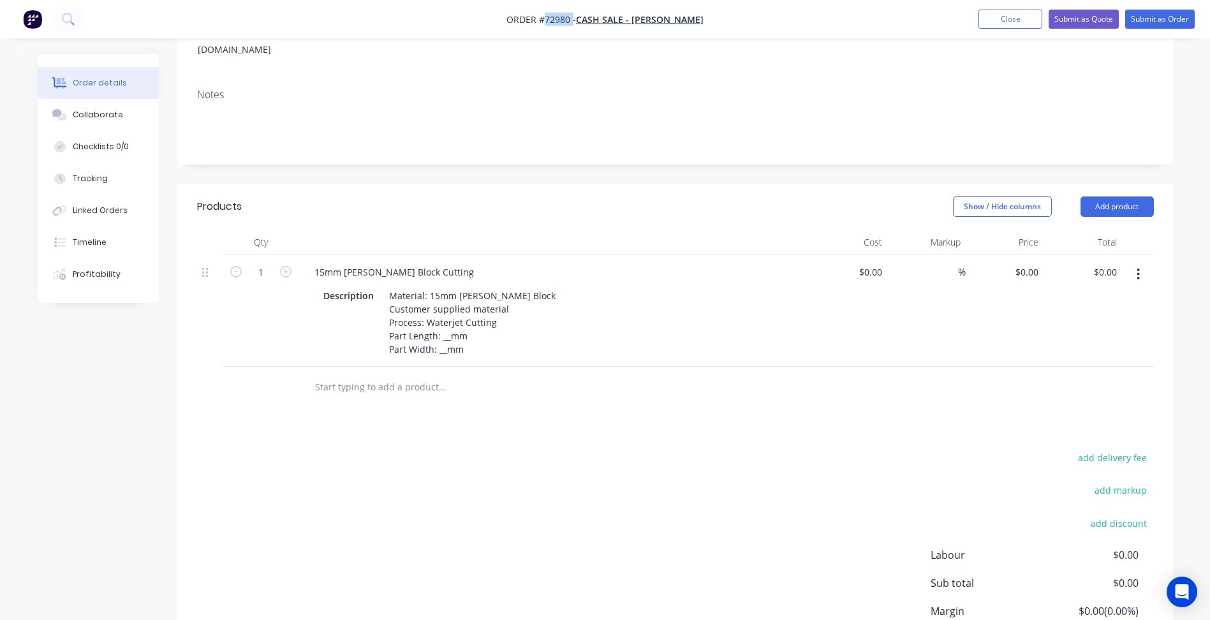
copy span "72980"
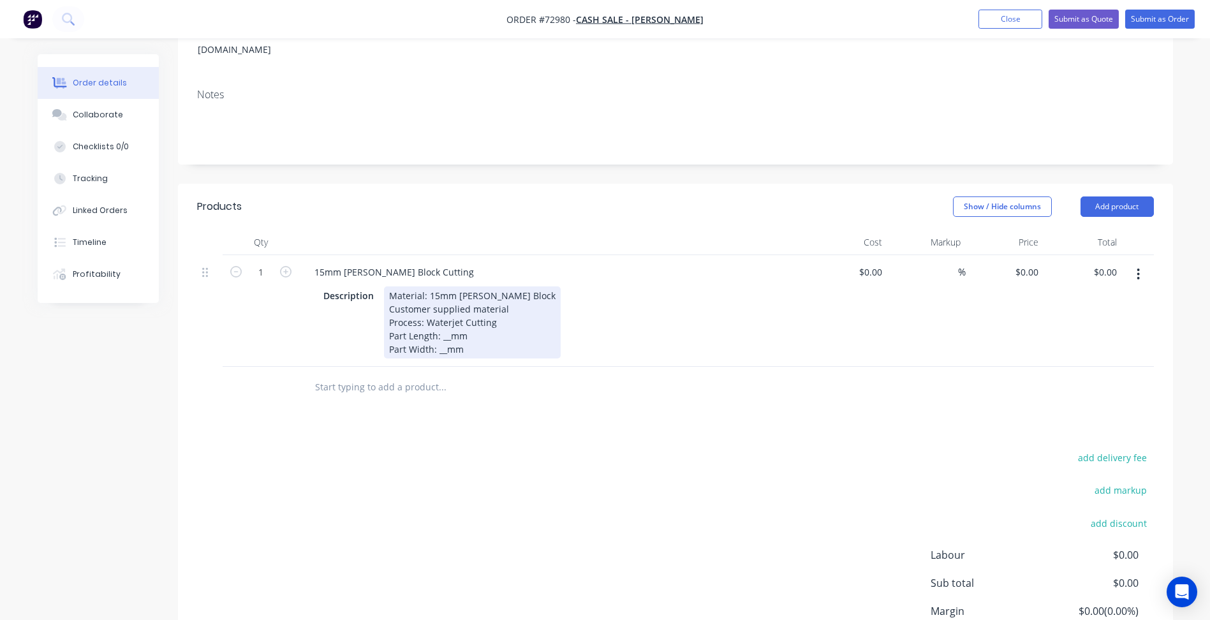
click at [448, 318] on div "Material: 15mm [PERSON_NAME] Block Customer supplied material Process: Waterjet…" at bounding box center [472, 323] width 177 height 72
drag, startPoint x: 441, startPoint y: 316, endPoint x: 472, endPoint y: 327, distance: 32.9
click at [441, 316] on div "Material: 15mm [PERSON_NAME] Block Customer supplied material Process: Waterjet…" at bounding box center [472, 323] width 177 height 72
click at [480, 332] on div "Material: 15mm [PERSON_NAME] Block Customer supplied material Process: Waterjet…" at bounding box center [472, 323] width 177 height 72
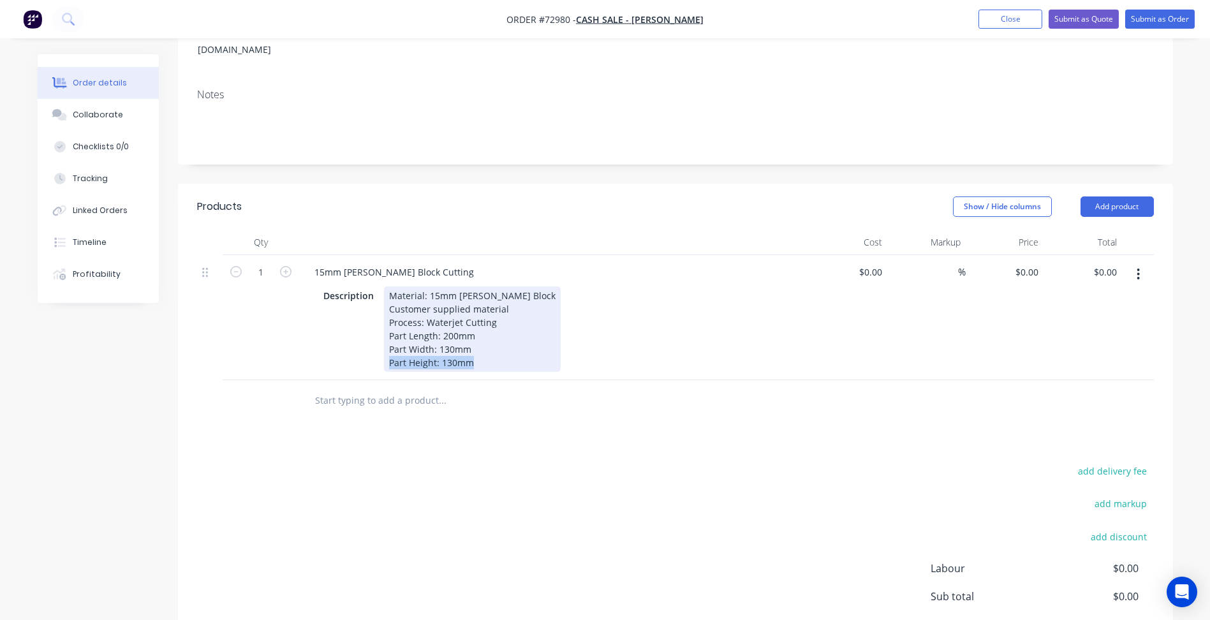
drag, startPoint x: 476, startPoint y: 345, endPoint x: 350, endPoint y: 345, distance: 126.3
click at [350, 345] on div "Description Material: 15mm [PERSON_NAME] Block Customer supplied material Proce…" at bounding box center [551, 330] width 467 height 86
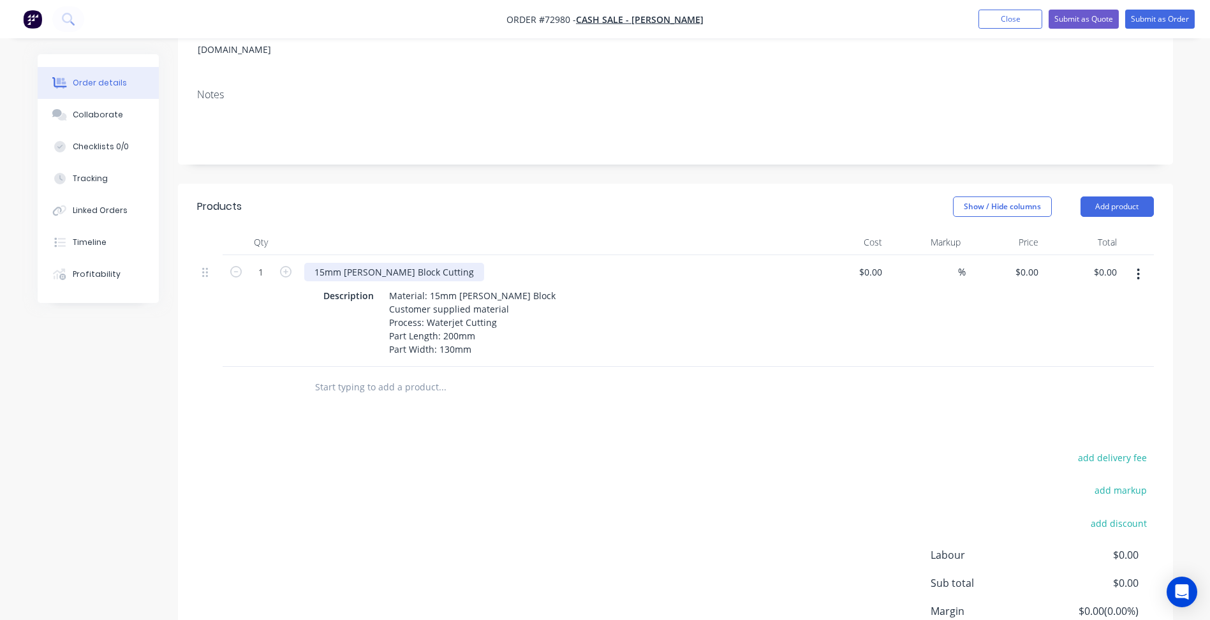
click at [358, 263] on div "15mm [PERSON_NAME] Block Cutting" at bounding box center [394, 272] width 180 height 19
click at [338, 263] on div "15mm [PERSON_NAME] Block Cutting" at bounding box center [394, 272] width 180 height 19
click at [361, 263] on div "15mm [PERSON_NAME] Block Cutting" at bounding box center [394, 272] width 180 height 19
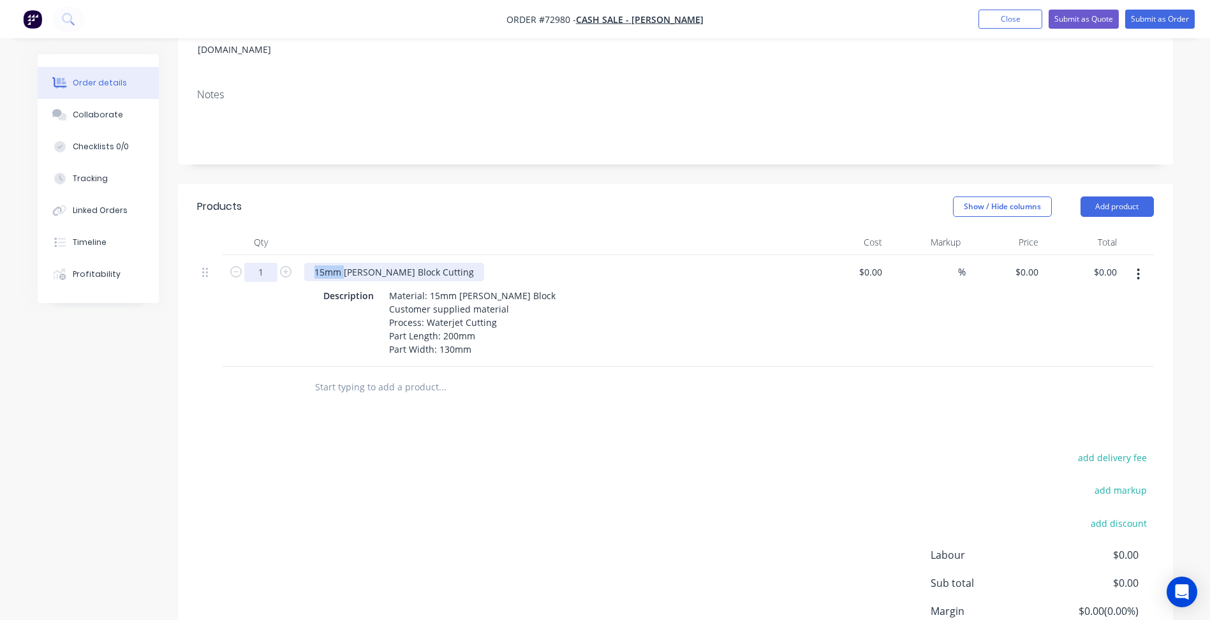
drag, startPoint x: 344, startPoint y: 254, endPoint x: 253, endPoint y: 258, distance: 91.4
click at [257, 258] on div "1 15mm [PERSON_NAME] Block Cutting Description Material: 15mm [PERSON_NAME] Blo…" at bounding box center [675, 311] width 957 height 112
click at [341, 263] on div "15mm [PERSON_NAME] Block Cutting" at bounding box center [394, 272] width 180 height 19
drag, startPoint x: 345, startPoint y: 254, endPoint x: 301, endPoint y: 253, distance: 43.4
click at [301, 255] on div "15mm [PERSON_NAME] Block Cutting Description Material: 15mm [PERSON_NAME] Block…" at bounding box center [554, 311] width 510 height 112
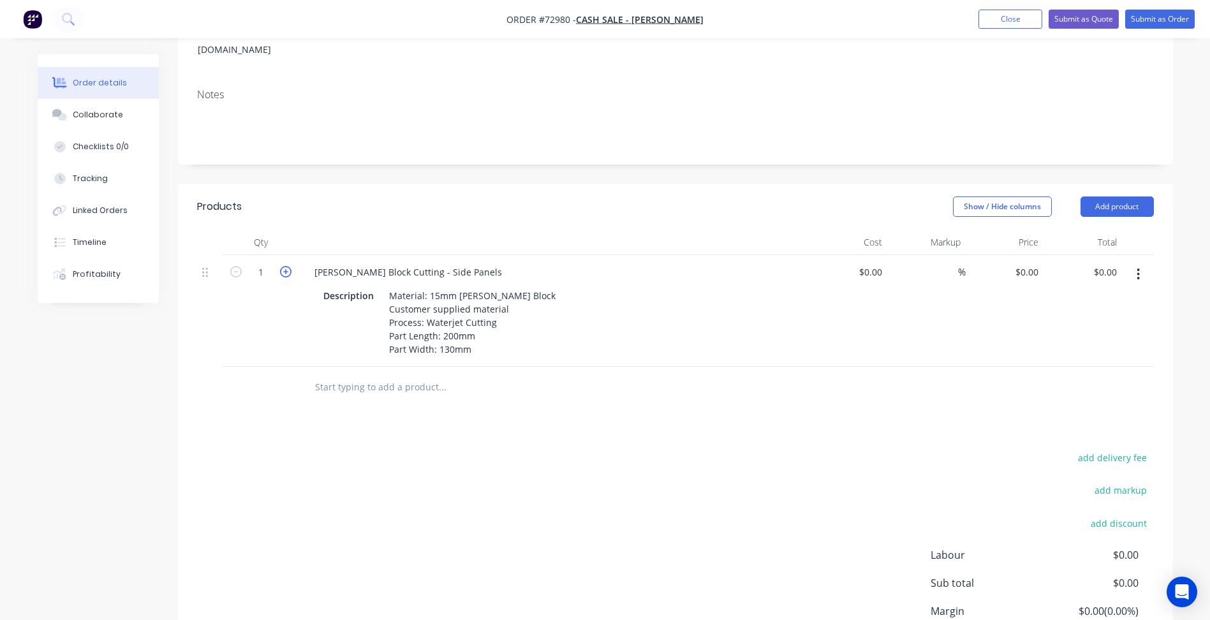
click at [288, 266] on icon "button" at bounding box center [285, 271] width 11 height 11
click at [239, 266] on icon "button" at bounding box center [235, 271] width 11 height 11
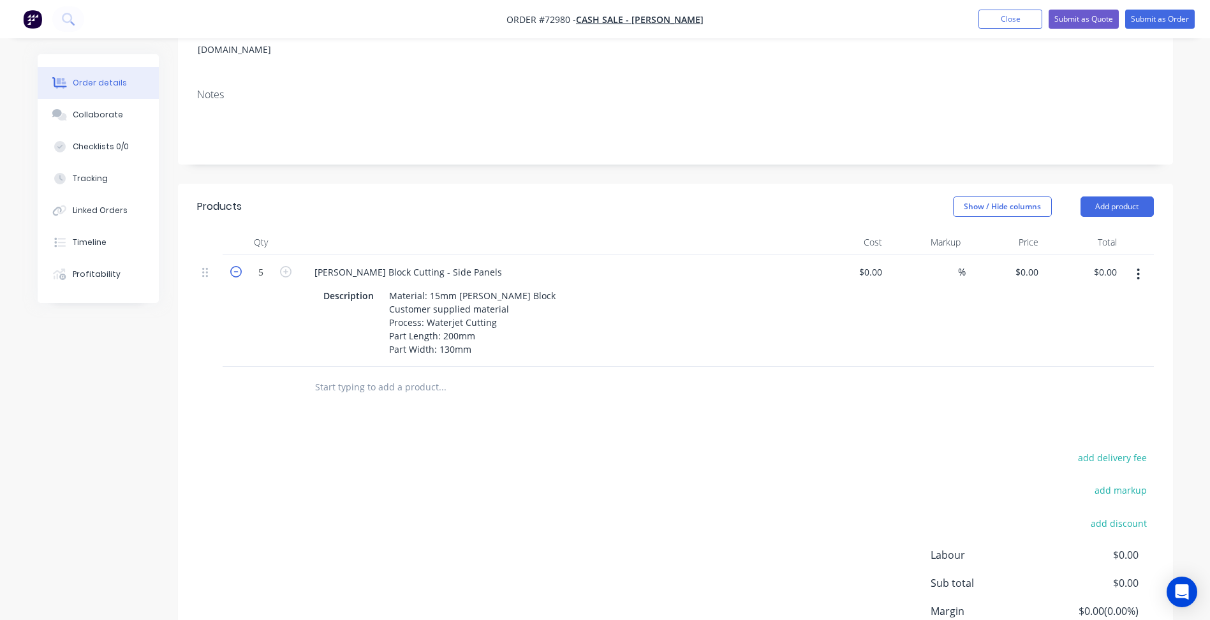
type input "4"
click at [321, 491] on div "add delivery fee add markup add discount Labour $0.00 Sub total $0.00 Margin $0…" at bounding box center [675, 572] width 957 height 246
click at [1038, 263] on input "0" at bounding box center [1029, 272] width 29 height 19
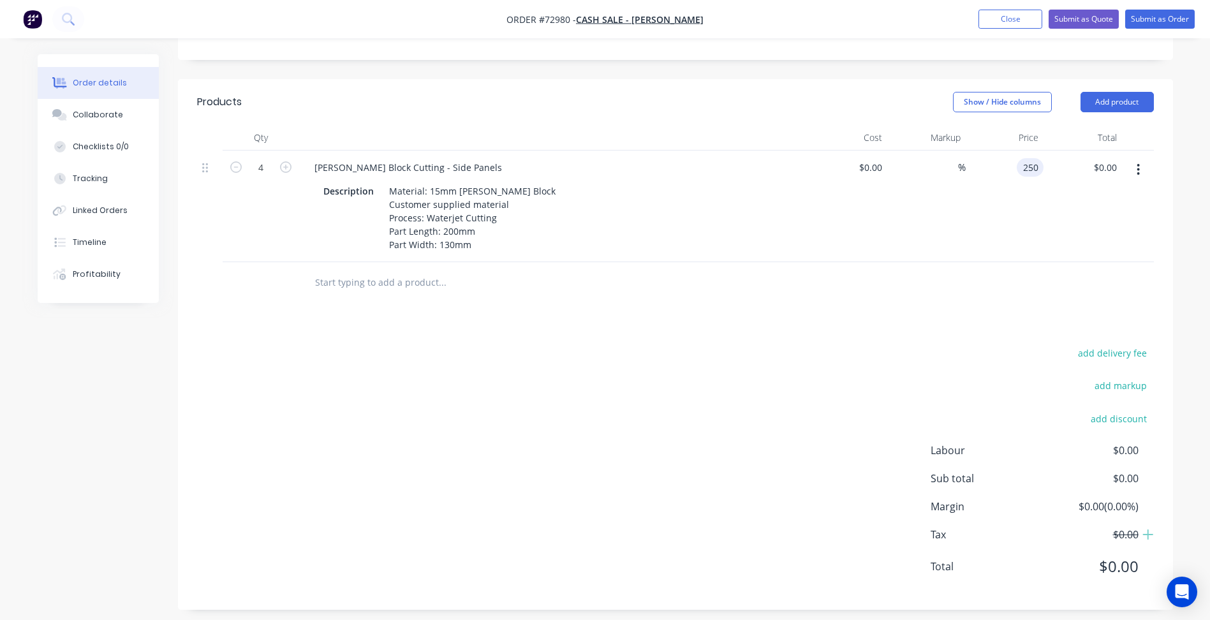
scroll to position [301, 0]
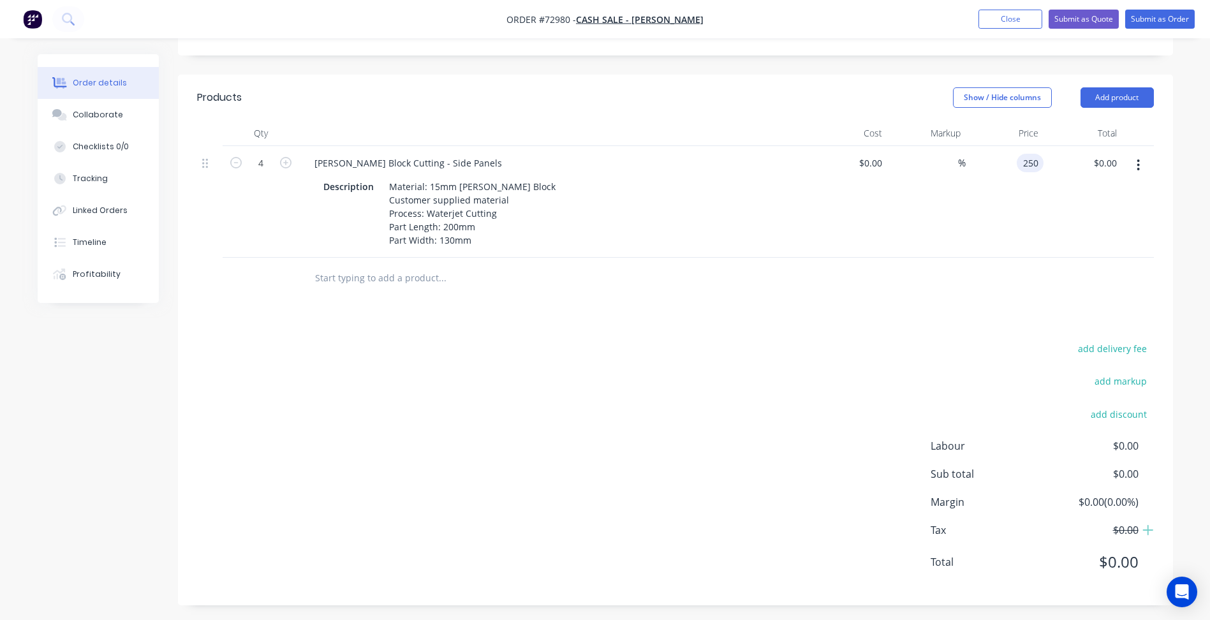
type input "$250.00"
type input "$1,000.00"
click at [821, 411] on div "add delivery fee add markup add discount Labour $0.00 Sub total $0.00 Margin $0…" at bounding box center [675, 463] width 957 height 246
click at [1115, 87] on button "Add product" at bounding box center [1117, 97] width 73 height 20
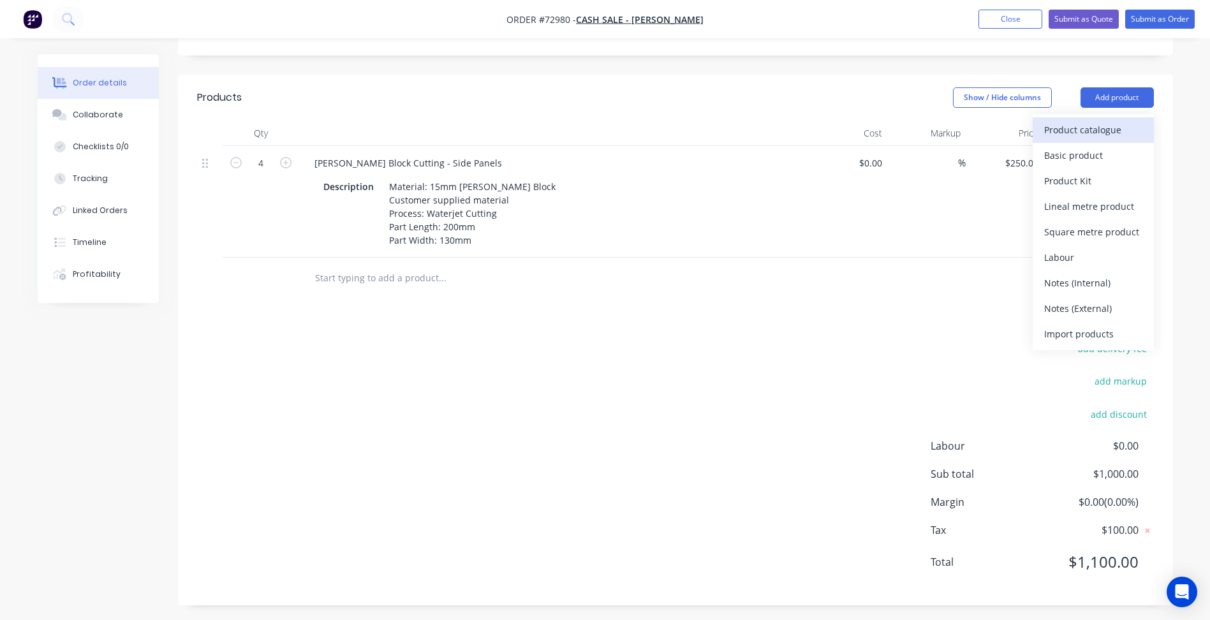
click at [1085, 121] on div "Product catalogue" at bounding box center [1094, 130] width 98 height 19
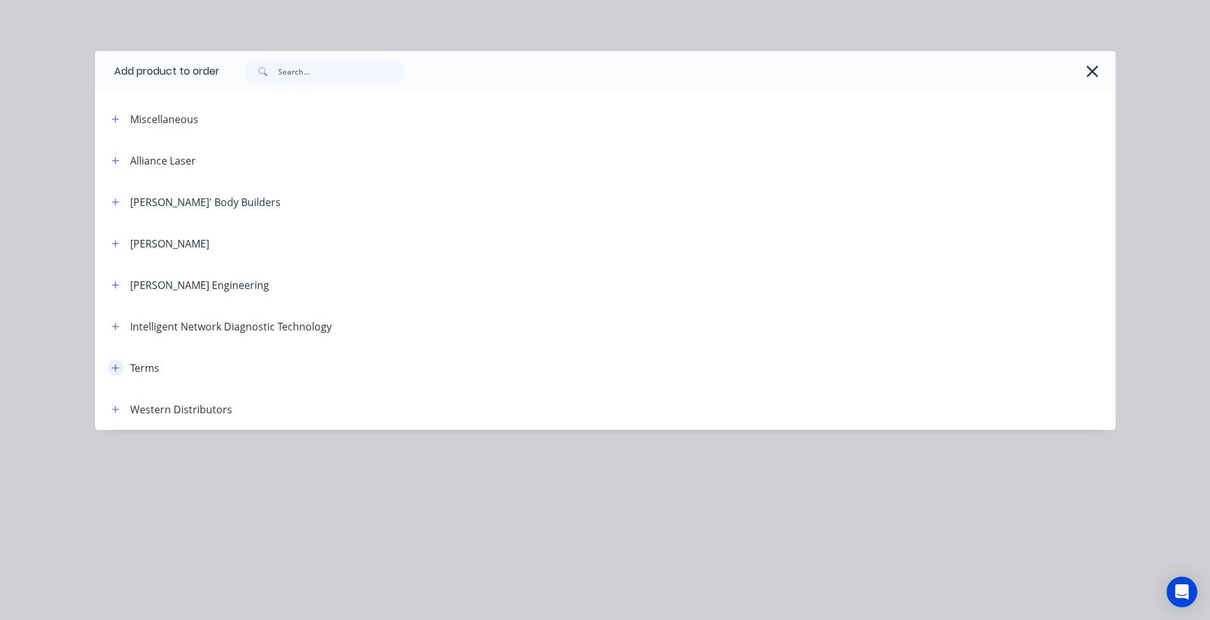
click at [119, 369] on icon "button" at bounding box center [116, 368] width 8 height 9
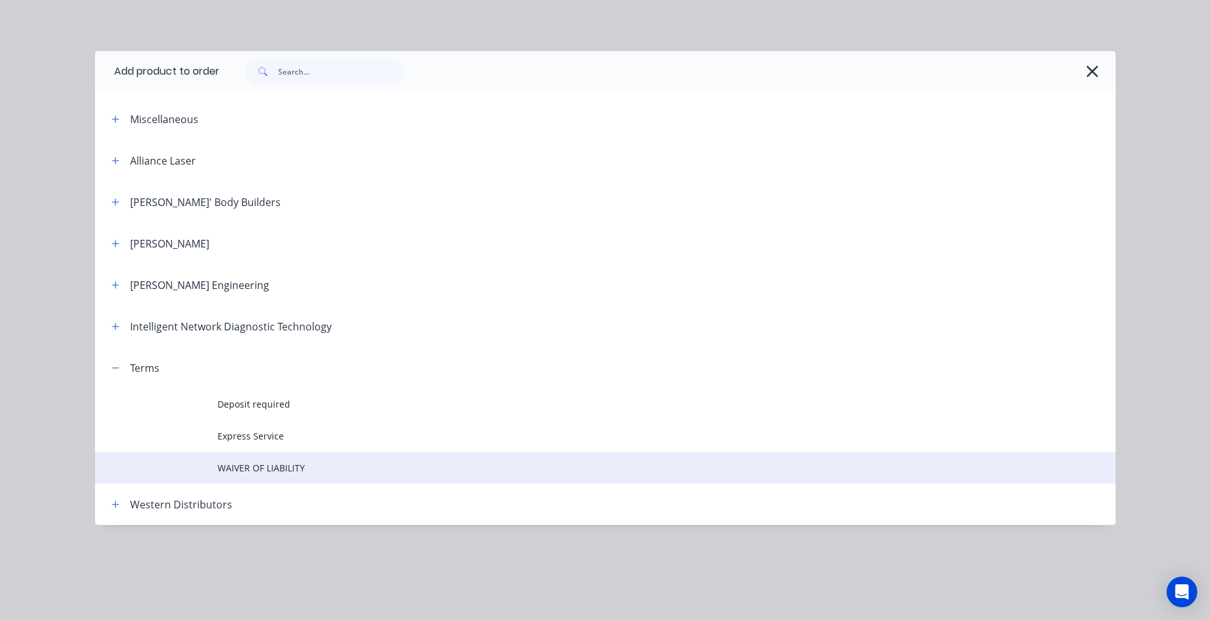
click at [251, 468] on span "WAIVER OF LIABILITY" at bounding box center [577, 467] width 718 height 13
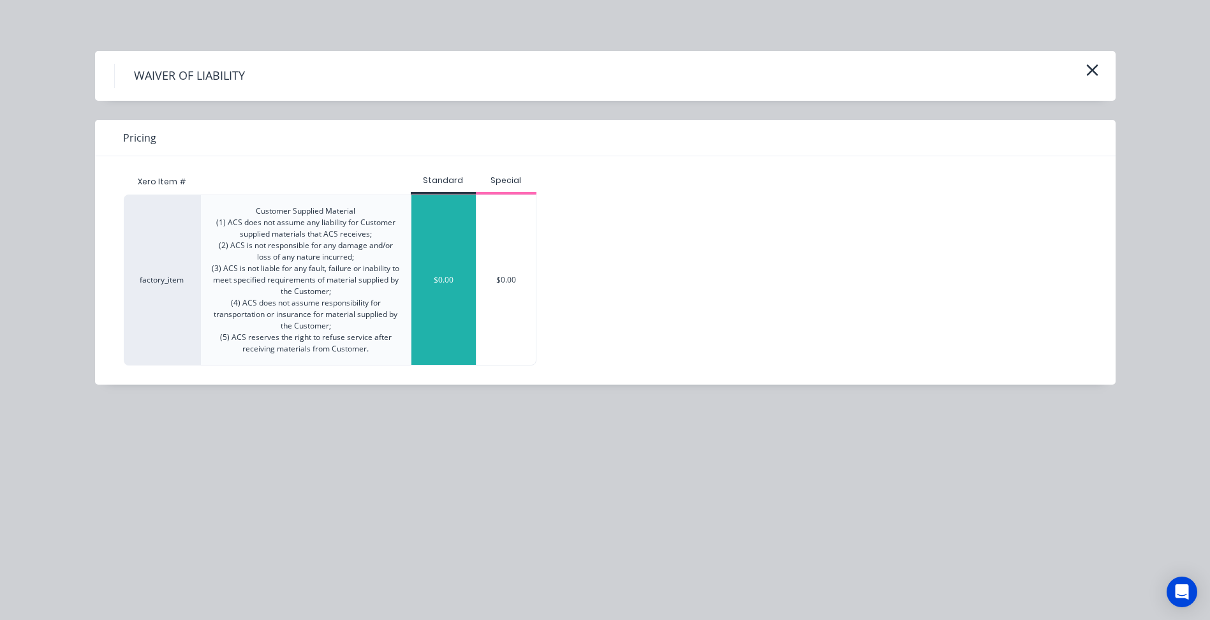
click at [416, 279] on div "$0.00" at bounding box center [444, 280] width 64 height 170
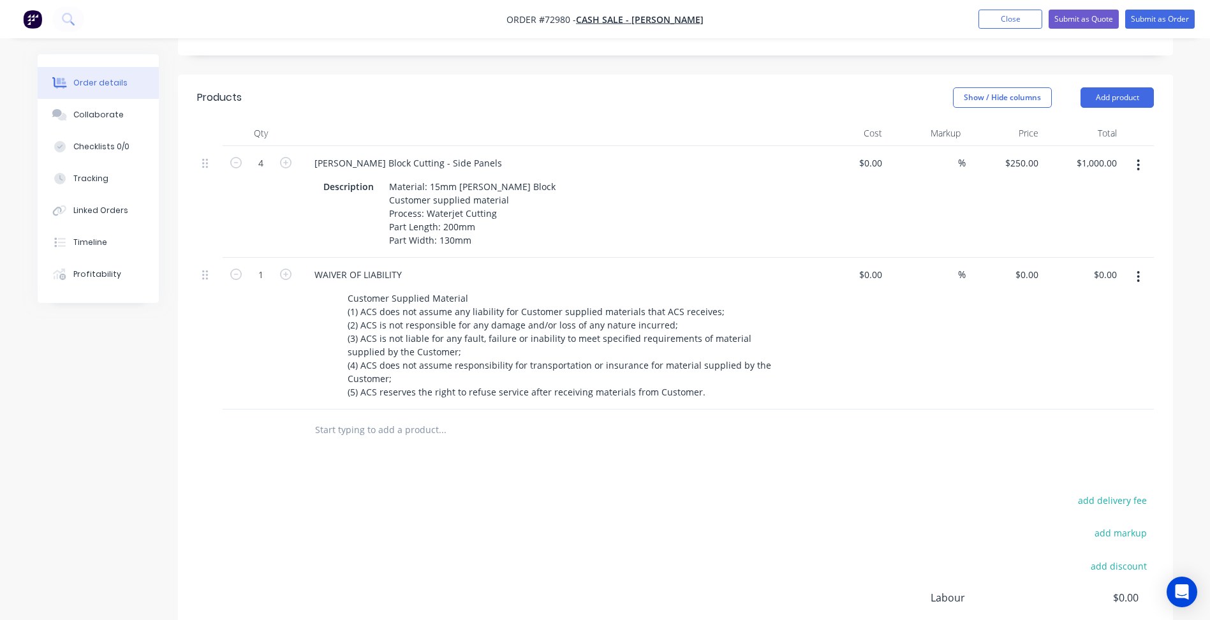
click at [596, 469] on div "Products Show / Hide columns Add product Qty Cost Markup Price Total 4 [PERSON_…" at bounding box center [675, 416] width 995 height 683
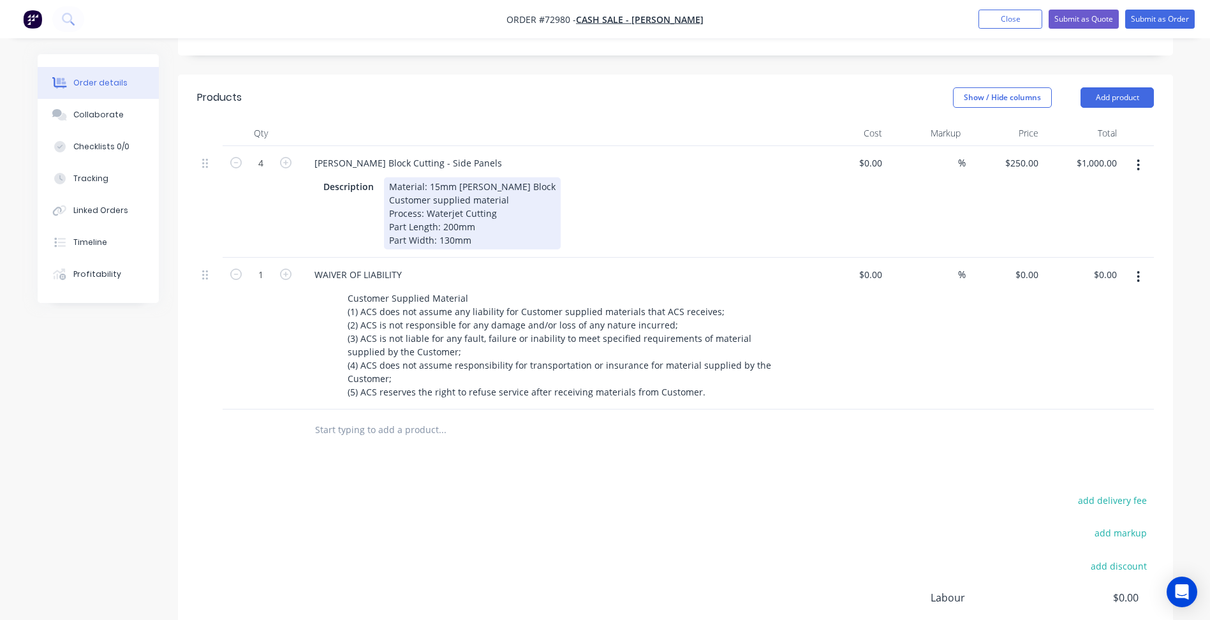
click at [484, 221] on div "Material: 15mm [PERSON_NAME] Block Customer supplied material Process: Waterjet…" at bounding box center [472, 213] width 177 height 72
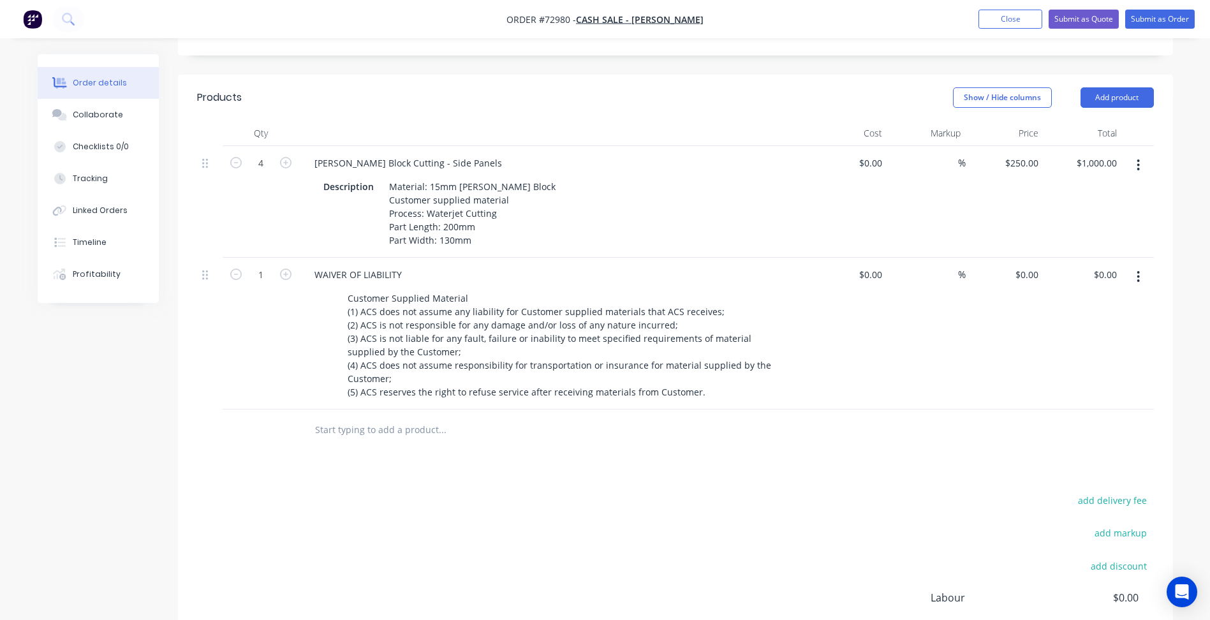
click at [1144, 154] on button "button" at bounding box center [1139, 165] width 30 height 23
click at [1062, 215] on div "Duplicate" at bounding box center [1094, 224] width 98 height 19
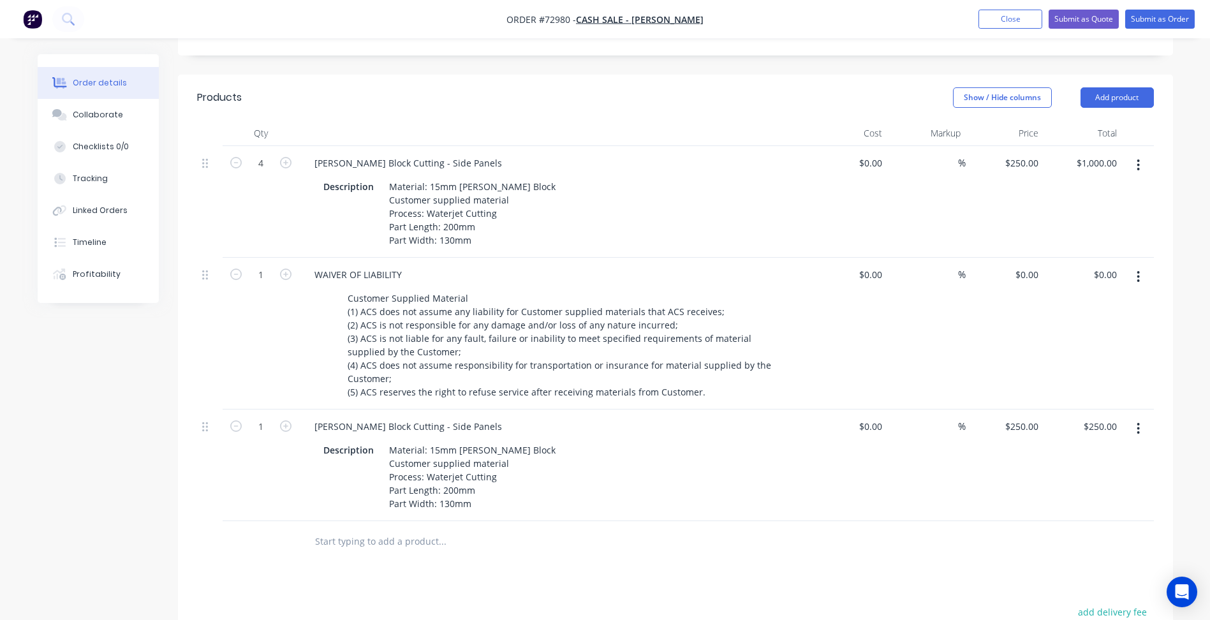
click at [1131, 426] on button "button" at bounding box center [1139, 428] width 30 height 23
click at [1068, 532] on div "Delete" at bounding box center [1094, 539] width 98 height 19
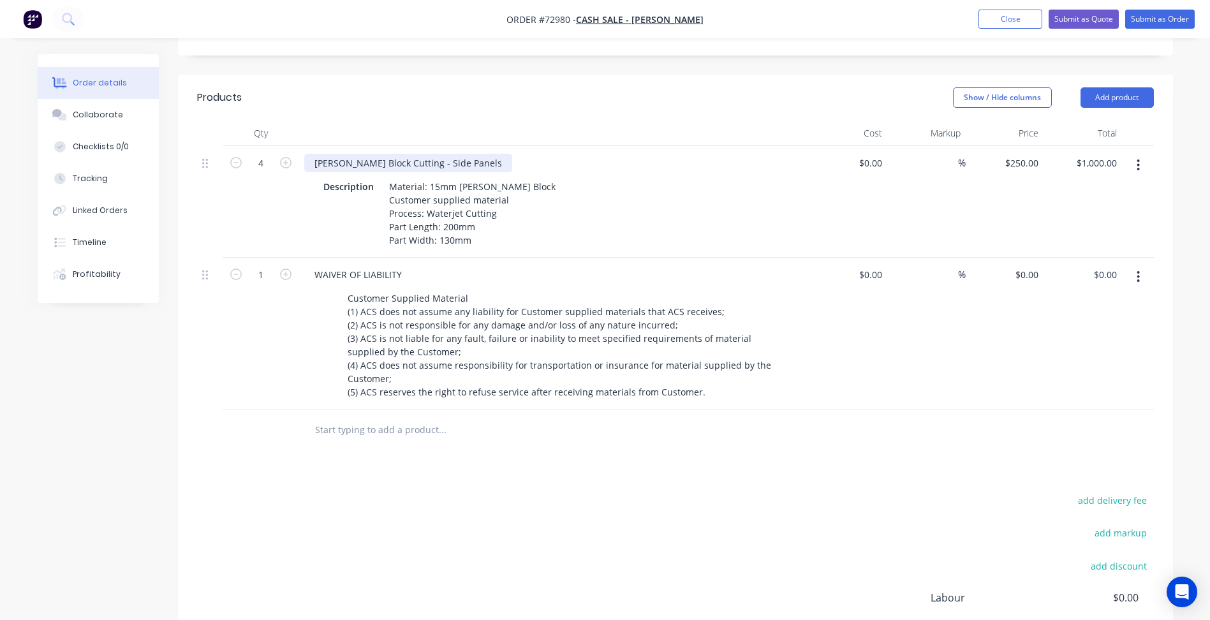
click at [405, 154] on div "[PERSON_NAME] Block Cutting - Side Panels" at bounding box center [408, 163] width 208 height 19
drag, startPoint x: 404, startPoint y: 147, endPoint x: 517, endPoint y: 147, distance: 112.9
click at [517, 154] on div "[PERSON_NAME] Block Cutting - Side Panels" at bounding box center [554, 163] width 500 height 19
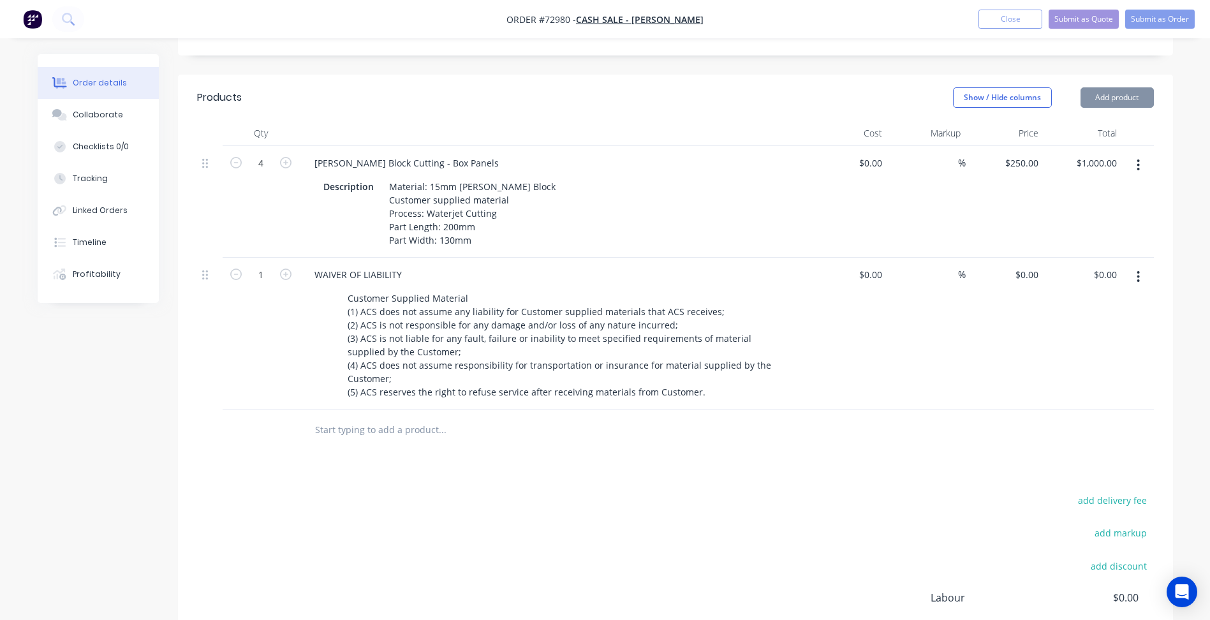
click at [483, 224] on div "Material: 15mm [PERSON_NAME] Block Customer supplied material Process: Waterjet…" at bounding box center [472, 213] width 177 height 72
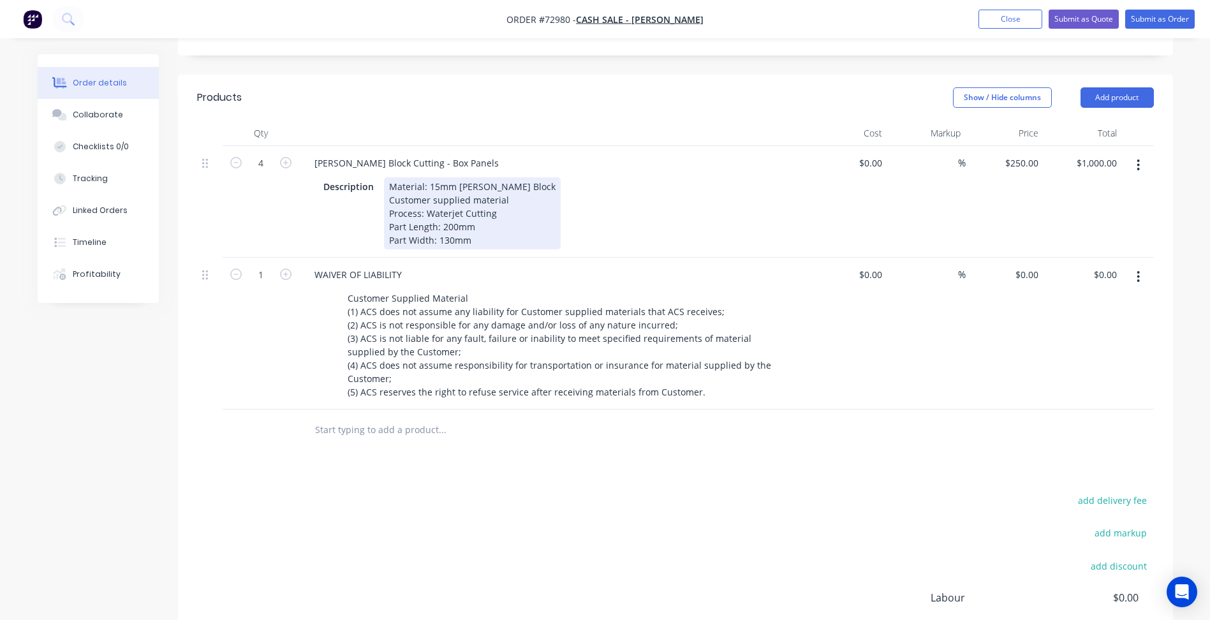
click at [491, 227] on div "Material: 15mm [PERSON_NAME] Block Customer supplied material Process: Waterjet…" at bounding box center [472, 213] width 177 height 72
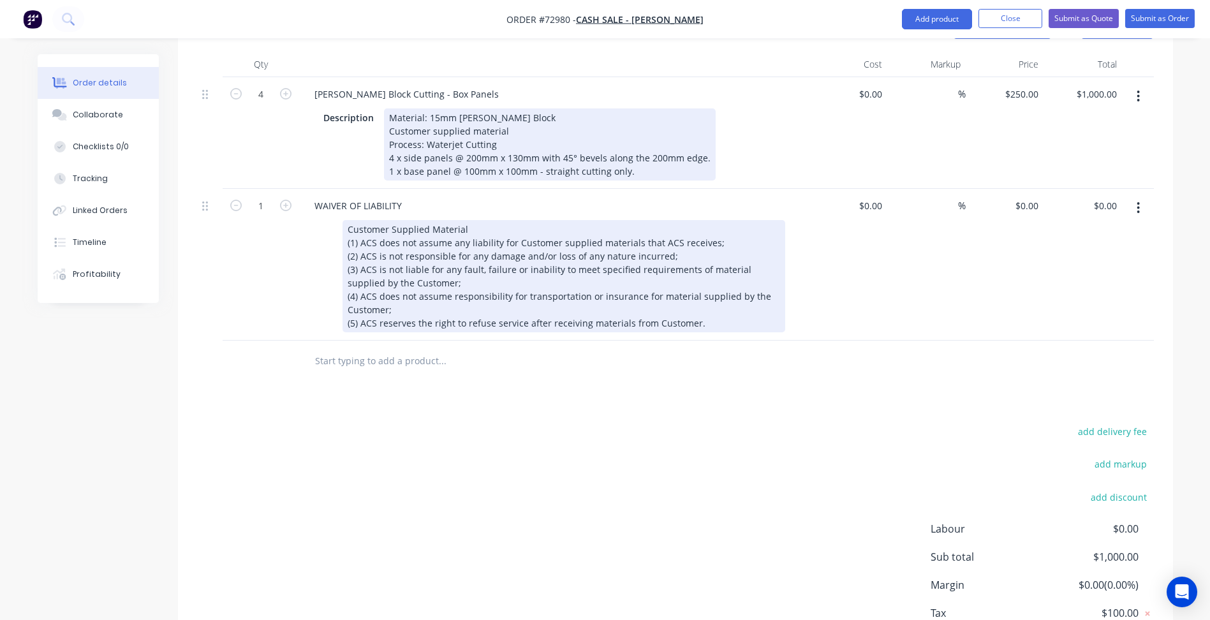
scroll to position [466, 0]
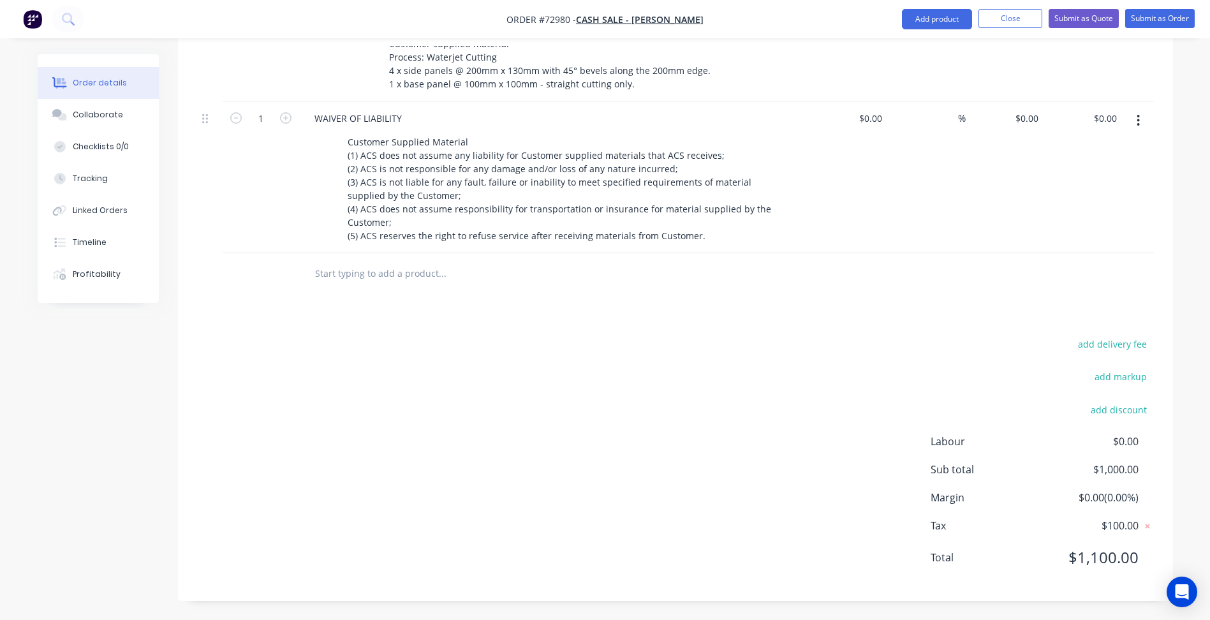
click at [516, 372] on div "add delivery fee add markup add discount Labour $0.00 Sub total $1,000.00 Margi…" at bounding box center [675, 459] width 957 height 246
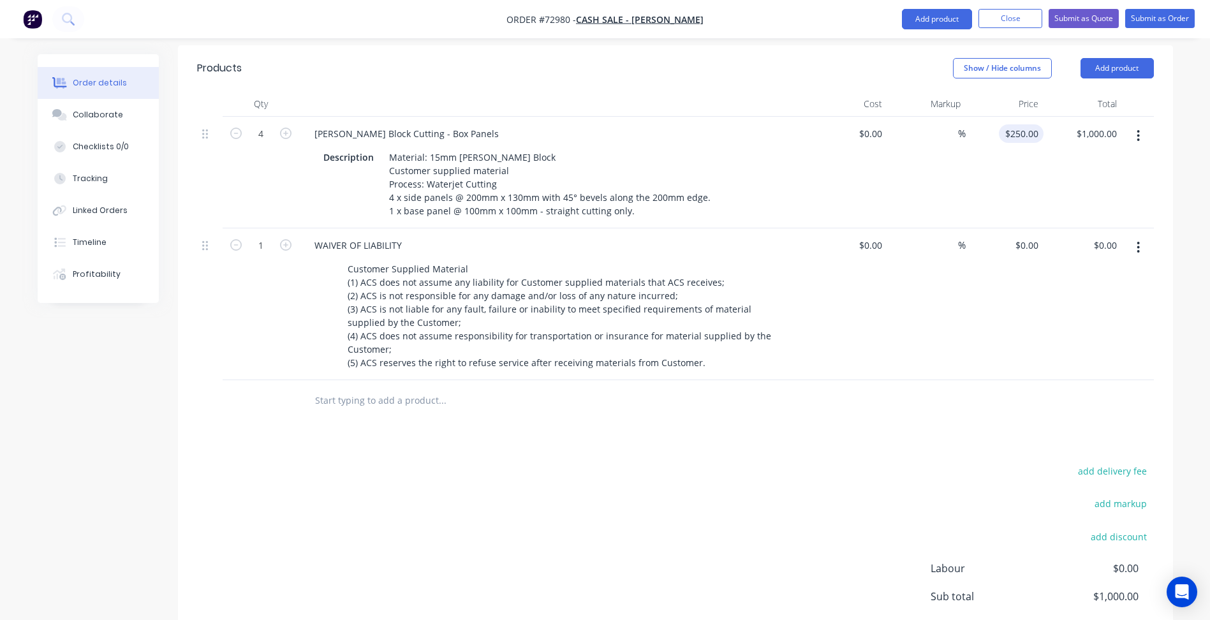
scroll to position [147, 0]
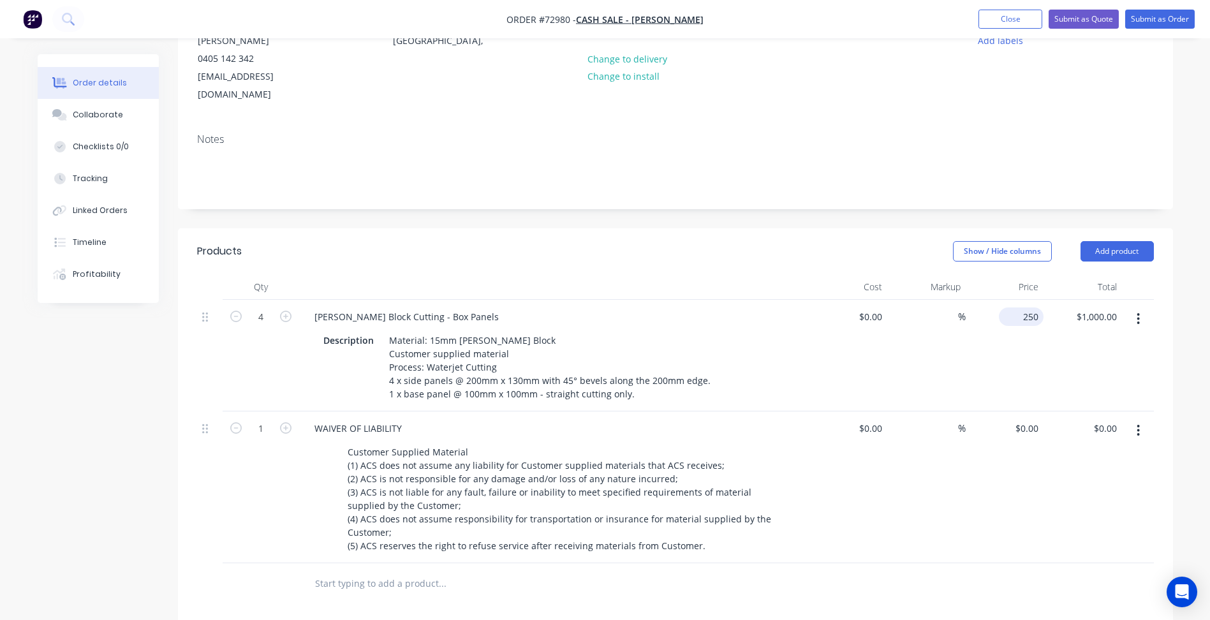
click at [1027, 308] on input "250" at bounding box center [1024, 317] width 40 height 19
type input "$250.00"
click at [239, 311] on icon "button" at bounding box center [235, 316] width 11 height 11
type input "3"
type input "$750.00"
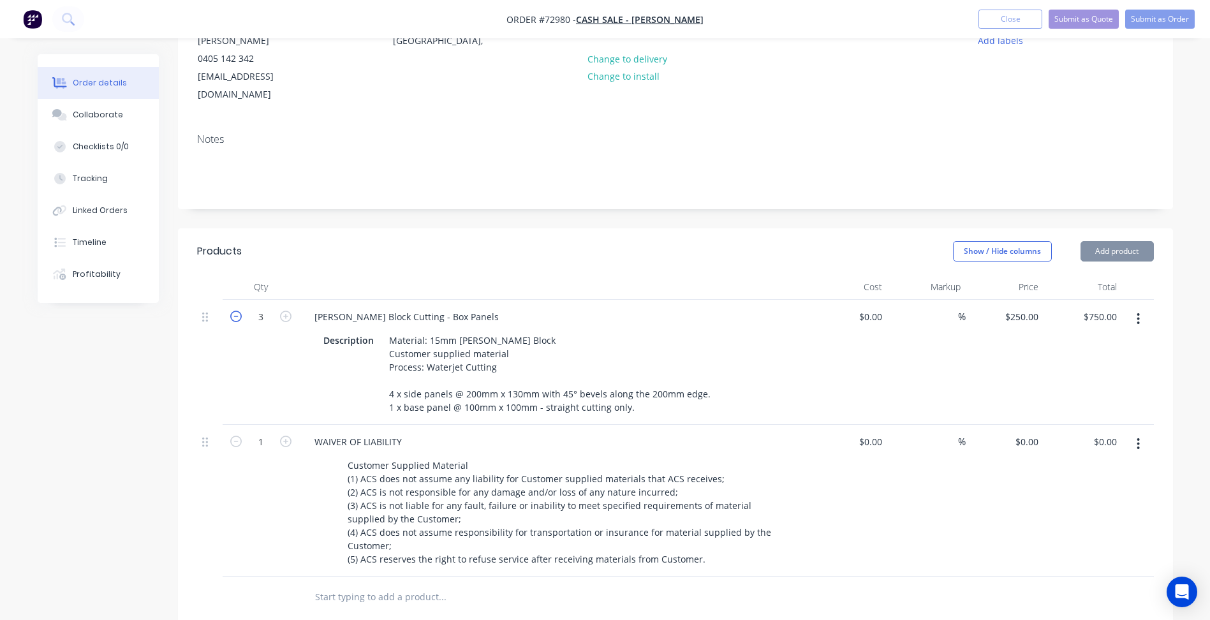
click at [239, 311] on icon "button" at bounding box center [235, 316] width 11 height 11
type input "2"
type input "$500.00"
click at [239, 311] on icon "button" at bounding box center [235, 316] width 11 height 11
type input "1"
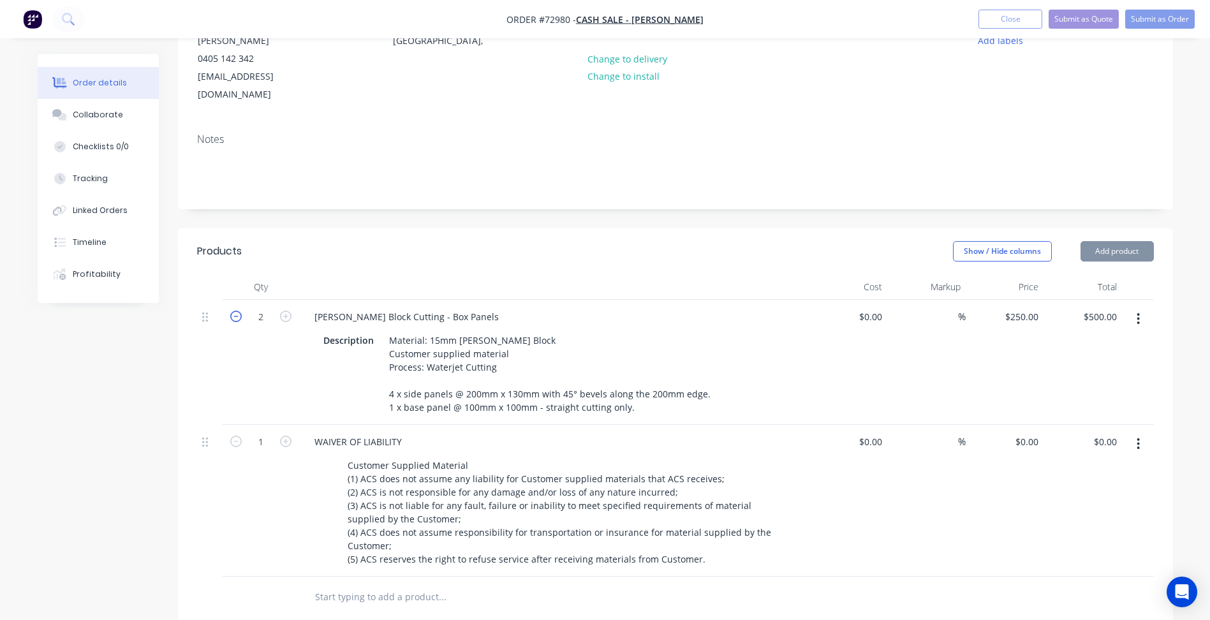
type input "$250.00"
click at [239, 311] on icon "button" at bounding box center [235, 316] width 11 height 11
type input "0"
type input "$0.00"
click at [285, 311] on icon "button" at bounding box center [285, 316] width 11 height 11
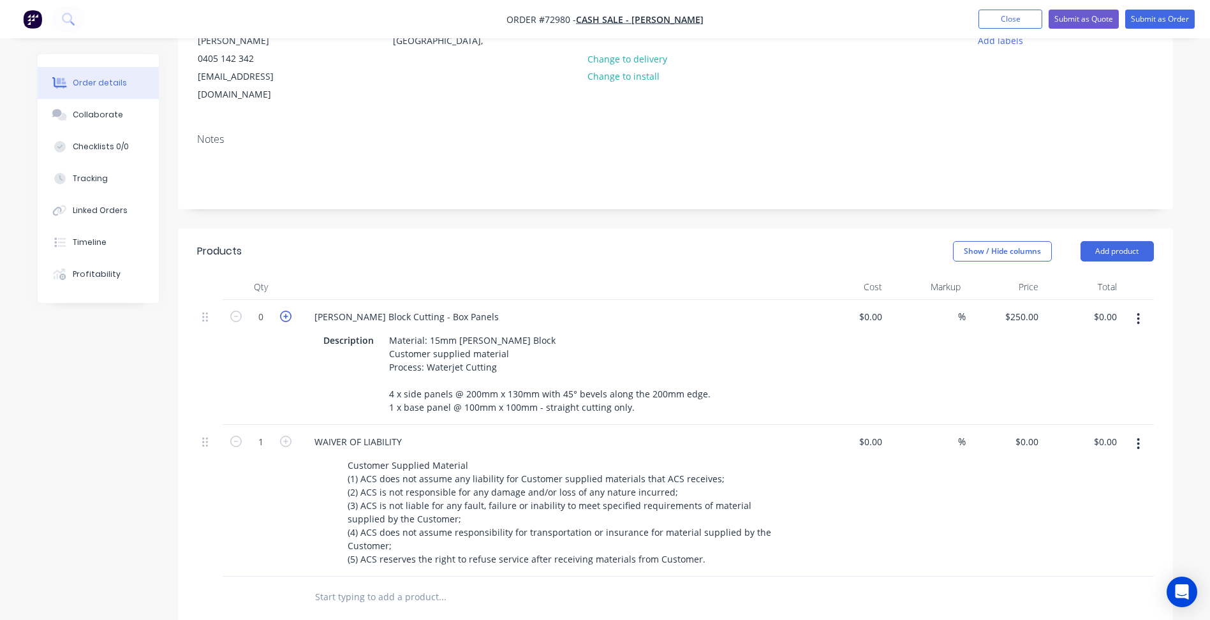
type input "1"
type input "$250.00"
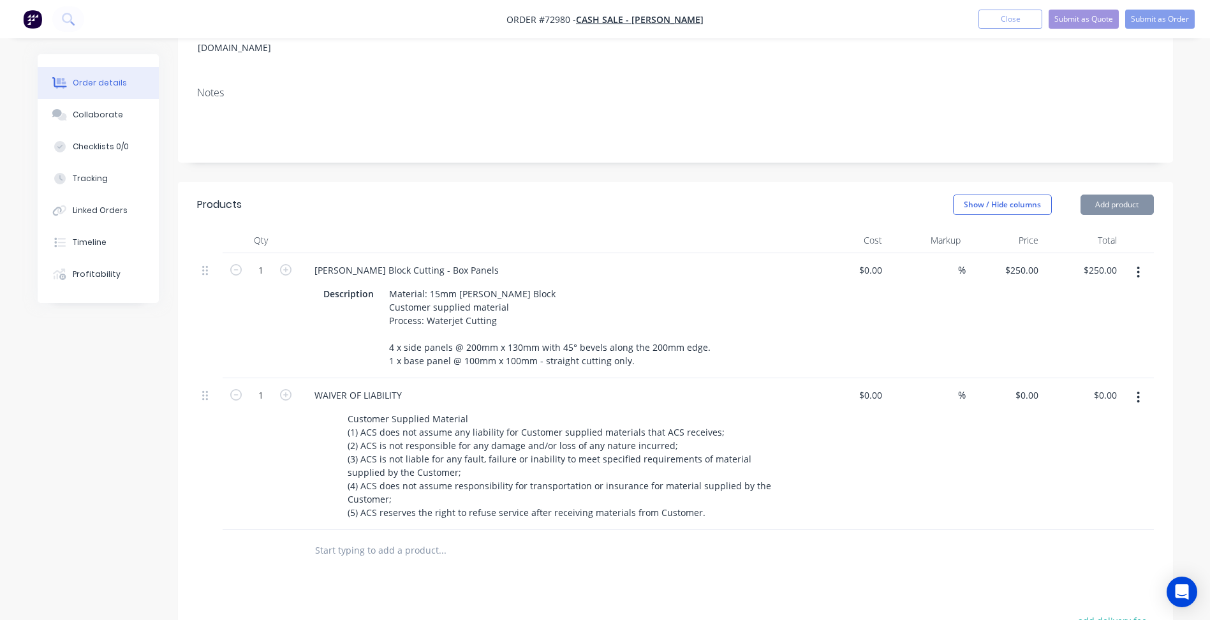
scroll to position [274, 0]
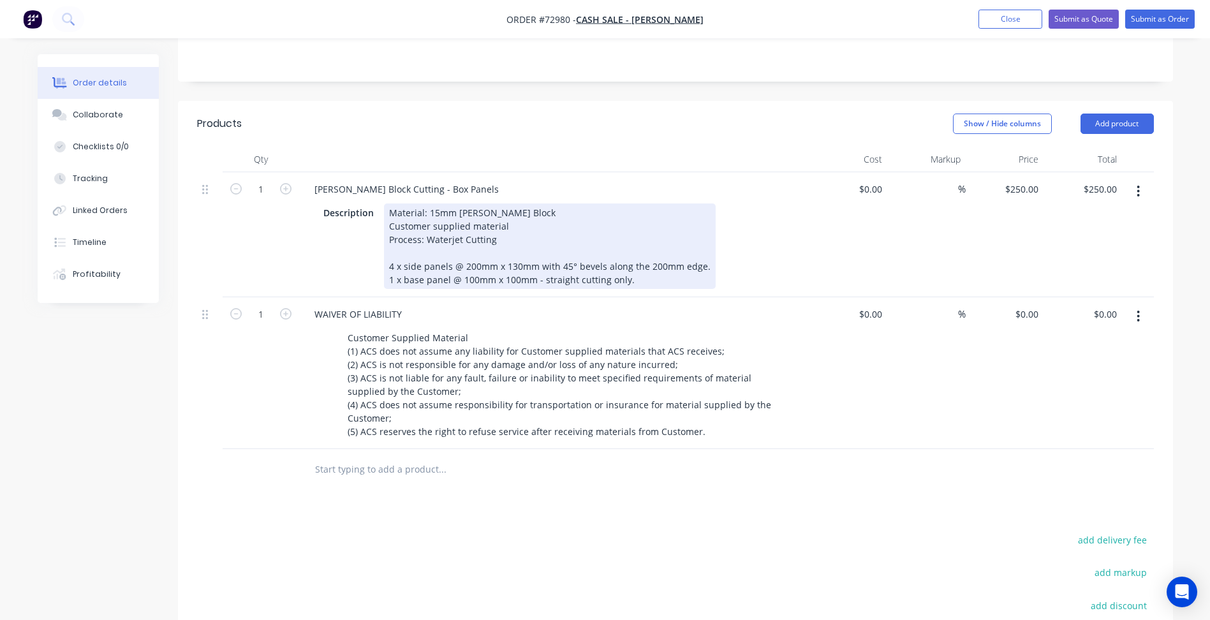
click at [497, 240] on div "Material: 15mm [PERSON_NAME] Block Customer supplied material Process: Waterjet…" at bounding box center [550, 247] width 332 height 86
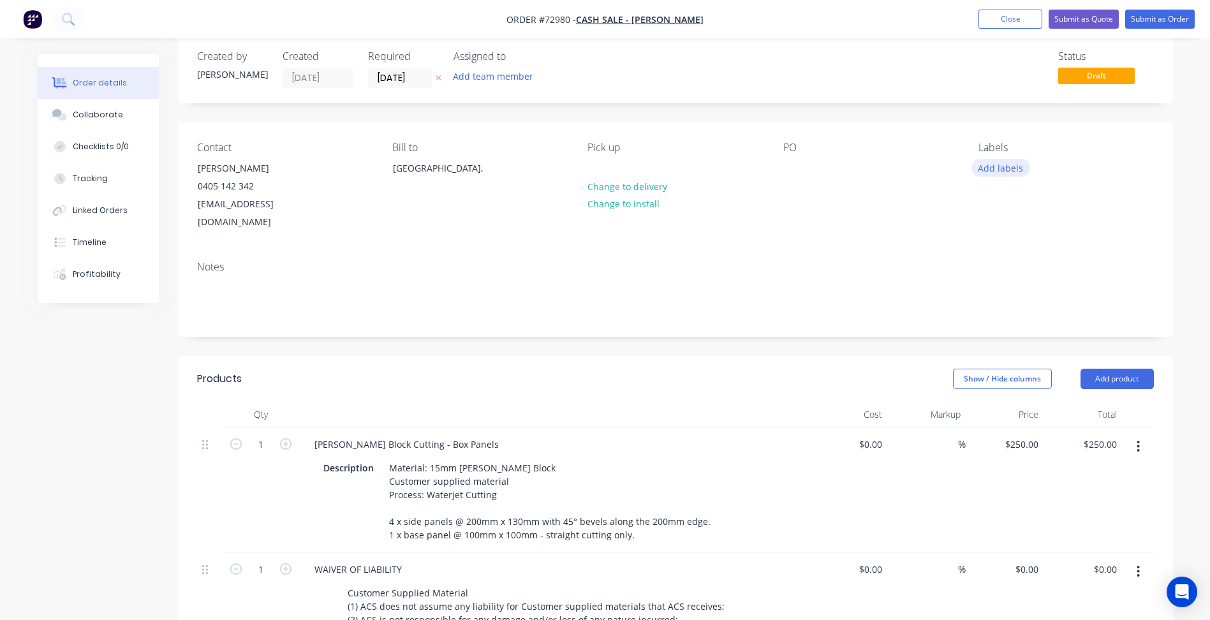
click at [997, 170] on button "Add labels" at bounding box center [1001, 167] width 59 height 17
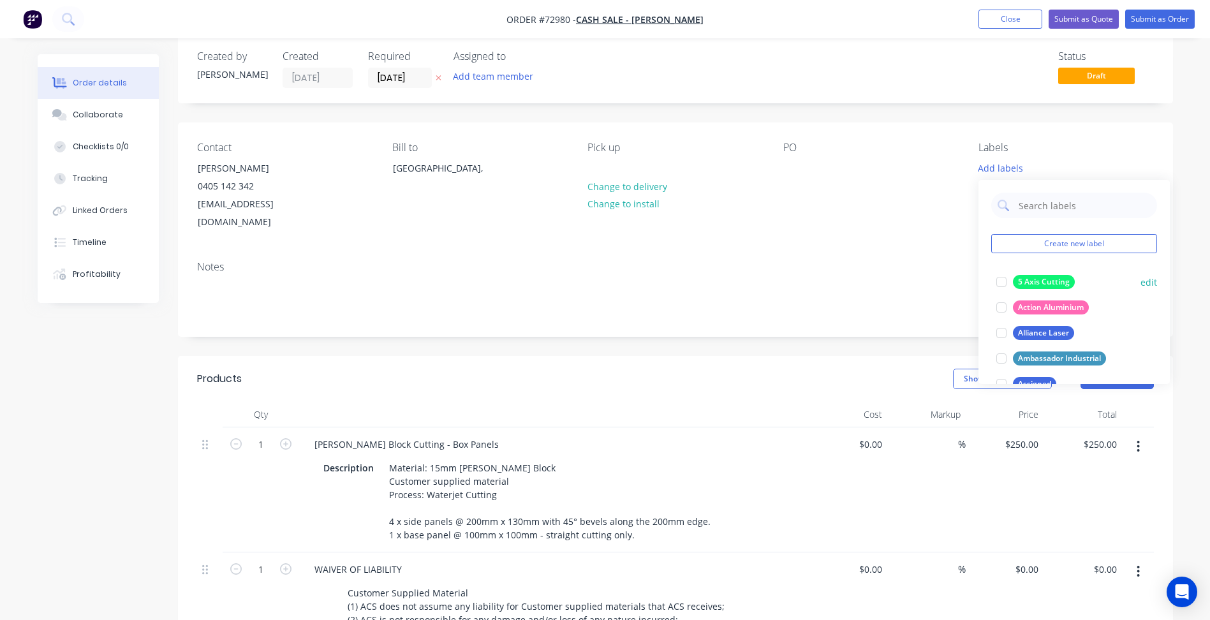
click at [999, 286] on div at bounding box center [1002, 282] width 26 height 26
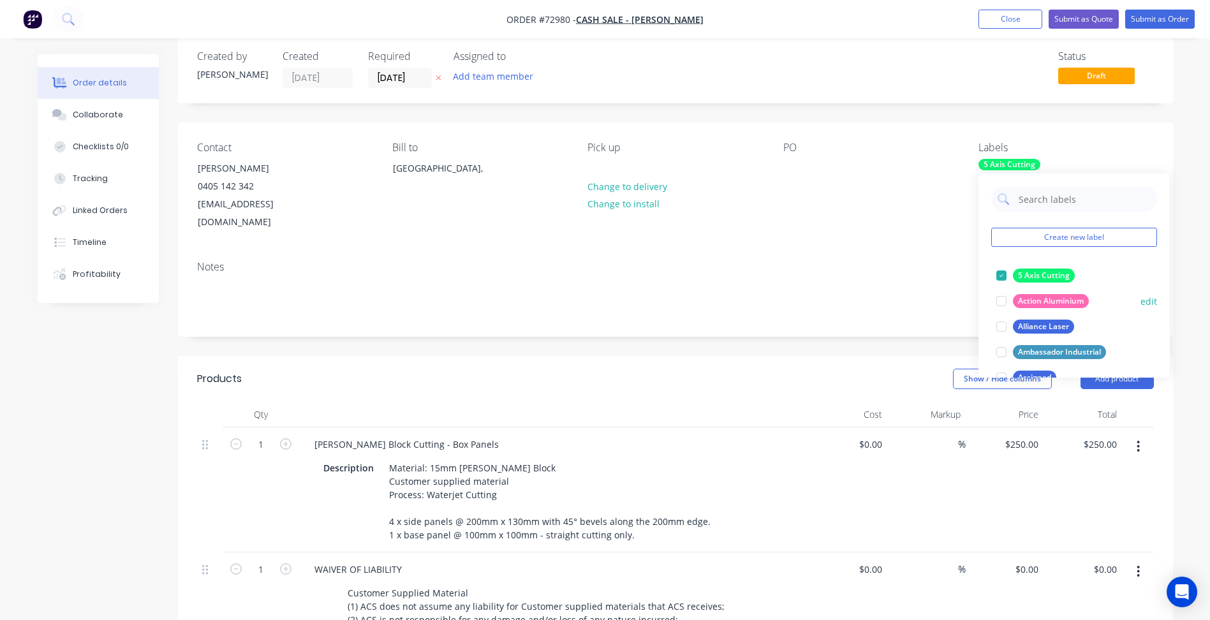
scroll to position [255, 0]
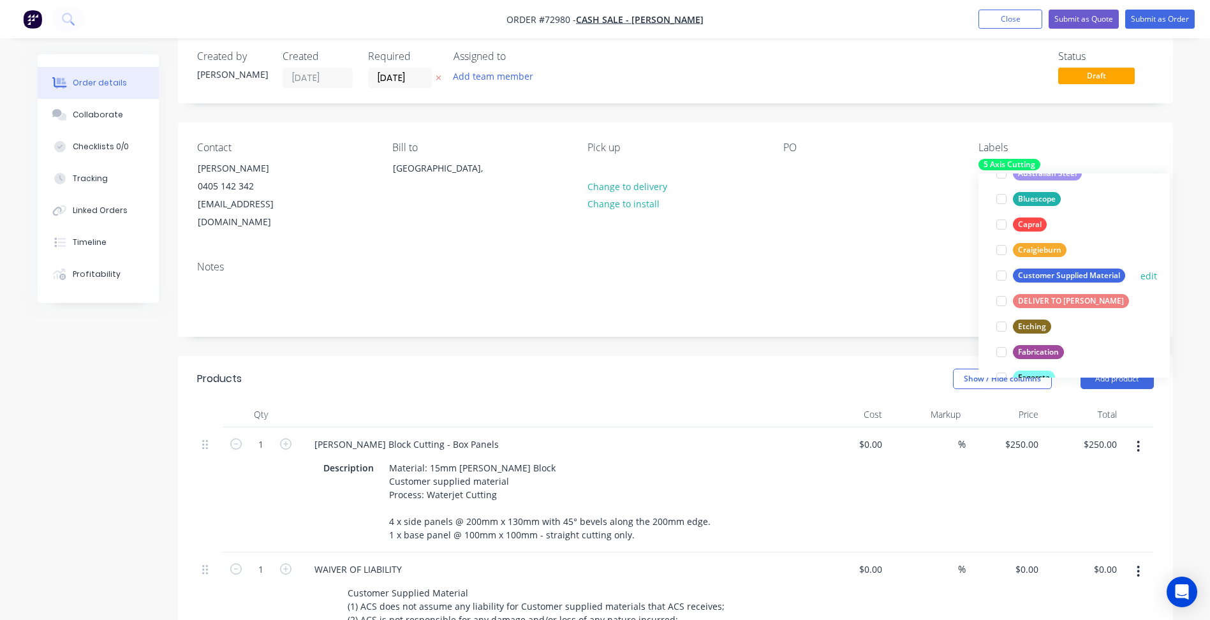
click at [1004, 278] on div at bounding box center [1002, 276] width 26 height 26
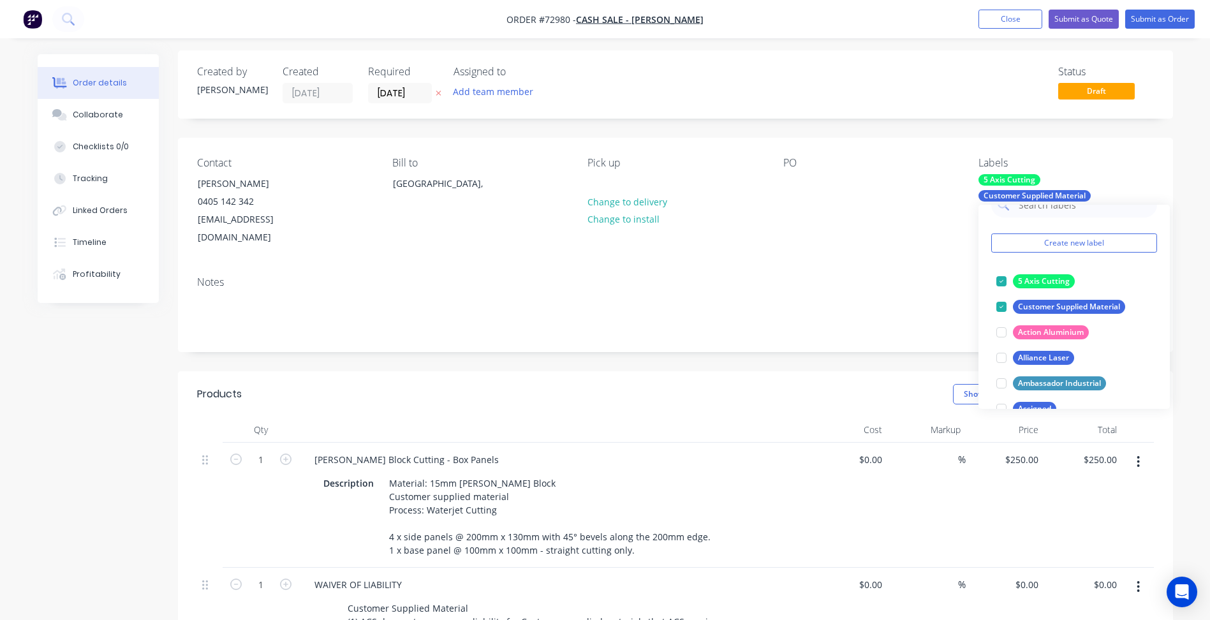
scroll to position [0, 0]
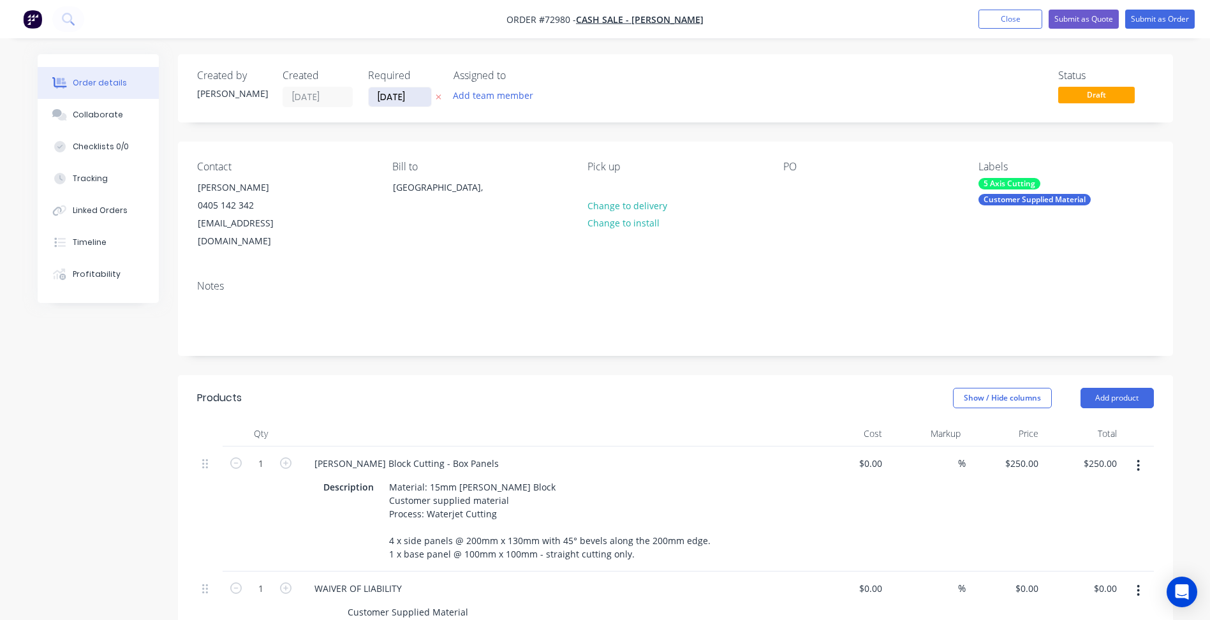
click at [391, 92] on input "[DATE]" at bounding box center [400, 96] width 63 height 19
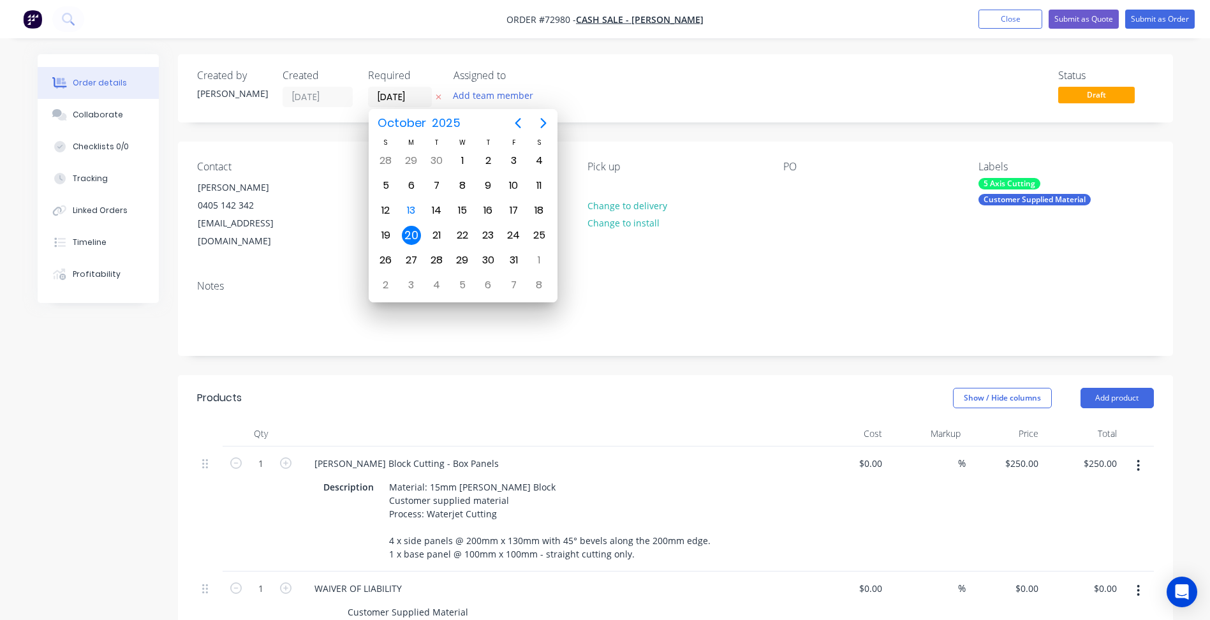
drag, startPoint x: 759, startPoint y: 64, endPoint x: 846, endPoint y: 75, distance: 87.5
click at [761, 64] on div "Created by [PERSON_NAME] Created [DATE] Required [DATE] Assigned to Add team me…" at bounding box center [675, 88] width 995 height 68
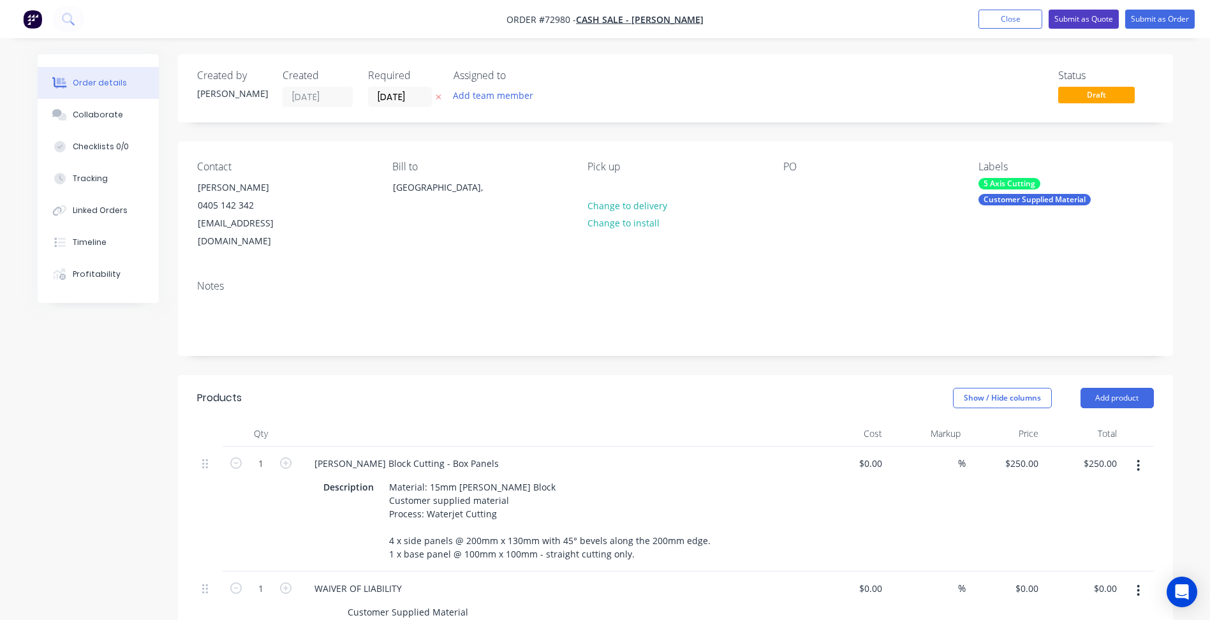
click at [1059, 21] on button "Submit as Quote" at bounding box center [1084, 19] width 70 height 19
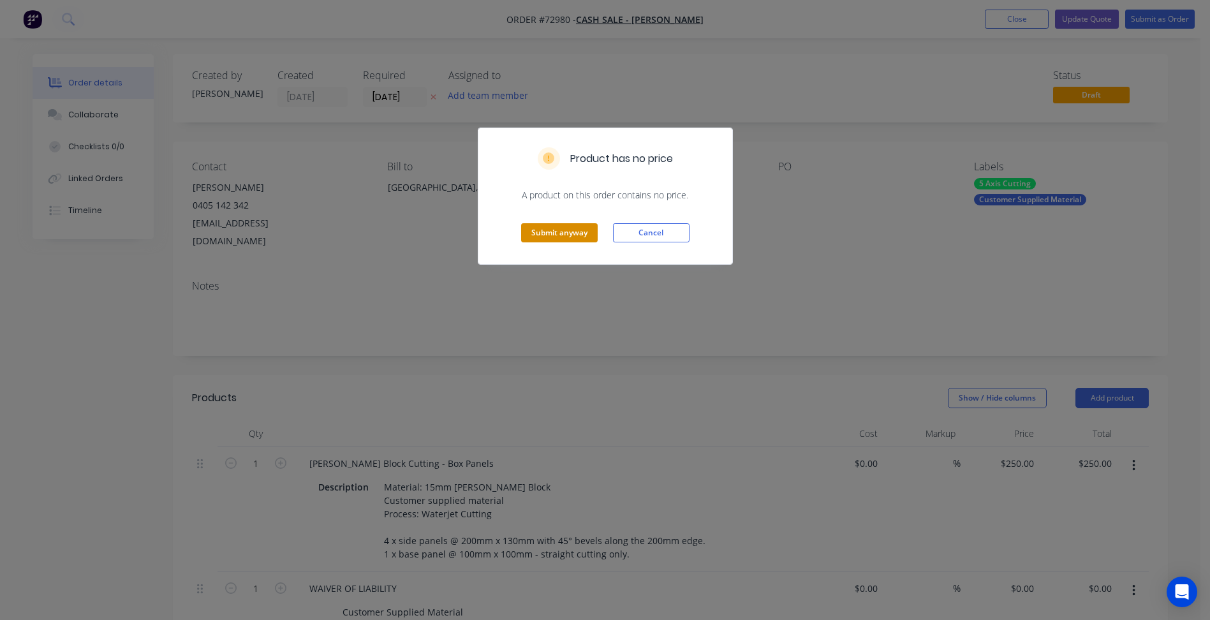
click at [576, 237] on button "Submit anyway" at bounding box center [559, 232] width 77 height 19
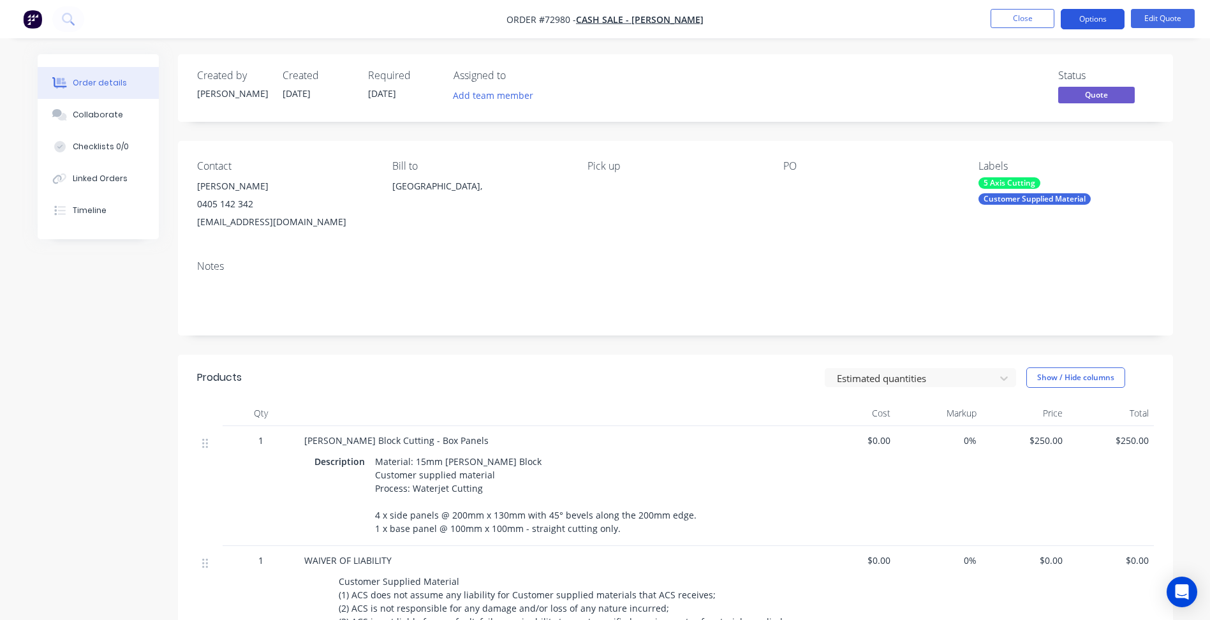
click at [1087, 17] on button "Options" at bounding box center [1093, 19] width 64 height 20
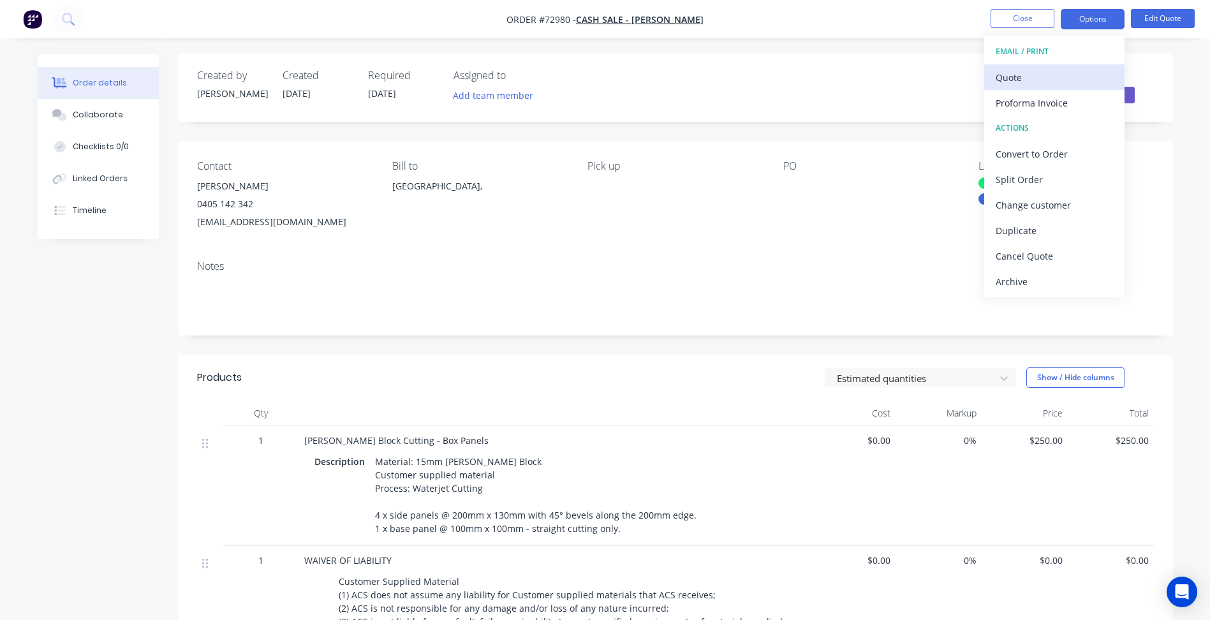
click at [1035, 83] on div "Quote" at bounding box center [1054, 77] width 117 height 19
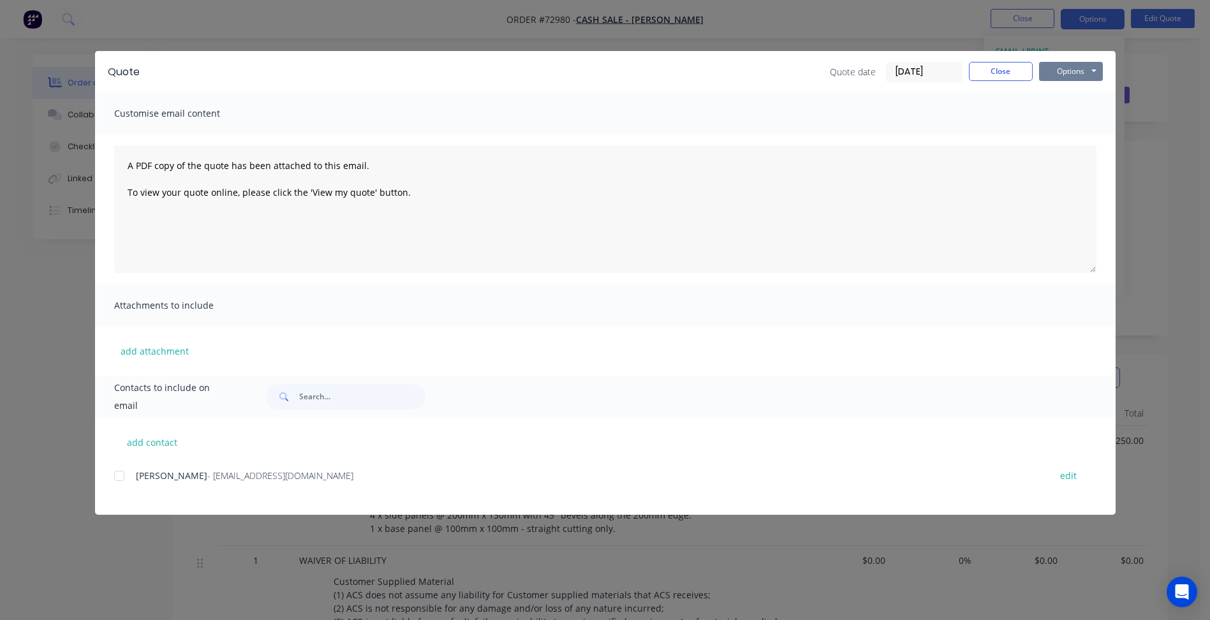
click at [1074, 71] on button "Options" at bounding box center [1071, 71] width 64 height 19
click at [1055, 99] on button "Preview" at bounding box center [1080, 94] width 82 height 21
click at [1008, 72] on button "Close" at bounding box center [1001, 71] width 64 height 19
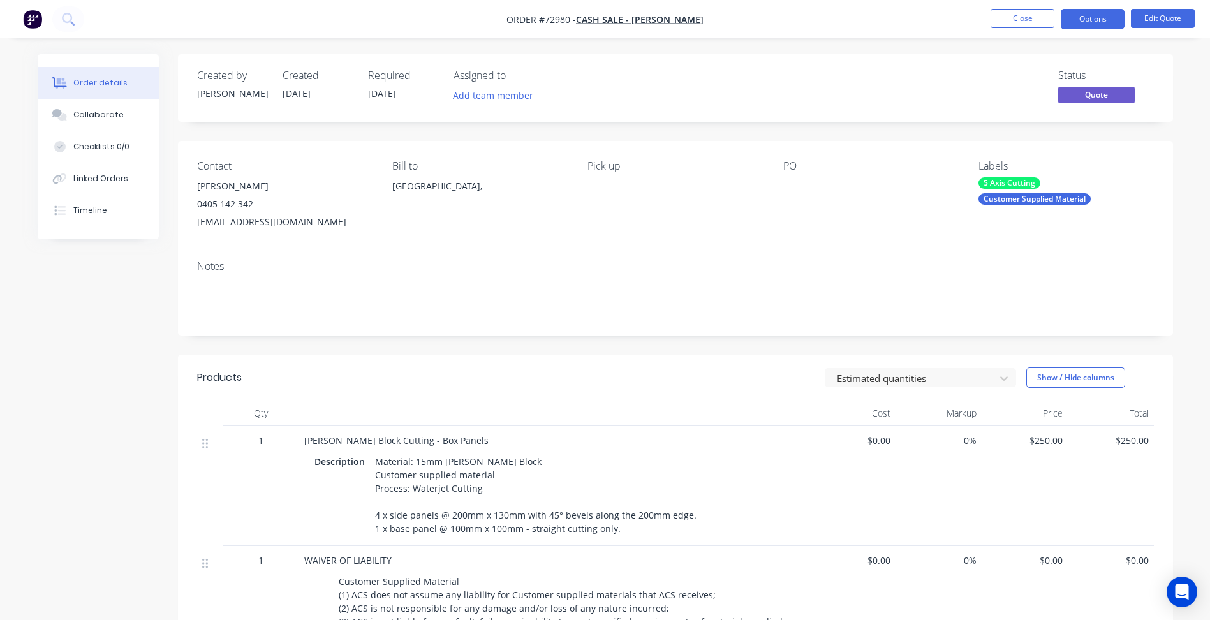
click at [556, 24] on span "Order #72980 -" at bounding box center [542, 19] width 70 height 12
copy span "72980"
click at [1045, 20] on button "Close" at bounding box center [1023, 18] width 64 height 19
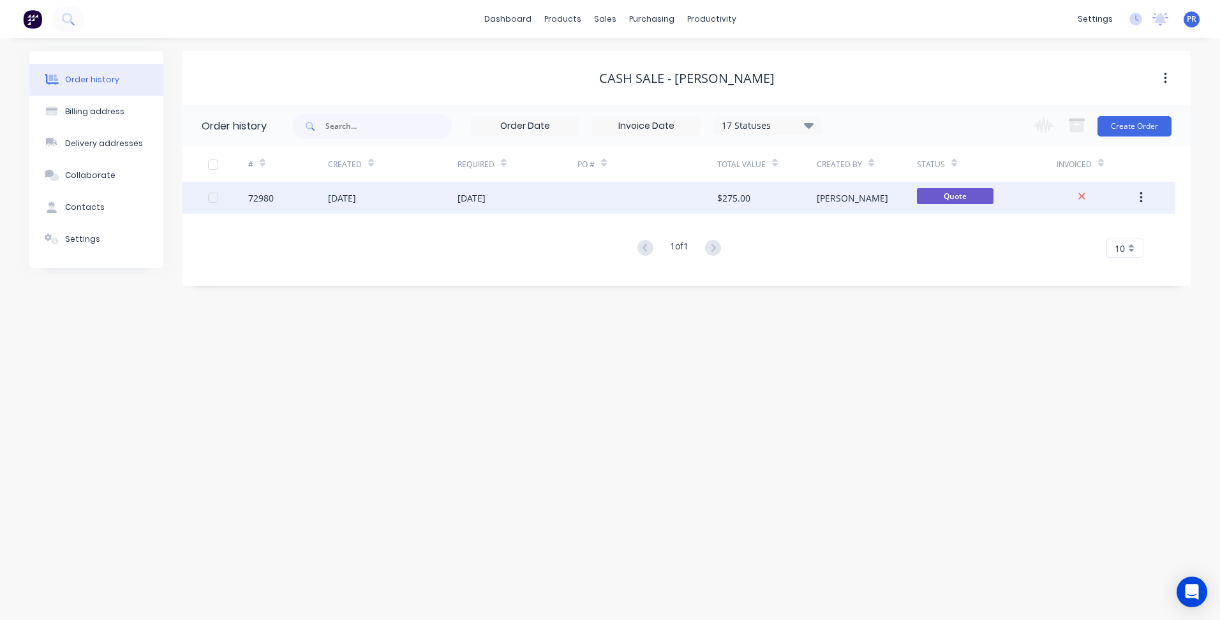
click at [1014, 193] on div "Quote" at bounding box center [987, 198] width 140 height 32
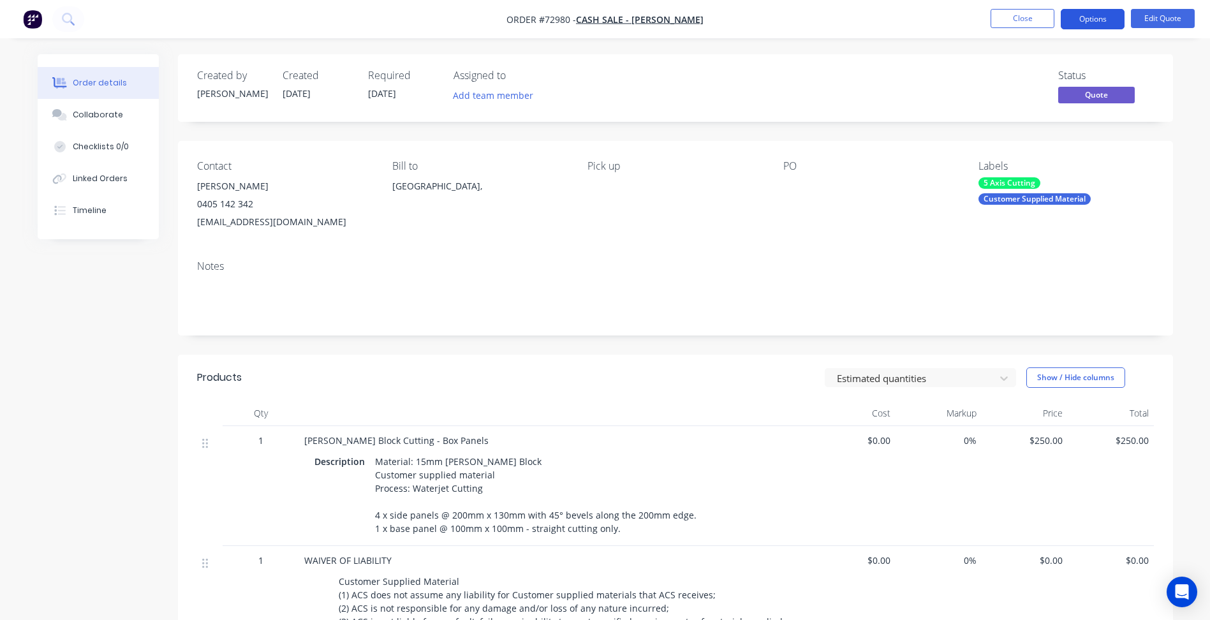
click at [1085, 18] on button "Options" at bounding box center [1093, 19] width 64 height 20
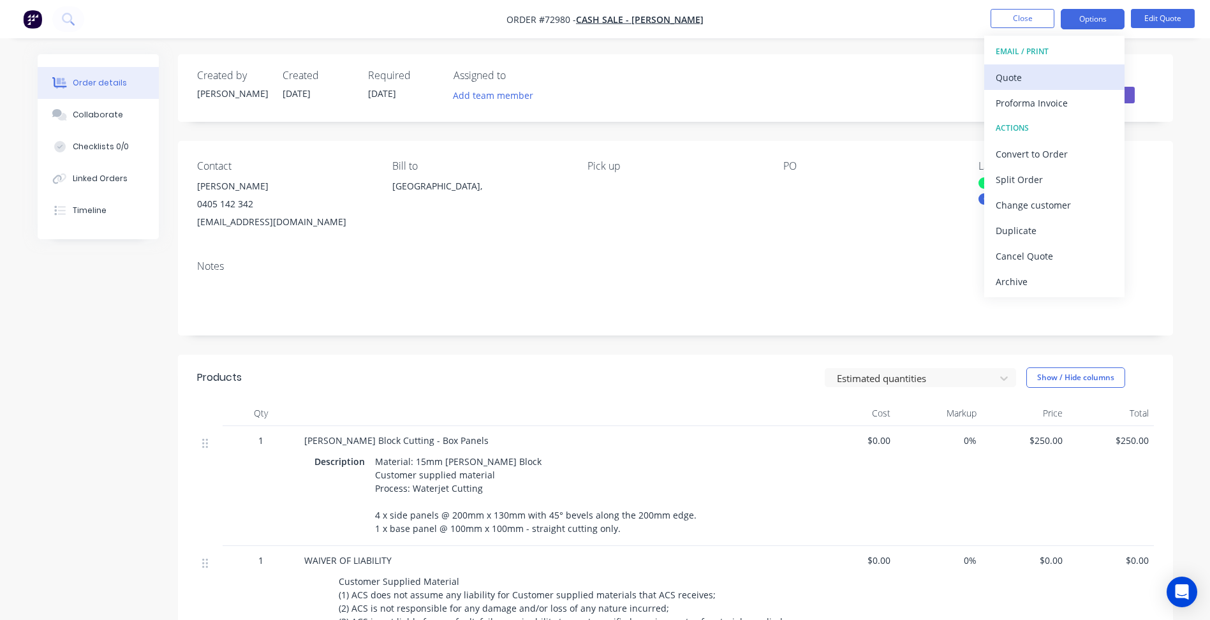
click at [1032, 75] on div "Quote" at bounding box center [1054, 77] width 117 height 19
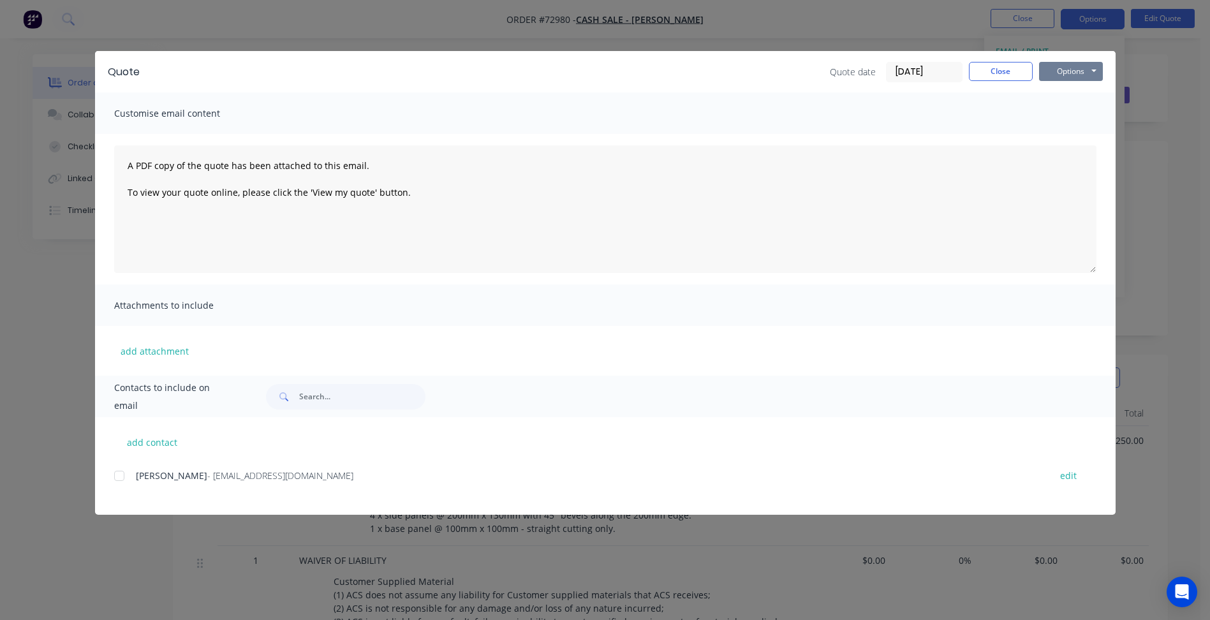
click at [1084, 69] on button "Options" at bounding box center [1071, 71] width 64 height 19
click at [1053, 98] on button "Preview" at bounding box center [1080, 94] width 82 height 21
click at [1004, 75] on button "Close" at bounding box center [1001, 71] width 64 height 19
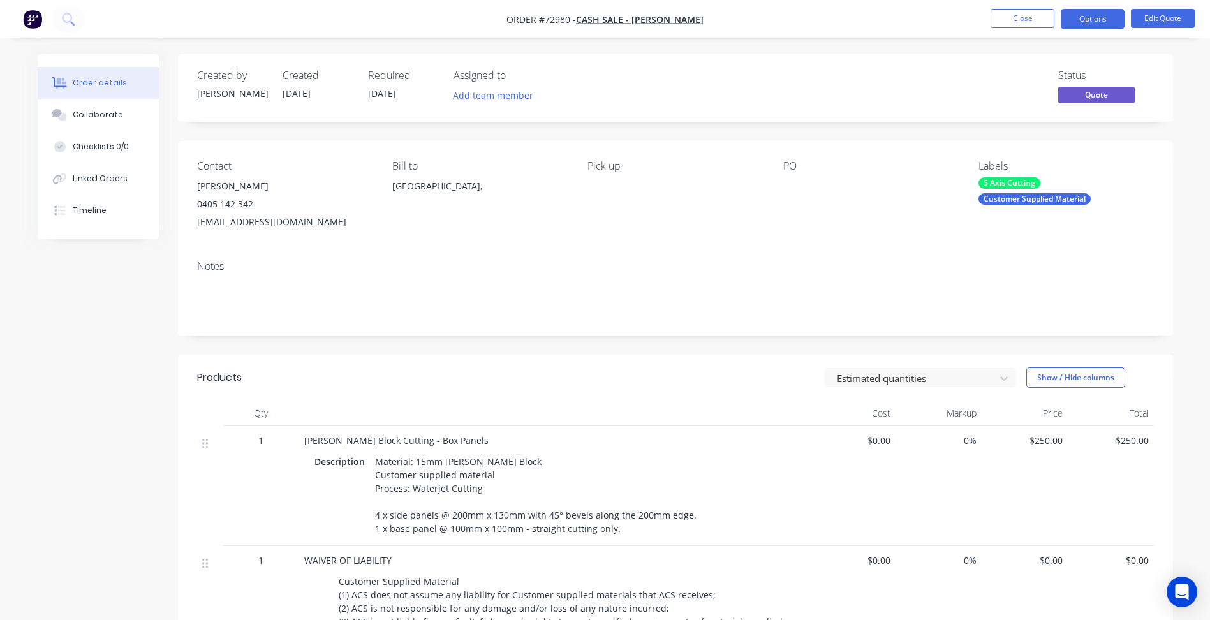
click at [417, 465] on div "Material: 15mm [PERSON_NAME] Block Customer supplied material Process: Waterjet…" at bounding box center [536, 495] width 332 height 86
click at [1092, 12] on button "Options" at bounding box center [1093, 19] width 64 height 20
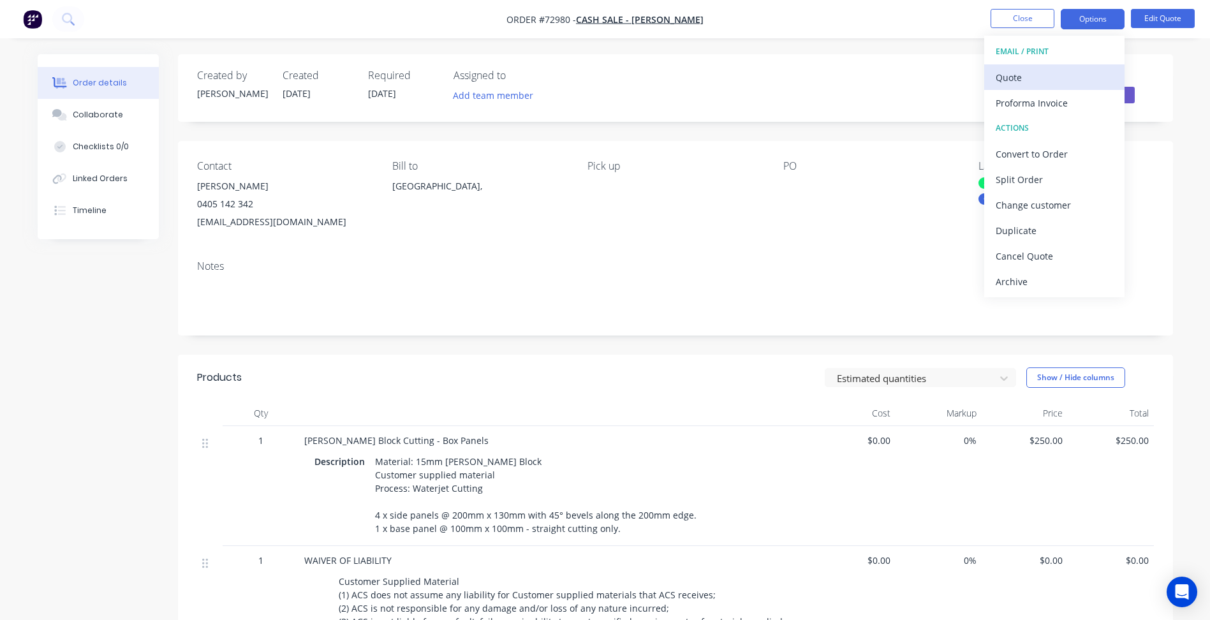
click at [1033, 73] on div "Quote" at bounding box center [1054, 77] width 117 height 19
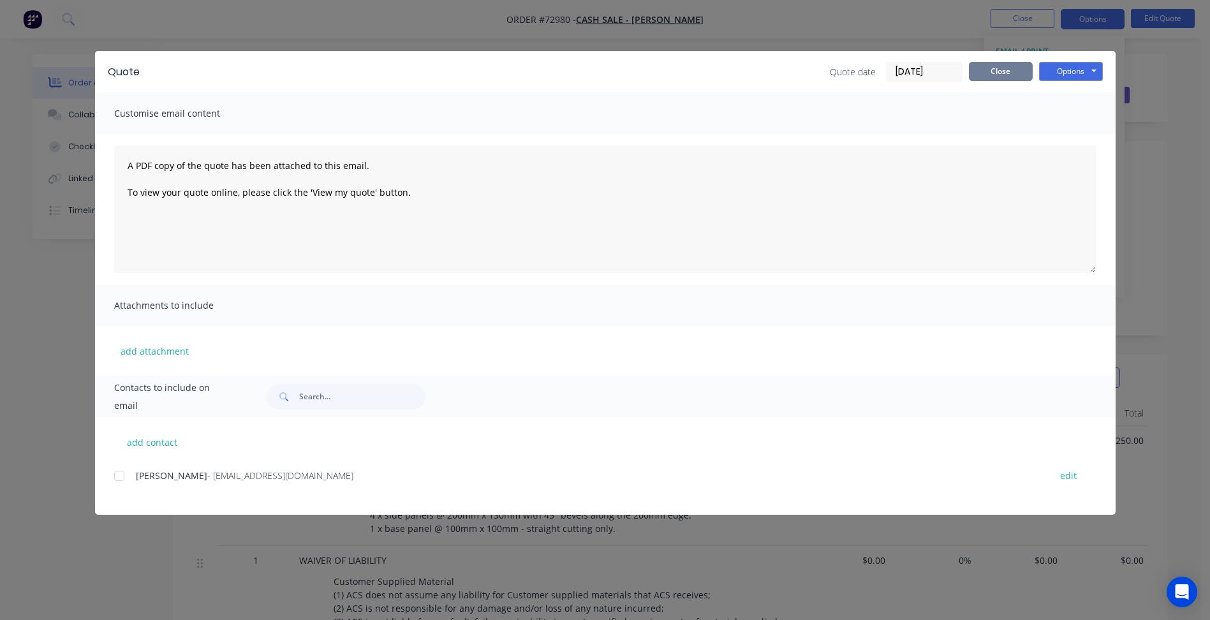
click at [1018, 77] on button "Close" at bounding box center [1001, 71] width 64 height 19
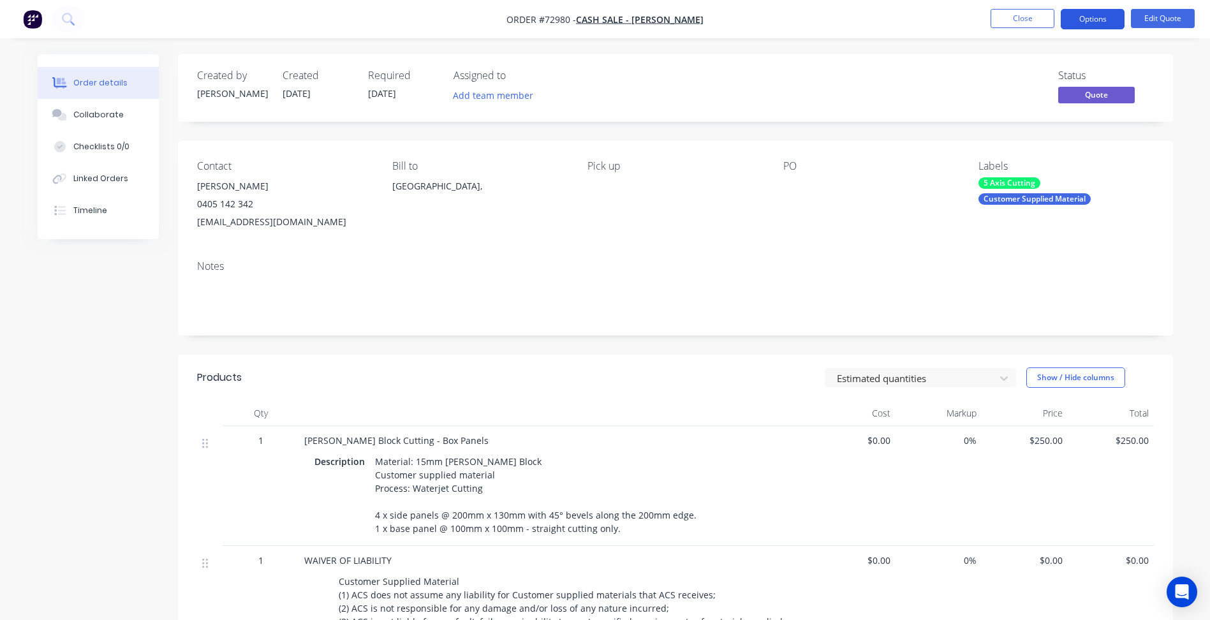
click at [1064, 24] on button "Options" at bounding box center [1093, 19] width 64 height 20
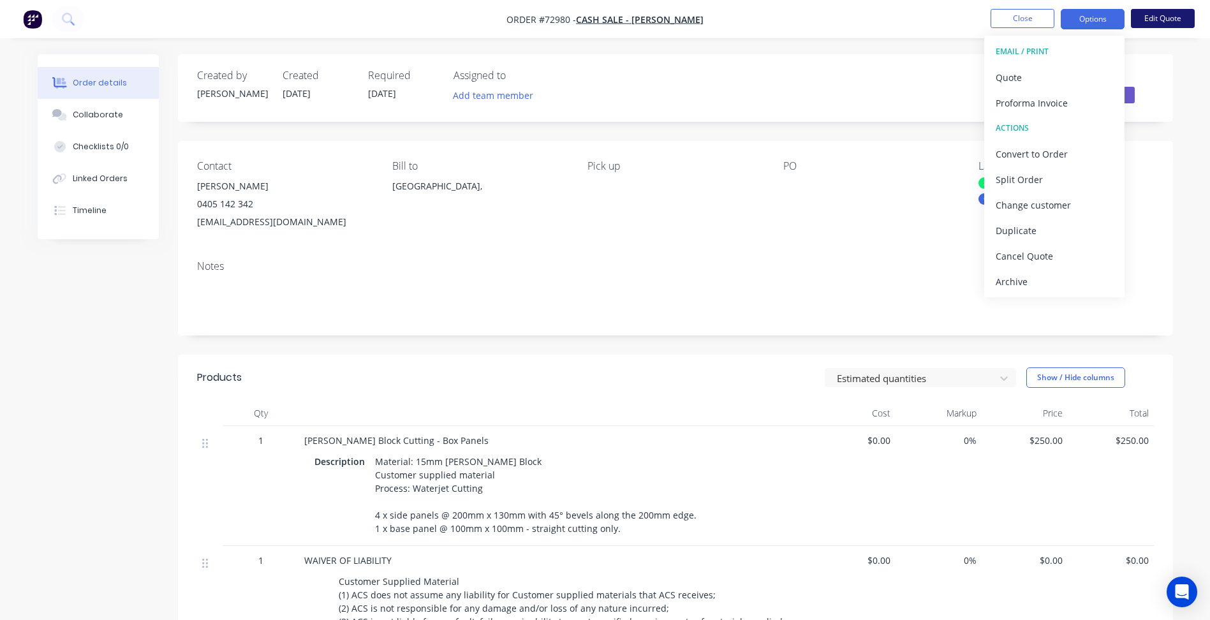
click at [1154, 20] on button "Edit Quote" at bounding box center [1163, 18] width 64 height 19
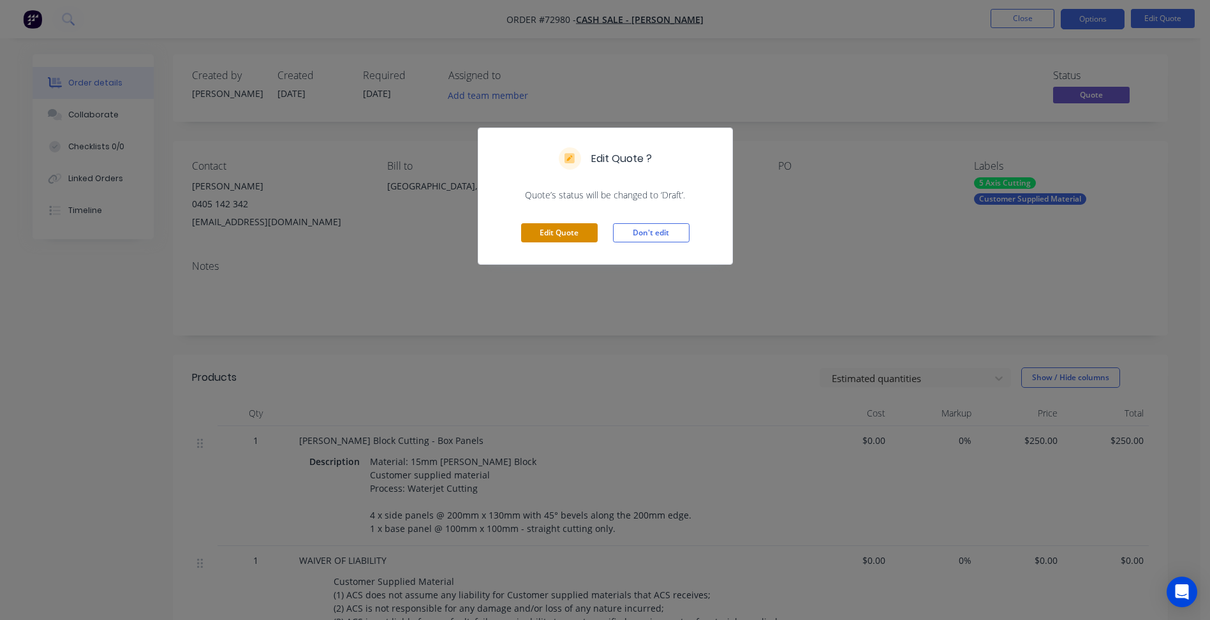
drag, startPoint x: 567, startPoint y: 226, endPoint x: 507, endPoint y: 367, distance: 153.0
click at [565, 227] on button "Edit Quote" at bounding box center [559, 232] width 77 height 19
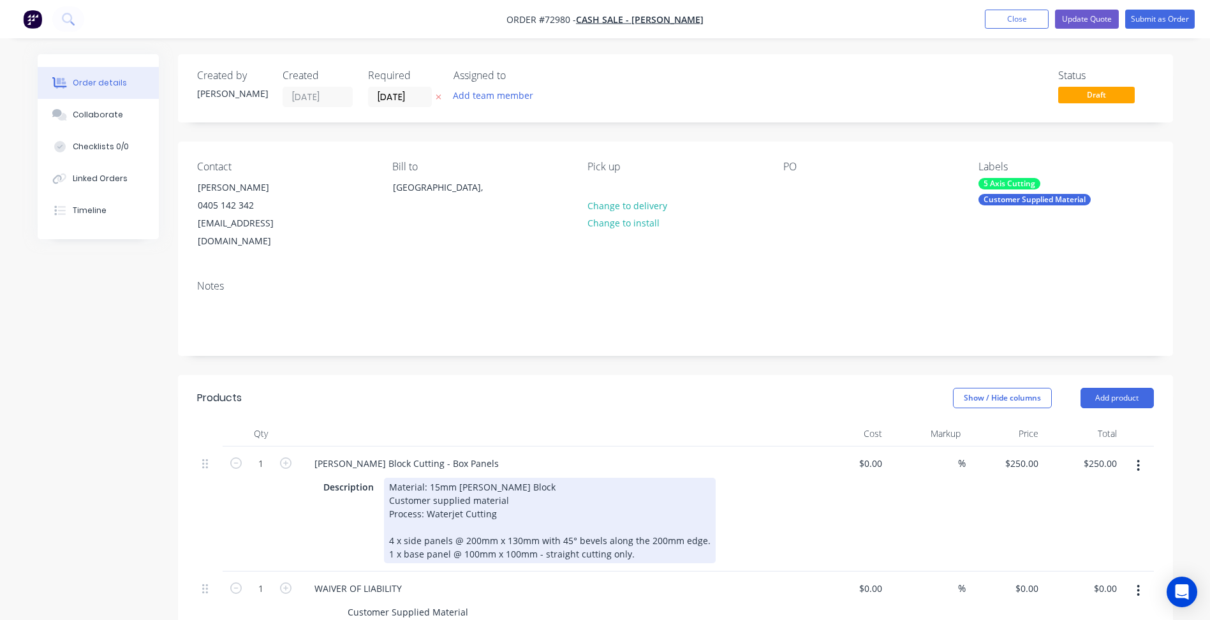
click at [438, 478] on div "Material: 15mm [PERSON_NAME] Block Customer supplied material Process: Waterjet…" at bounding box center [550, 521] width 332 height 86
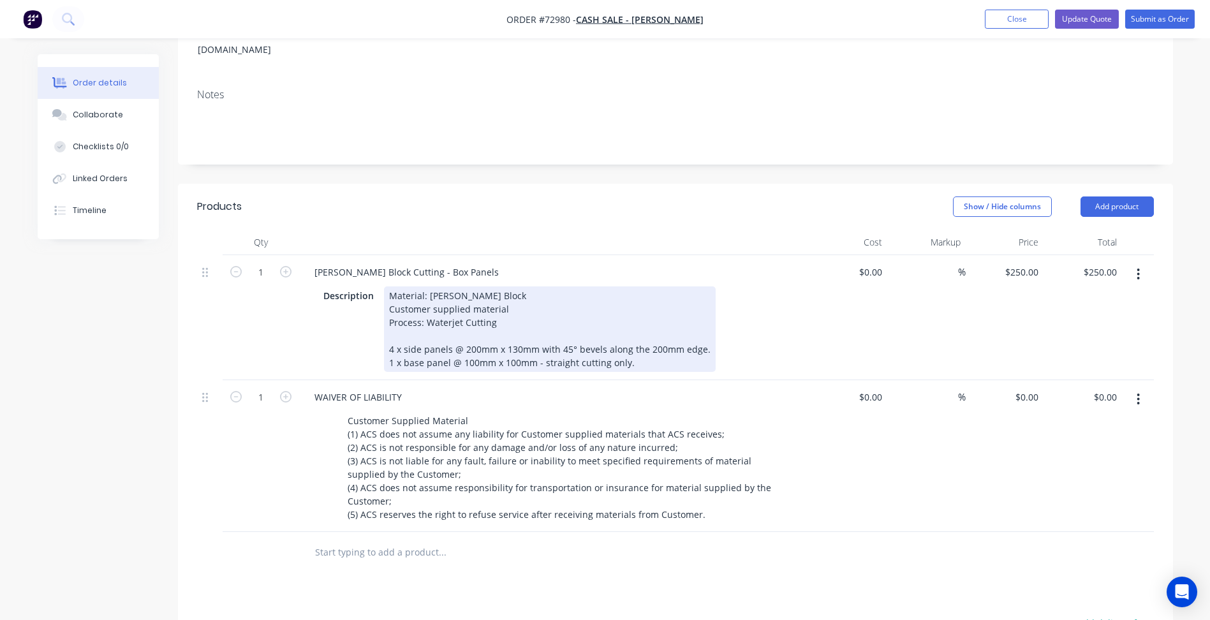
click at [516, 338] on div "Material: [PERSON_NAME] Block Customer supplied material Process: Waterjet Cutt…" at bounding box center [550, 330] width 332 height 86
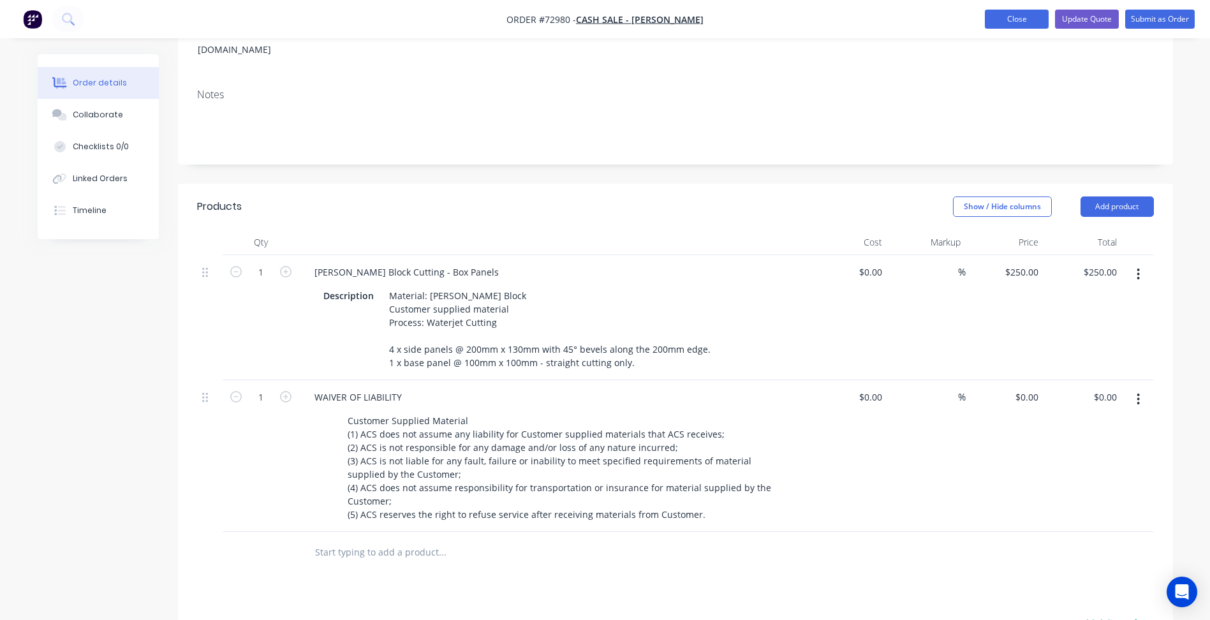
click at [1025, 19] on button "Close" at bounding box center [1017, 19] width 64 height 19
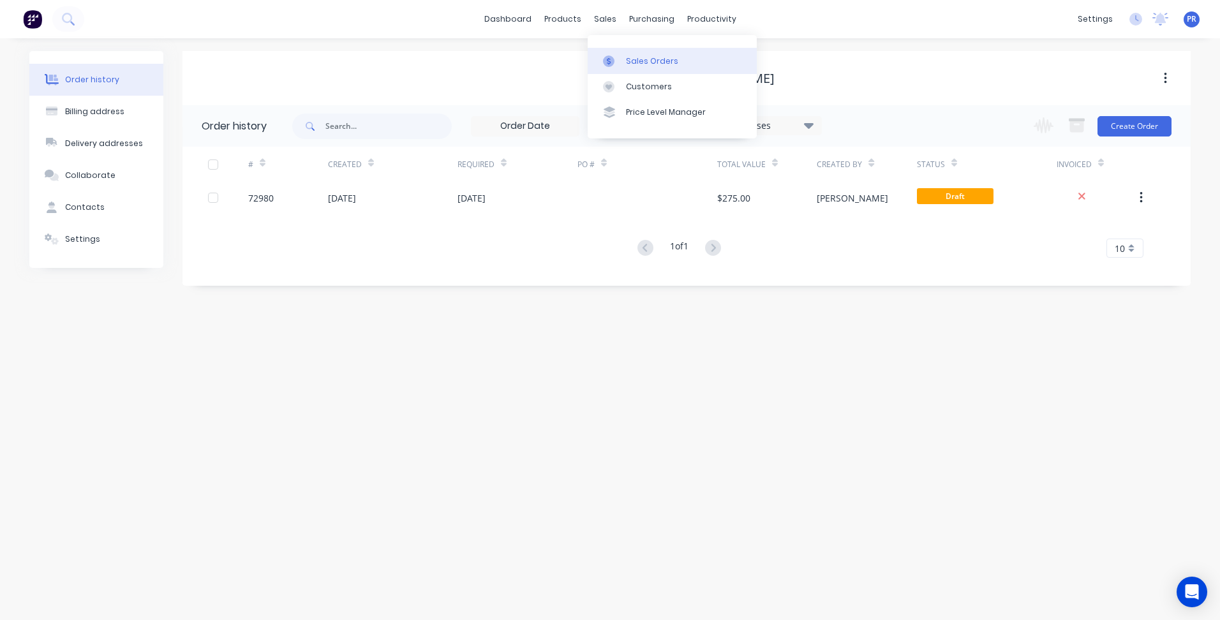
click at [627, 66] on div "Sales Orders" at bounding box center [652, 61] width 52 height 11
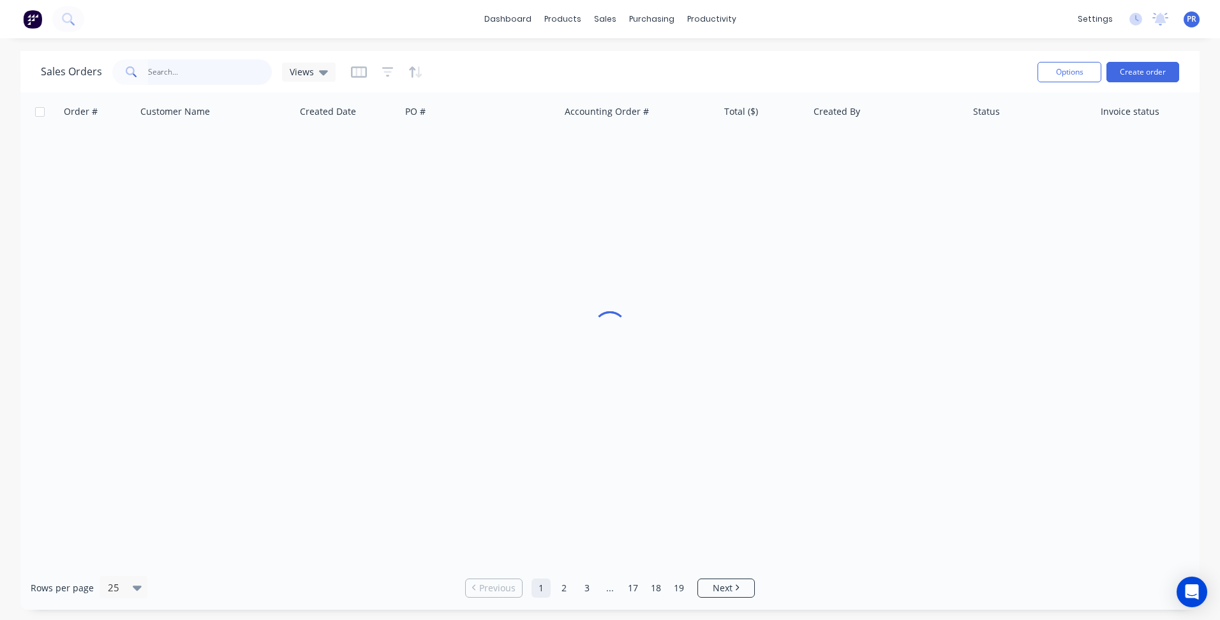
click at [201, 72] on input "text" at bounding box center [210, 72] width 124 height 26
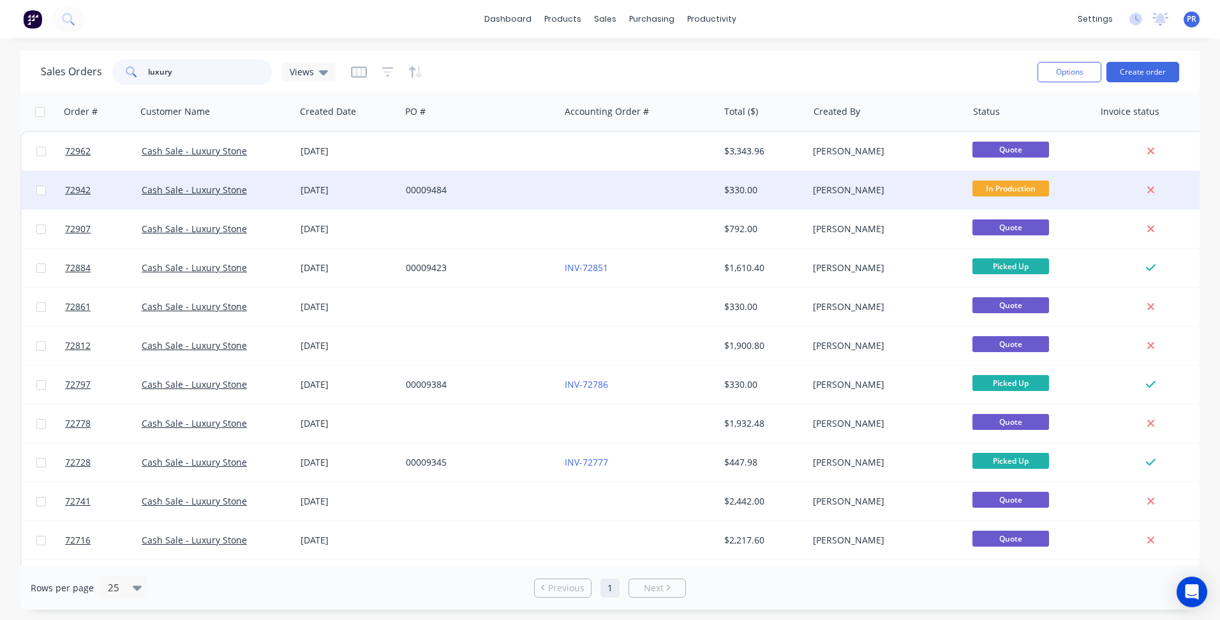
type input "luxury"
click at [270, 189] on div "Cash Sale - Luxury Stone" at bounding box center [213, 190] width 142 height 13
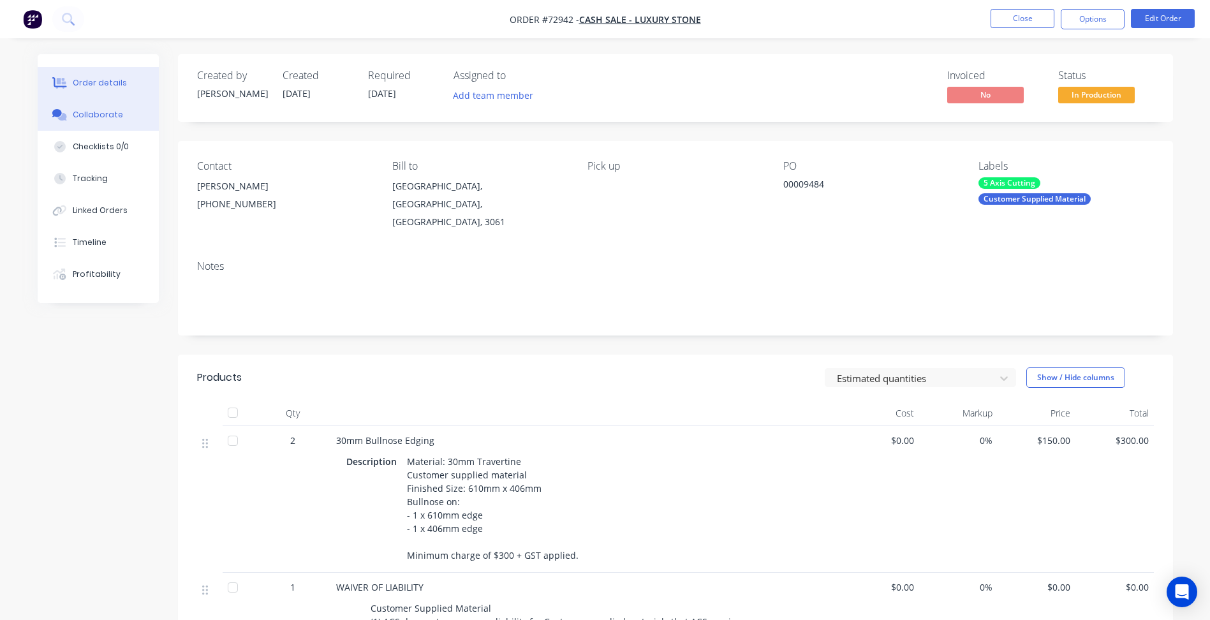
click at [94, 112] on div "Collaborate" at bounding box center [98, 114] width 50 height 11
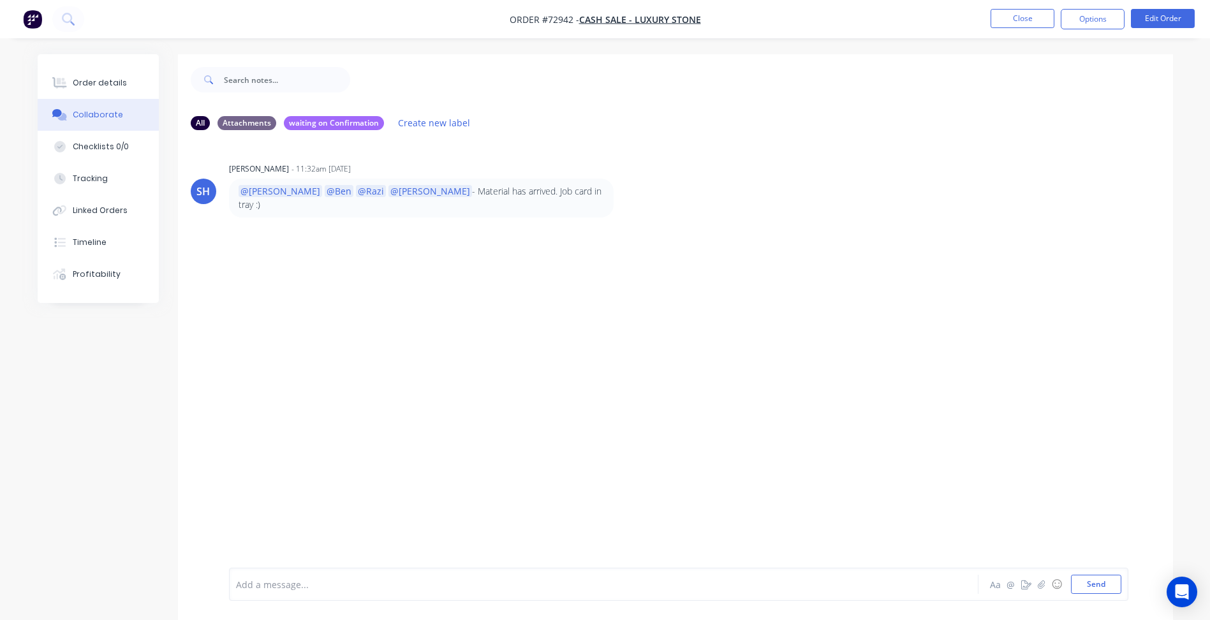
click at [287, 590] on div at bounding box center [569, 584] width 664 height 13
click at [678, 587] on span "👍" at bounding box center [683, 585] width 11 height 12
click at [322, 582] on span "These have been dropped off by [PERSON_NAME]. Please invoice out when you can o…" at bounding box center [544, 585] width 445 height 12
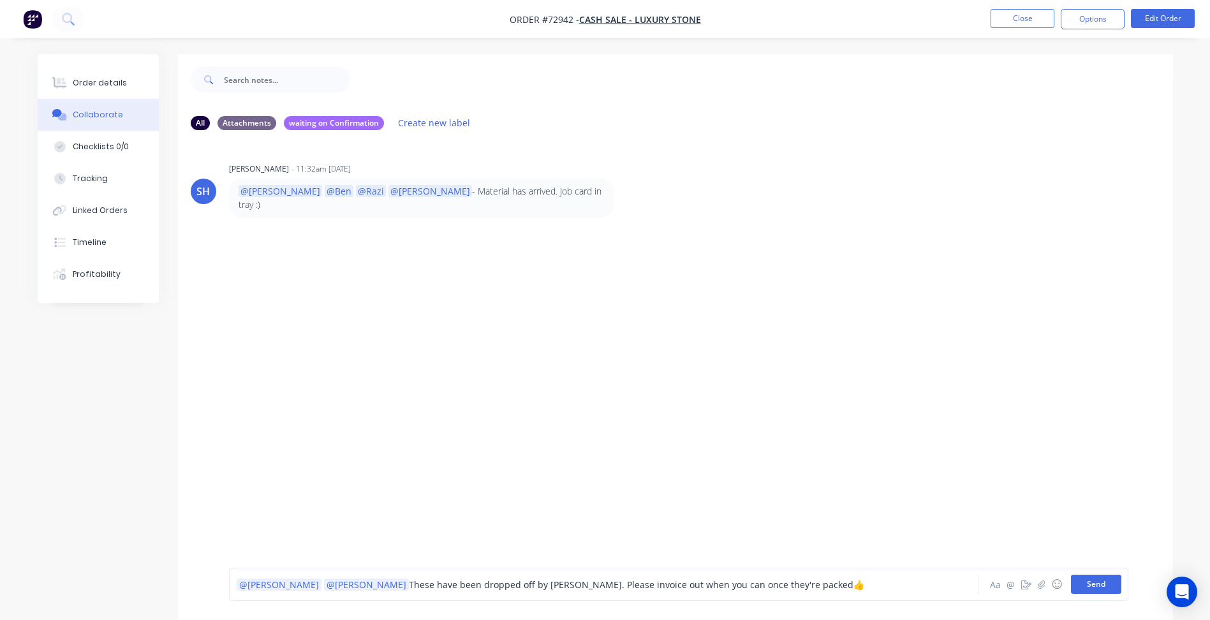
click at [1100, 586] on button "Send" at bounding box center [1096, 584] width 50 height 19
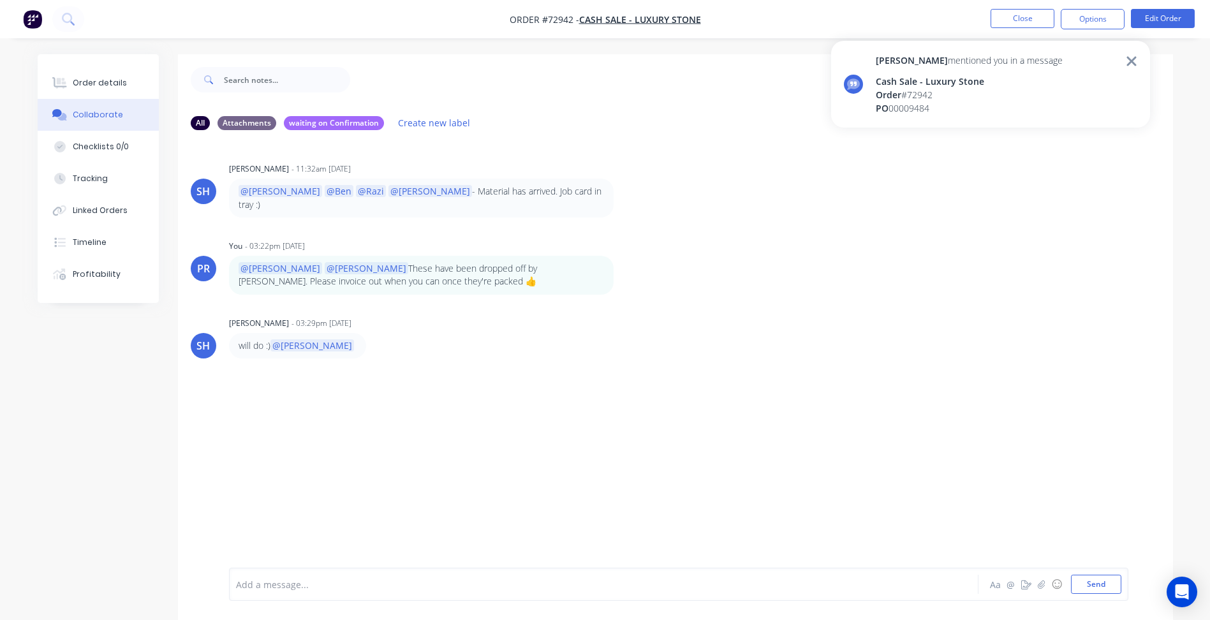
click at [1131, 57] on icon at bounding box center [1131, 61] width 11 height 15
click at [1035, 20] on button "Close" at bounding box center [1023, 18] width 64 height 19
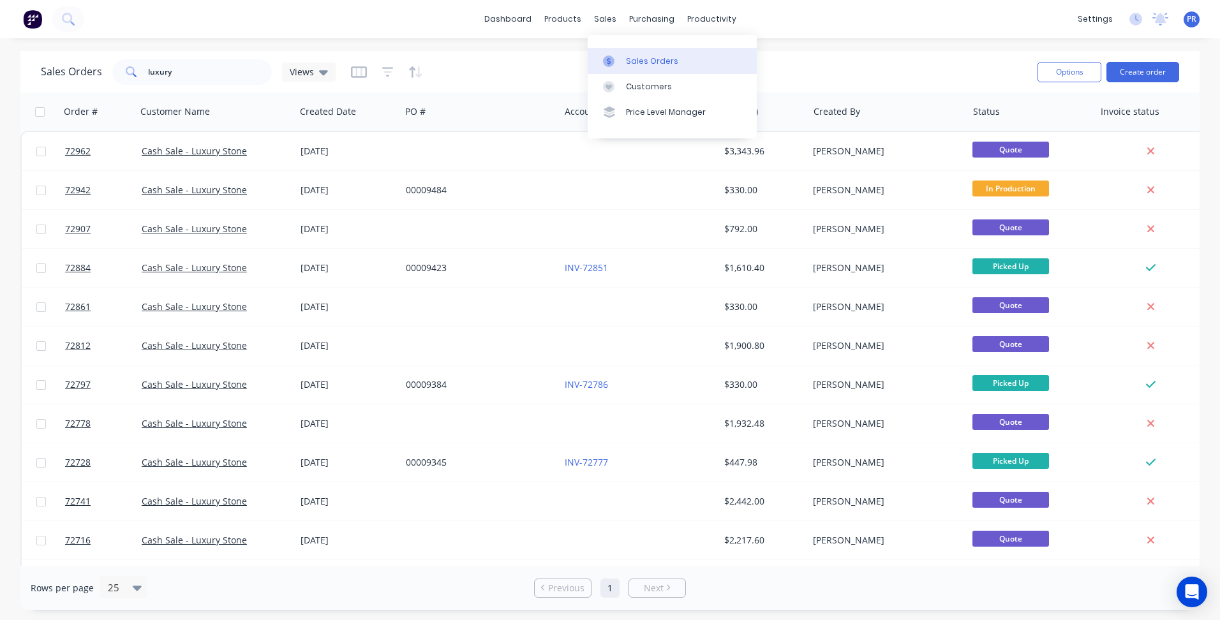
click at [627, 71] on link "Sales Orders" at bounding box center [672, 61] width 169 height 26
click at [663, 61] on div "Sales Orders" at bounding box center [652, 61] width 52 height 11
click at [626, 51] on link "Sales Orders" at bounding box center [672, 61] width 169 height 26
drag, startPoint x: 135, startPoint y: 75, endPoint x: -4, endPoint y: 77, distance: 139.1
click at [0, 77] on html "dashboard products sales purchasing productivity dashboard products Product Cat…" at bounding box center [610, 310] width 1220 height 620
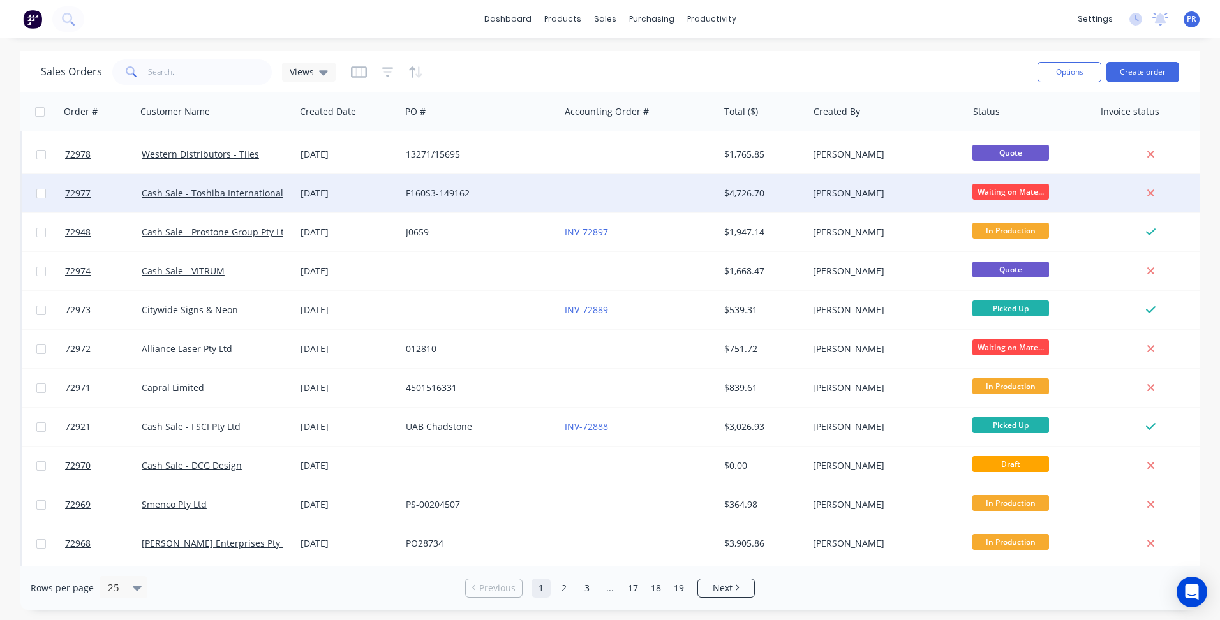
scroll to position [255, 0]
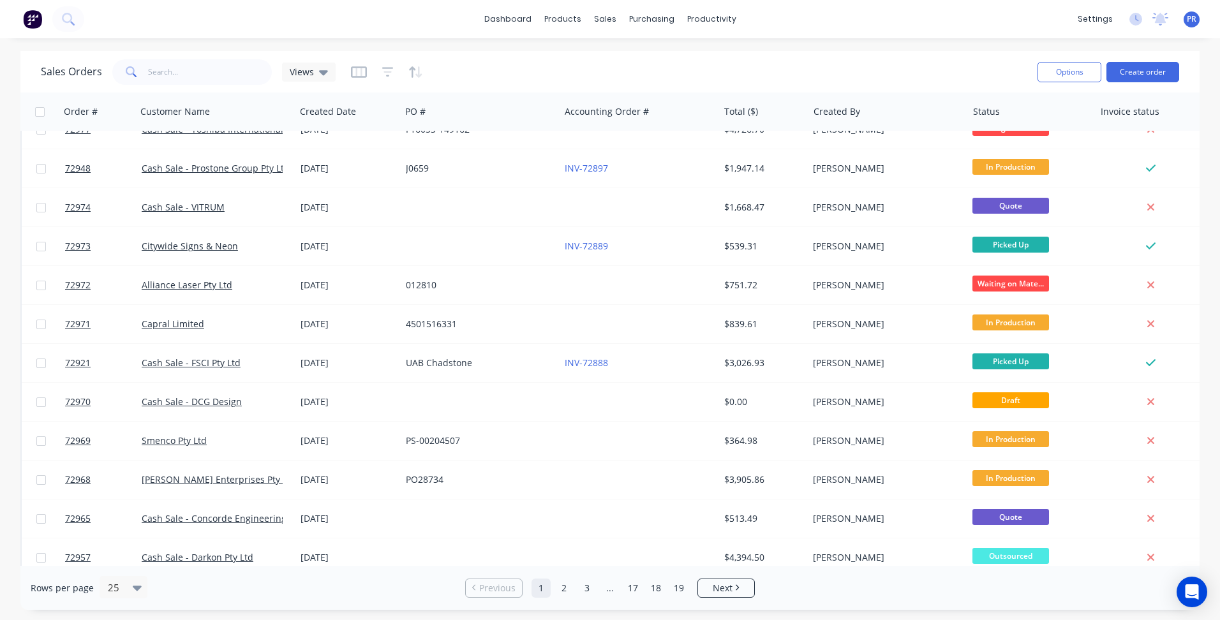
click at [775, 61] on div "Sales Orders Views" at bounding box center [534, 71] width 986 height 31
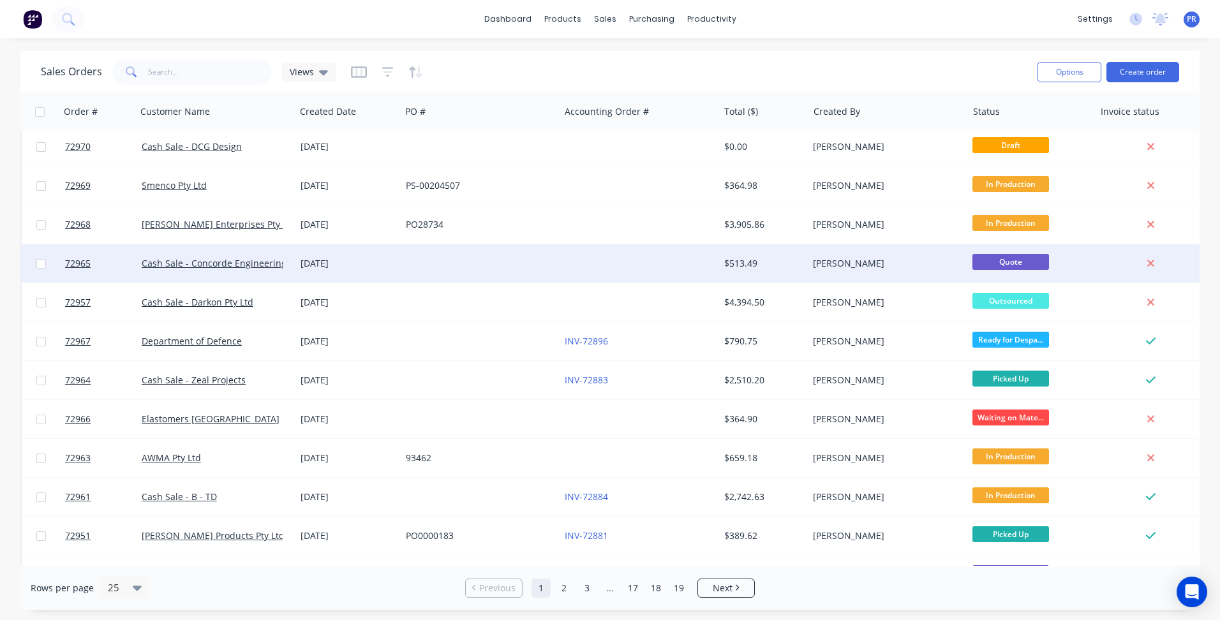
scroll to position [544, 0]
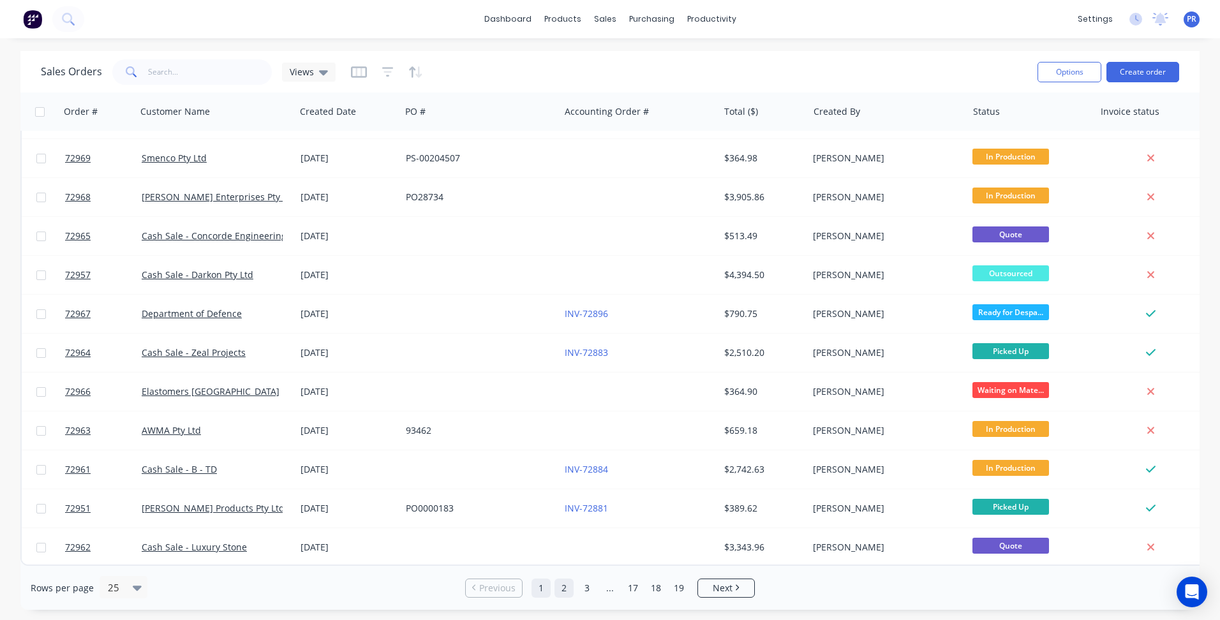
click at [565, 591] on link "2" at bounding box center [564, 588] width 19 height 19
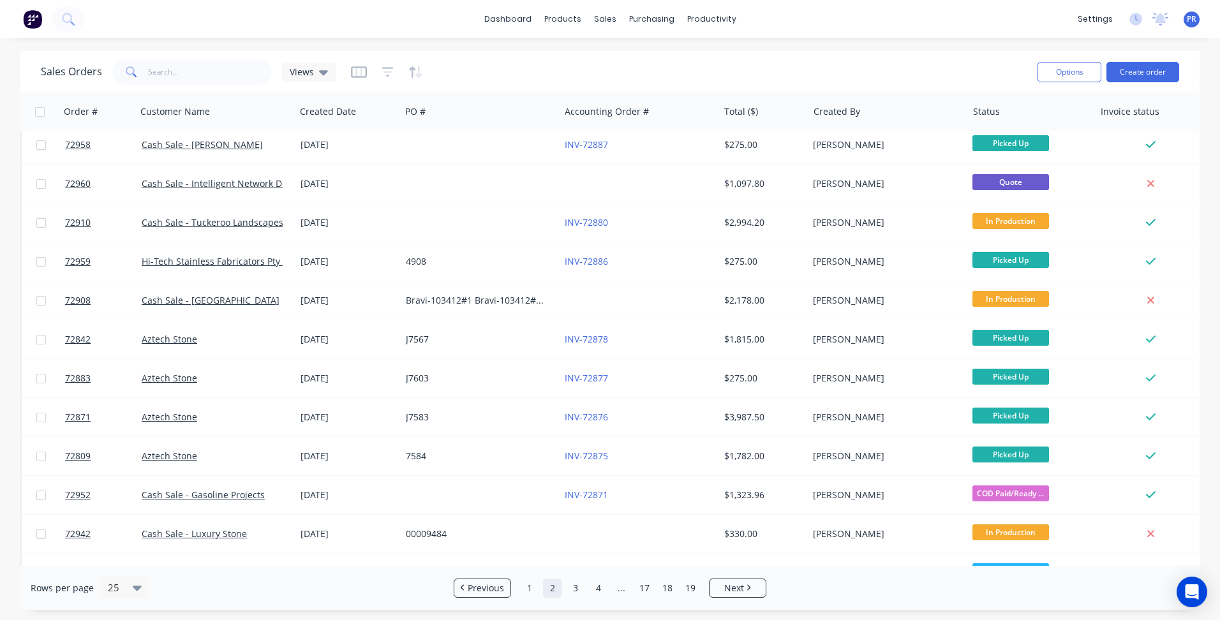
scroll to position [0, 0]
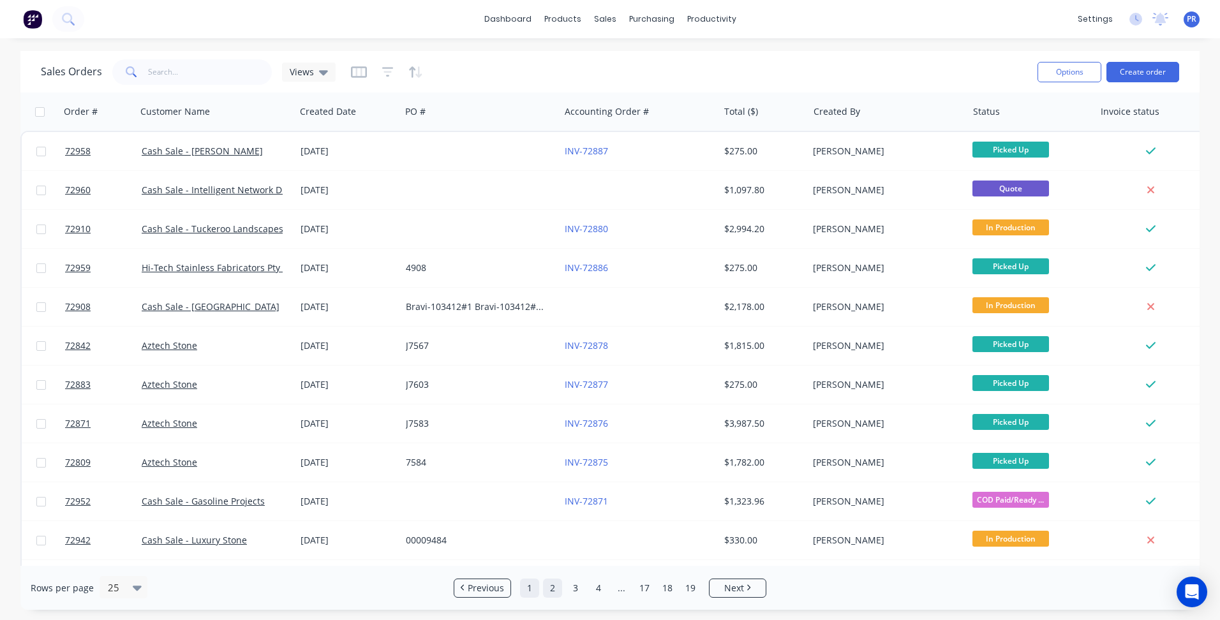
click at [532, 584] on link "1" at bounding box center [529, 588] width 19 height 19
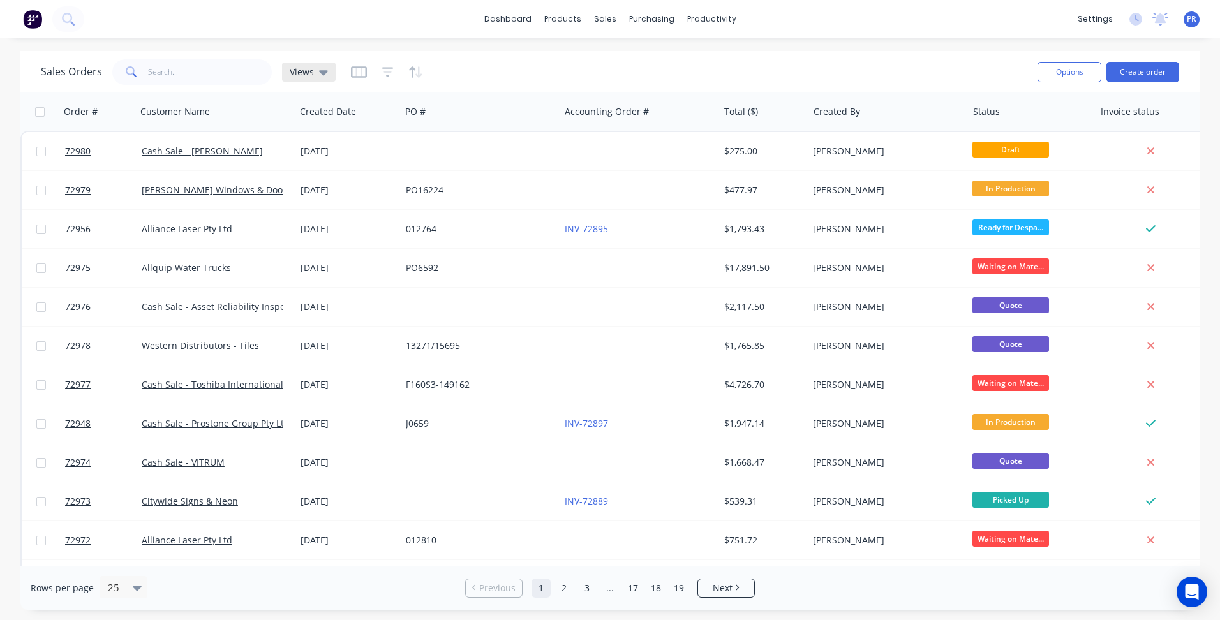
click at [330, 75] on div "Views" at bounding box center [309, 72] width 54 height 19
click at [343, 212] on button "Quote - Follow Up" at bounding box center [358, 206] width 145 height 15
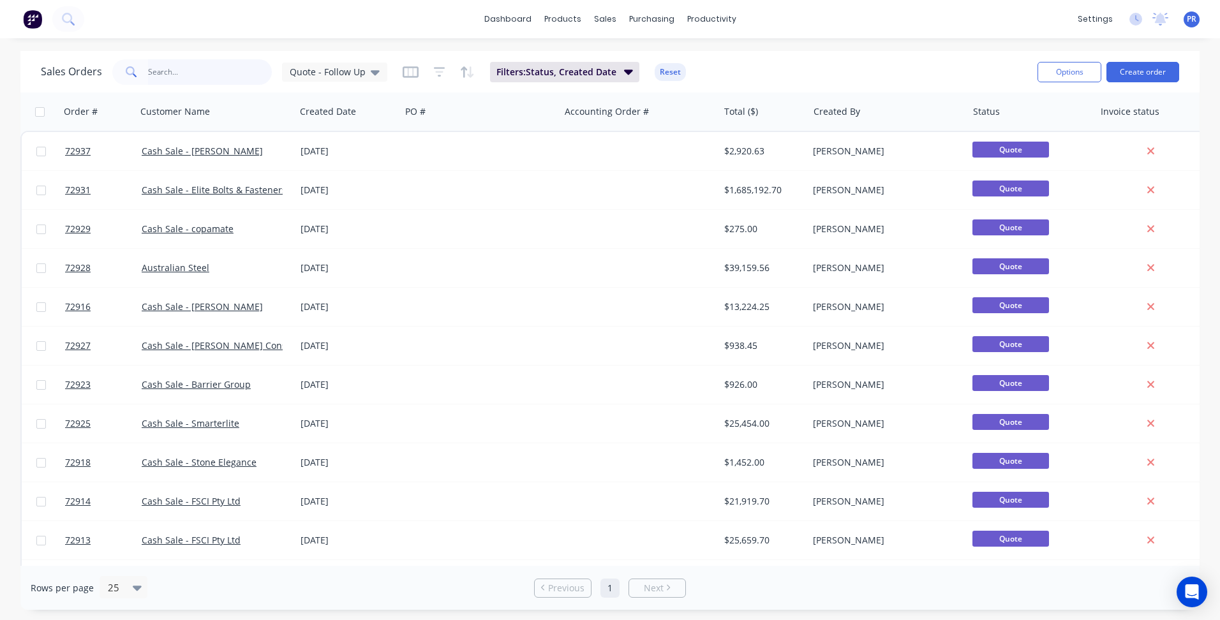
click at [172, 73] on input "text" at bounding box center [210, 72] width 124 height 26
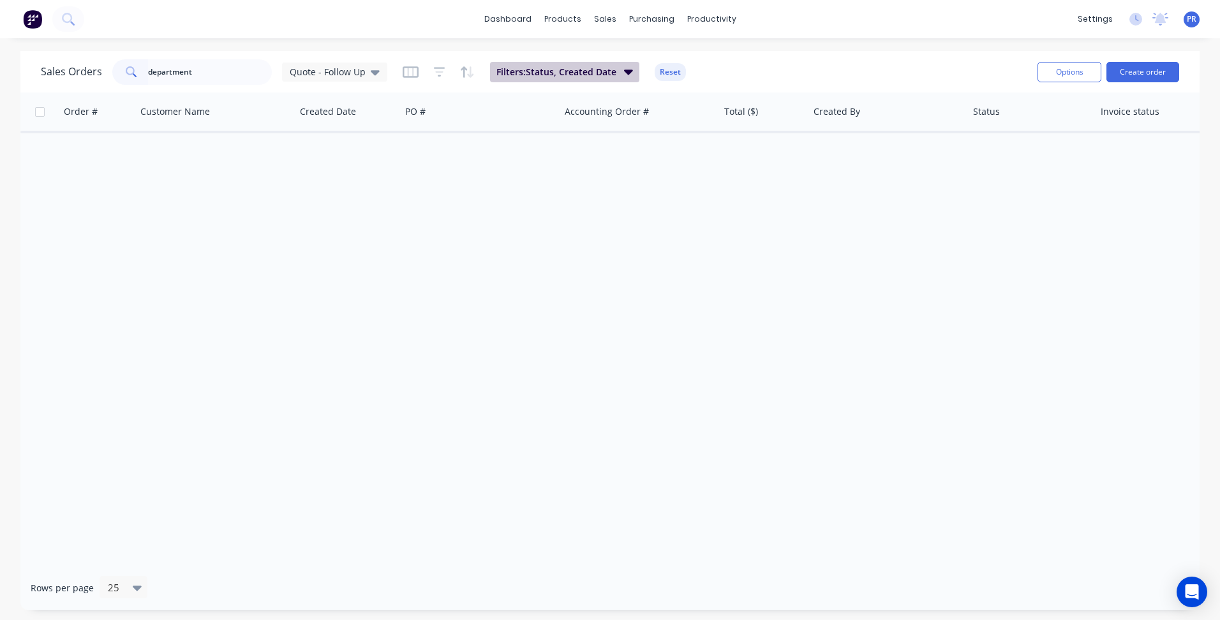
click at [624, 68] on icon "button" at bounding box center [628, 71] width 9 height 14
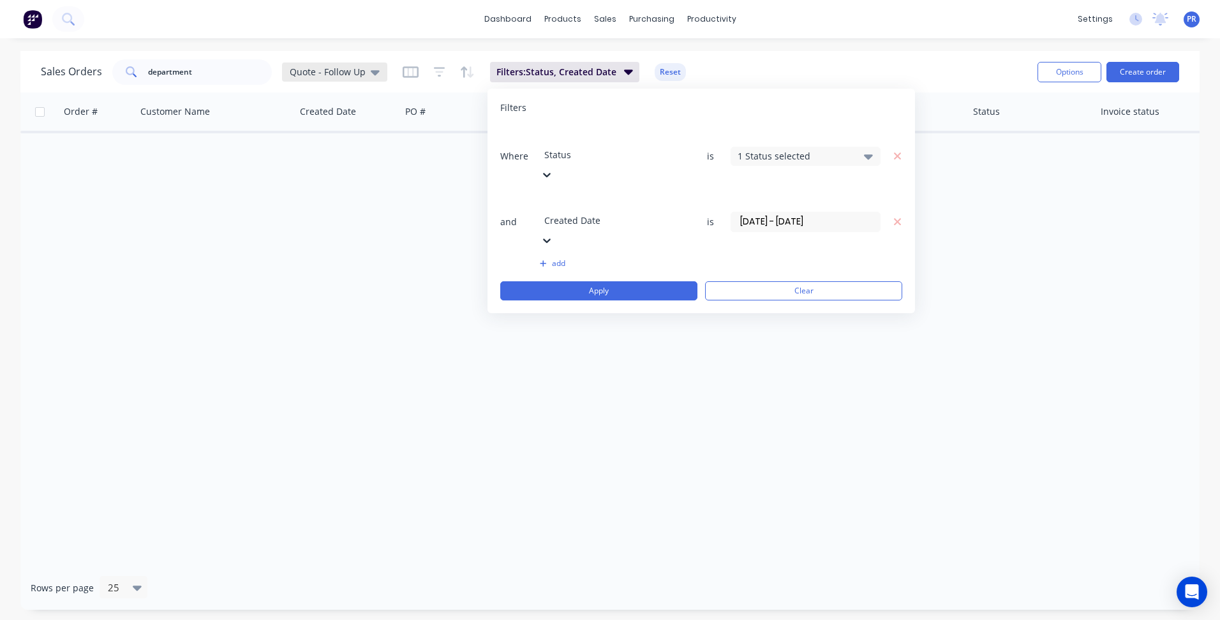
click at [366, 74] on div "Quote - Follow Up" at bounding box center [335, 71] width 90 height 11
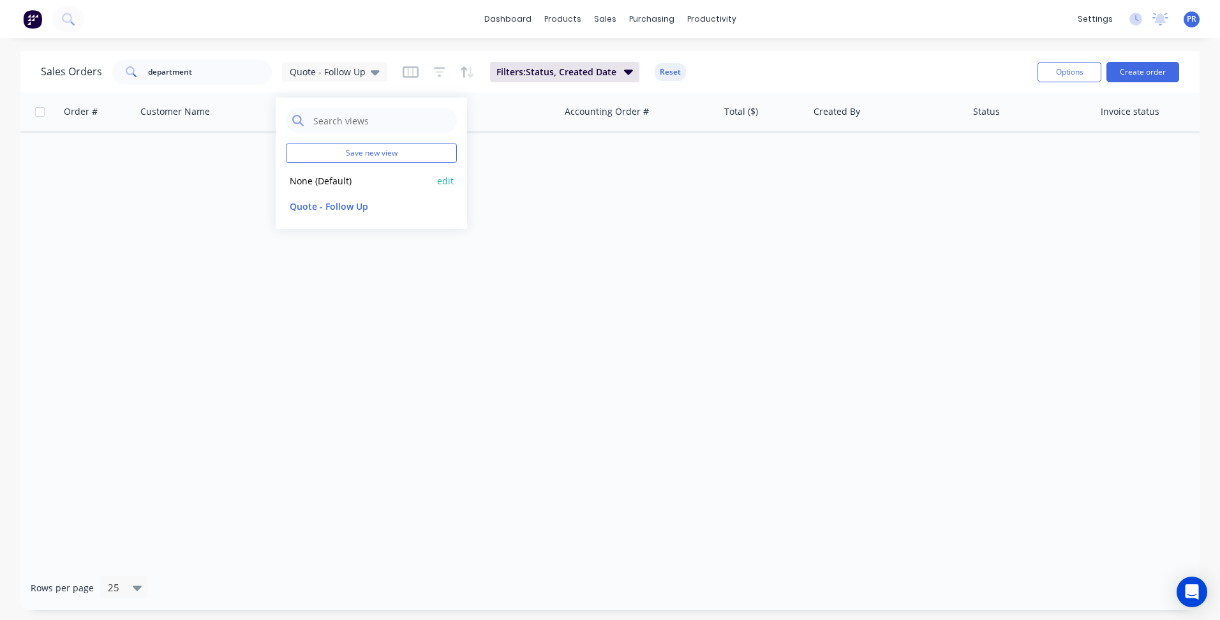
click at [330, 183] on button "None (Default)" at bounding box center [358, 181] width 145 height 15
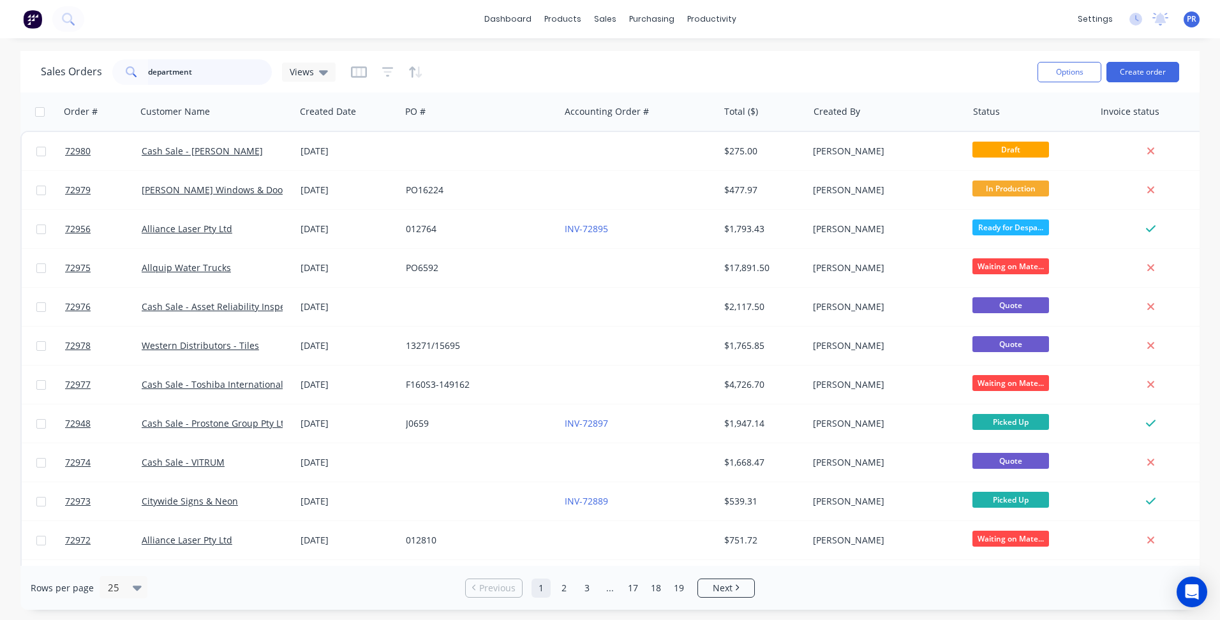
click at [197, 72] on input "department" at bounding box center [210, 72] width 124 height 26
type input "department"
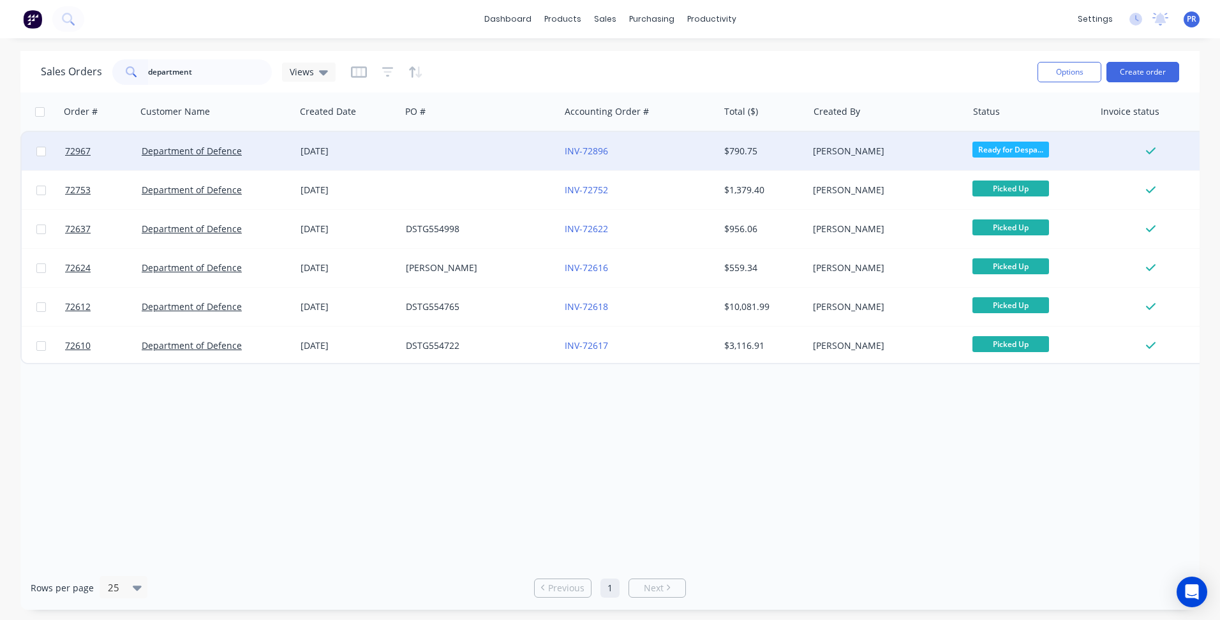
click at [413, 151] on div at bounding box center [480, 151] width 159 height 38
